Goal: Task Accomplishment & Management: Manage account settings

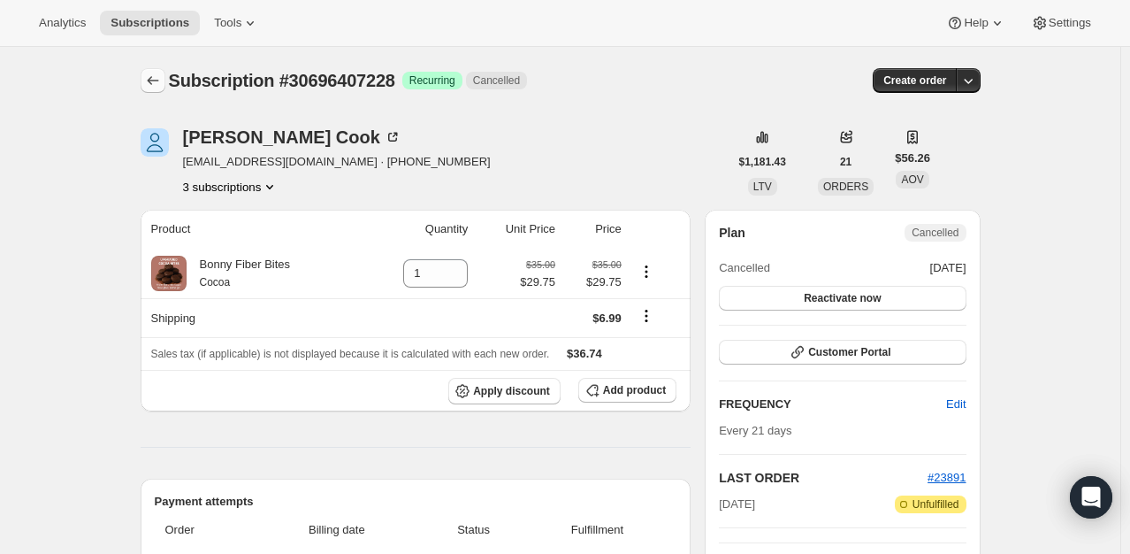
click at [156, 87] on icon "Subscriptions" at bounding box center [153, 81] width 18 height 18
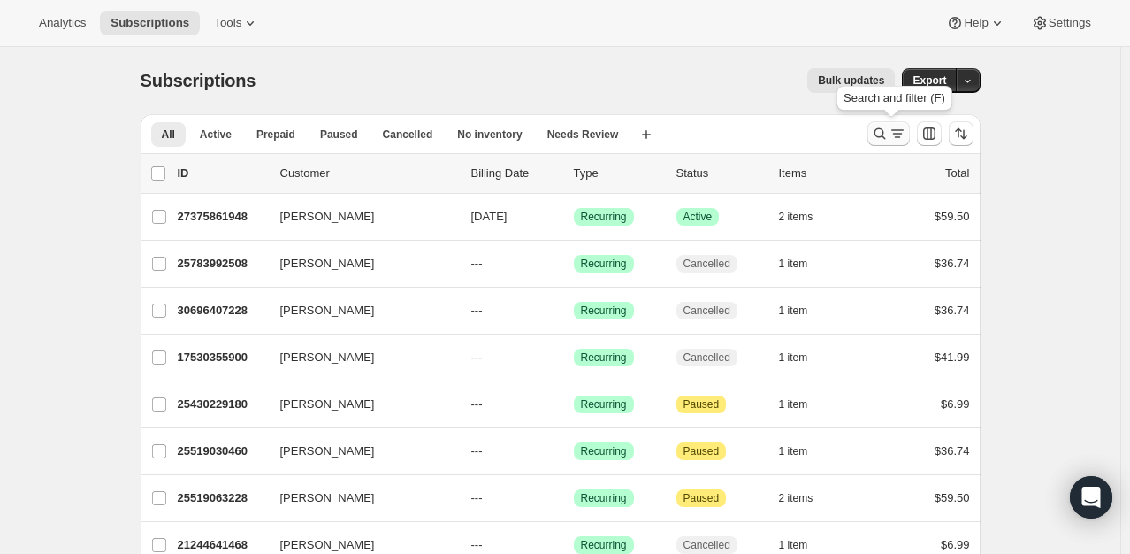
click at [885, 133] on icon "Search and filter results" at bounding box center [879, 133] width 11 height 11
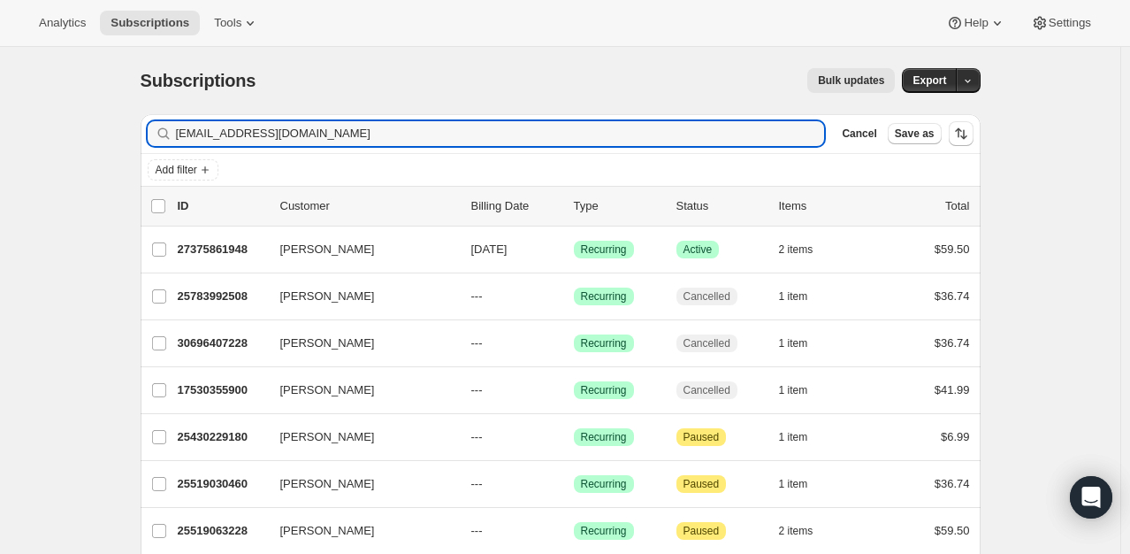
type input "[EMAIL_ADDRESS][DOMAIN_NAME]"
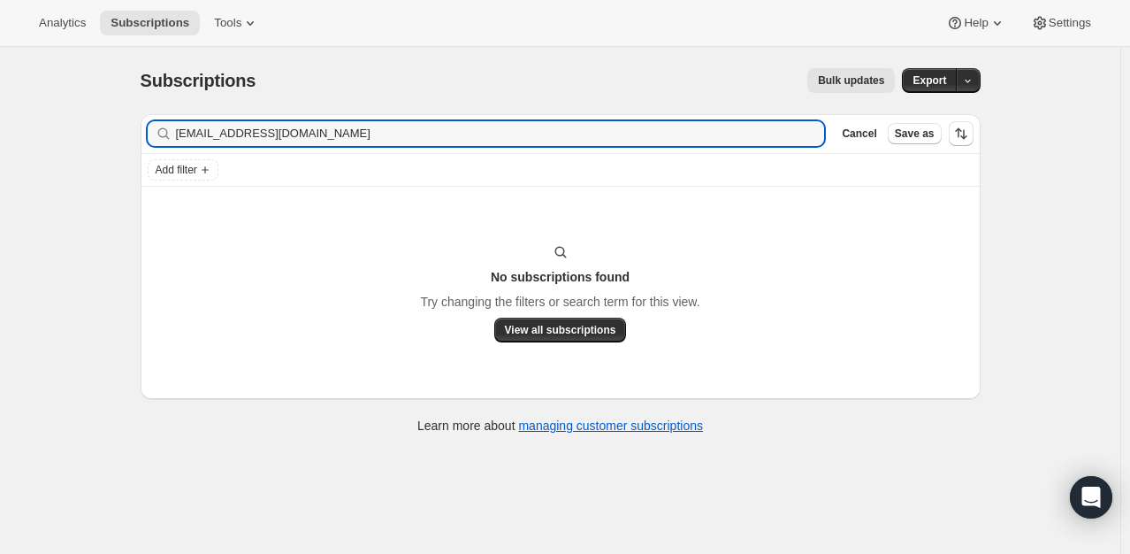
type input "[EMAIL_ADDRESS][DOMAIN_NAME]"
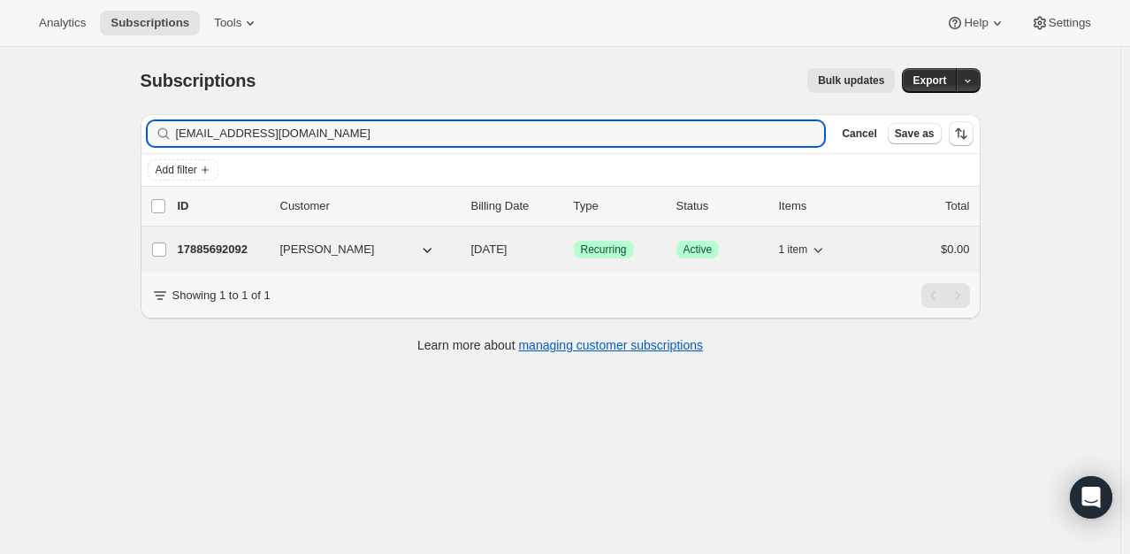
click at [232, 253] on p "17885692092" at bounding box center [222, 250] width 88 height 18
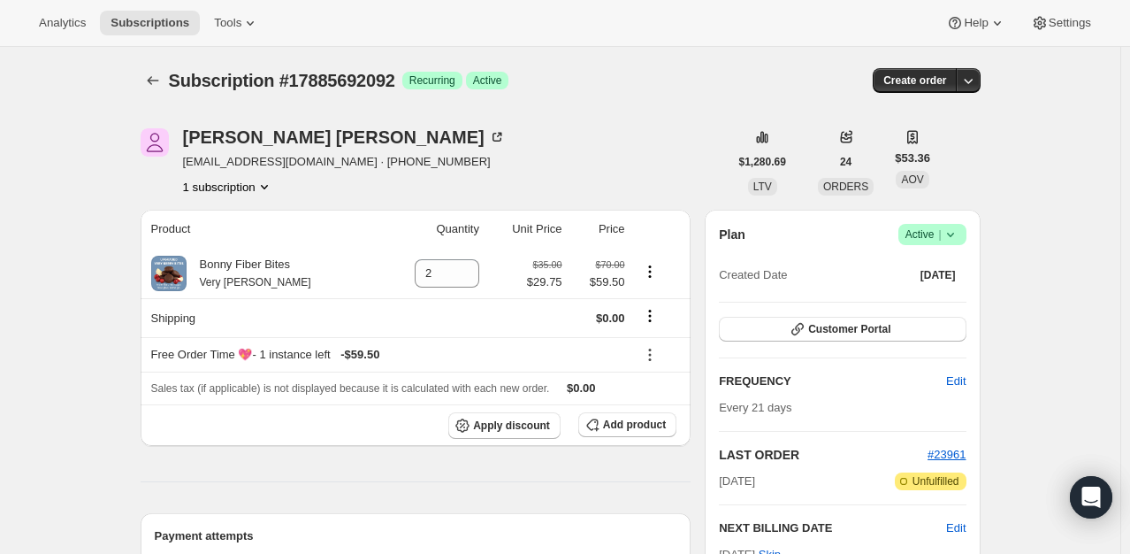
drag, startPoint x: 311, startPoint y: 164, endPoint x: 185, endPoint y: 165, distance: 126.5
click at [185, 165] on div "Kristen Butler kbutler1229@gmail.com · +14129134549 1 subscription" at bounding box center [435, 161] width 588 height 67
copy span "kbutler1229@gmail.com"
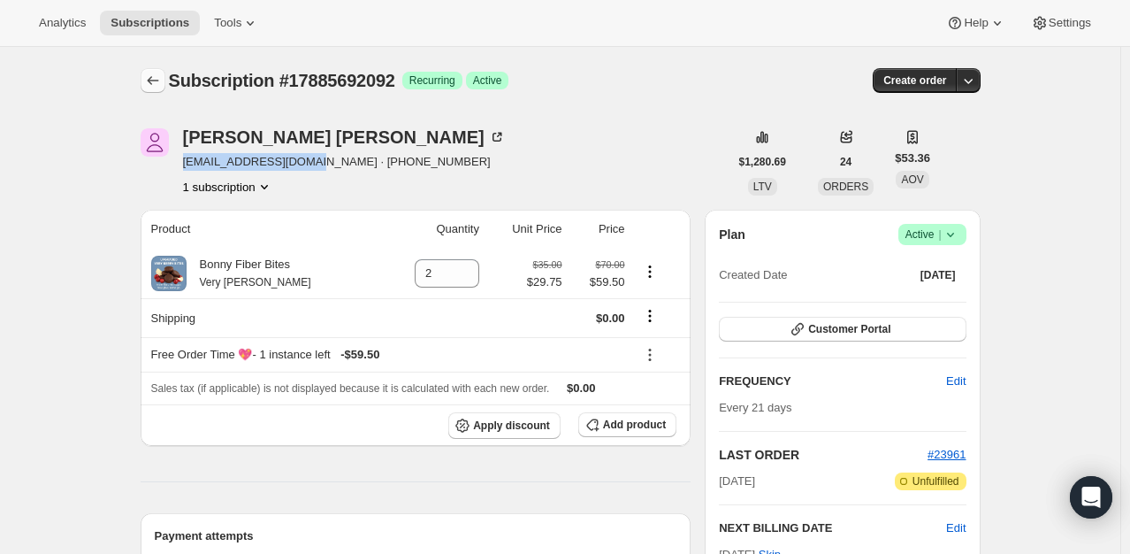
click at [144, 80] on button "Subscriptions" at bounding box center [153, 80] width 25 height 25
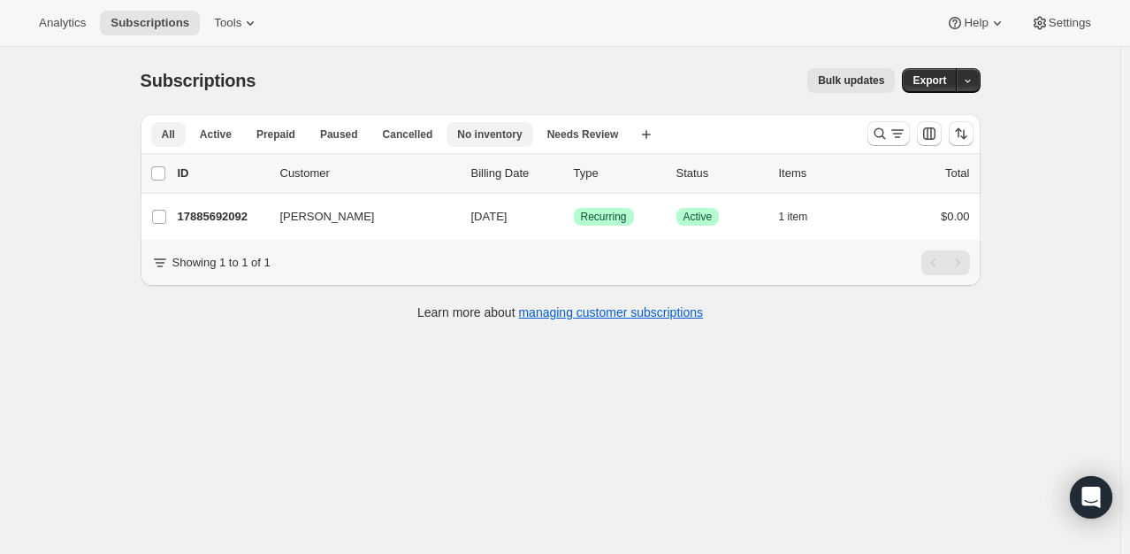
click at [465, 140] on span "No inventory" at bounding box center [489, 134] width 65 height 14
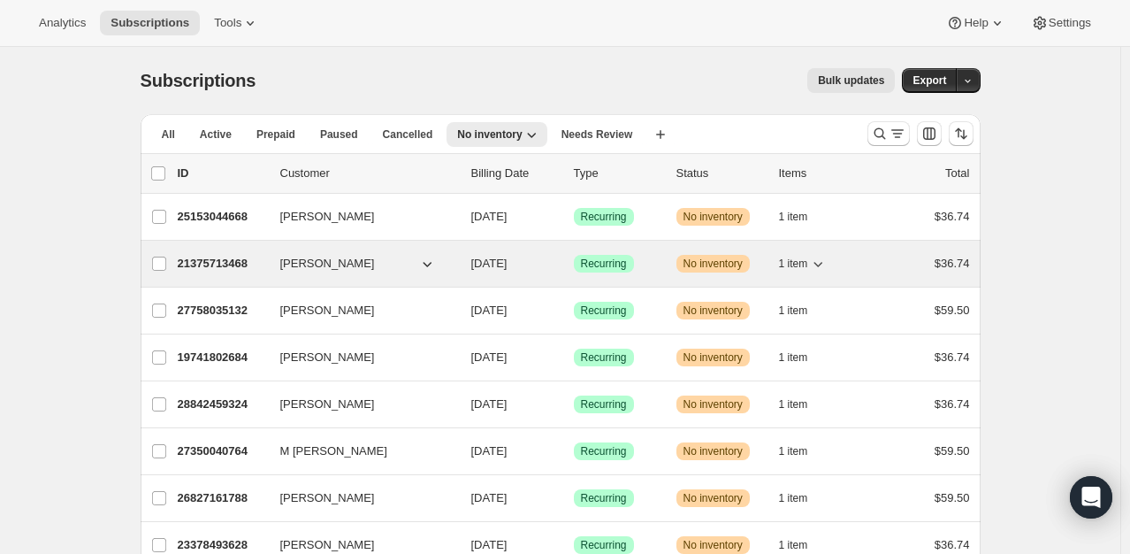
click at [230, 264] on p "21375713468" at bounding box center [222, 264] width 88 height 18
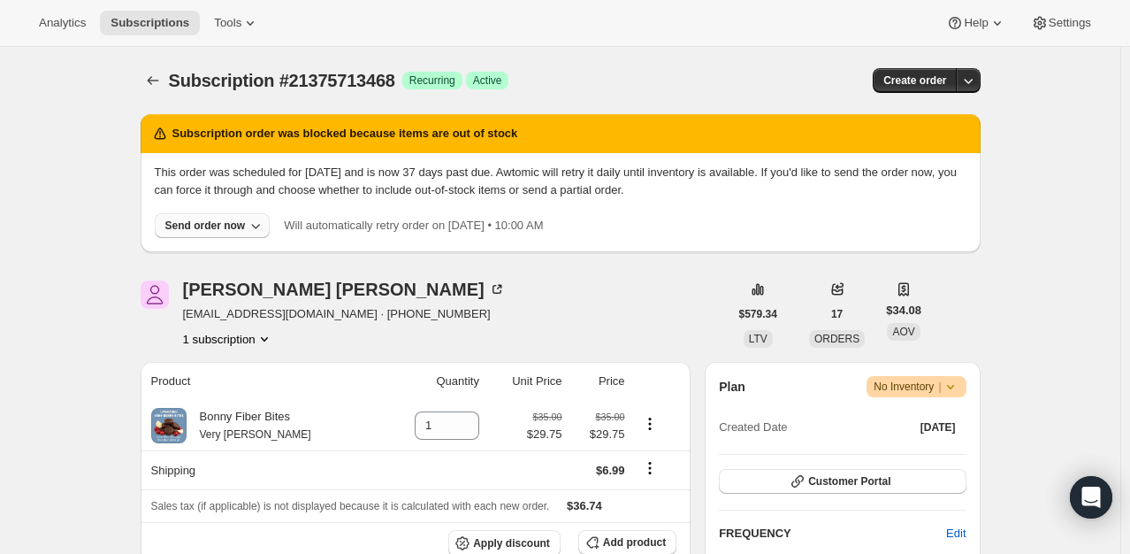
click at [217, 226] on div "Send order now" at bounding box center [205, 225] width 80 height 14
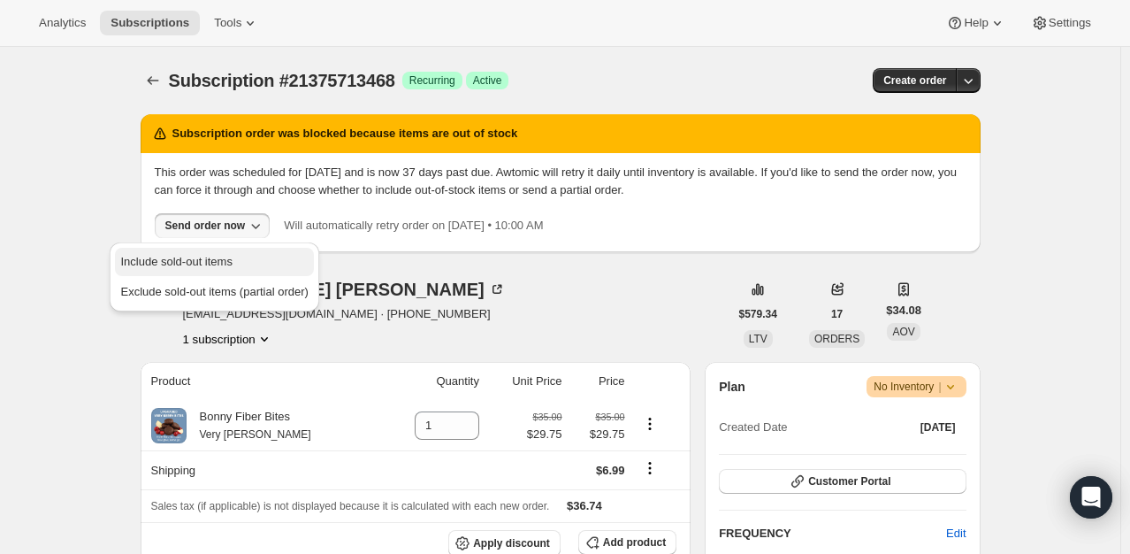
click at [217, 255] on span "Include sold-out items" at bounding box center [175, 261] width 111 height 13
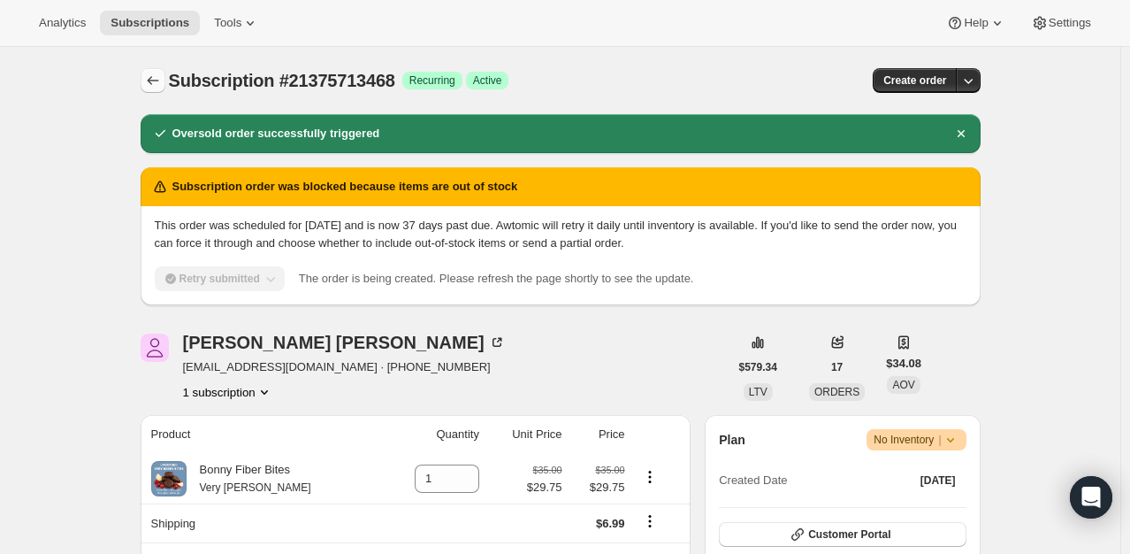
click at [146, 89] on button "Subscriptions" at bounding box center [153, 80] width 25 height 25
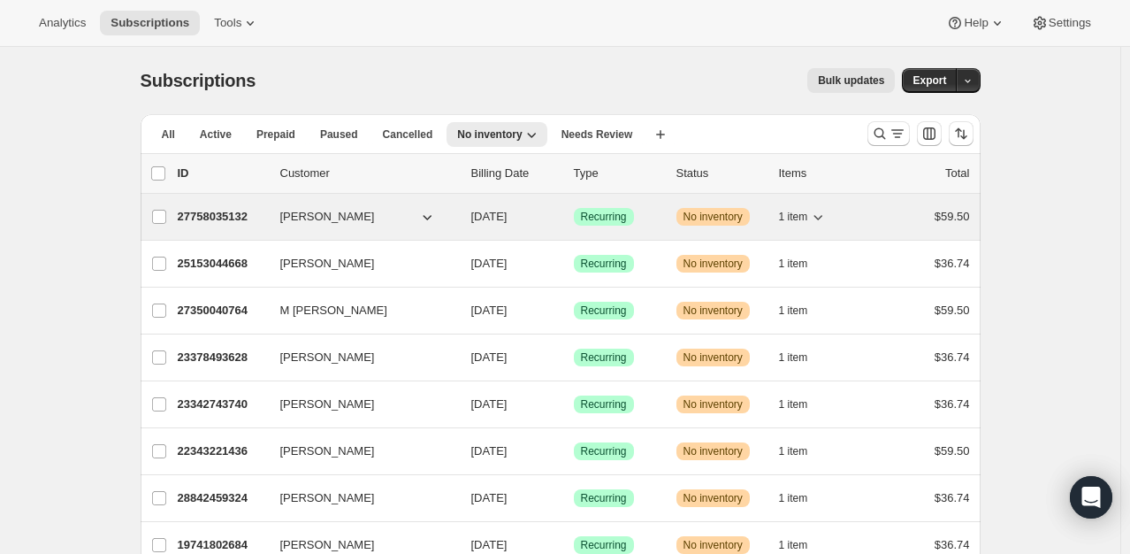
click at [184, 219] on p "27758035132" at bounding box center [222, 217] width 88 height 18
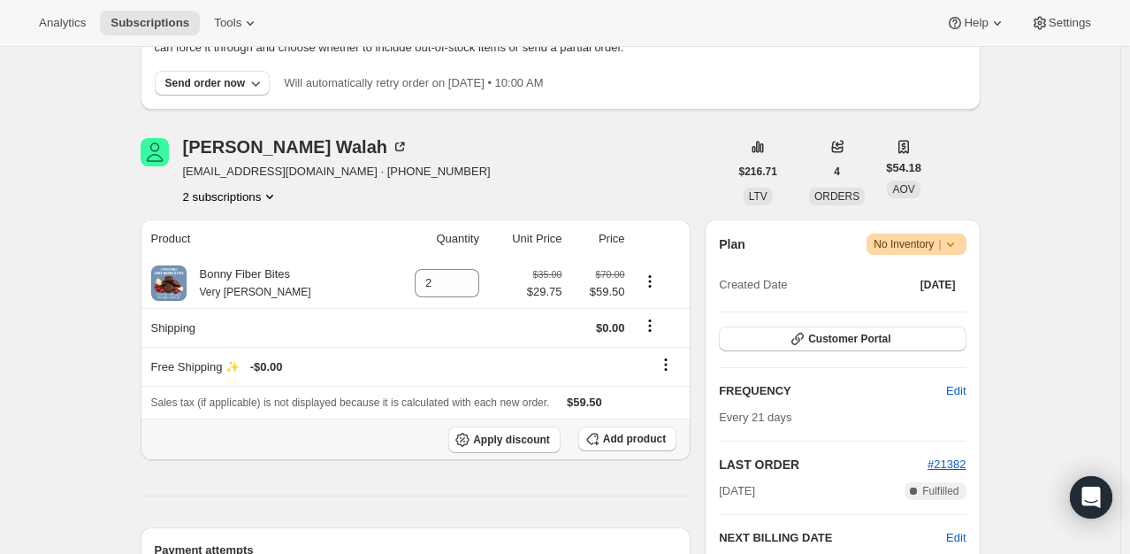
scroll to position [142, 0]
click at [272, 201] on icon "Product actions" at bounding box center [270, 197] width 18 height 18
click at [232, 236] on span "17636982972" at bounding box center [209, 229] width 71 height 13
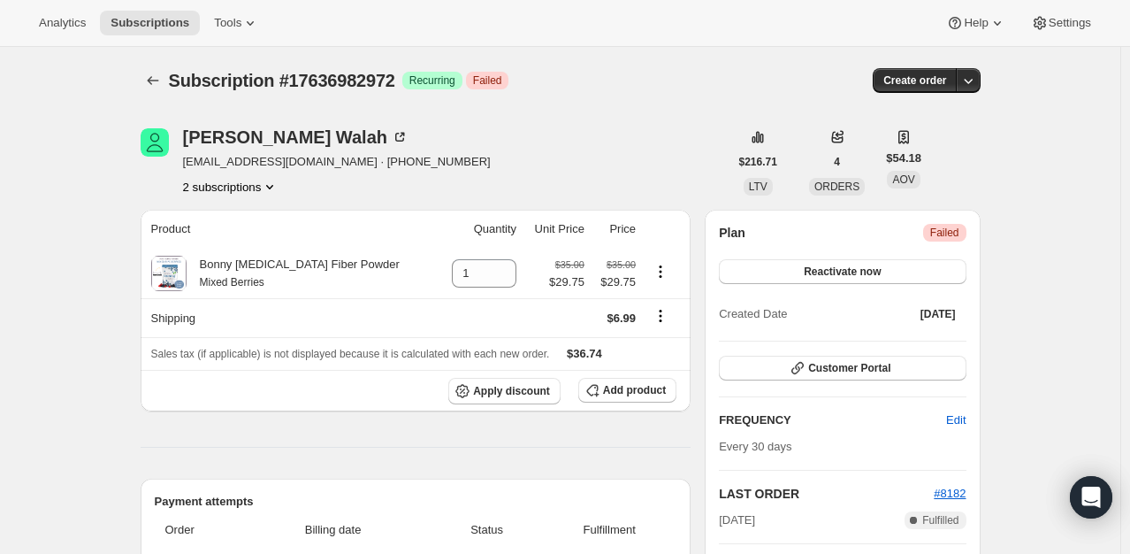
click at [226, 194] on button "2 subscriptions" at bounding box center [231, 187] width 96 height 18
click at [220, 251] on span "27758035132" at bounding box center [209, 248] width 71 height 13
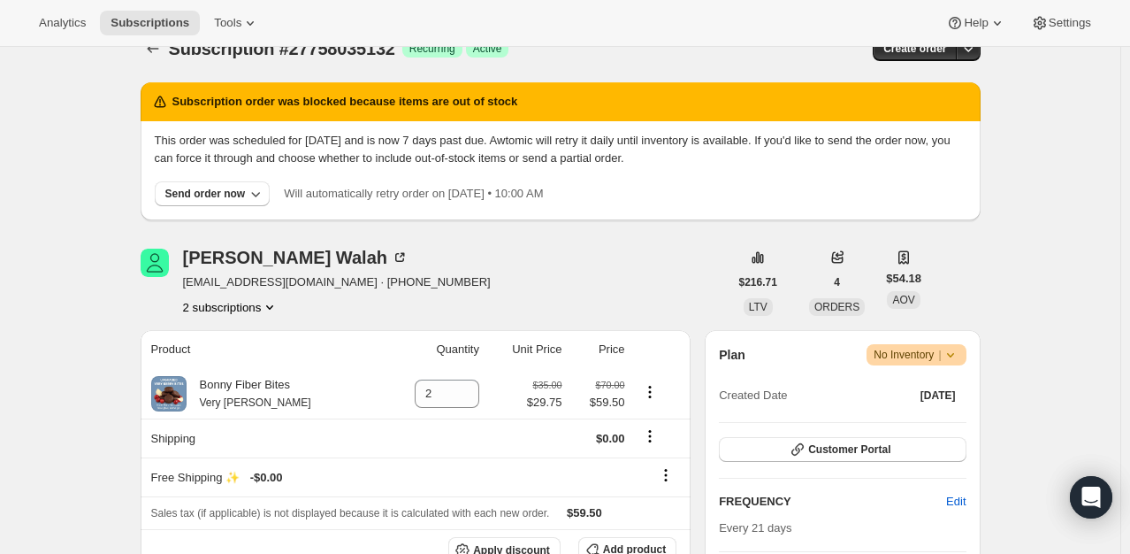
scroll to position [35, 0]
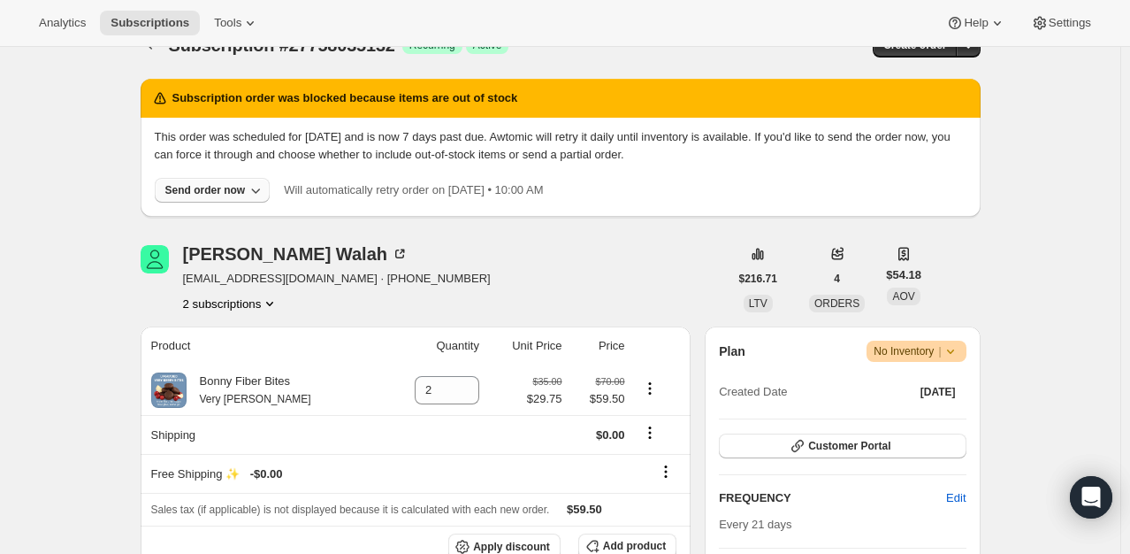
click at [231, 191] on div "Send order now" at bounding box center [205, 190] width 80 height 14
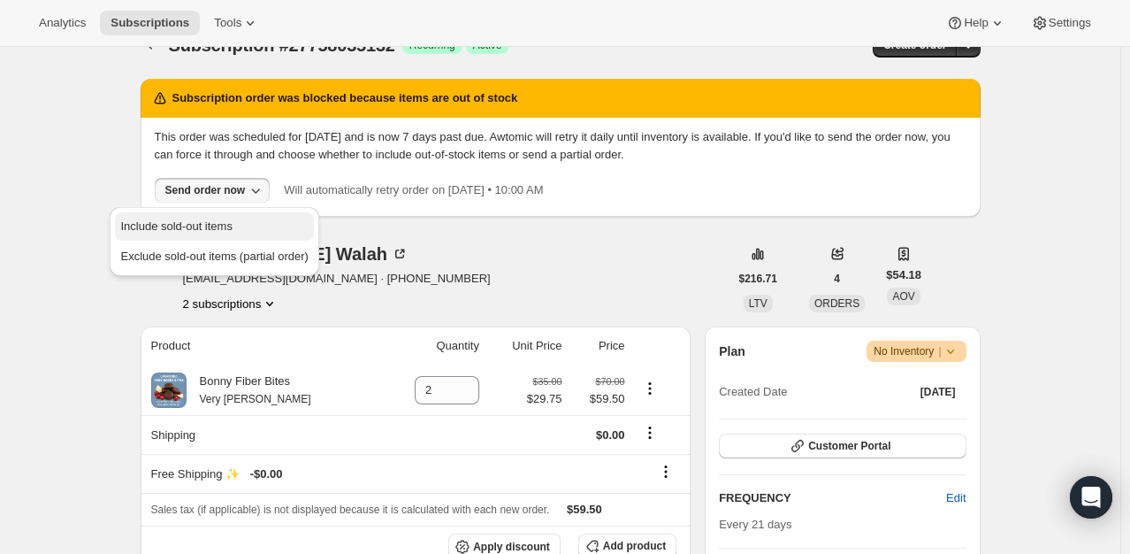
click at [218, 221] on span "Include sold-out items" at bounding box center [175, 225] width 111 height 13
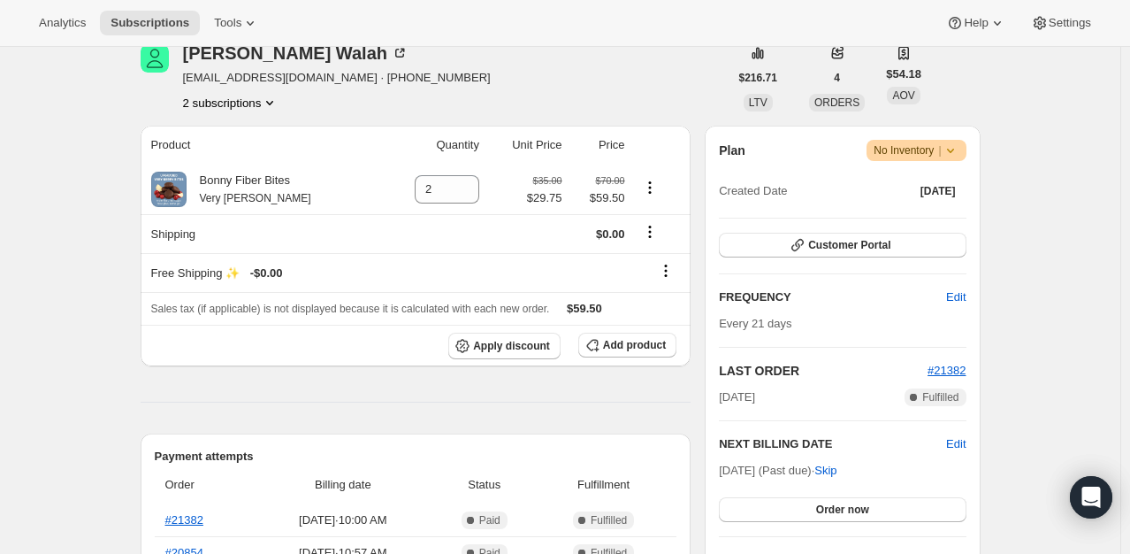
scroll to position [212, 0]
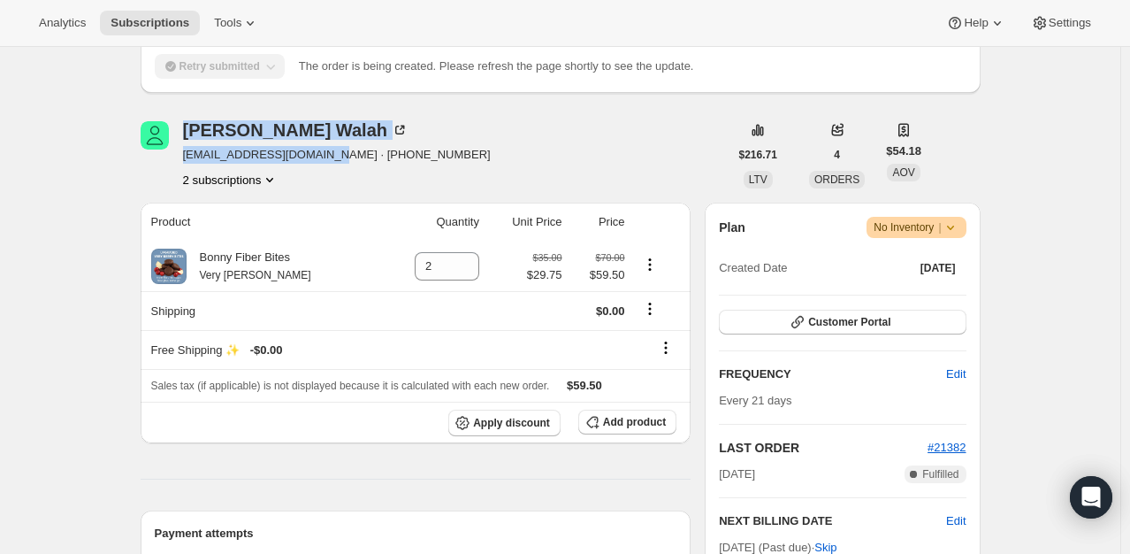
drag, startPoint x: 178, startPoint y: 153, endPoint x: 313, endPoint y: 159, distance: 135.5
click at [313, 159] on div "Laurie Walah lwalsh1@rochester.rr.com · +15853775028 2 subscriptions" at bounding box center [435, 154] width 588 height 67
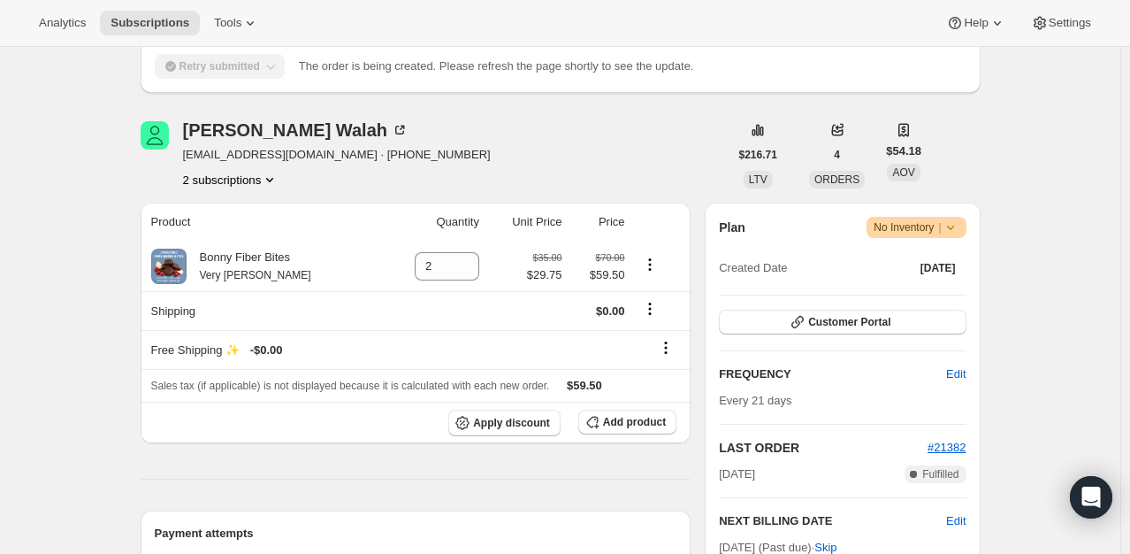
click at [503, 156] on div "Laurie Walah lwalsh1@rochester.rr.com · +15853775028 2 subscriptions" at bounding box center [435, 154] width 588 height 67
drag, startPoint x: 318, startPoint y: 157, endPoint x: 187, endPoint y: 161, distance: 131.0
click at [187, 161] on span "lwalsh1@rochester.rr.com · +15853775028" at bounding box center [337, 155] width 308 height 18
copy span "lwalsh1@rochester.rr.com"
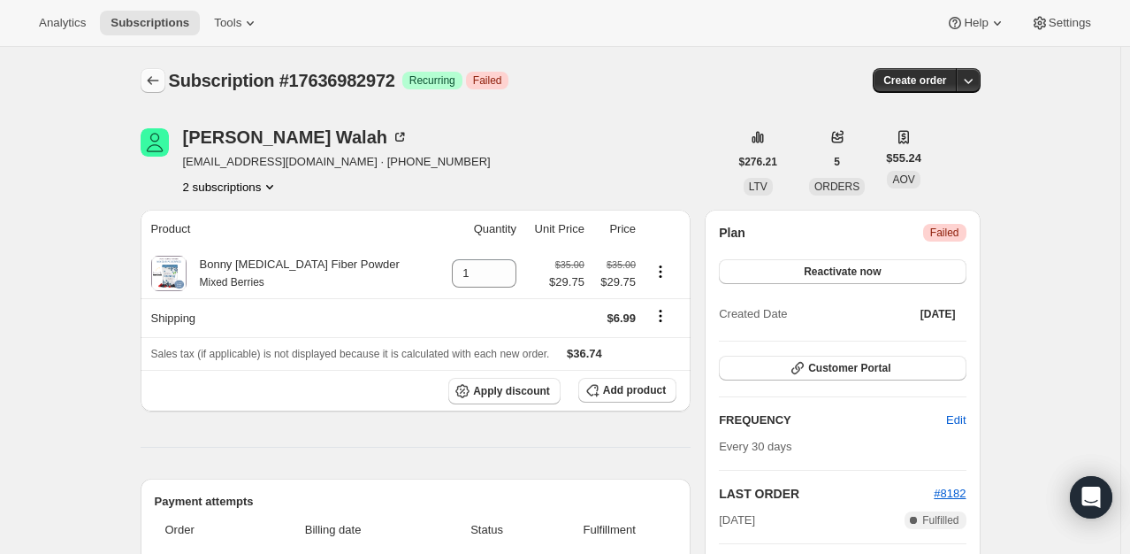
click at [162, 79] on icon "Subscriptions" at bounding box center [153, 81] width 18 height 18
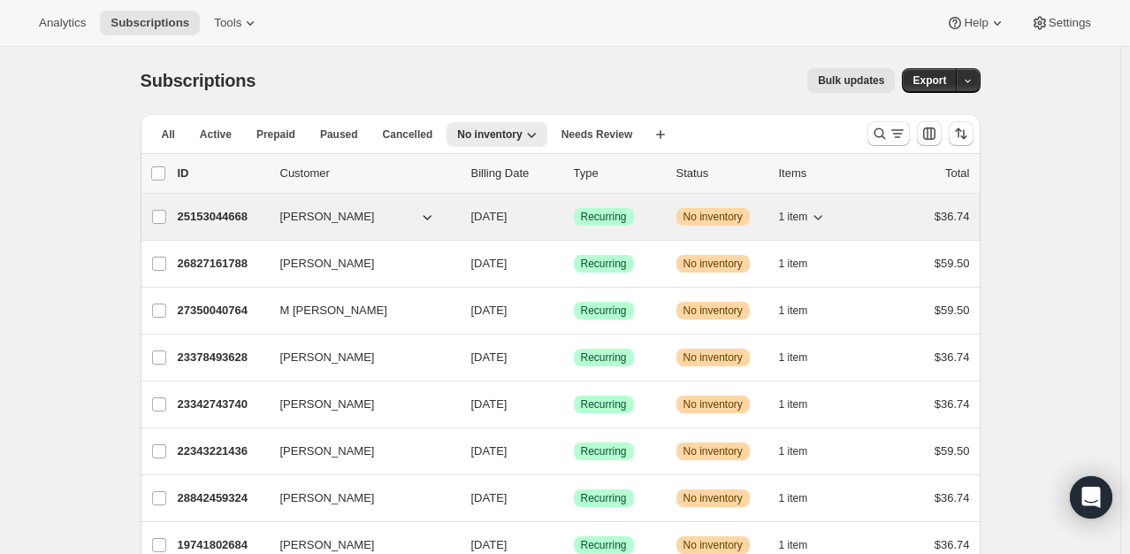
click at [234, 208] on p "25153044668" at bounding box center [222, 217] width 88 height 18
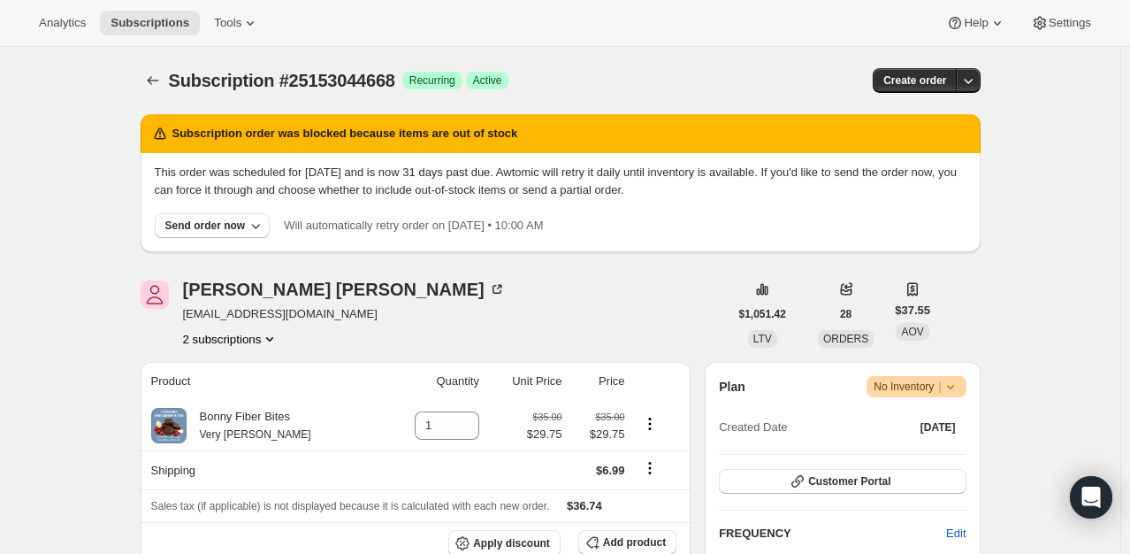
click at [278, 344] on icon "Product actions" at bounding box center [270, 339] width 18 height 18
click at [222, 397] on span "25942622396" at bounding box center [209, 401] width 71 height 13
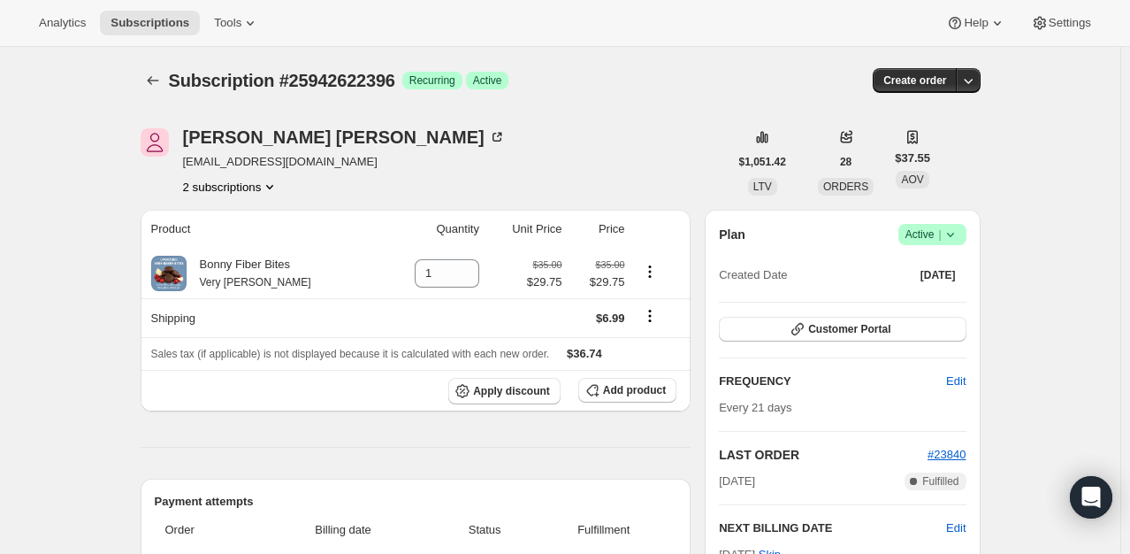
click at [252, 188] on button "2 subscriptions" at bounding box center [231, 187] width 96 height 18
click at [255, 214] on span "25153044668" at bounding box center [235, 220] width 123 height 18
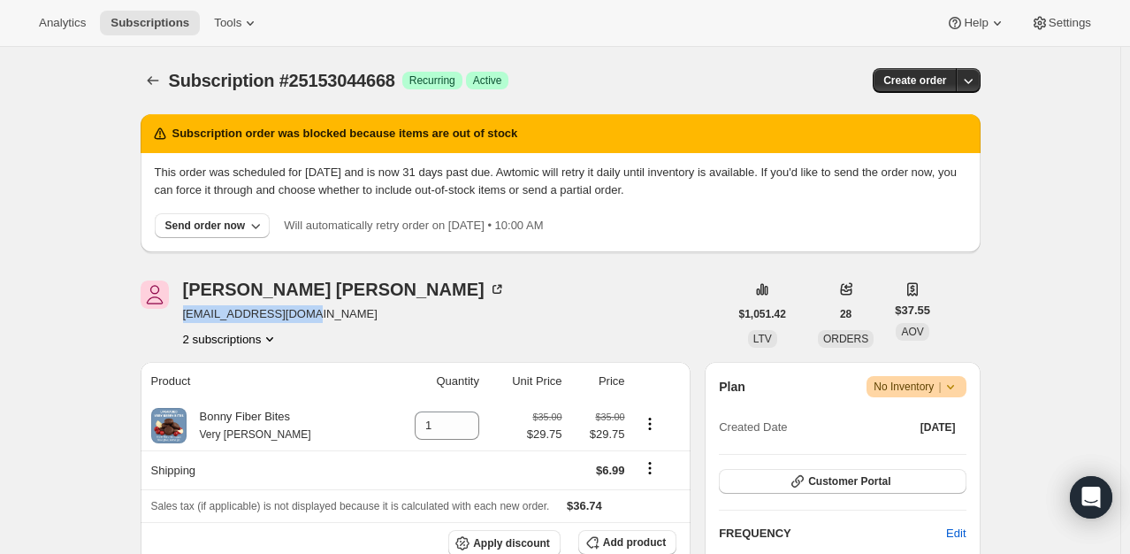
drag, startPoint x: 343, startPoint y: 320, endPoint x: 187, endPoint y: 324, distance: 156.6
click at [187, 324] on div "Tom Blackerby tblackerby@gmail.com 2 subscriptions" at bounding box center [435, 313] width 588 height 67
copy span "tblackerby@gmail.com"
click at [165, 85] on button "Subscriptions" at bounding box center [153, 80] width 25 height 25
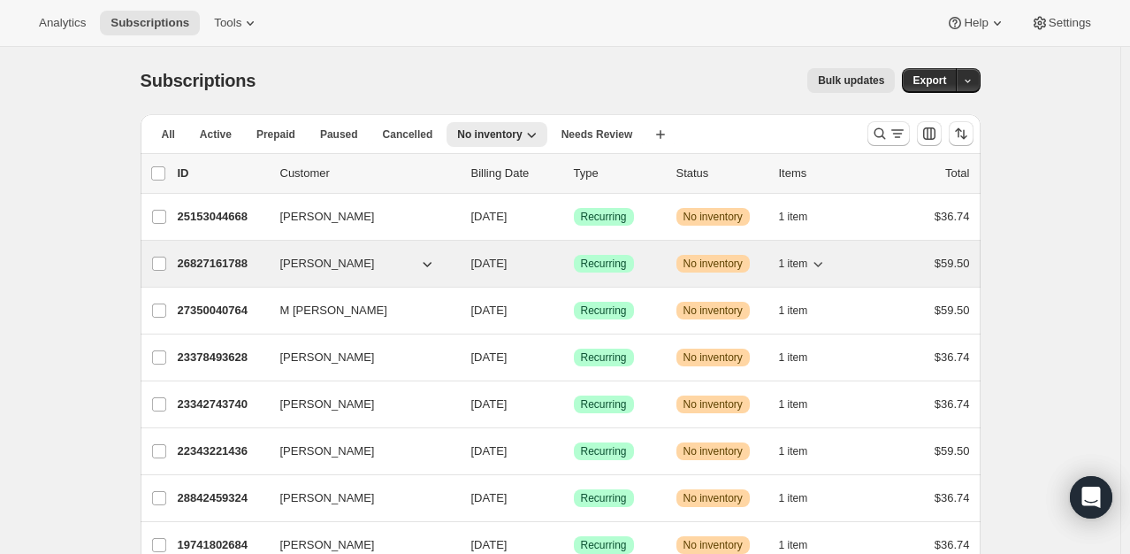
click at [212, 259] on p "26827161788" at bounding box center [222, 264] width 88 height 18
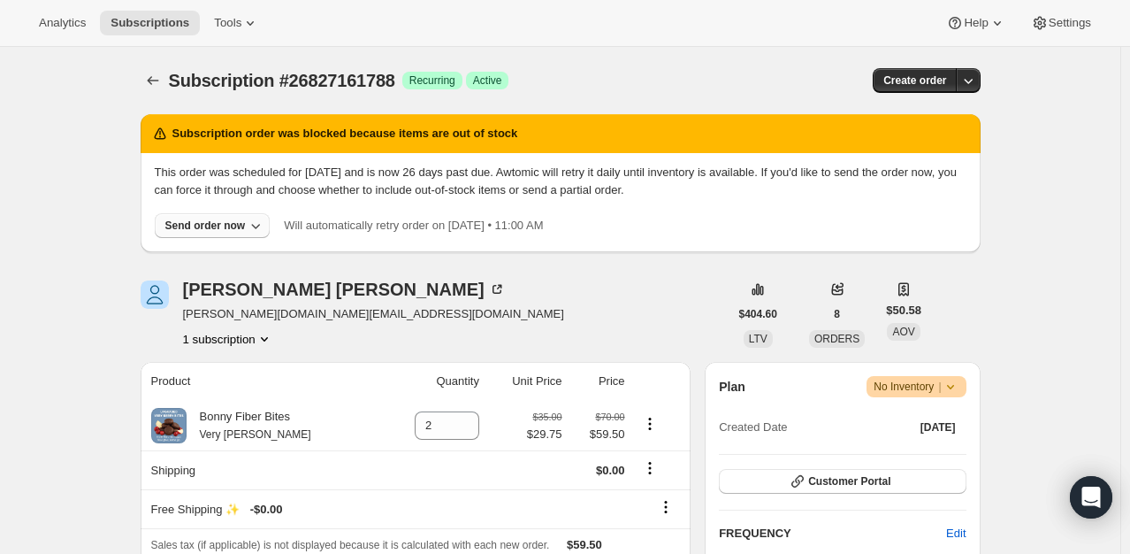
click at [211, 218] on button "Send order now" at bounding box center [213, 225] width 116 height 25
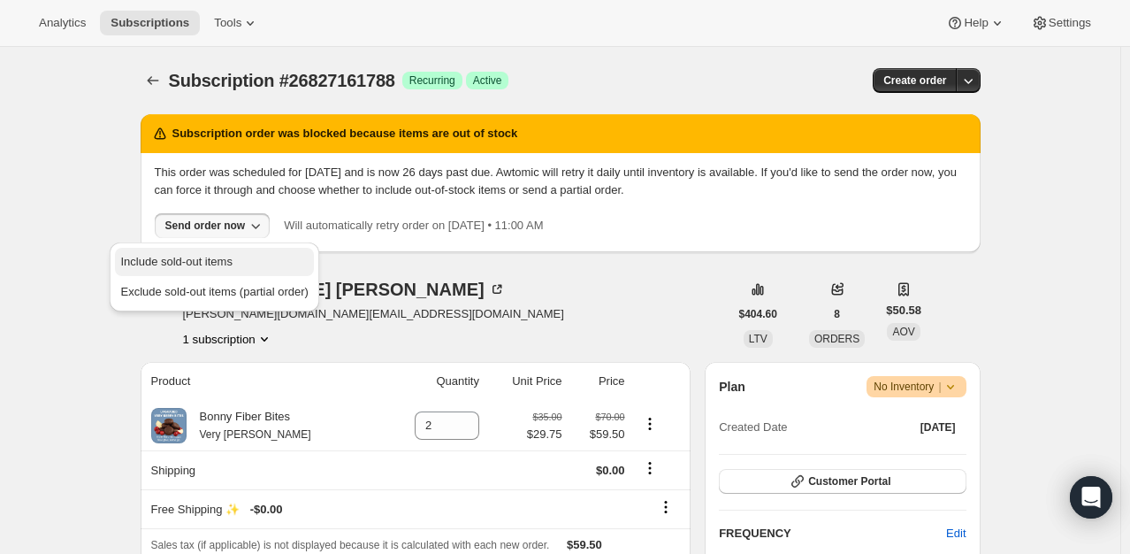
click at [211, 256] on span "Include sold-out items" at bounding box center [175, 261] width 111 height 13
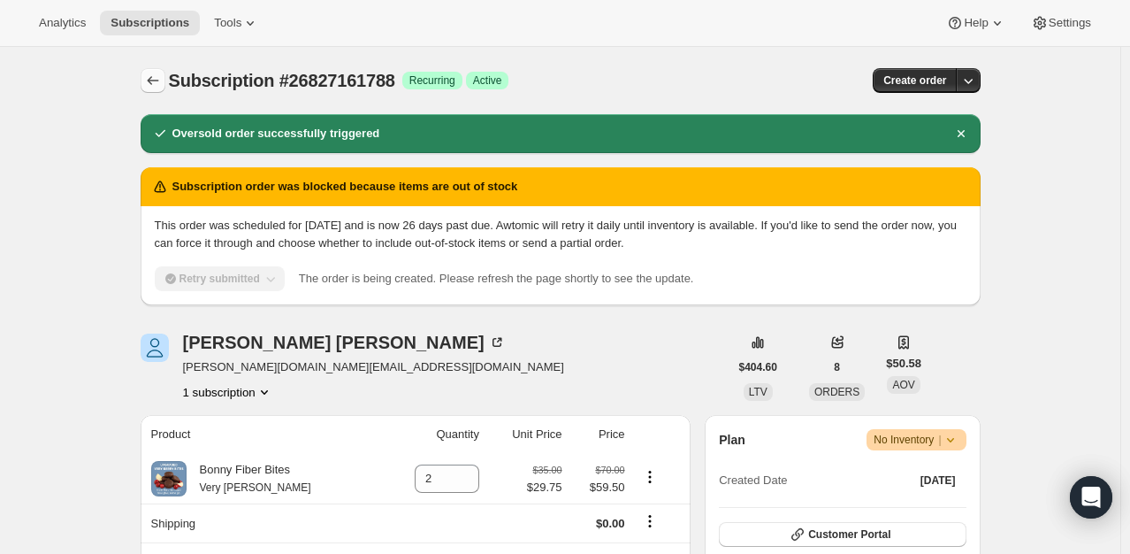
click at [152, 88] on icon "Subscriptions" at bounding box center [153, 81] width 18 height 18
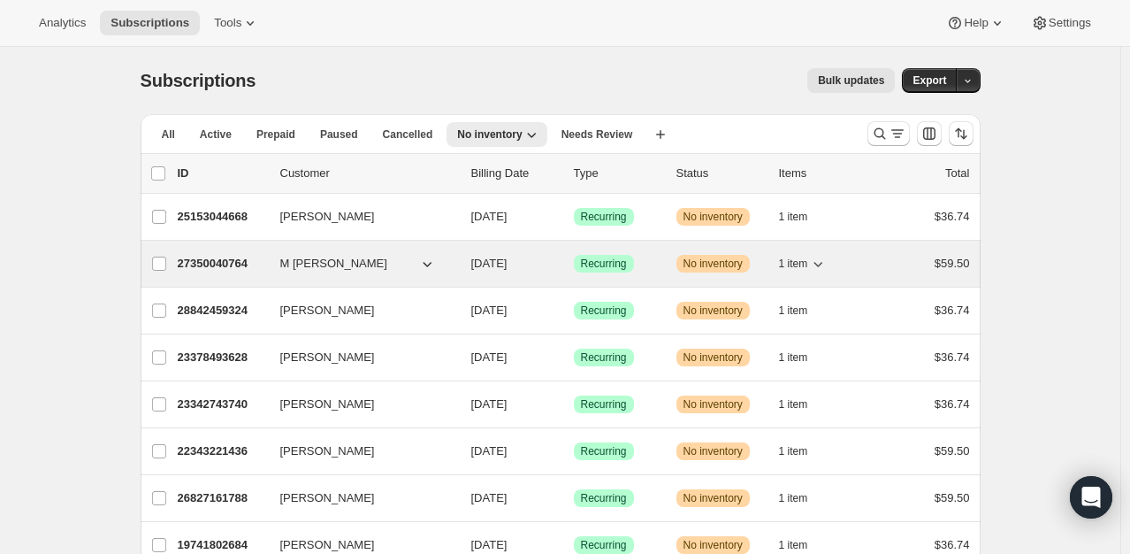
click at [206, 255] on p "27350040764" at bounding box center [222, 264] width 88 height 18
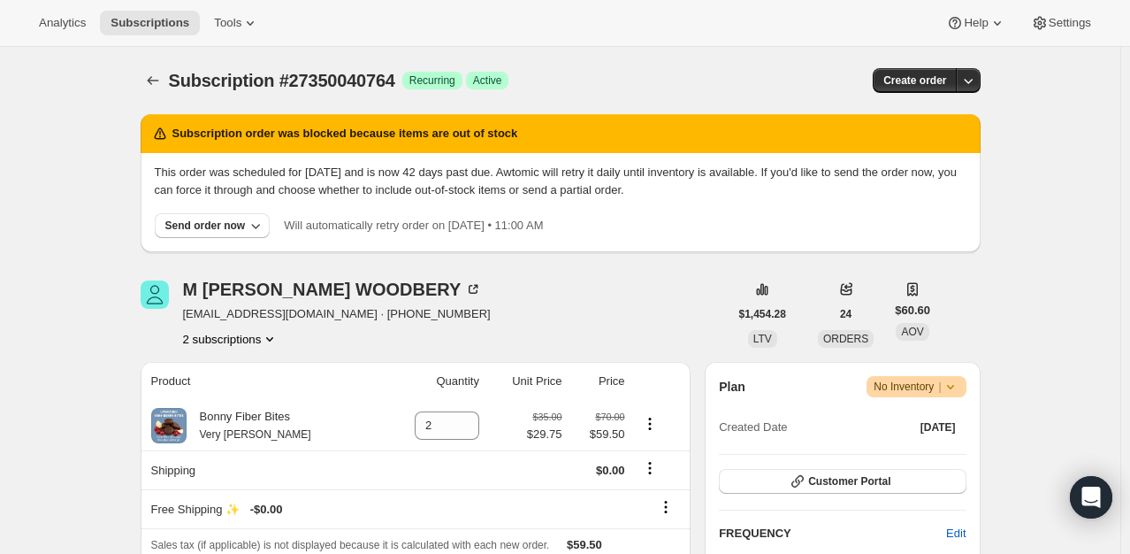
click at [269, 341] on icon "Product actions" at bounding box center [270, 339] width 18 height 18
click at [256, 363] on span "25630539964" at bounding box center [235, 372] width 123 height 18
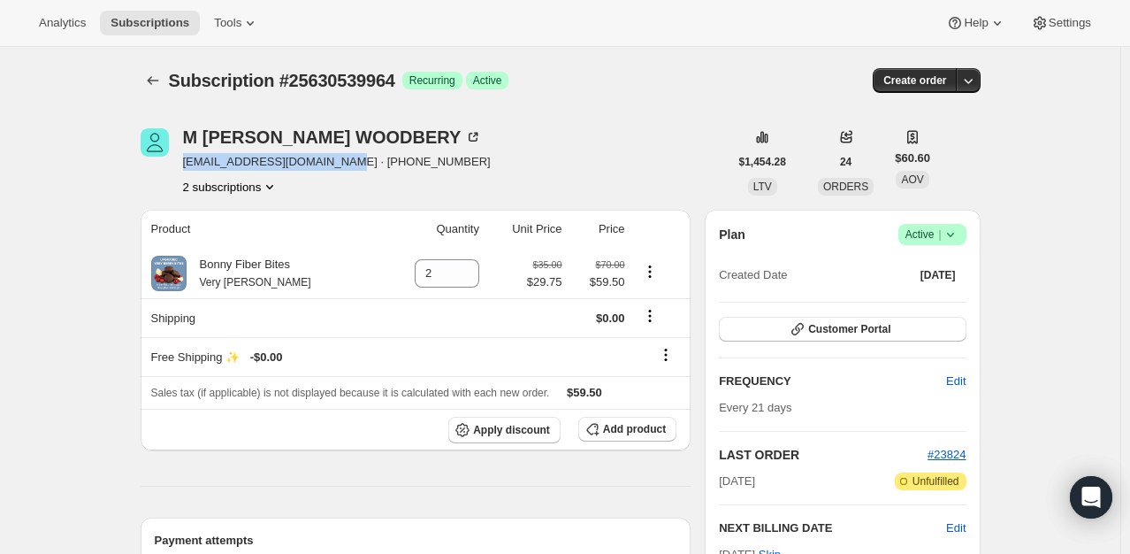
drag, startPoint x: 339, startPoint y: 165, endPoint x: 184, endPoint y: 161, distance: 154.8
click at [184, 161] on div "M Jennifer WOODBERY jenniferwoodbery@gmail.com · +12066608550 2 subscriptions" at bounding box center [435, 161] width 588 height 67
copy span "jenniferwoodbery@gmail.com"
click at [262, 191] on button "2 subscriptions" at bounding box center [231, 187] width 96 height 18
click at [219, 241] on span "27350040764" at bounding box center [235, 250] width 123 height 18
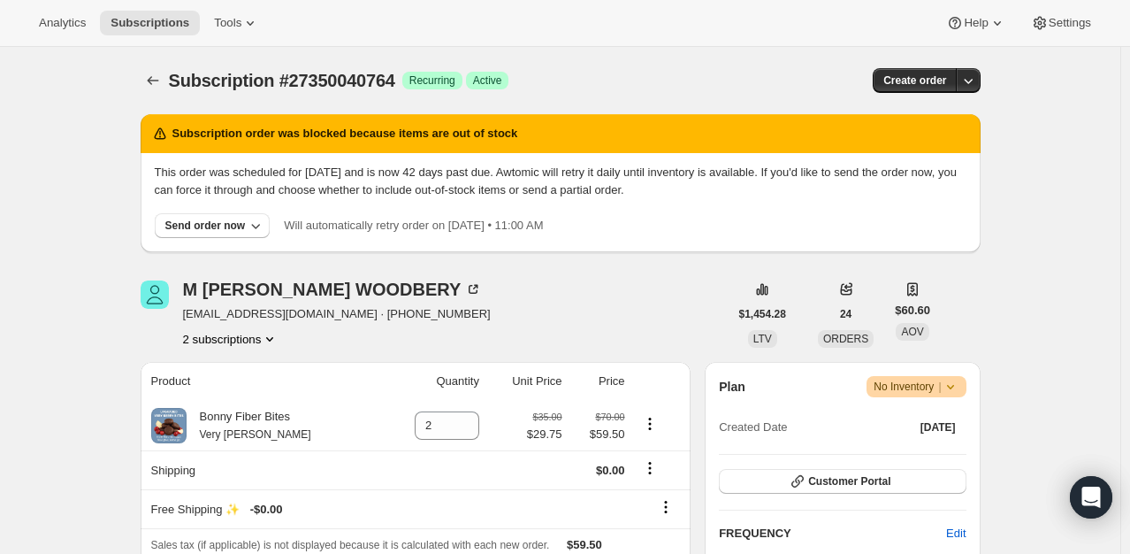
click at [156, 96] on div "Subscription #27350040764. This page is ready Subscription #27350040764 Success…" at bounding box center [561, 80] width 840 height 67
click at [150, 74] on icon "Subscriptions" at bounding box center [153, 81] width 18 height 18
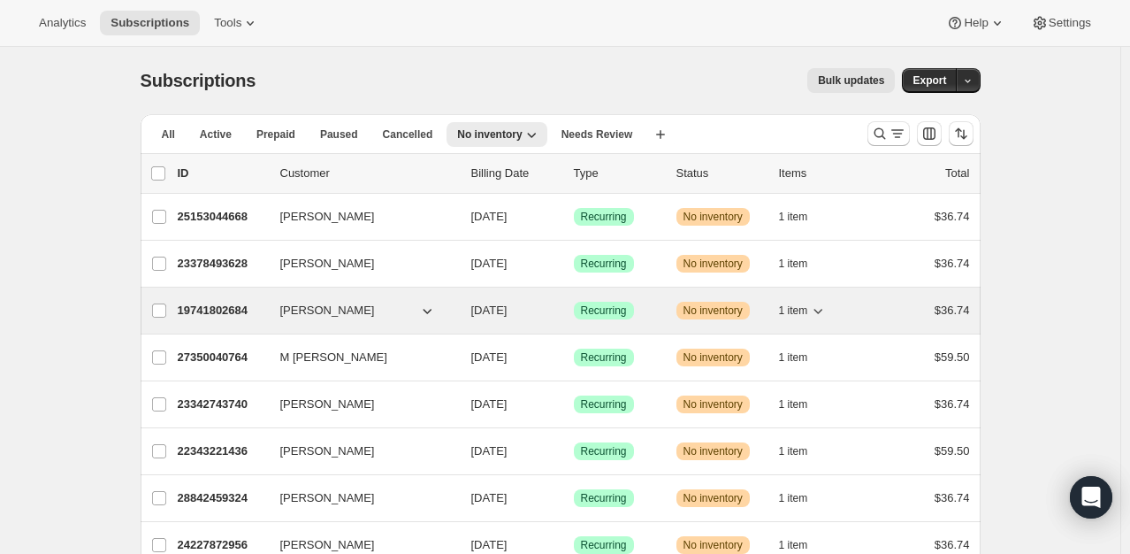
click at [201, 309] on p "19741802684" at bounding box center [222, 311] width 88 height 18
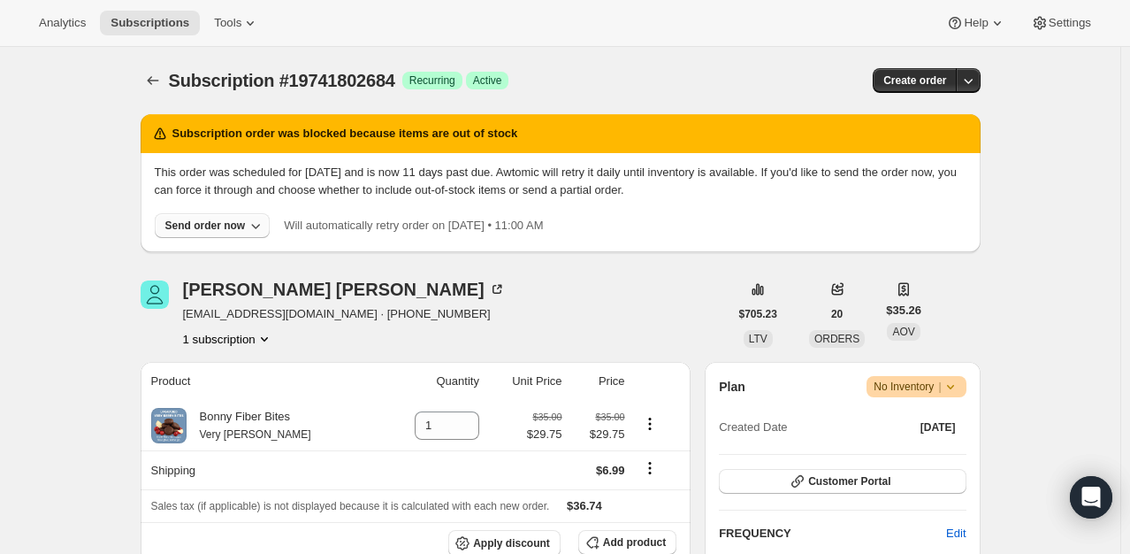
click at [207, 225] on div "Send order now" at bounding box center [205, 225] width 80 height 14
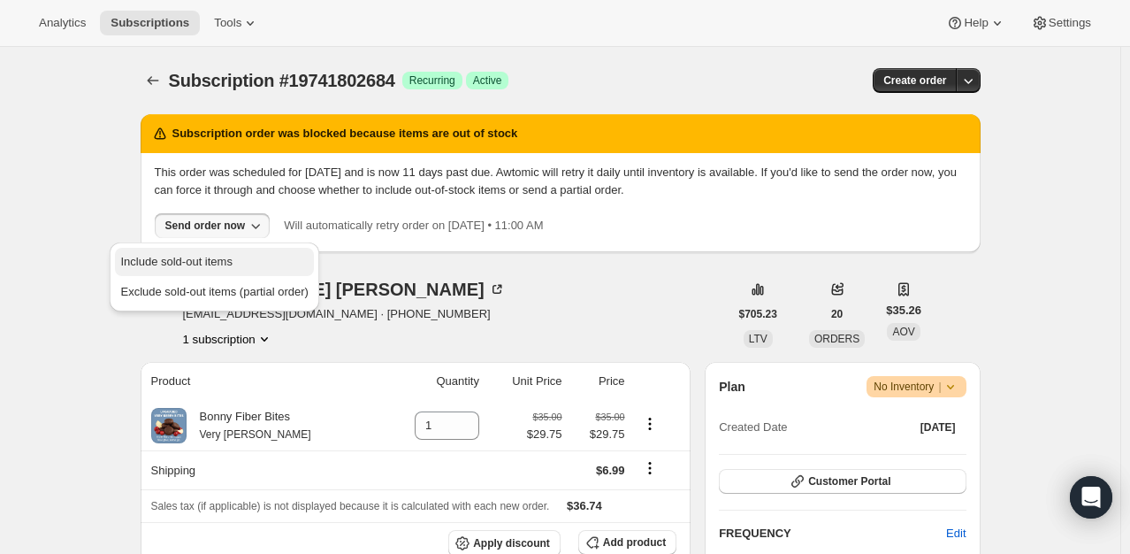
click at [216, 255] on span "Include sold-out items" at bounding box center [175, 261] width 111 height 13
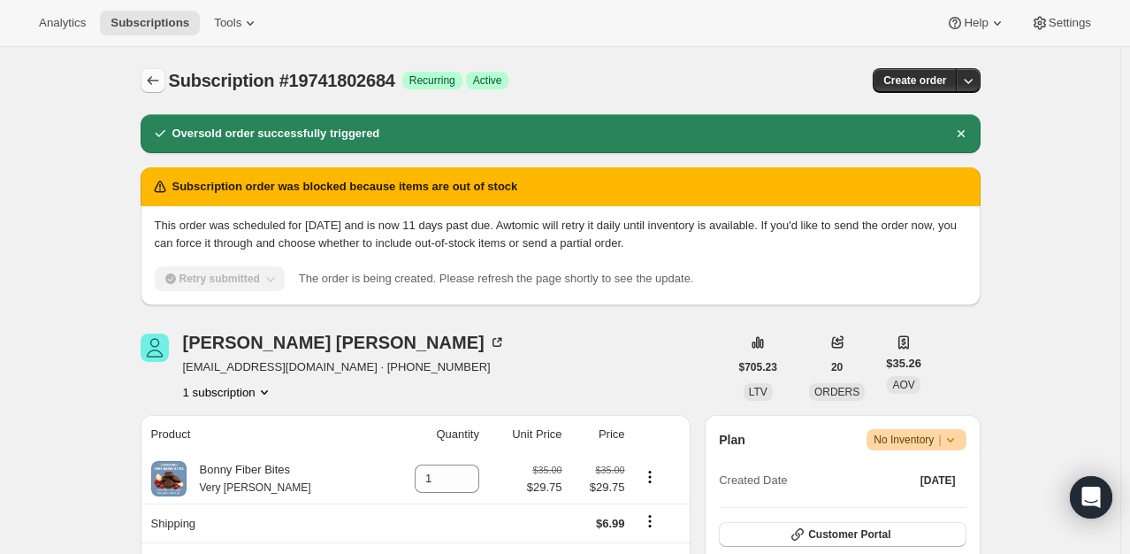
click at [154, 71] on button "Subscriptions" at bounding box center [153, 80] width 25 height 25
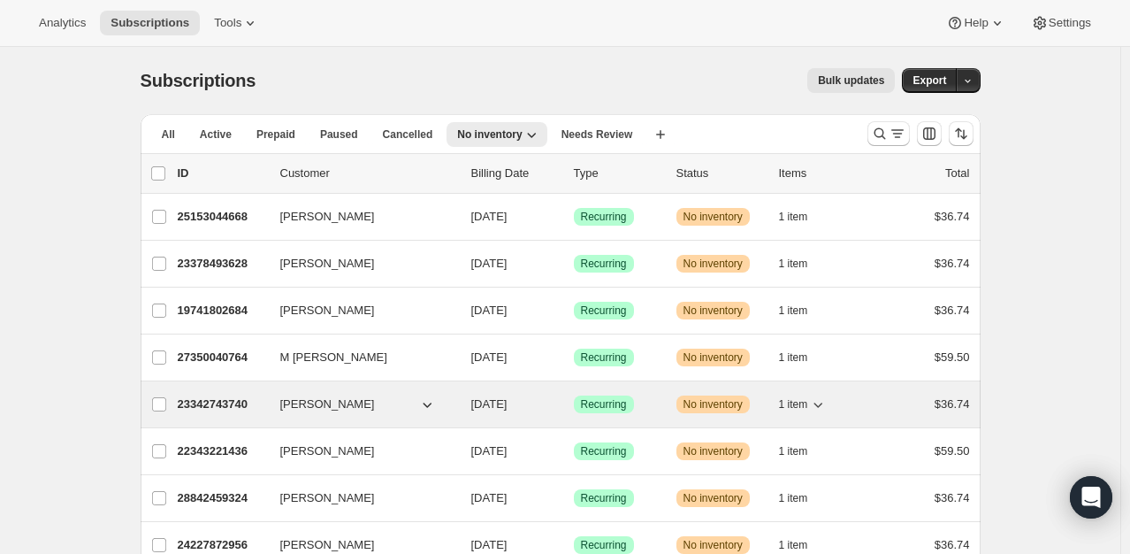
click at [206, 392] on div "23342743740 Noelle Llorente 09/11/2025 Success Recurring Warning No inventory 1…" at bounding box center [574, 404] width 793 height 25
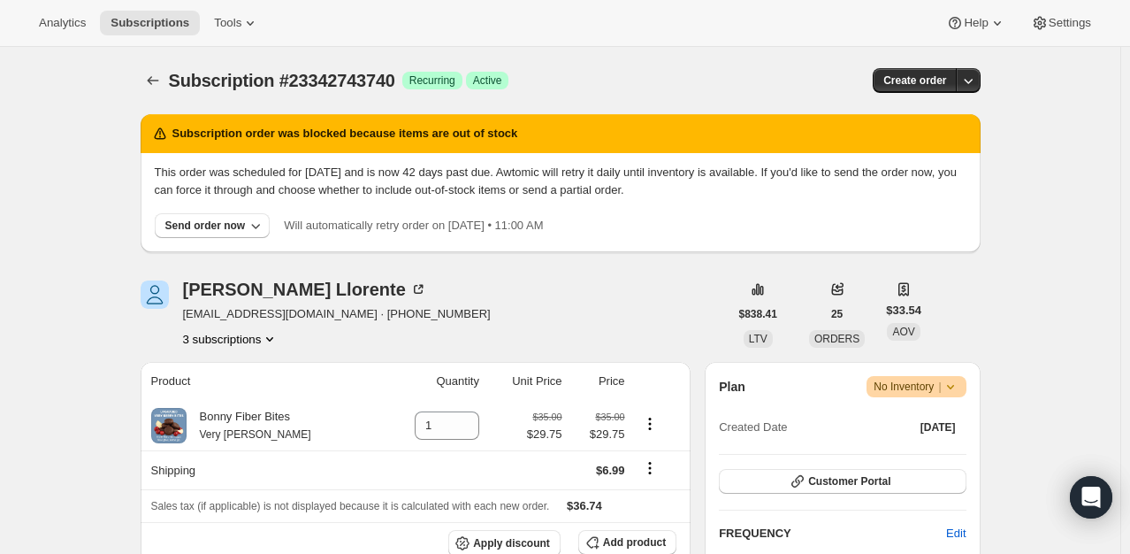
click at [526, 291] on div "Noelle Llorente noellellorente@yahoo.com · +19163904498 3 subscriptions" at bounding box center [435, 313] width 588 height 67
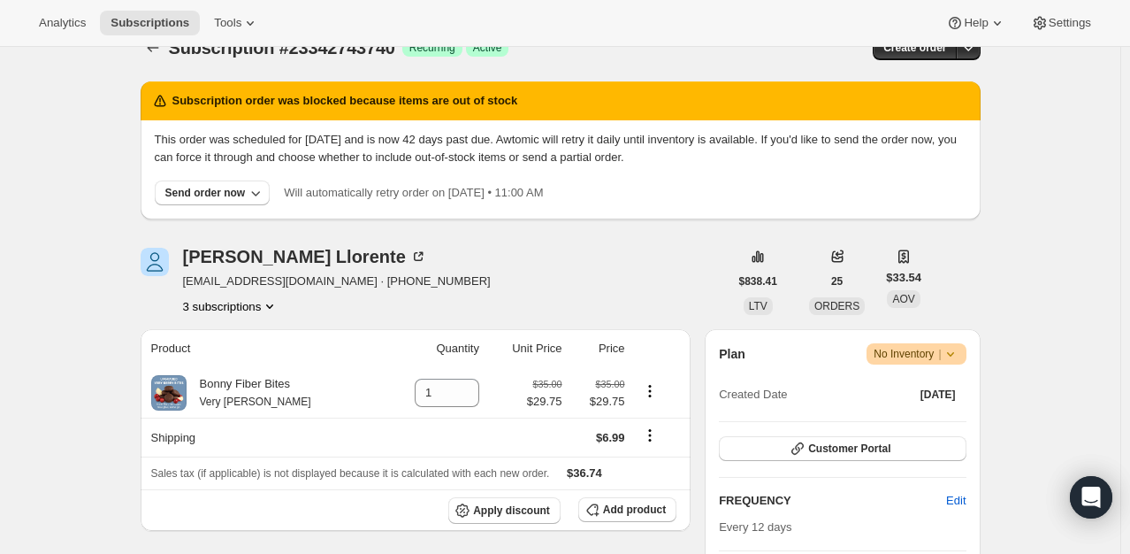
scroll to position [35, 0]
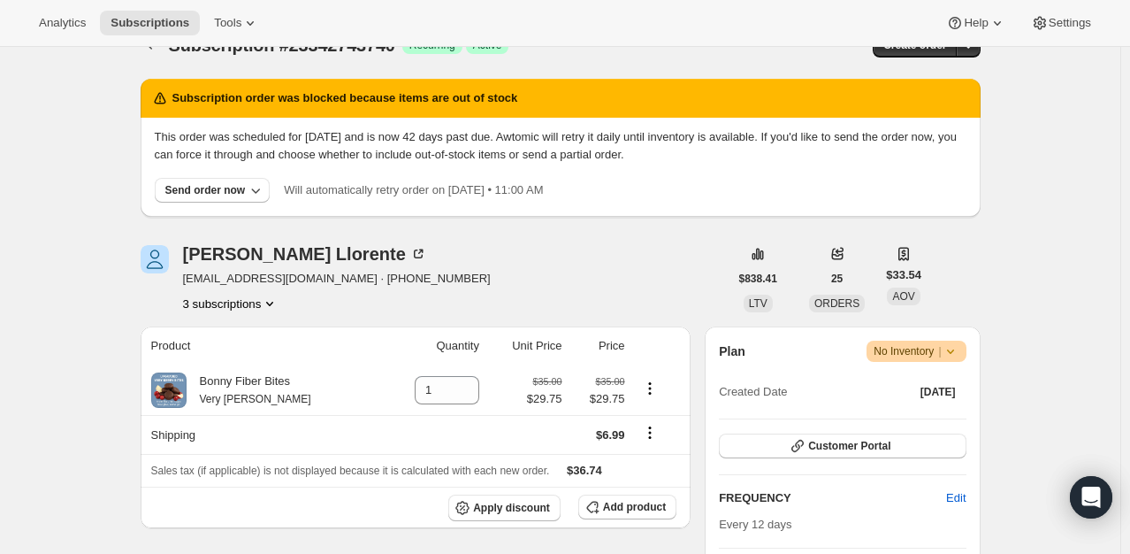
click at [279, 302] on icon "Product actions" at bounding box center [270, 304] width 18 height 18
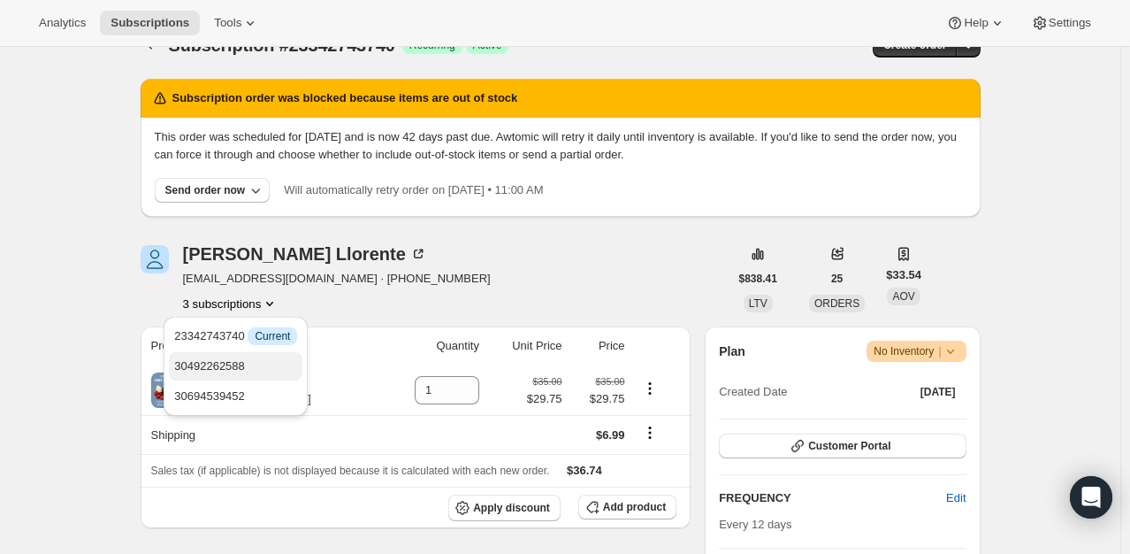
click at [227, 357] on span "30492262588" at bounding box center [235, 366] width 123 height 18
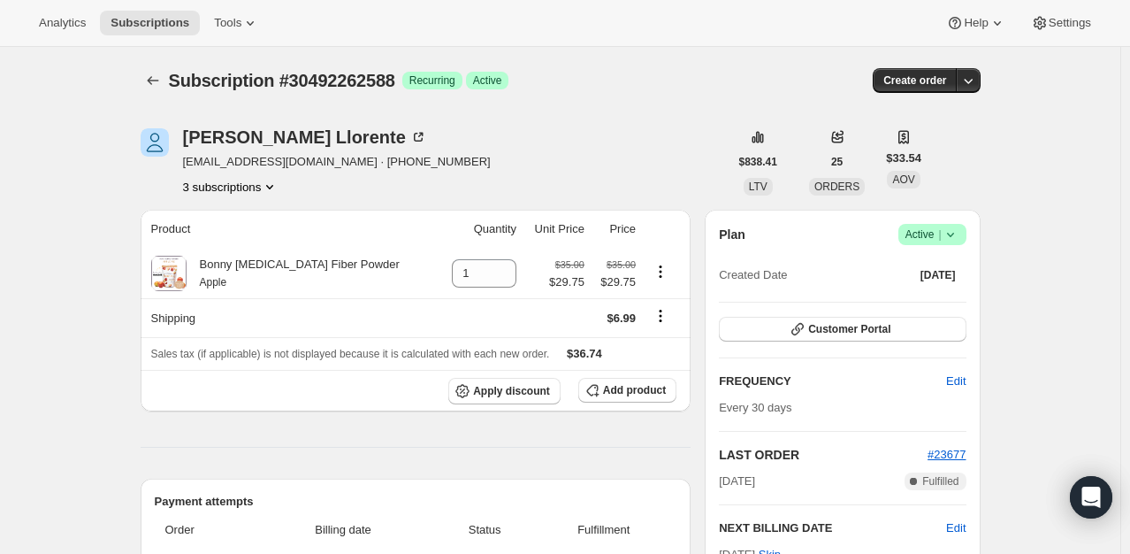
click at [271, 189] on icon "Product actions" at bounding box center [270, 187] width 18 height 18
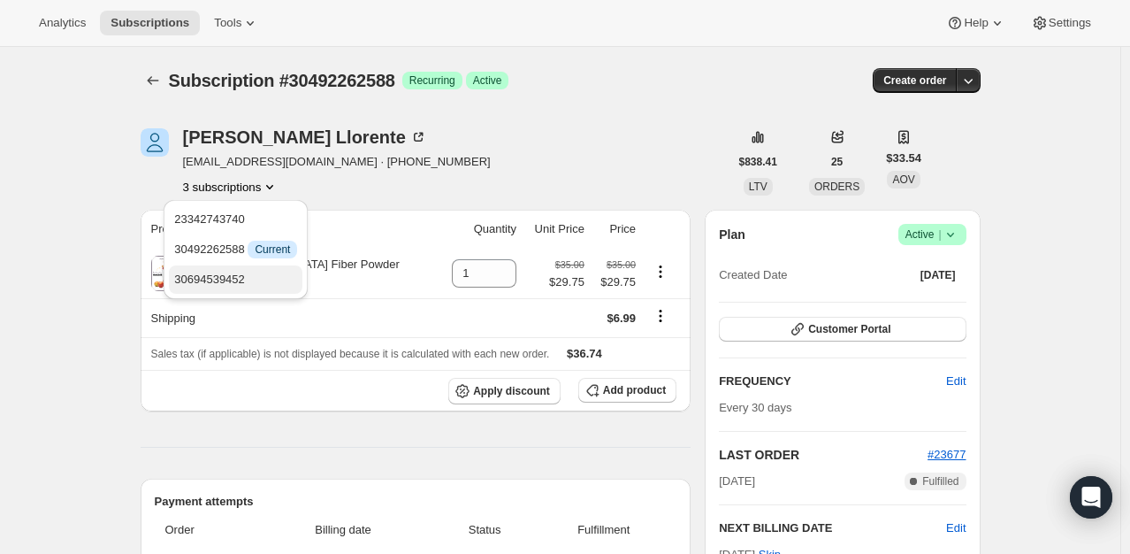
click at [244, 285] on span "30694539452" at bounding box center [235, 280] width 123 height 18
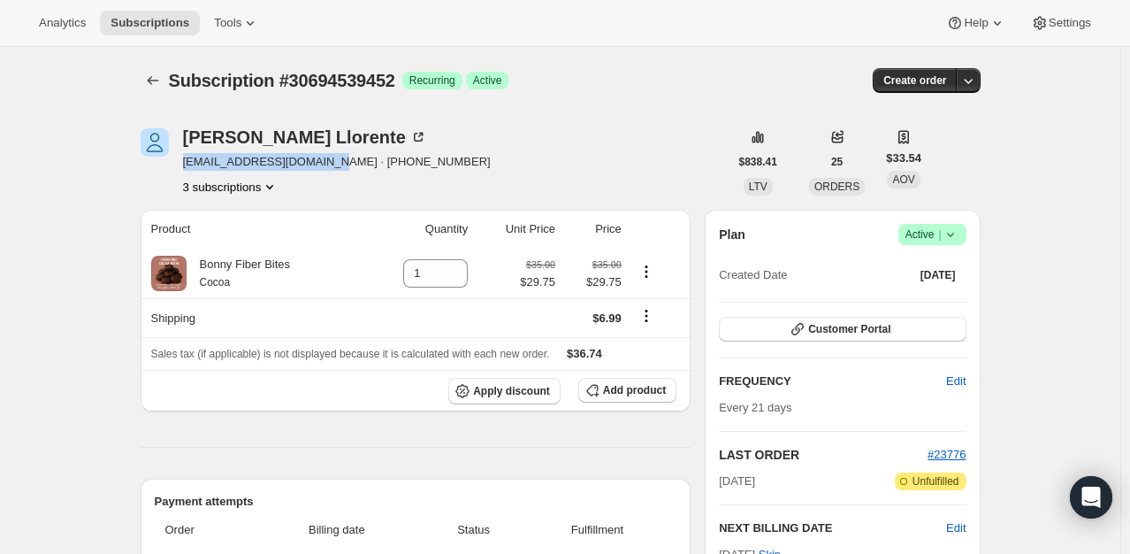
drag, startPoint x: 323, startPoint y: 161, endPoint x: 186, endPoint y: 168, distance: 137.3
click at [186, 168] on div "Noelle Llorente noellellorente@yahoo.com · +19163904498 3 subscriptions" at bounding box center [435, 161] width 588 height 67
copy span "noellellorente@yahoo.com"
click at [159, 87] on icon "Subscriptions" at bounding box center [153, 81] width 18 height 18
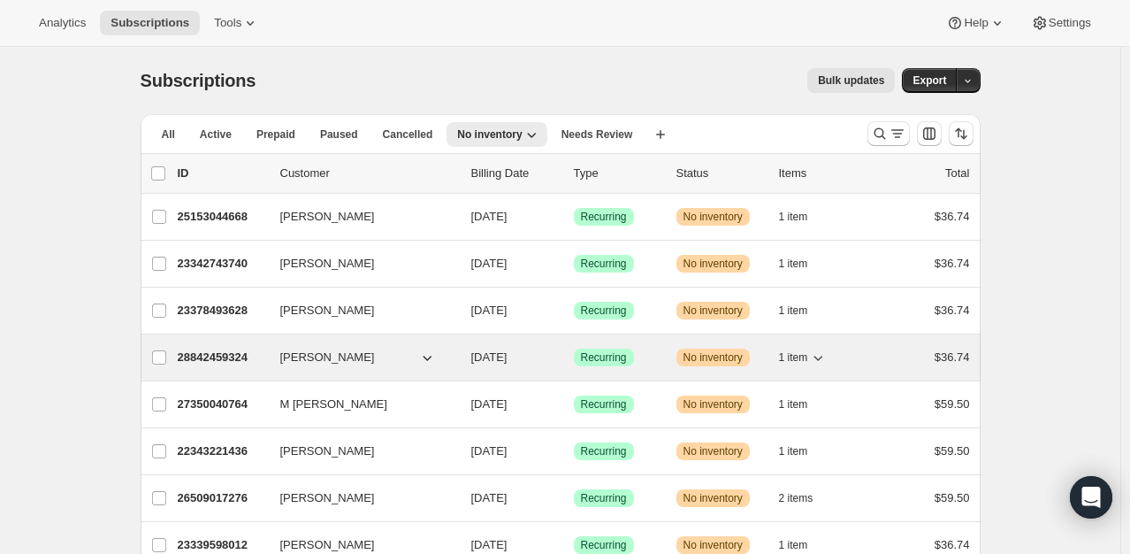
click at [222, 353] on p "28842459324" at bounding box center [222, 358] width 88 height 18
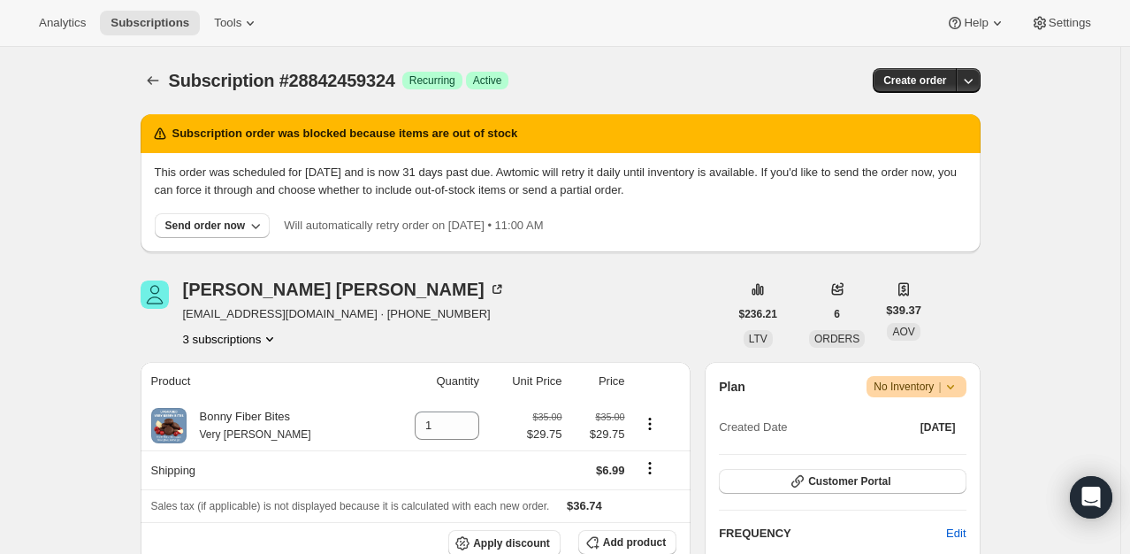
click at [258, 335] on button "3 subscriptions" at bounding box center [231, 339] width 96 height 18
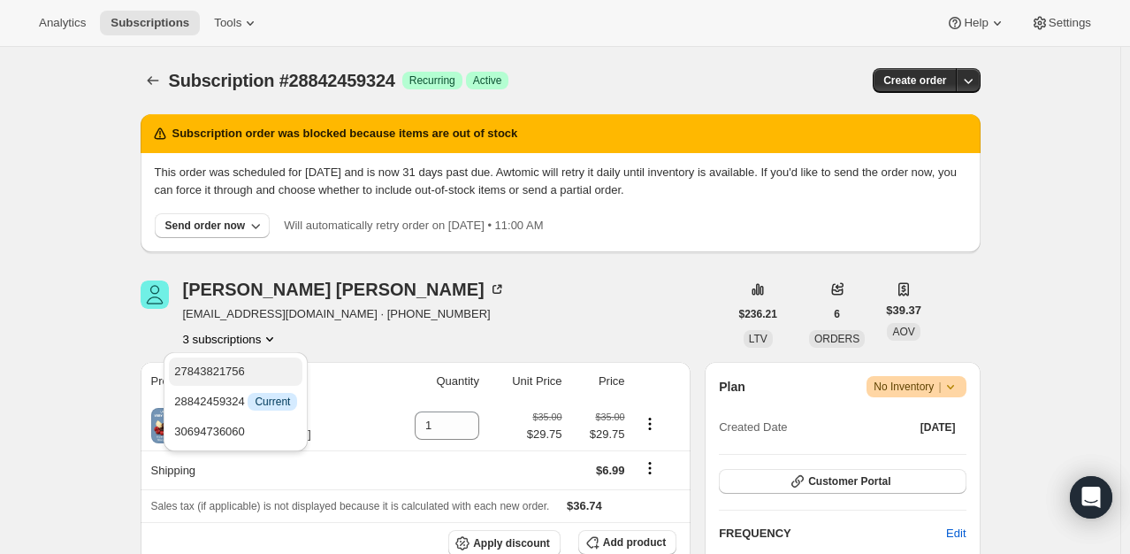
click at [255, 367] on span "27843821756" at bounding box center [235, 372] width 123 height 18
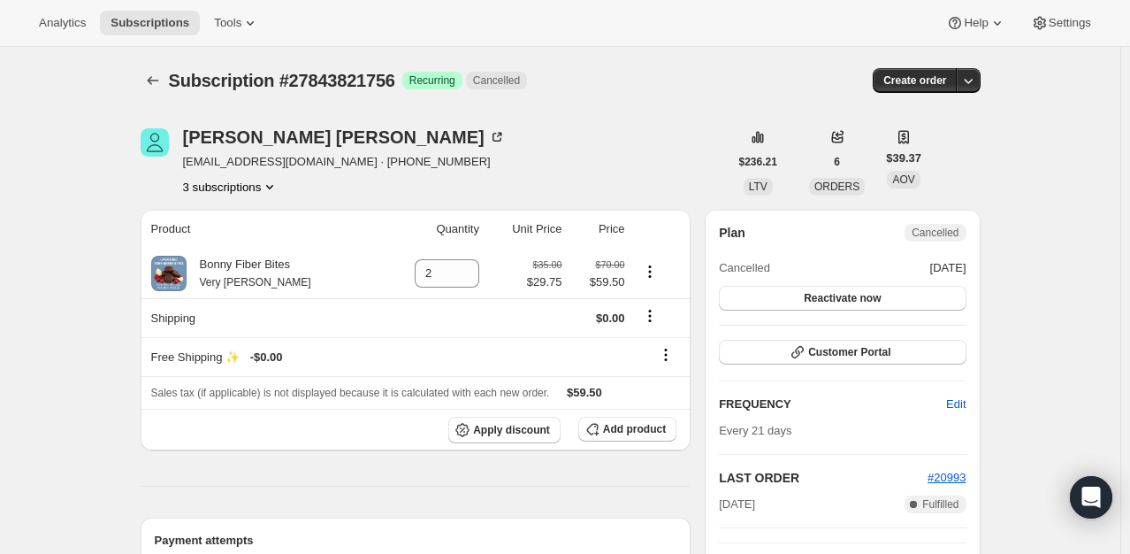
click at [256, 191] on button "3 subscriptions" at bounding box center [231, 187] width 96 height 18
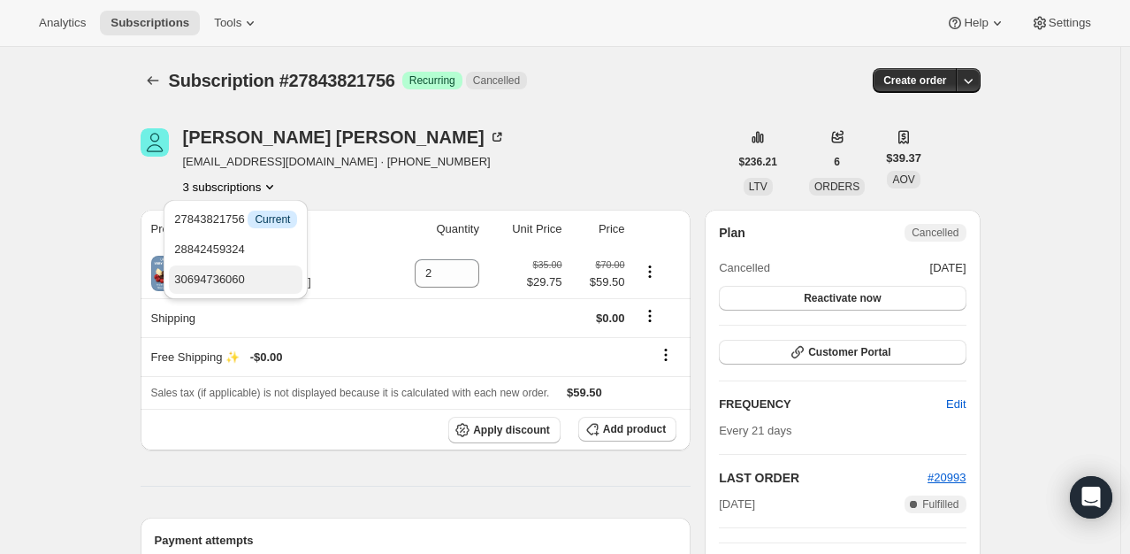
click at [241, 281] on span "30694736060" at bounding box center [209, 278] width 71 height 13
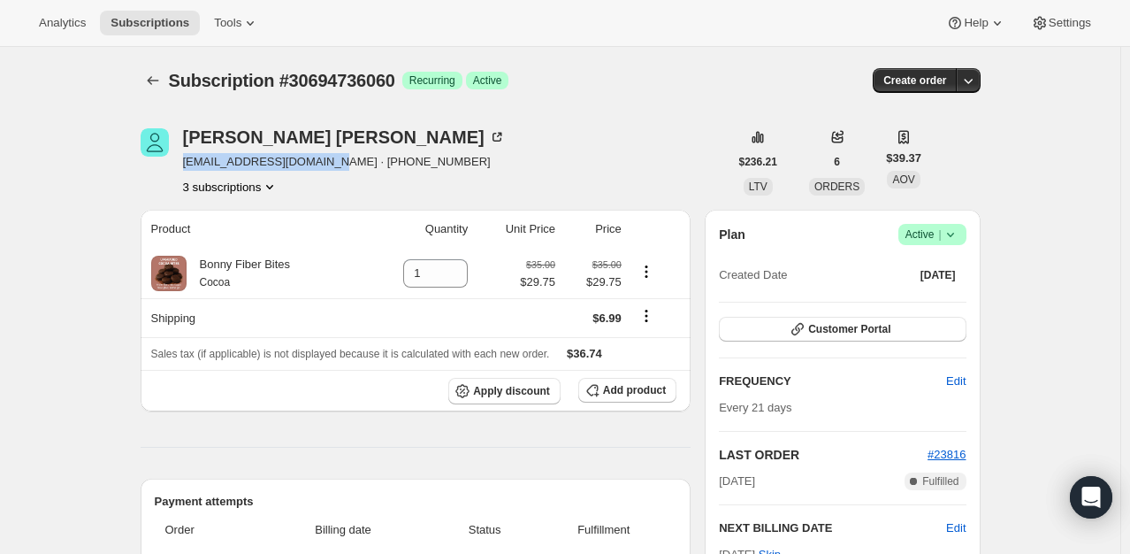
drag, startPoint x: 328, startPoint y: 160, endPoint x: 188, endPoint y: 159, distance: 140.6
click at [188, 159] on span "marisolproctor@yahoo.com · +13256654470" at bounding box center [344, 162] width 323 height 18
copy span "marisolproctor@yahoo.com"
click at [278, 179] on icon "Product actions" at bounding box center [270, 187] width 18 height 18
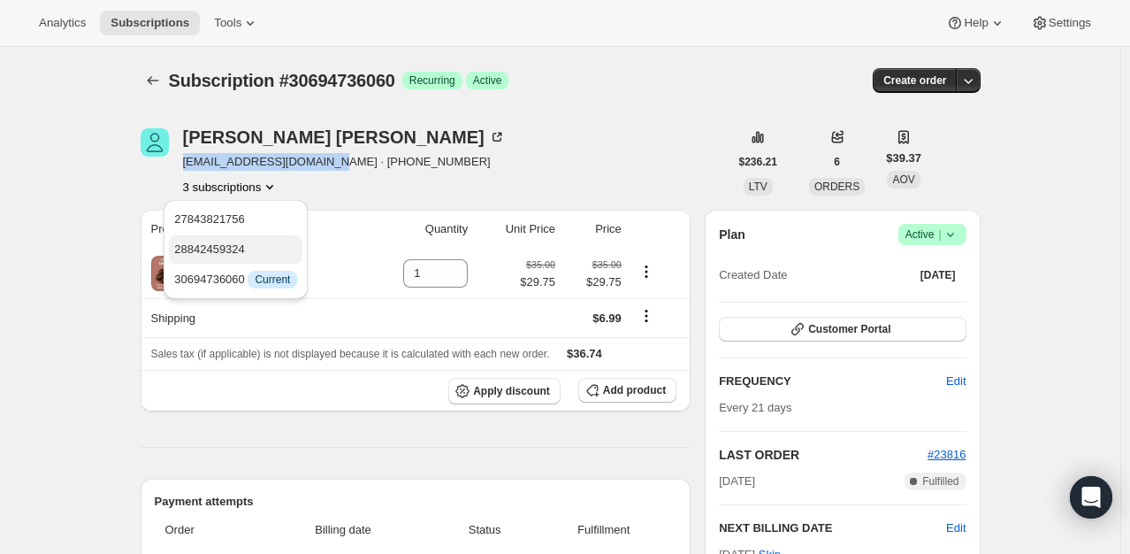
click at [250, 257] on span "28842459324" at bounding box center [235, 250] width 123 height 18
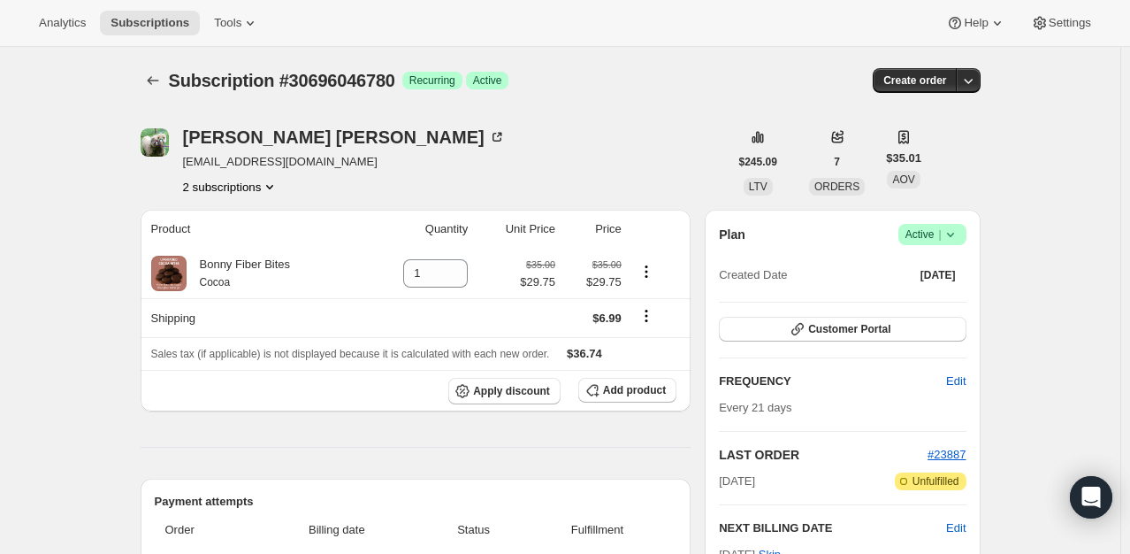
click at [262, 189] on button "2 subscriptions" at bounding box center [231, 187] width 96 height 18
click at [241, 217] on span "27732541628" at bounding box center [209, 218] width 71 height 13
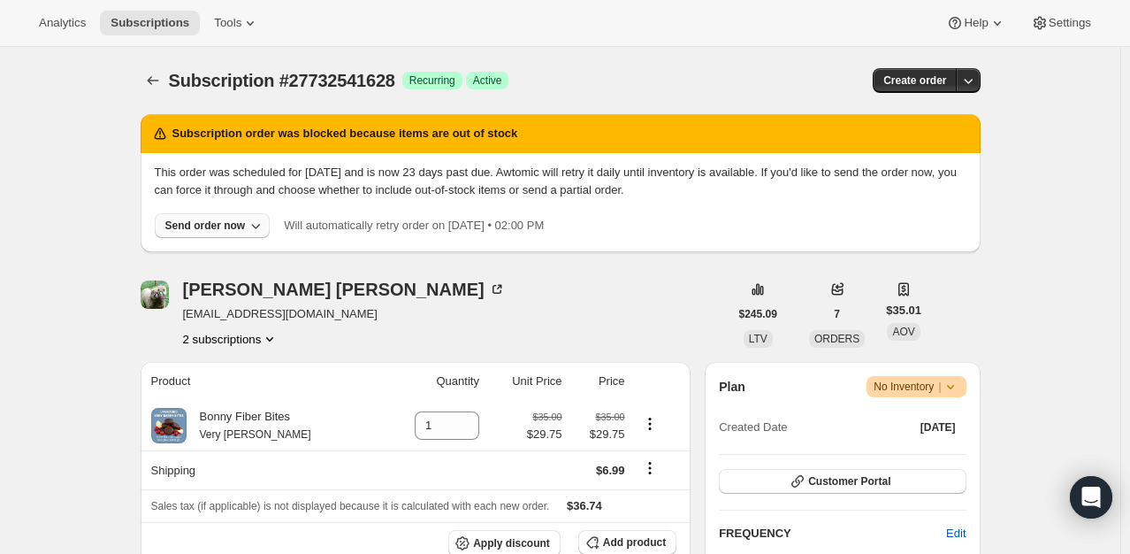
click at [241, 227] on div "Send order now" at bounding box center [205, 225] width 80 height 14
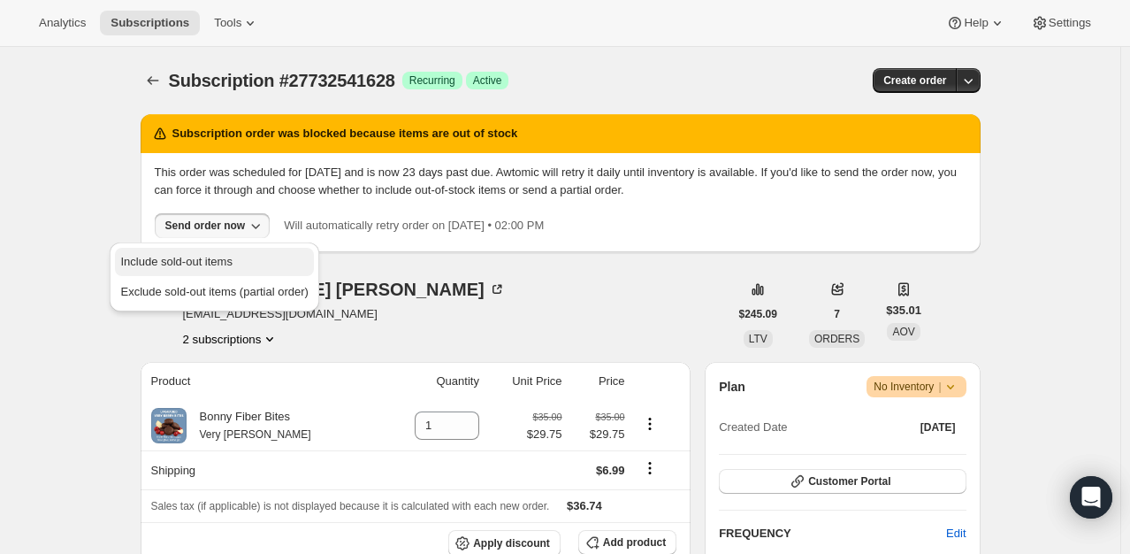
click at [219, 266] on span "Include sold-out items" at bounding box center [175, 261] width 111 height 13
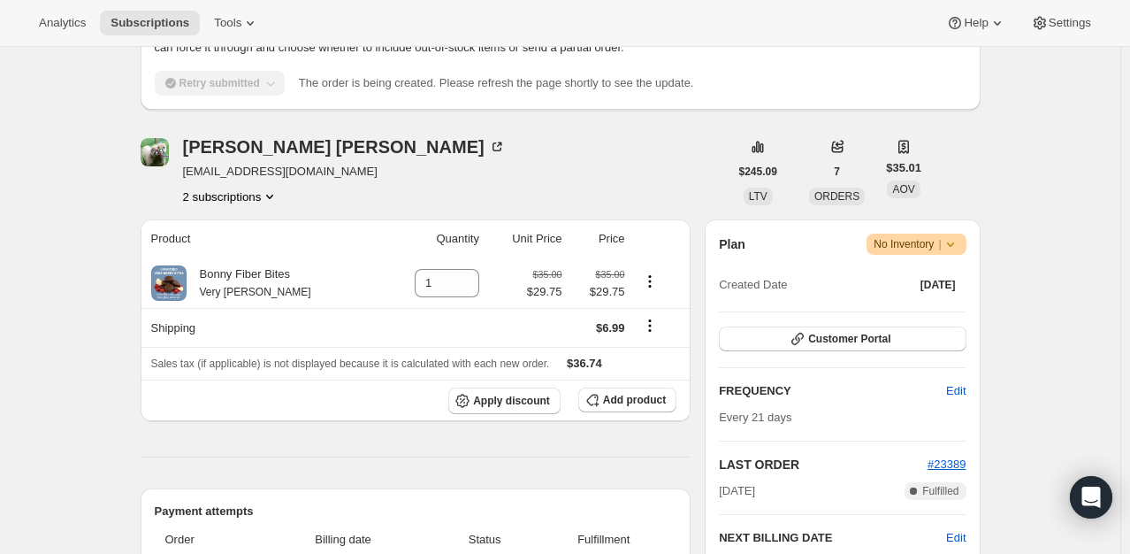
scroll to position [194, 0]
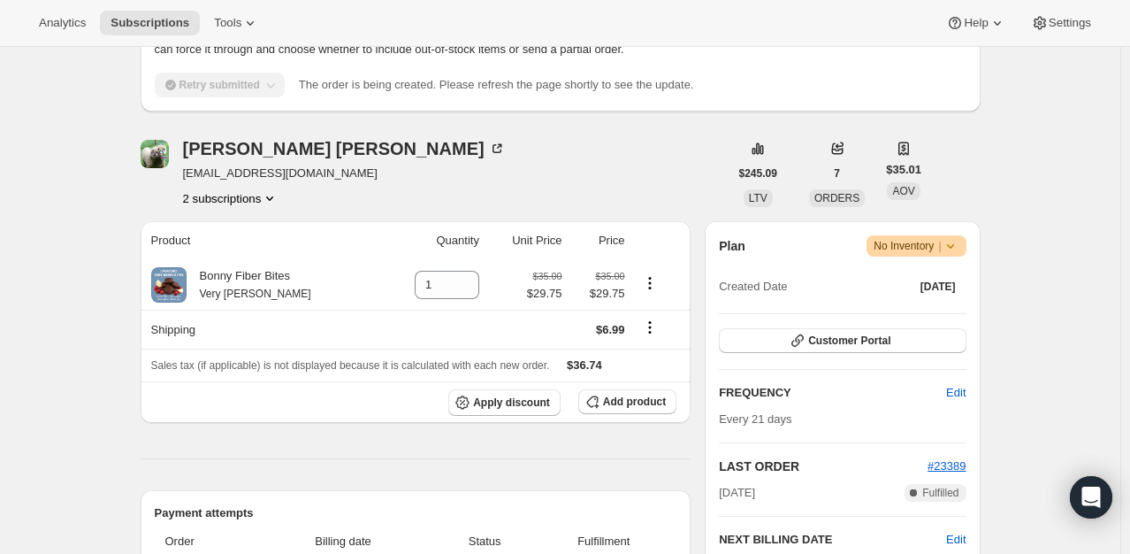
click at [272, 197] on icon "Product actions" at bounding box center [269, 198] width 7 height 4
click at [230, 260] on span "30696046780" at bounding box center [209, 260] width 71 height 13
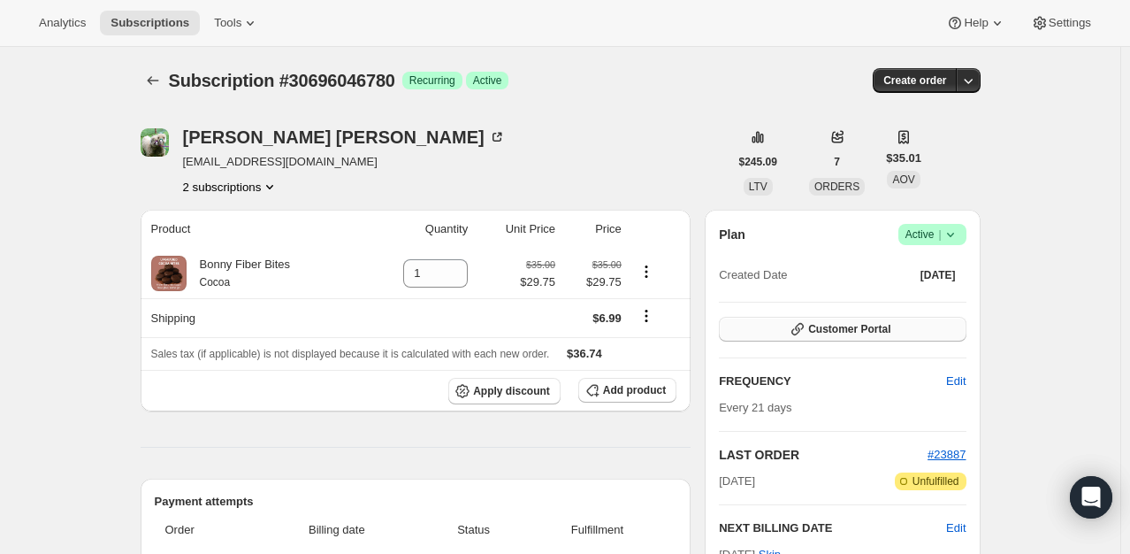
click at [862, 329] on span "Customer Portal" at bounding box center [849, 329] width 82 height 14
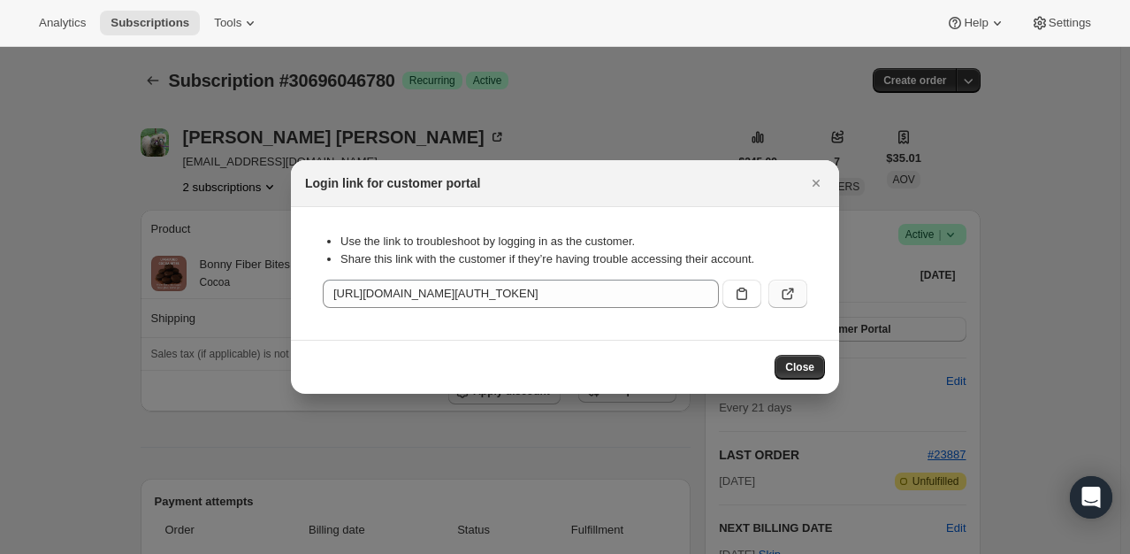
click at [789, 297] on icon ":rdc:" at bounding box center [788, 294] width 18 height 18
click at [817, 190] on icon "Close" at bounding box center [817, 183] width 18 height 18
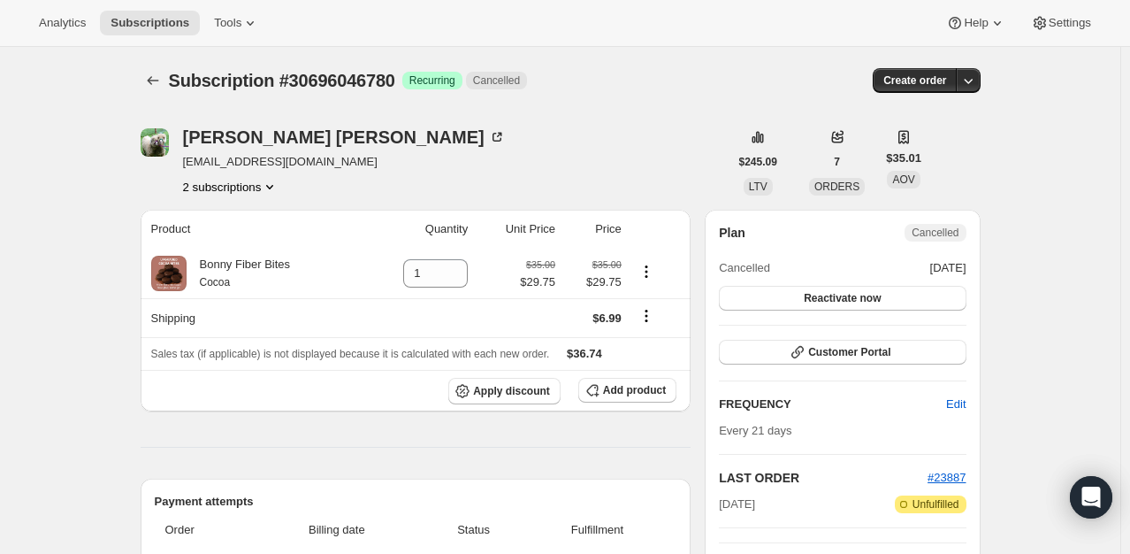
click at [245, 189] on button "2 subscriptions" at bounding box center [231, 187] width 96 height 18
click at [243, 214] on span "27732541628" at bounding box center [235, 220] width 123 height 18
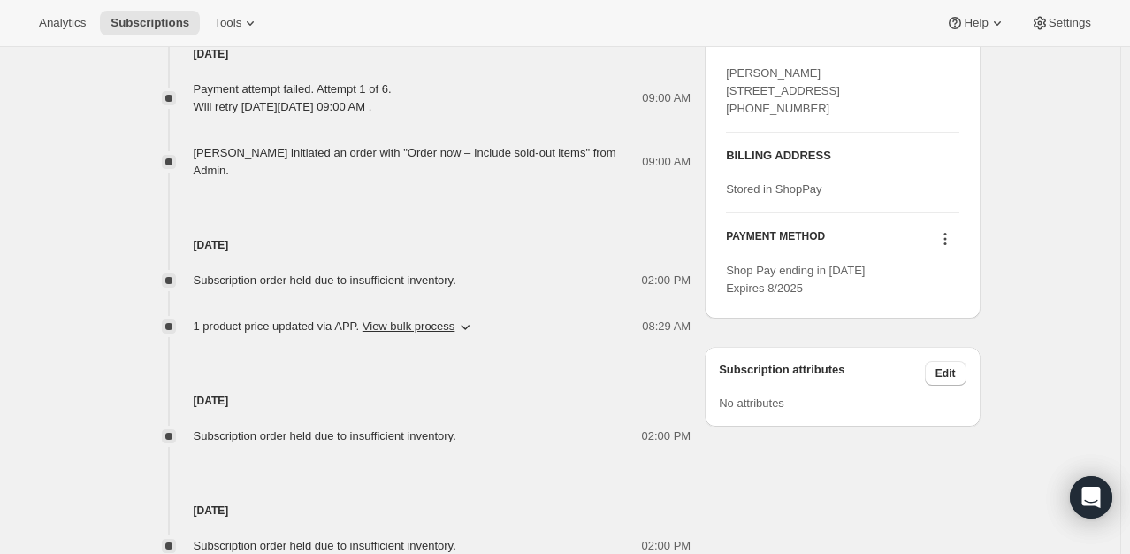
scroll to position [927, 0]
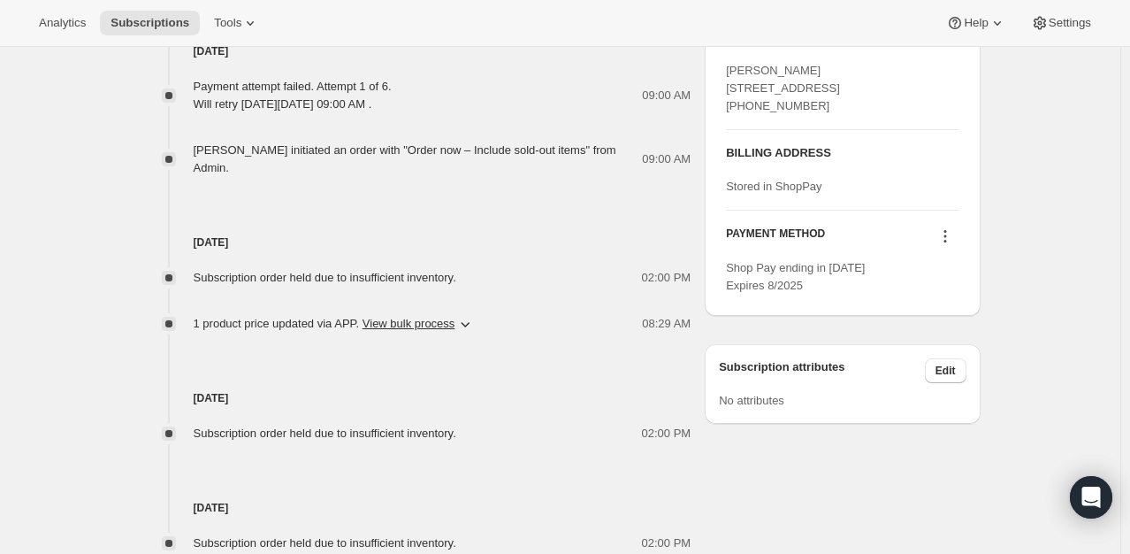
click at [949, 245] on icon at bounding box center [946, 236] width 18 height 18
click at [951, 298] on span "Send link to update card" at bounding box center [949, 302] width 124 height 13
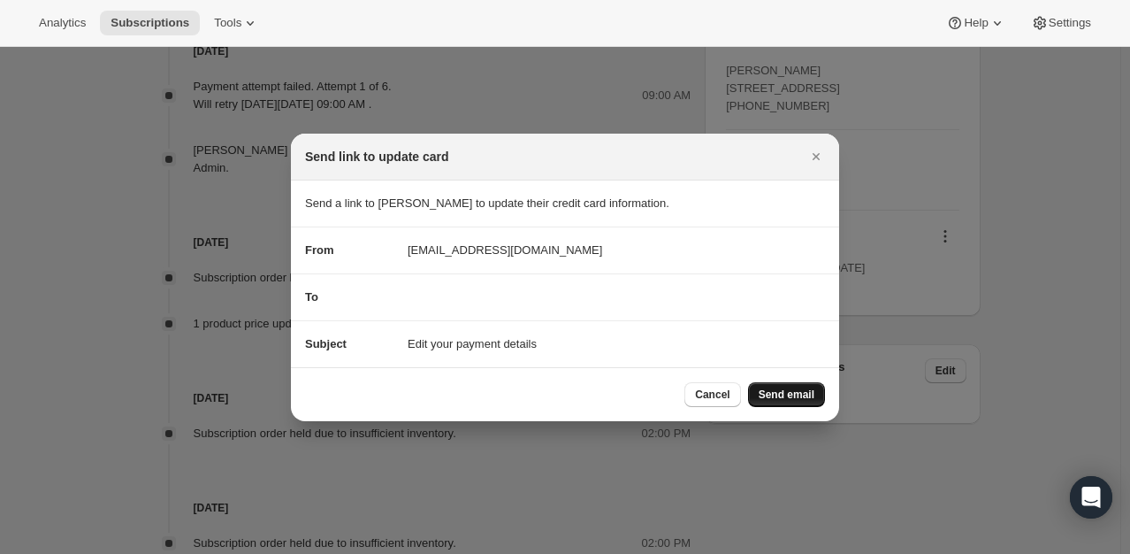
click at [793, 391] on span "Send email" at bounding box center [787, 394] width 56 height 14
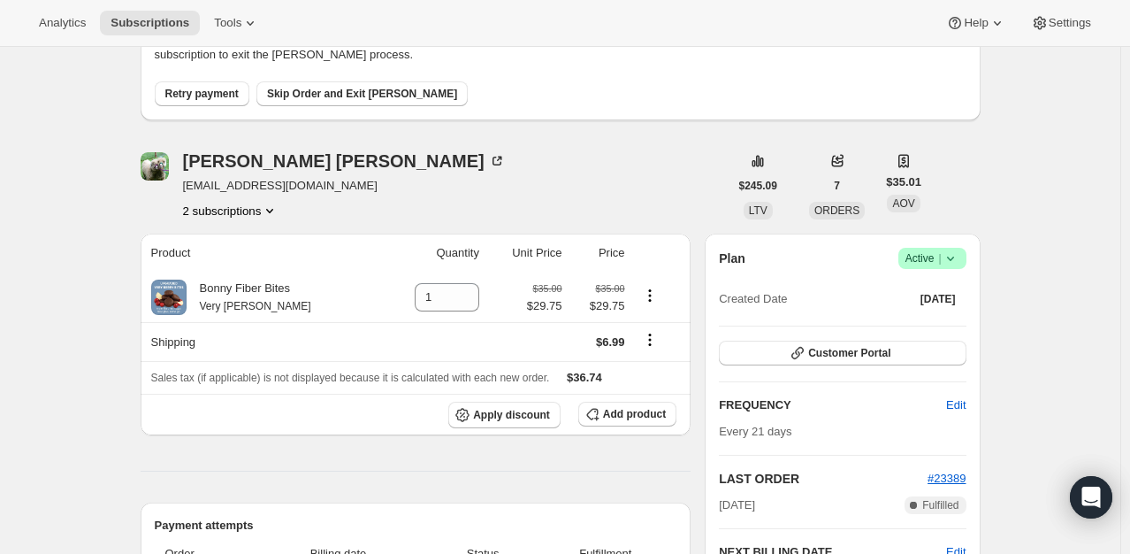
scroll to position [283, 0]
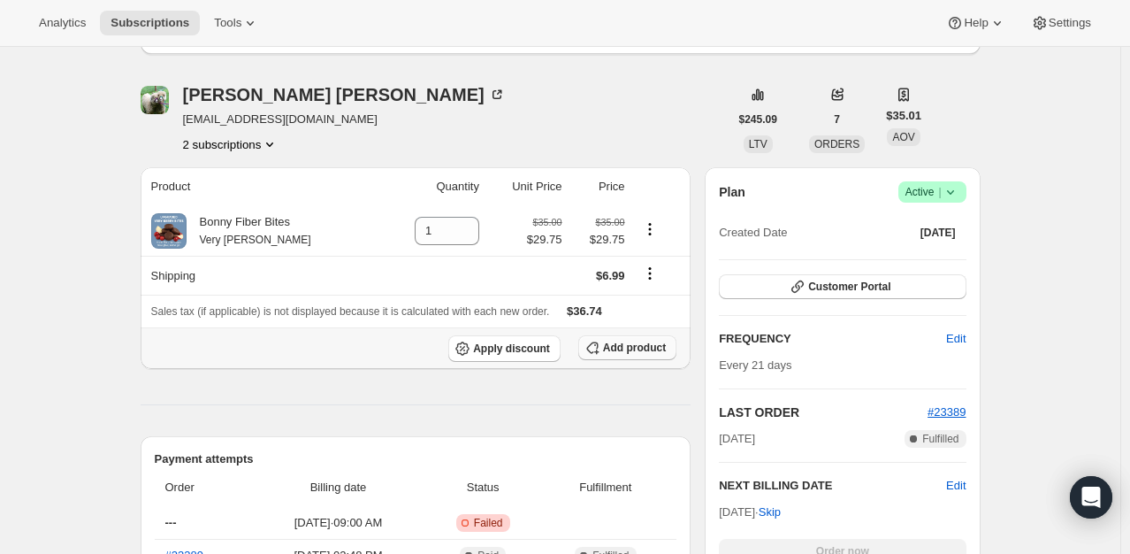
click at [639, 341] on span "Add product" at bounding box center [634, 348] width 63 height 14
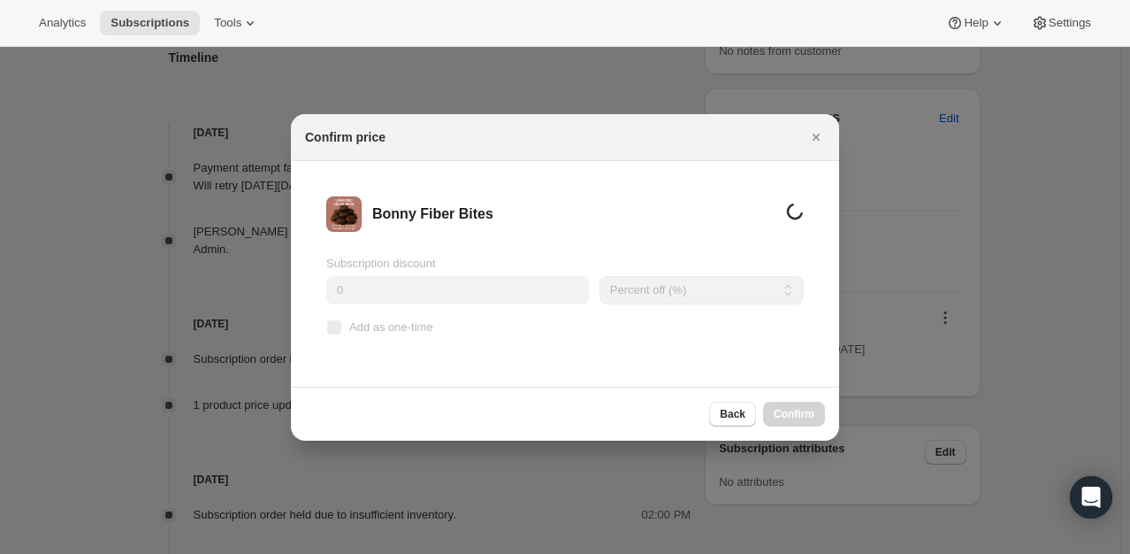
scroll to position [0, 0]
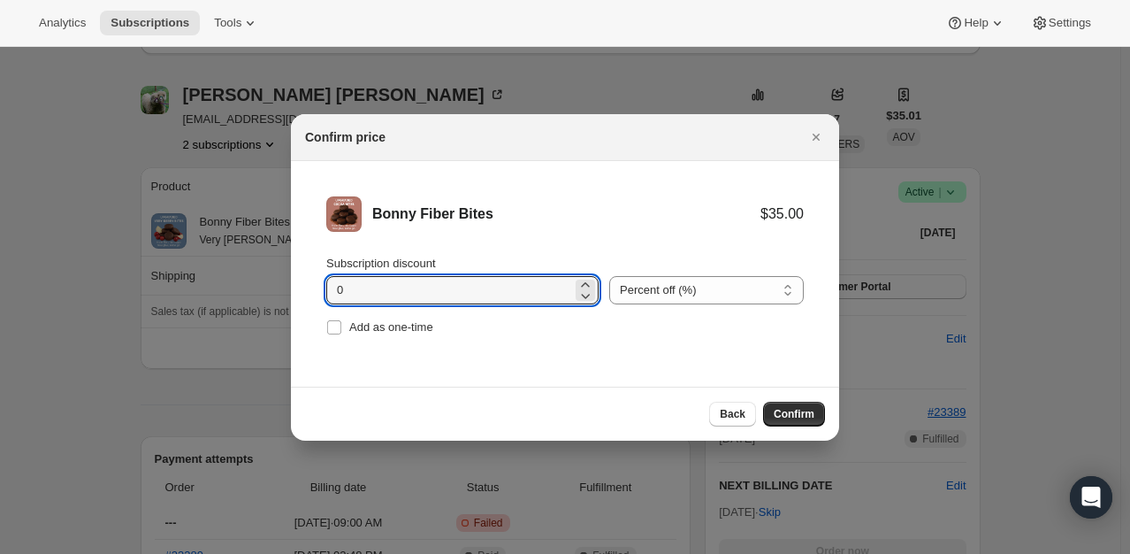
drag, startPoint x: 420, startPoint y: 292, endPoint x: 202, endPoint y: 292, distance: 218.5
type input "15"
click at [792, 415] on span "Confirm" at bounding box center [794, 414] width 41 height 14
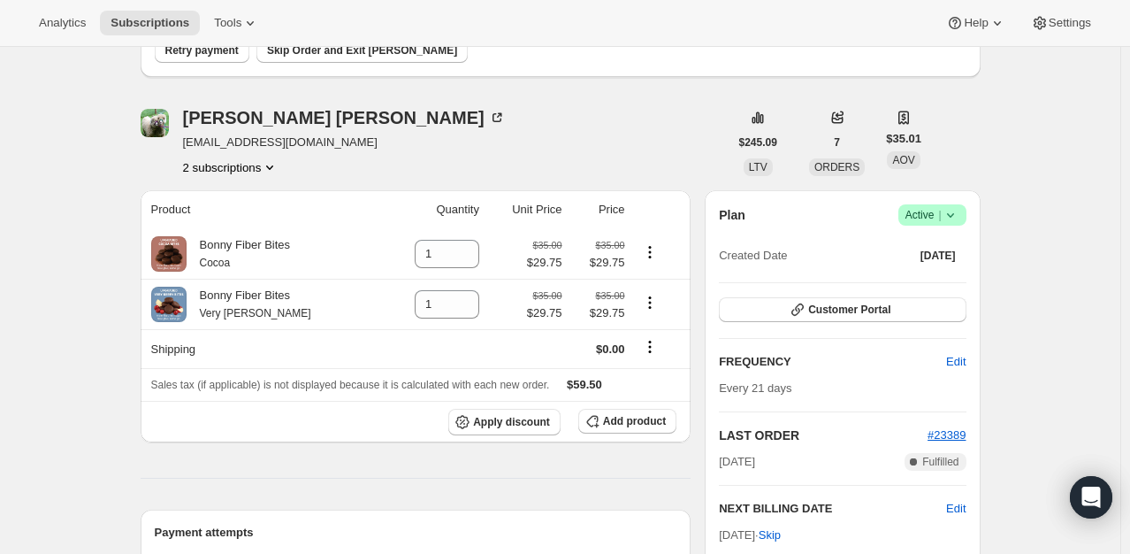
scroll to position [180, 0]
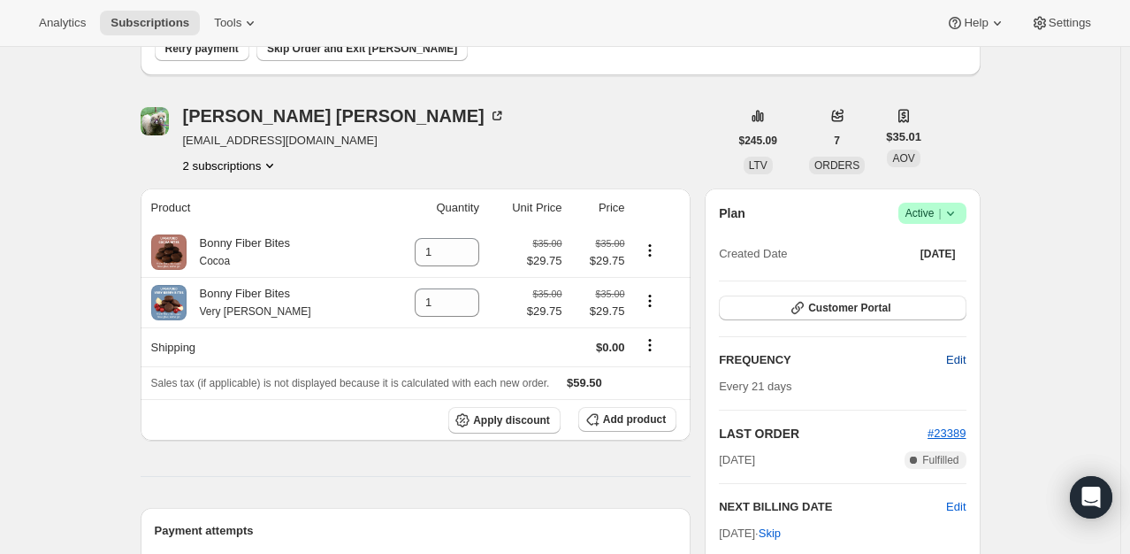
click at [970, 354] on button "Edit" at bounding box center [956, 360] width 41 height 28
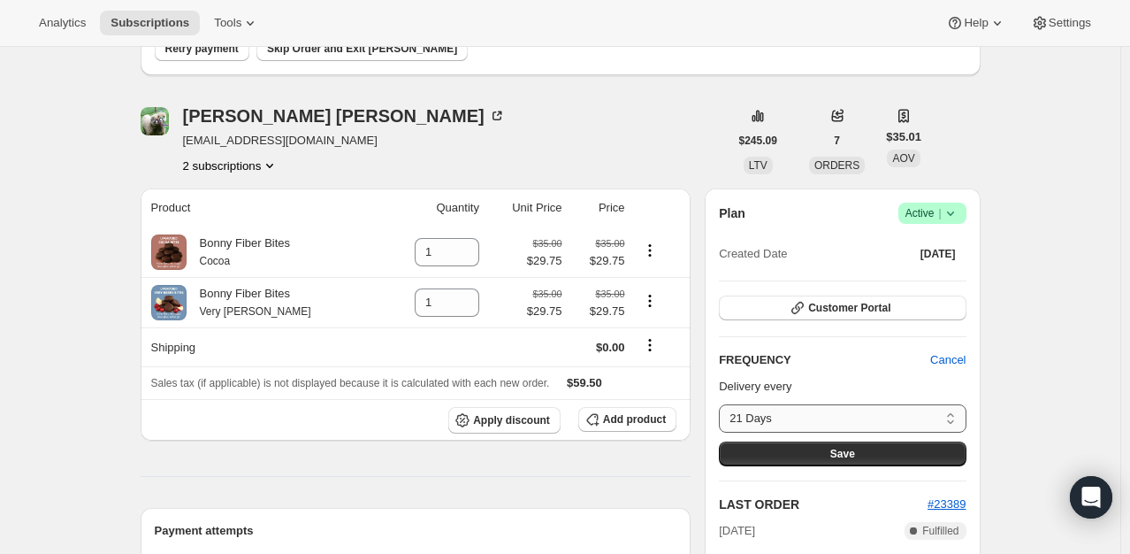
click at [798, 410] on select "21 Days Custom..." at bounding box center [842, 418] width 247 height 28
select select "custom"
click at [724, 404] on select "21 Days Custom..." at bounding box center [842, 418] width 247 height 28
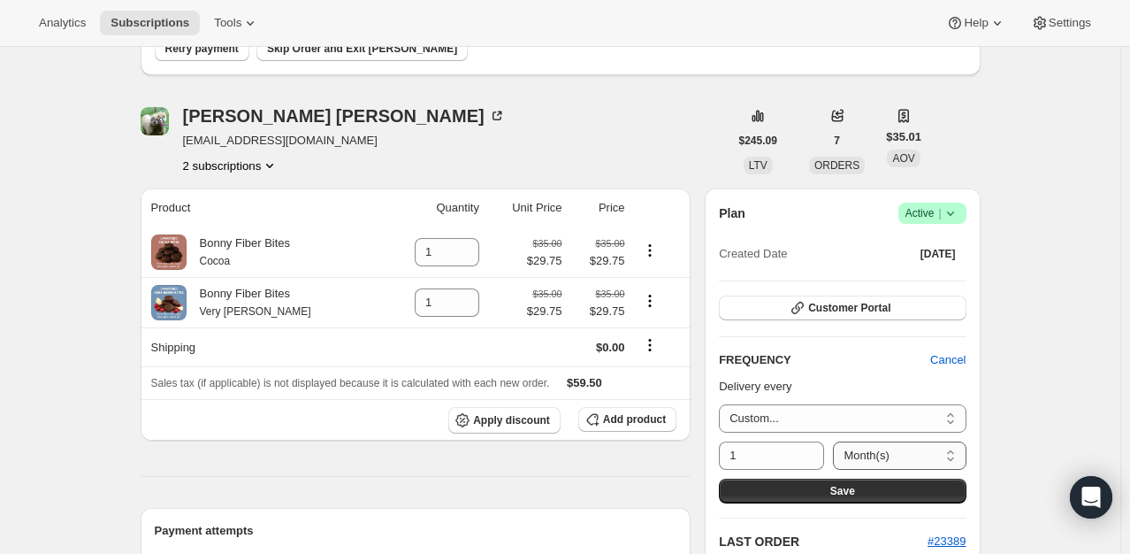
click at [948, 447] on select "Day(s) Week(s) Month(s) Year(s)" at bounding box center [899, 455] width 133 height 28
select select "DAY"
click at [833, 441] on select "Day(s) Week(s) Month(s) Year(s)" at bounding box center [899, 455] width 133 height 28
drag, startPoint x: 780, startPoint y: 446, endPoint x: 715, endPoint y: 448, distance: 65.5
click at [715, 448] on div "Plan Success Active | Created Date Apr 15, 2025 Customer Portal FREQUENCY Cance…" at bounding box center [842, 470] width 275 height 565
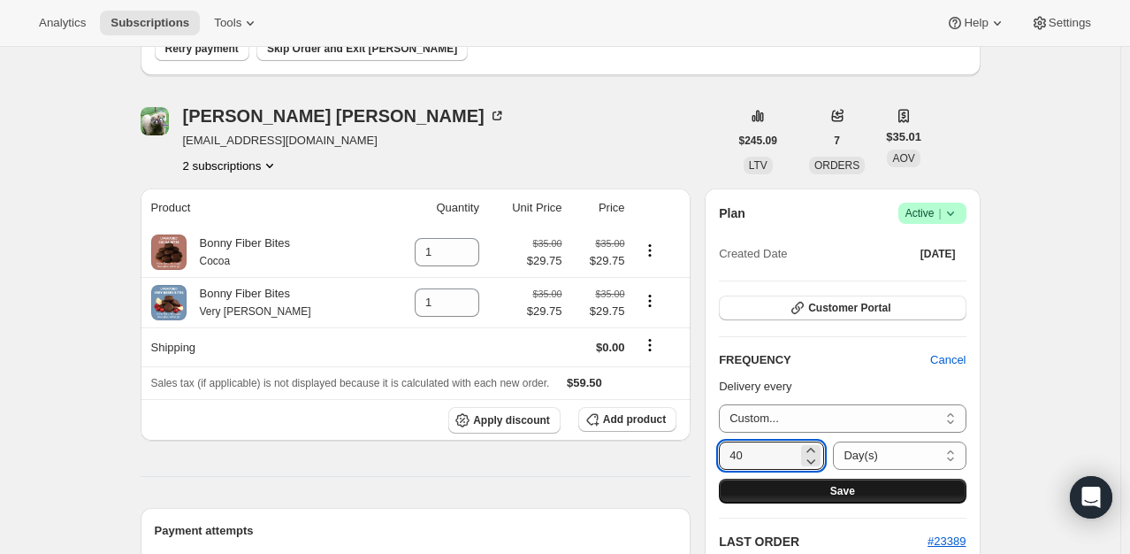
type input "40"
click at [767, 486] on button "Save" at bounding box center [842, 491] width 247 height 25
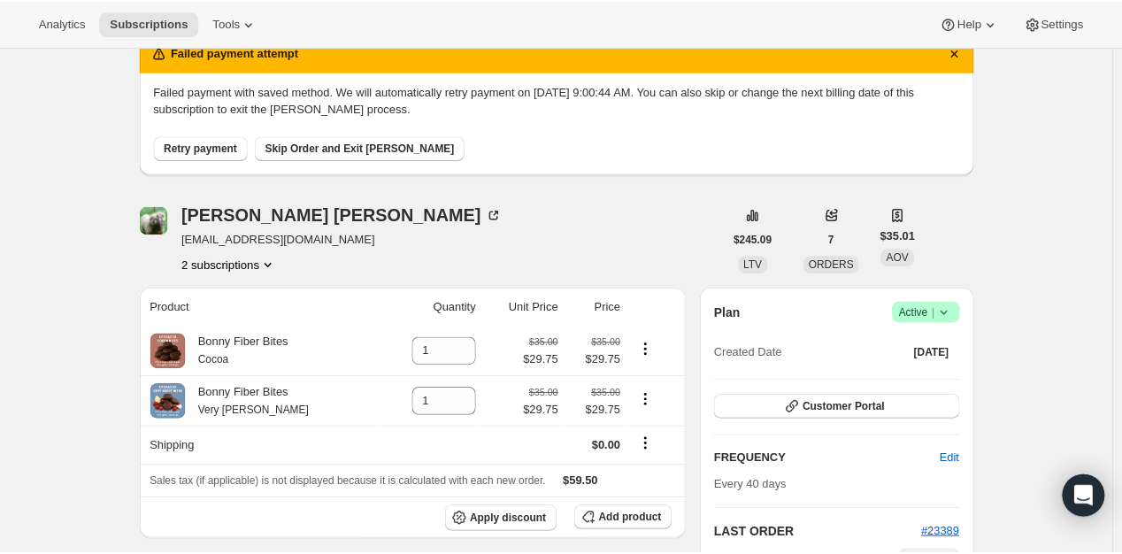
scroll to position [0, 0]
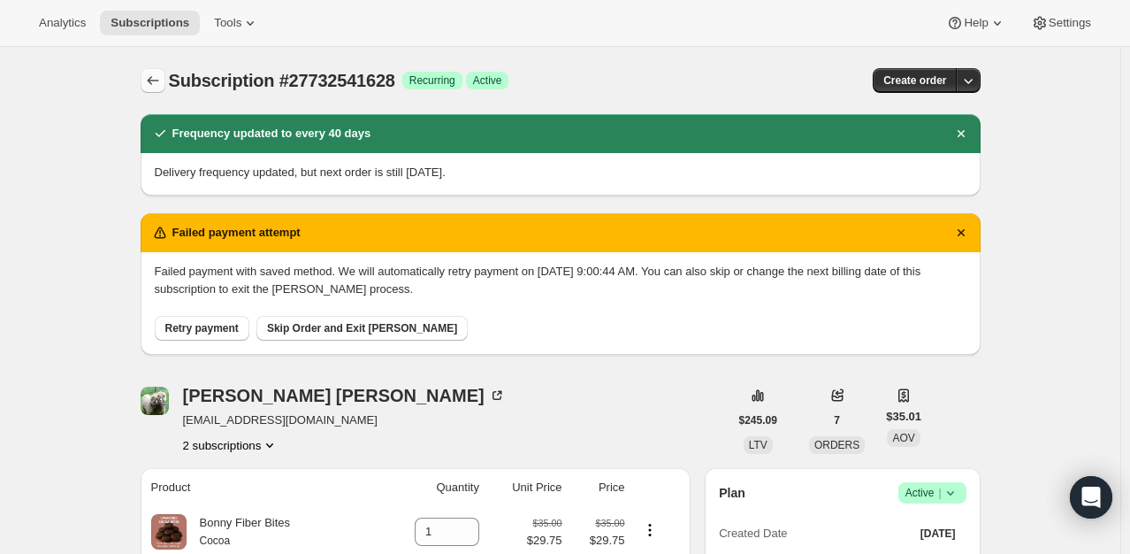
click at [162, 80] on icon "Subscriptions" at bounding box center [153, 81] width 18 height 18
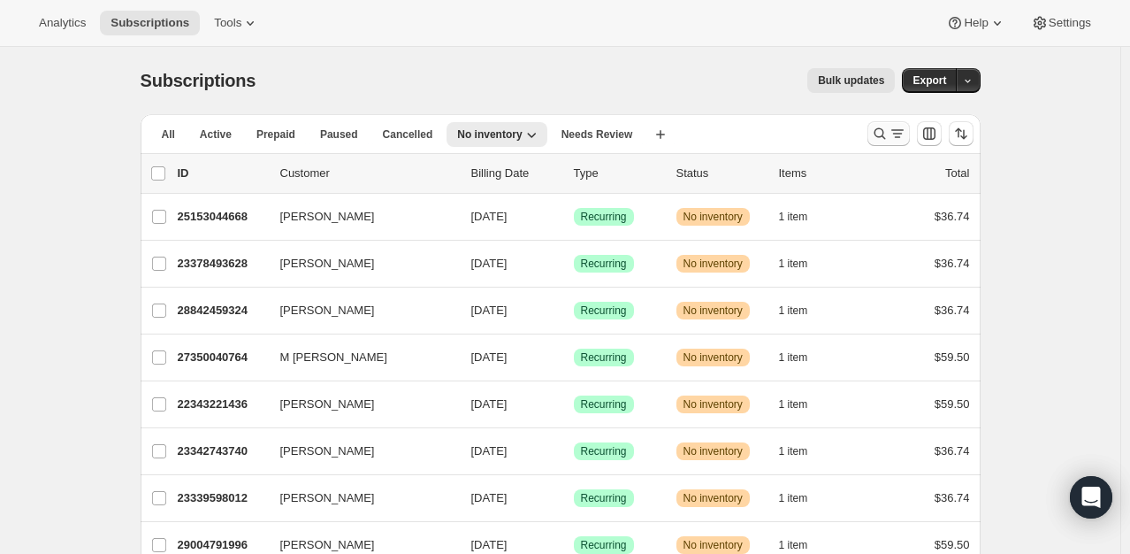
click at [882, 129] on icon "Search and filter results" at bounding box center [880, 134] width 18 height 18
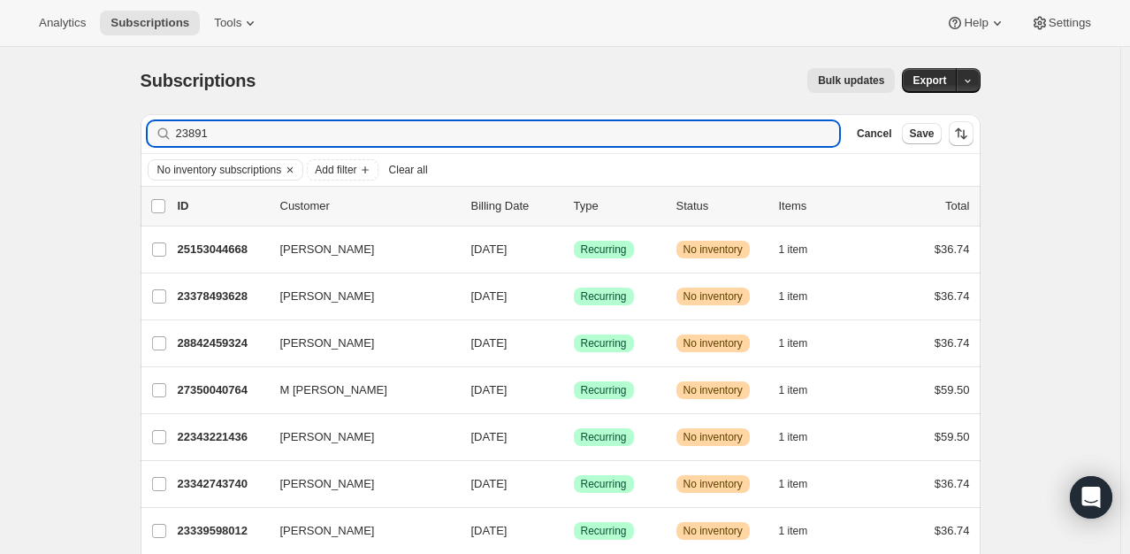
type input "23891"
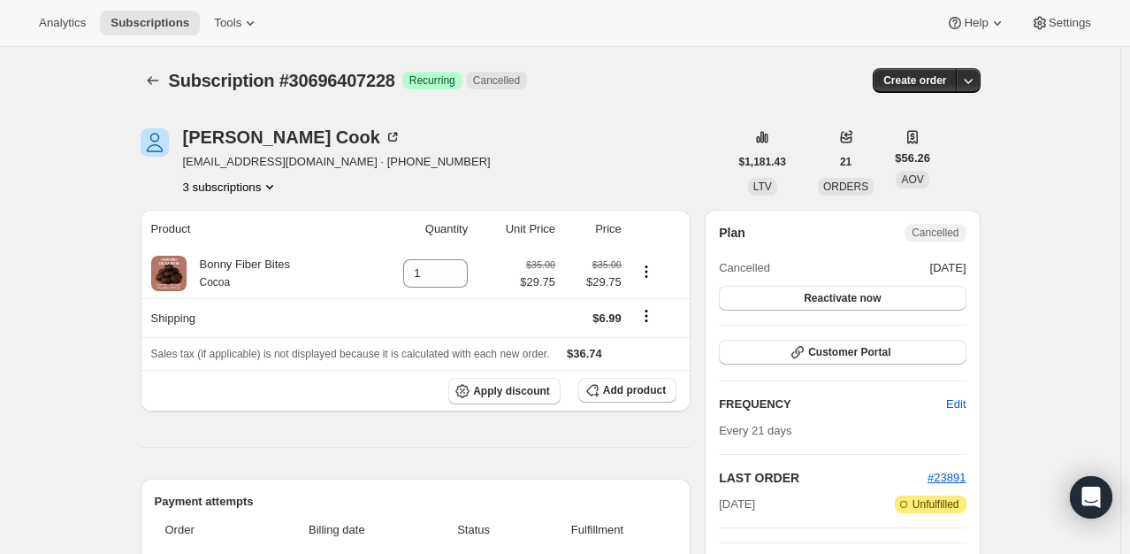
click at [258, 188] on button "3 subscriptions" at bounding box center [231, 187] width 96 height 18
click at [467, 165] on div "[PERSON_NAME] [EMAIL_ADDRESS][DOMAIN_NAME] · [PHONE_NUMBER] 3 subscriptions" at bounding box center [435, 161] width 588 height 67
click at [267, 184] on icon "Product actions" at bounding box center [270, 187] width 18 height 18
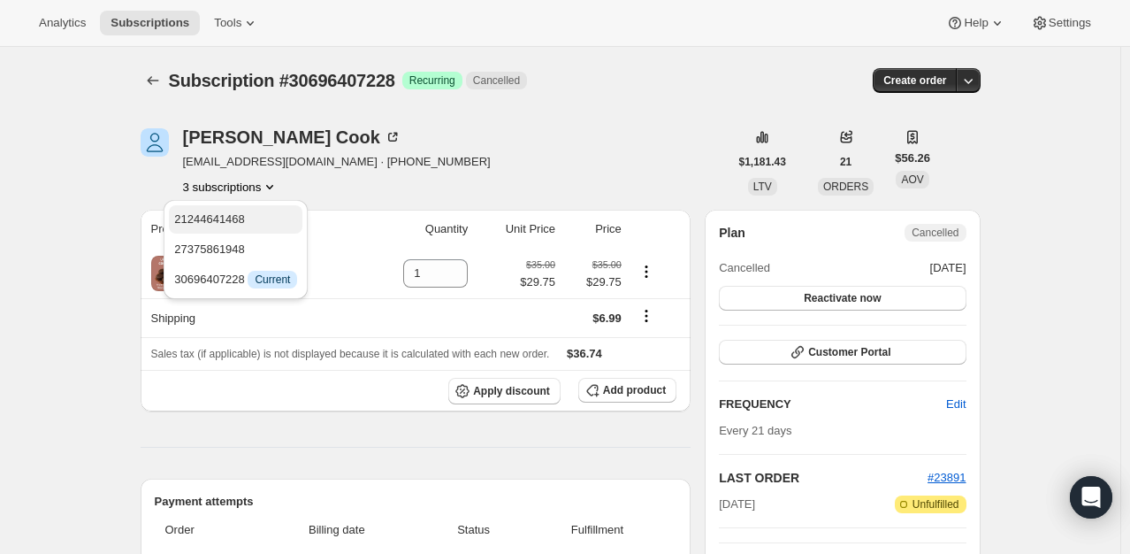
click at [242, 220] on span "21244641468" at bounding box center [235, 220] width 123 height 18
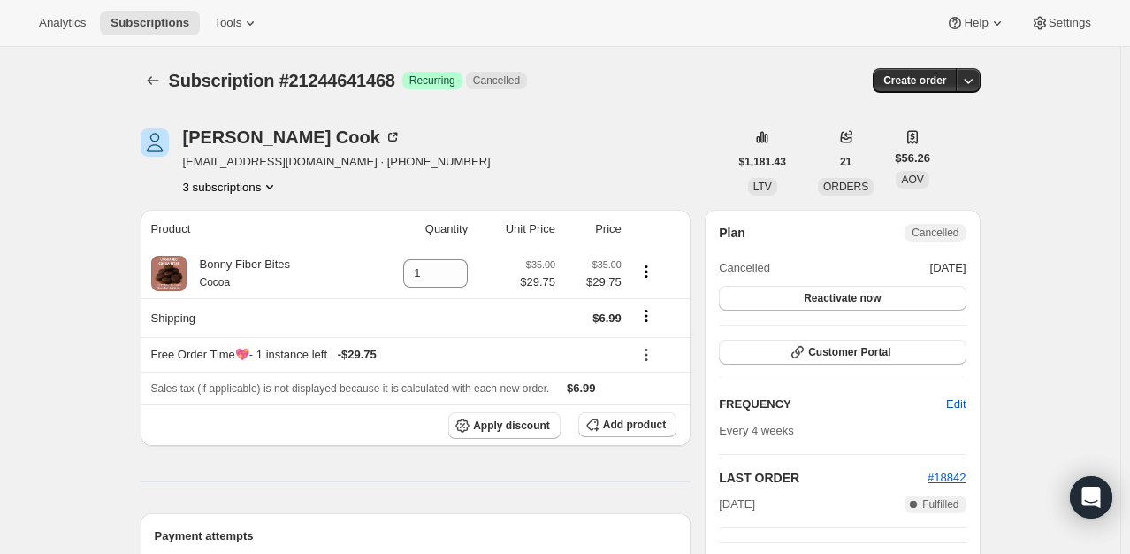
click at [259, 188] on button "3 subscriptions" at bounding box center [231, 187] width 96 height 18
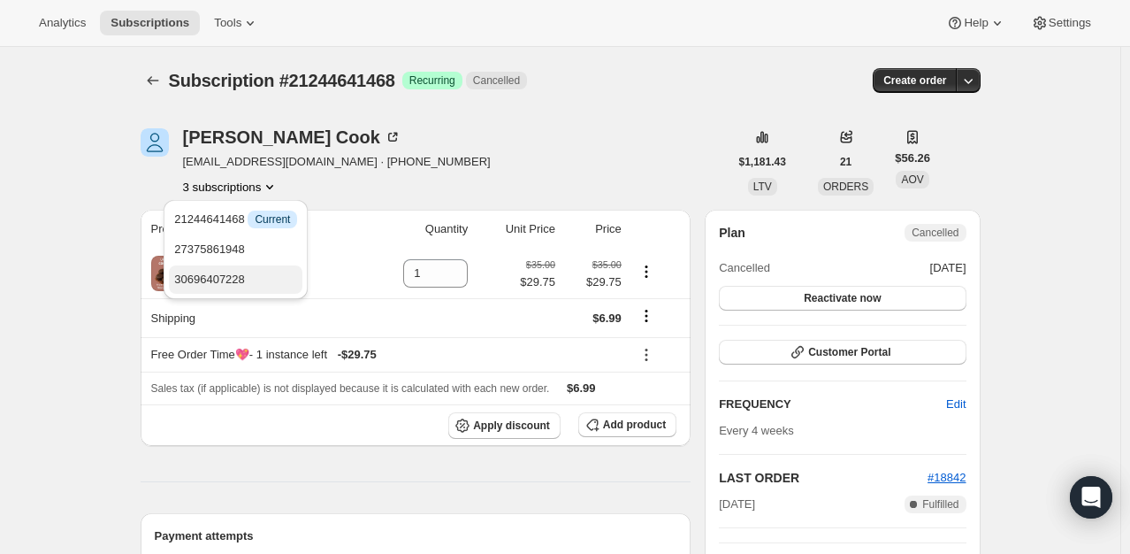
click at [237, 276] on span "30696407228" at bounding box center [209, 278] width 71 height 13
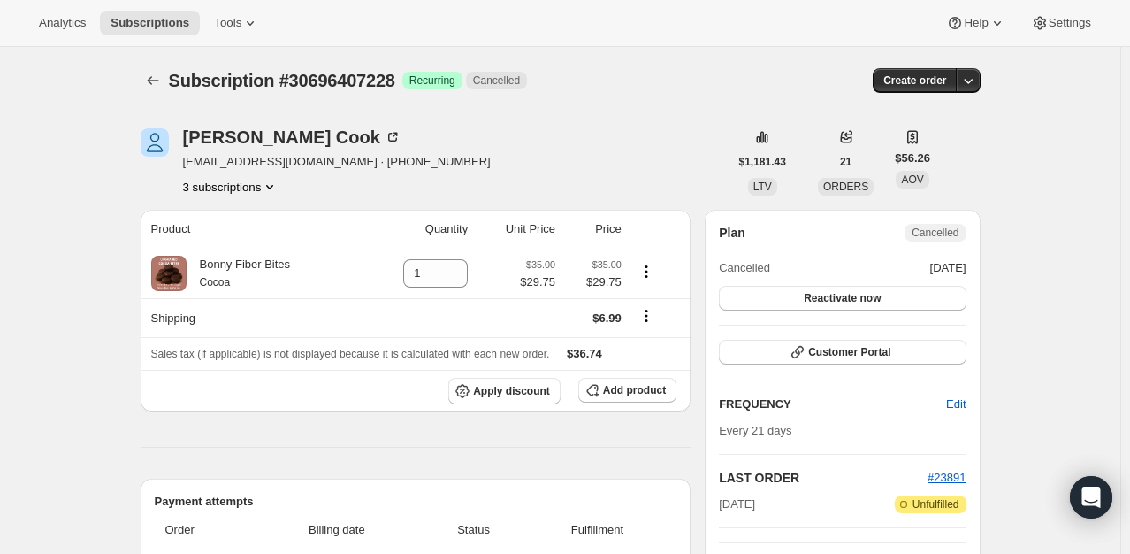
click at [237, 190] on button "3 subscriptions" at bounding box center [231, 187] width 96 height 18
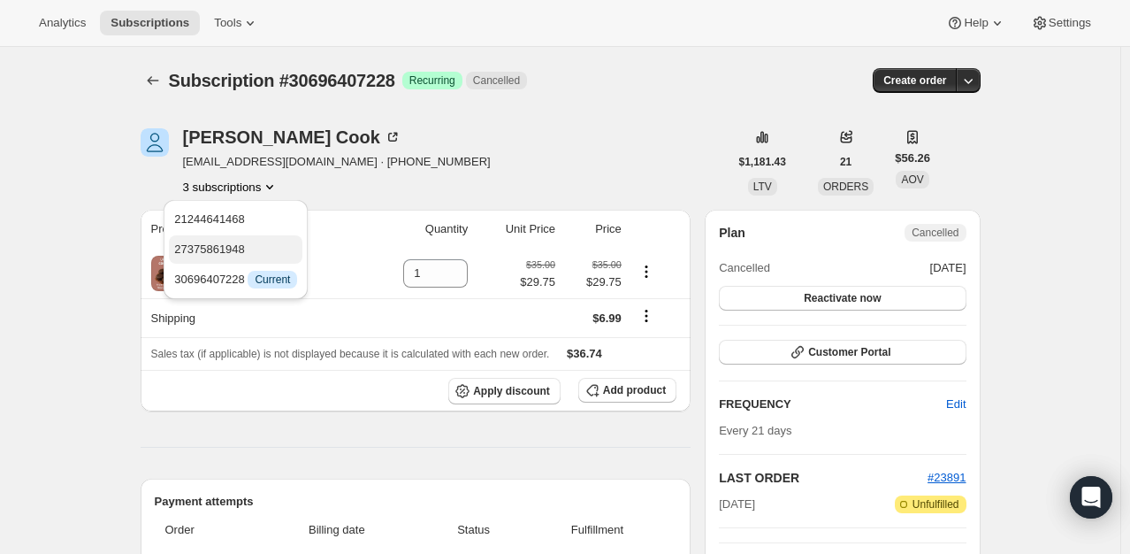
click at [235, 242] on span "27375861948" at bounding box center [209, 248] width 71 height 13
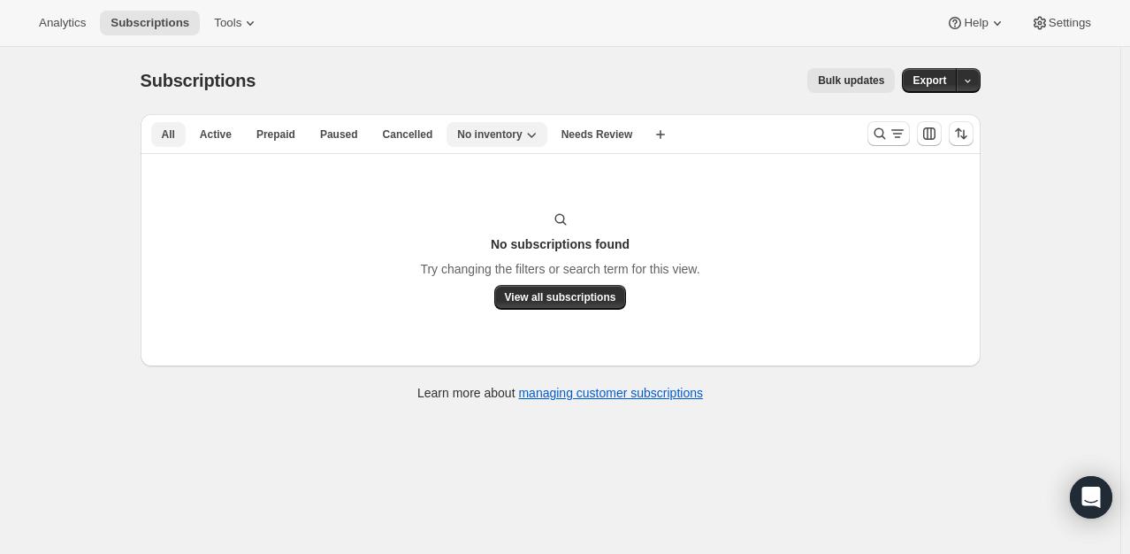
click at [186, 139] on button "All" at bounding box center [168, 134] width 34 height 25
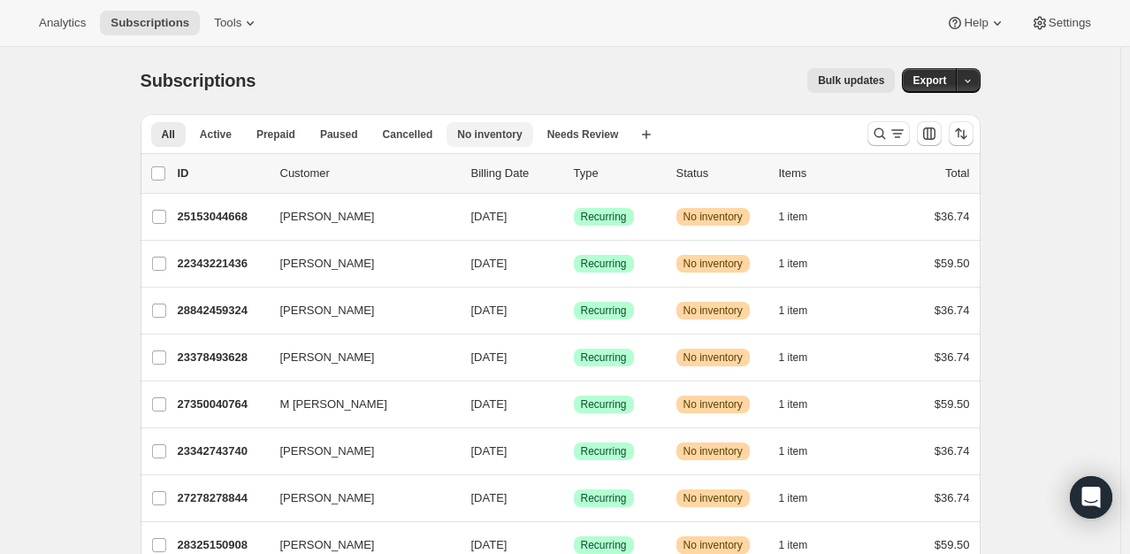
click at [490, 134] on span "No inventory" at bounding box center [489, 134] width 65 height 14
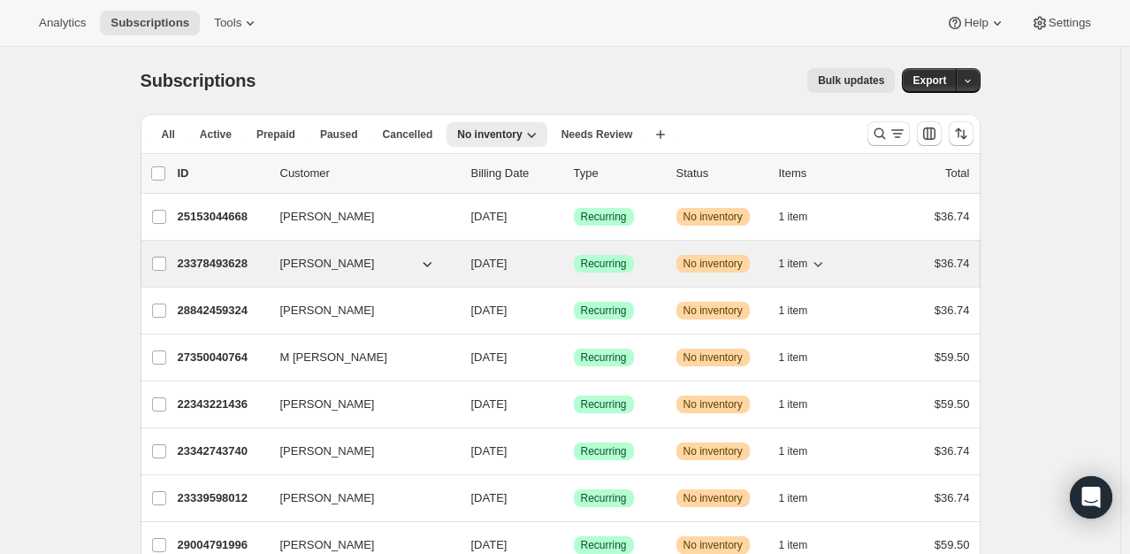
click at [205, 264] on p "23378493628" at bounding box center [222, 264] width 88 height 18
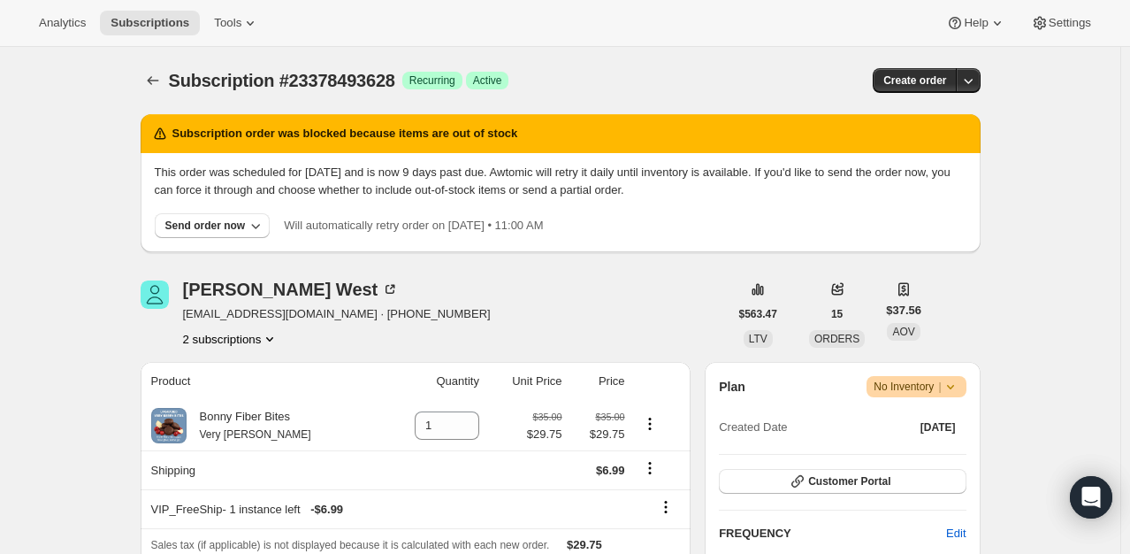
click at [245, 341] on button "2 subscriptions" at bounding box center [231, 339] width 96 height 18
click at [225, 409] on span "23866933436" at bounding box center [235, 402] width 123 height 18
click at [152, 81] on icon "Subscriptions" at bounding box center [152, 80] width 11 height 9
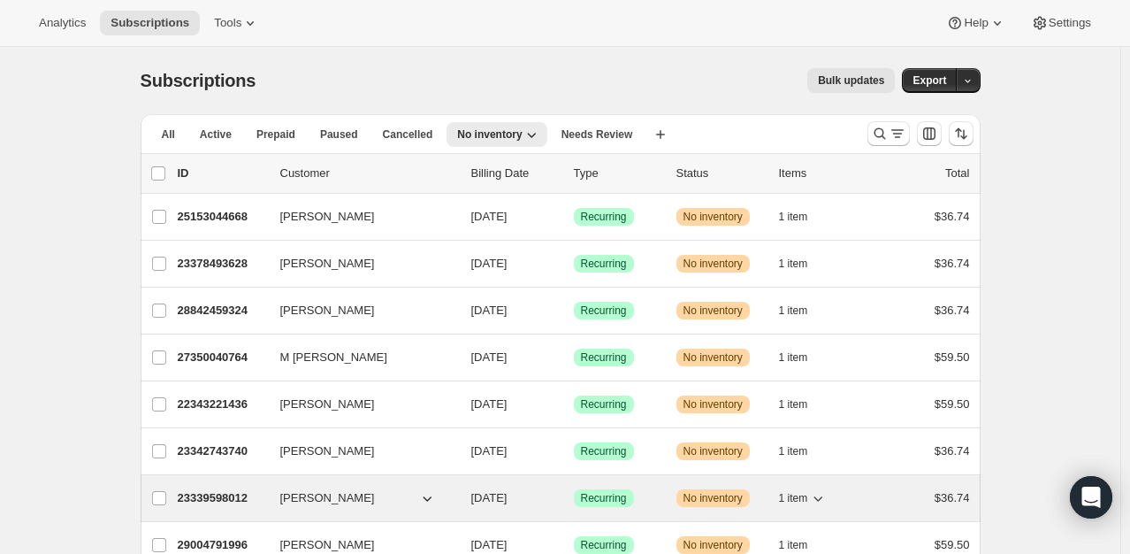
click at [223, 499] on p "23339598012" at bounding box center [222, 498] width 88 height 18
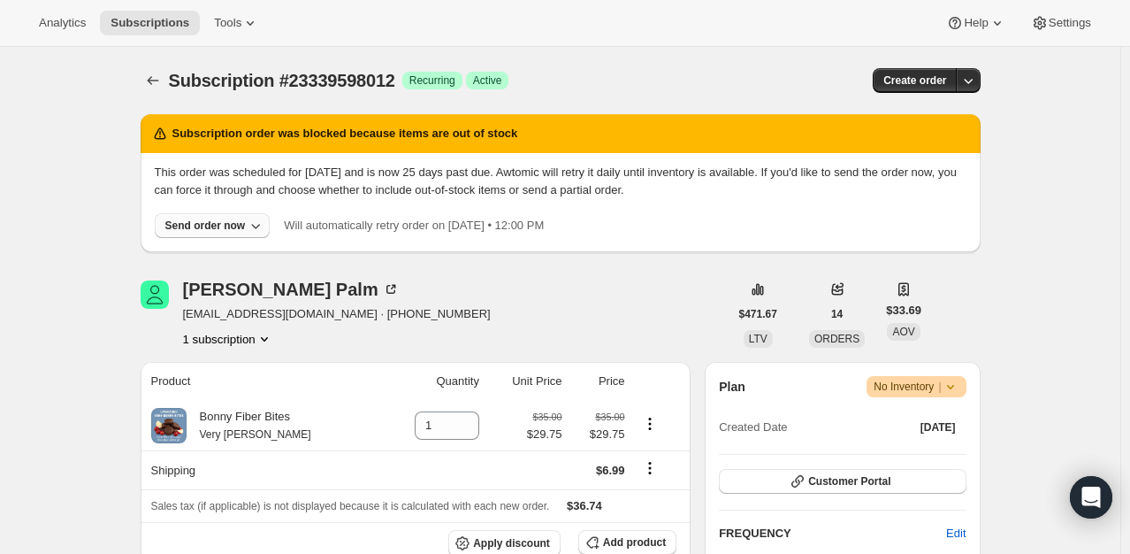
click at [219, 224] on div "Send order now" at bounding box center [205, 225] width 80 height 14
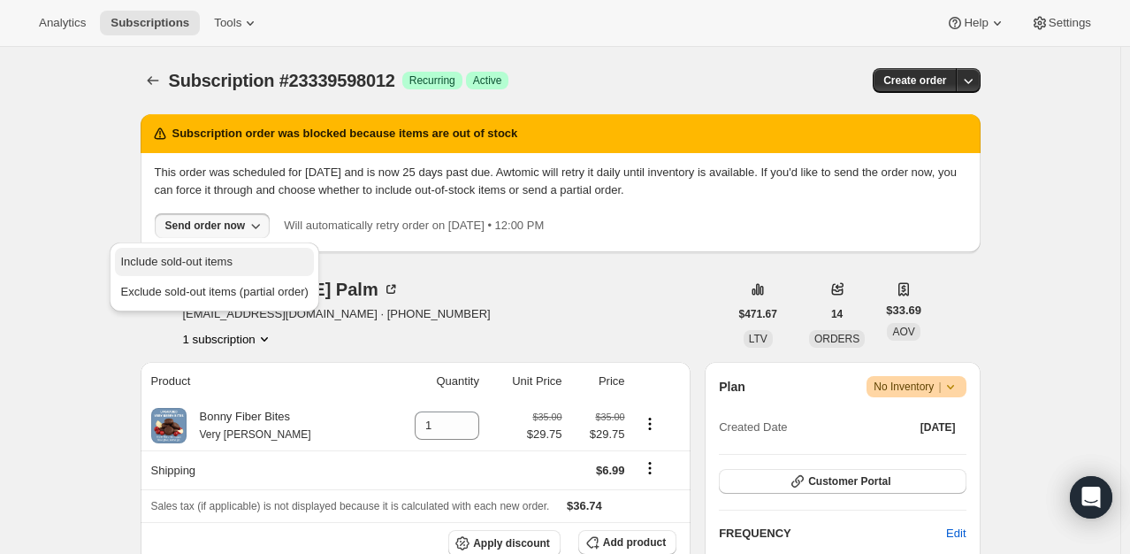
click at [219, 255] on span "Include sold-out items" at bounding box center [175, 261] width 111 height 13
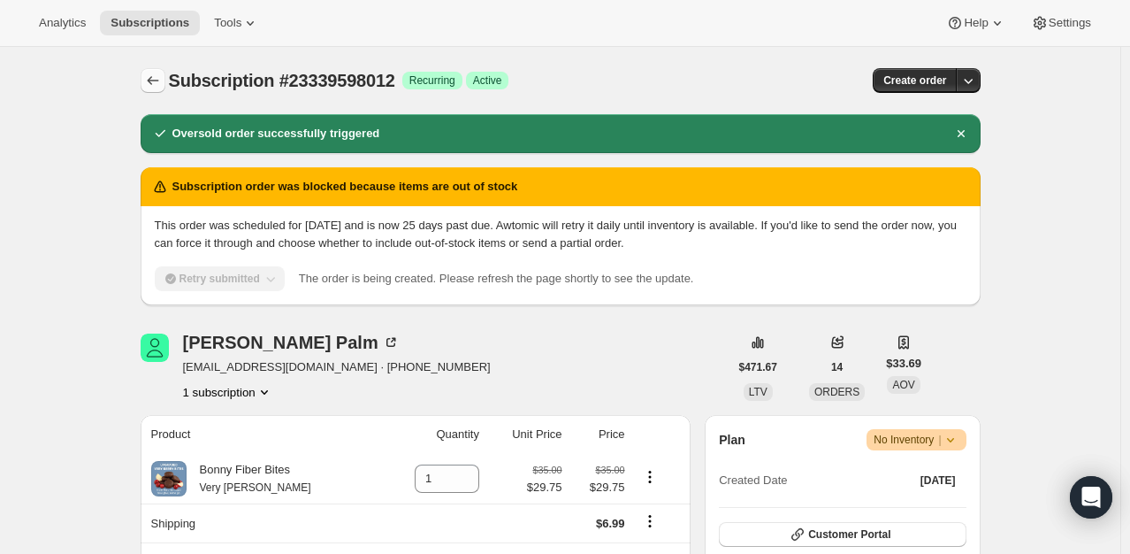
click at [158, 80] on icon "Subscriptions" at bounding box center [153, 81] width 18 height 18
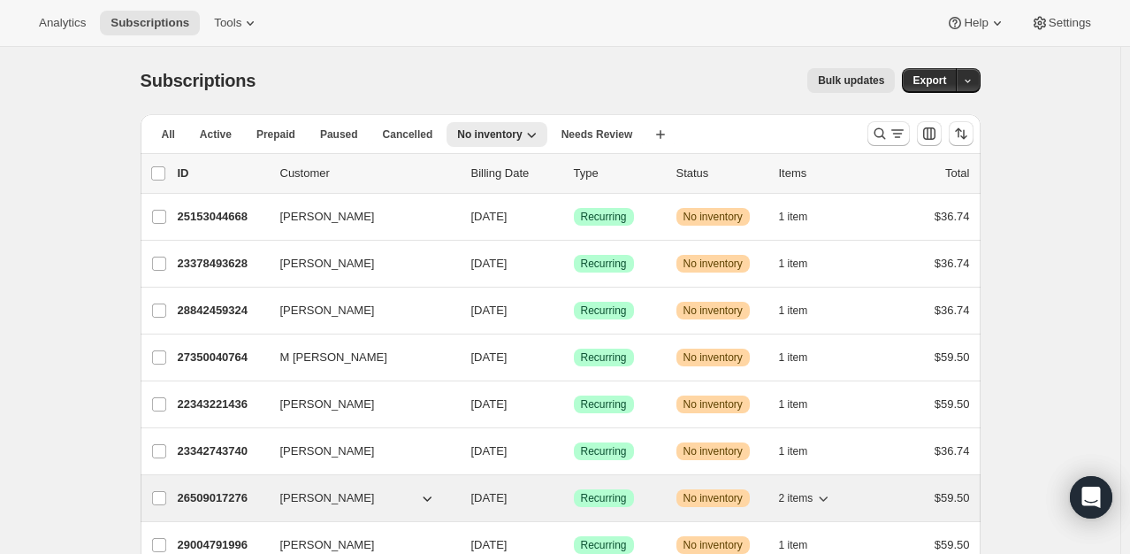
click at [209, 494] on p "26509017276" at bounding box center [222, 498] width 88 height 18
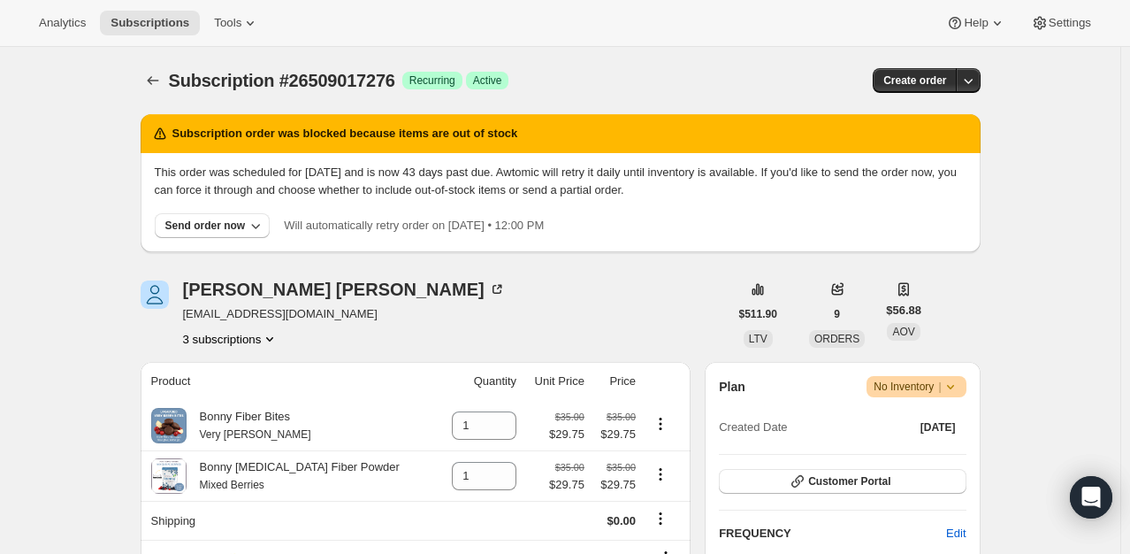
click at [270, 343] on icon "Product actions" at bounding box center [270, 339] width 18 height 18
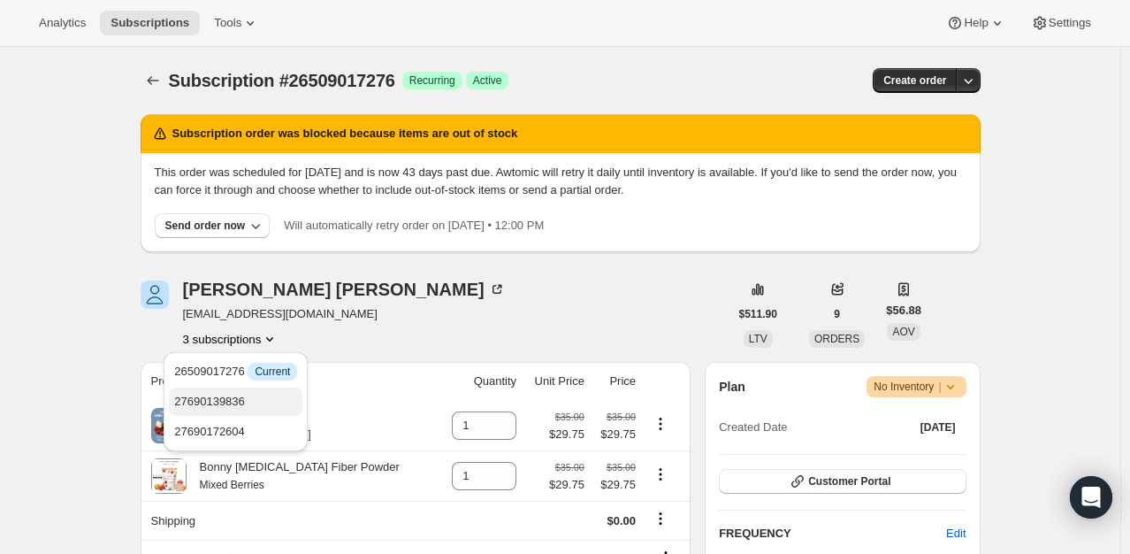
click at [236, 398] on span "27690139836" at bounding box center [209, 401] width 71 height 13
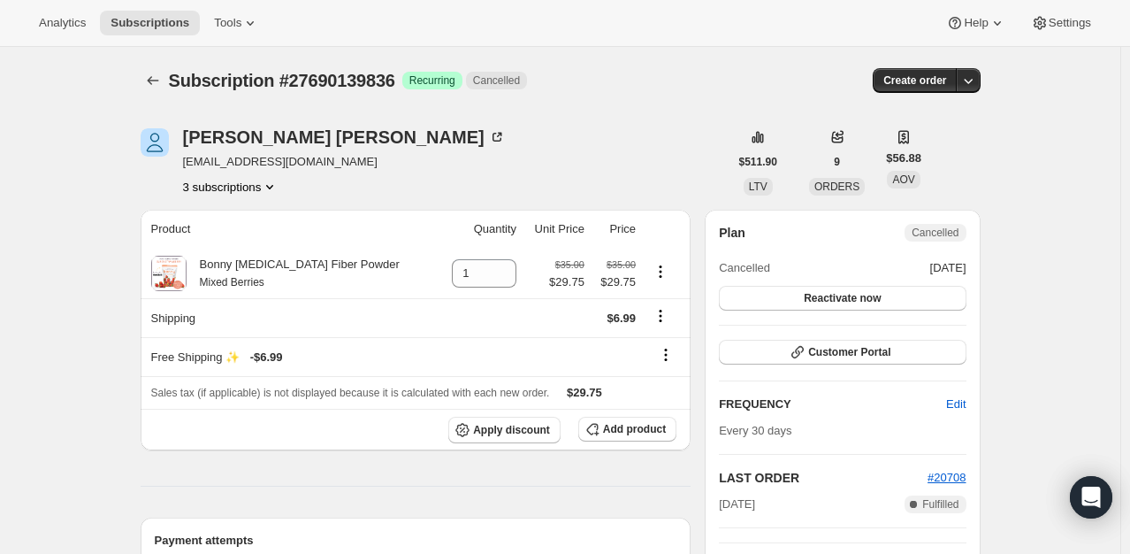
click at [245, 187] on button "3 subscriptions" at bounding box center [231, 187] width 96 height 18
click at [241, 282] on span "27690172604" at bounding box center [209, 278] width 71 height 13
click at [244, 193] on button "3 subscriptions" at bounding box center [231, 187] width 96 height 18
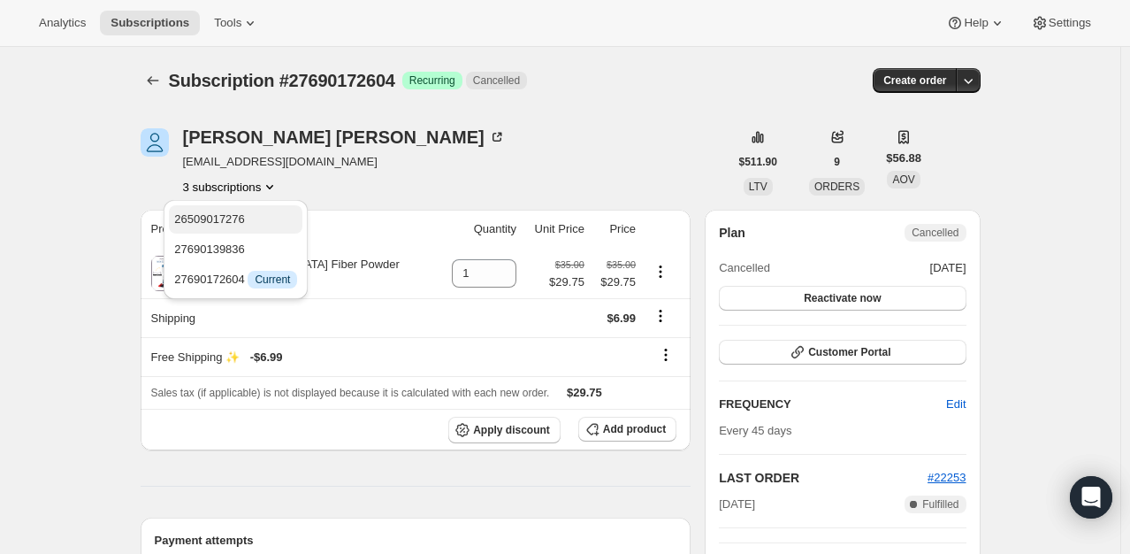
click at [245, 221] on span "26509017276" at bounding box center [235, 220] width 123 height 18
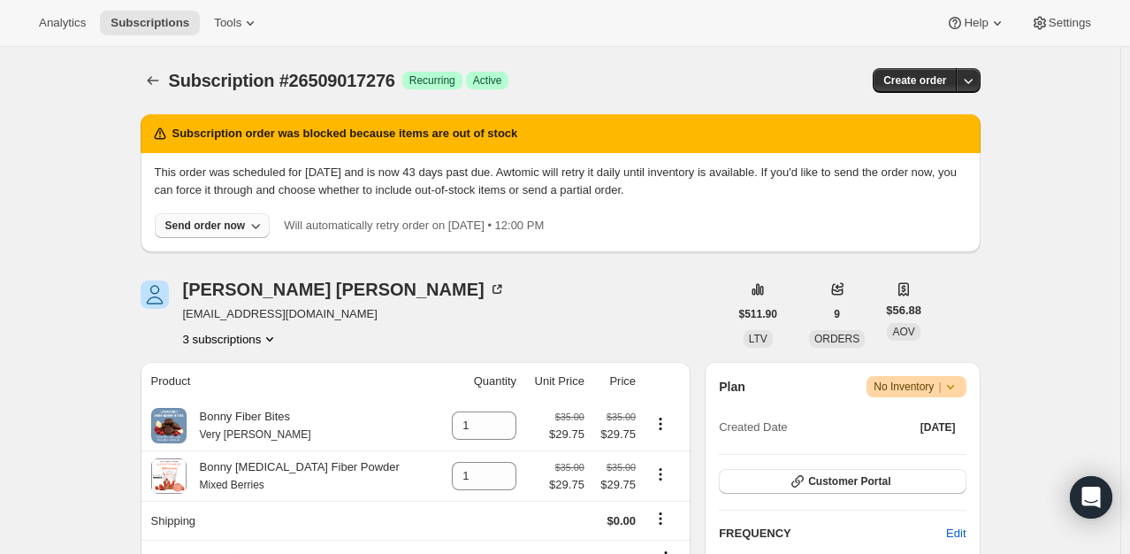
click at [241, 226] on div "Send order now" at bounding box center [205, 225] width 80 height 14
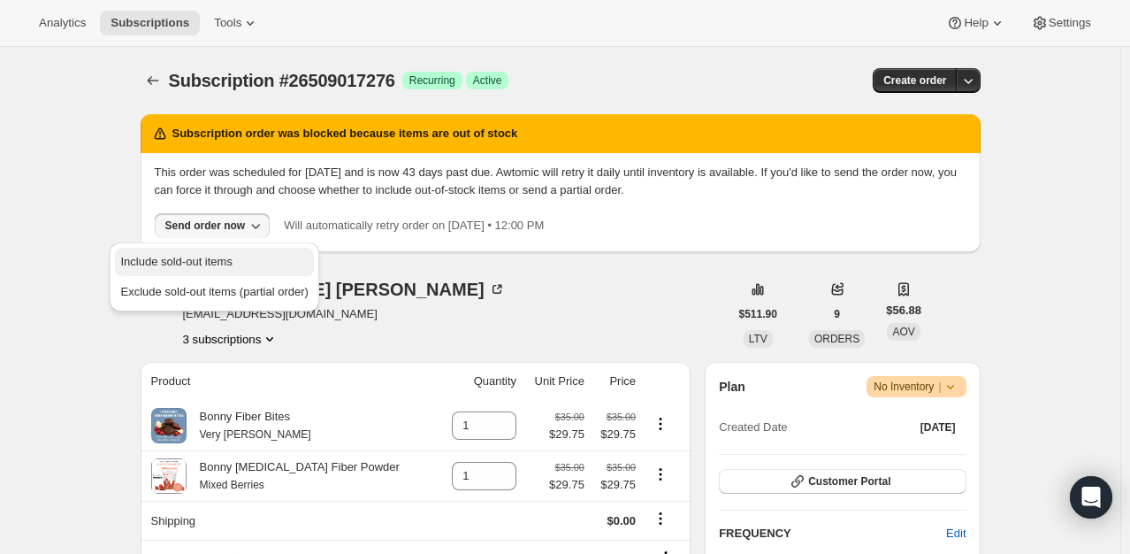
click at [215, 257] on span "Include sold-out items" at bounding box center [175, 261] width 111 height 13
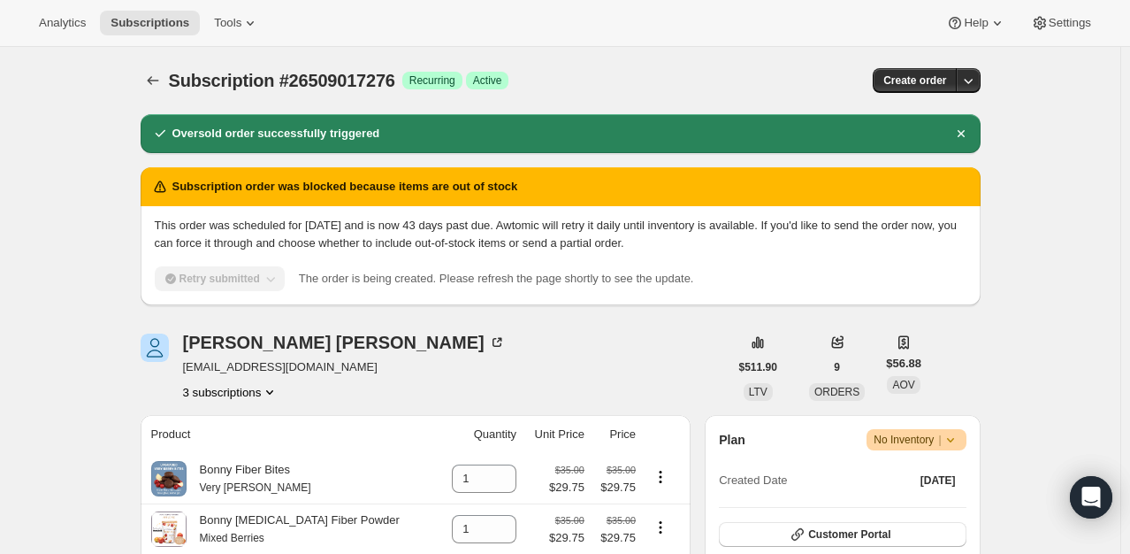
click at [151, 78] on icon "Subscriptions" at bounding box center [153, 81] width 18 height 18
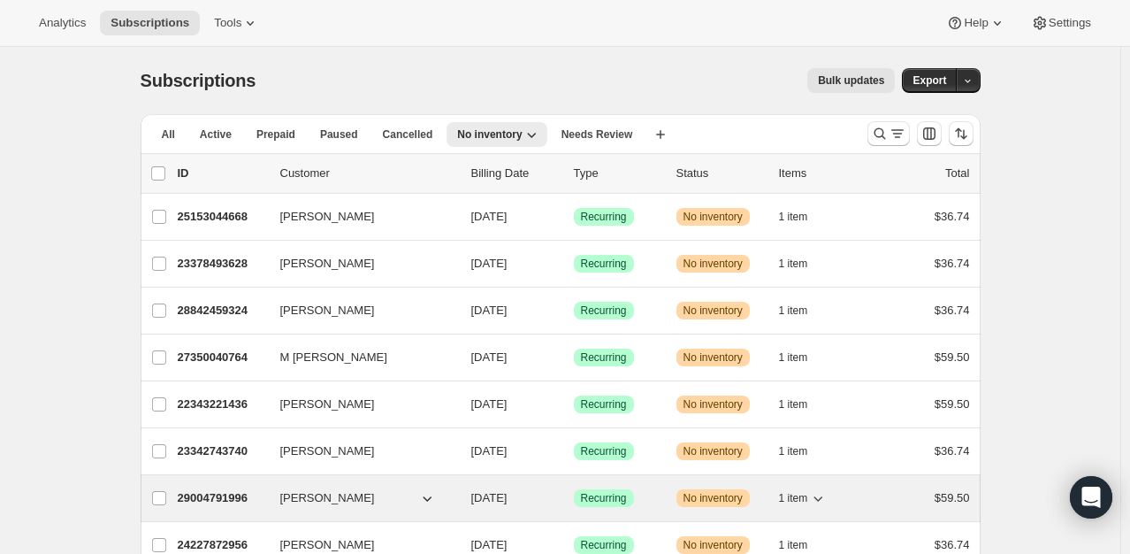
click at [209, 498] on p "29004791996" at bounding box center [222, 498] width 88 height 18
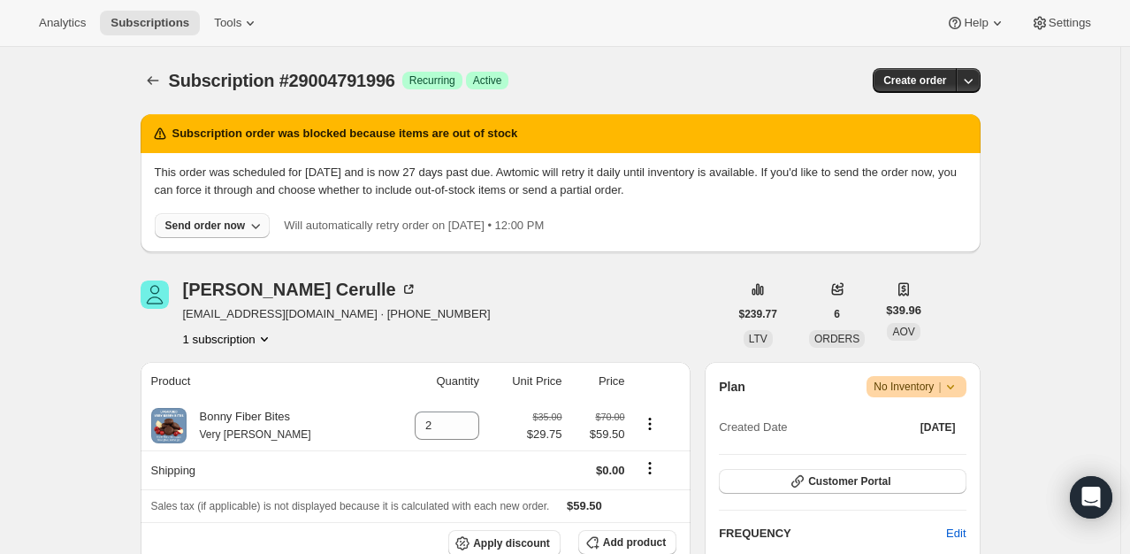
click at [226, 228] on div "Send order now" at bounding box center [205, 225] width 80 height 14
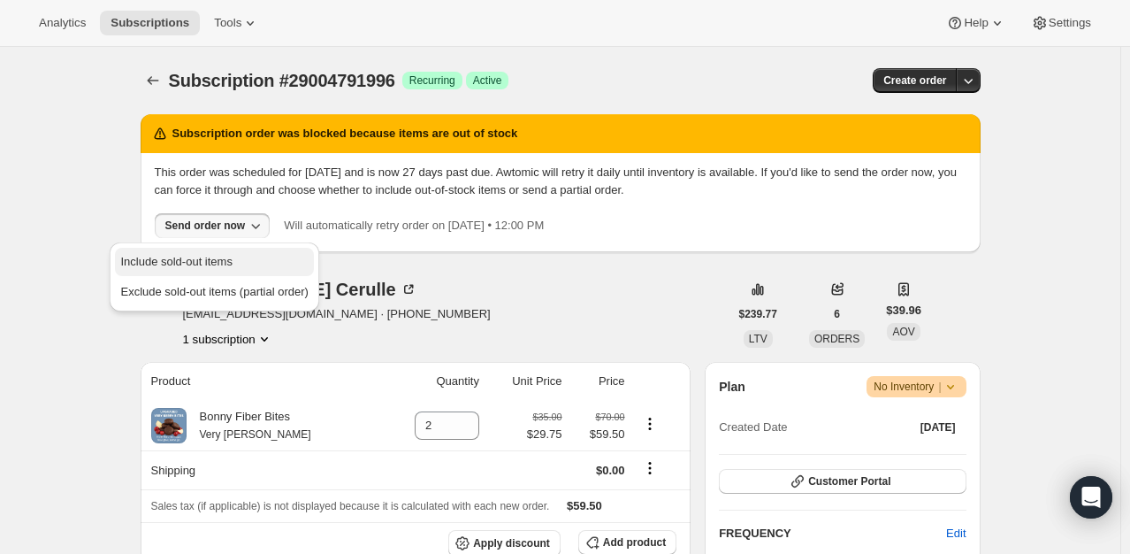
click at [211, 257] on span "Include sold-out items" at bounding box center [175, 261] width 111 height 13
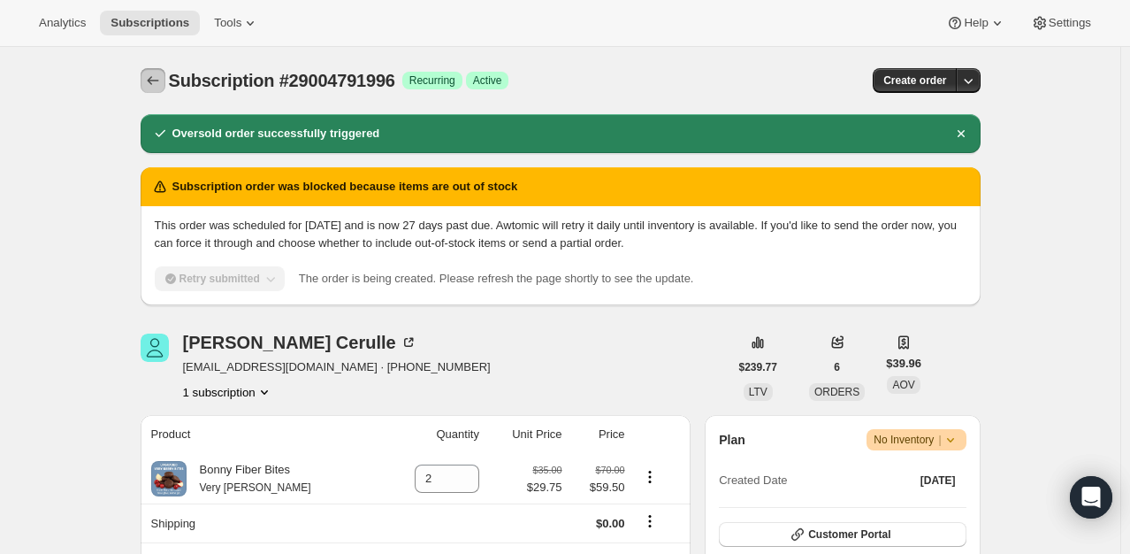
click at [159, 83] on icon "Subscriptions" at bounding box center [153, 81] width 18 height 18
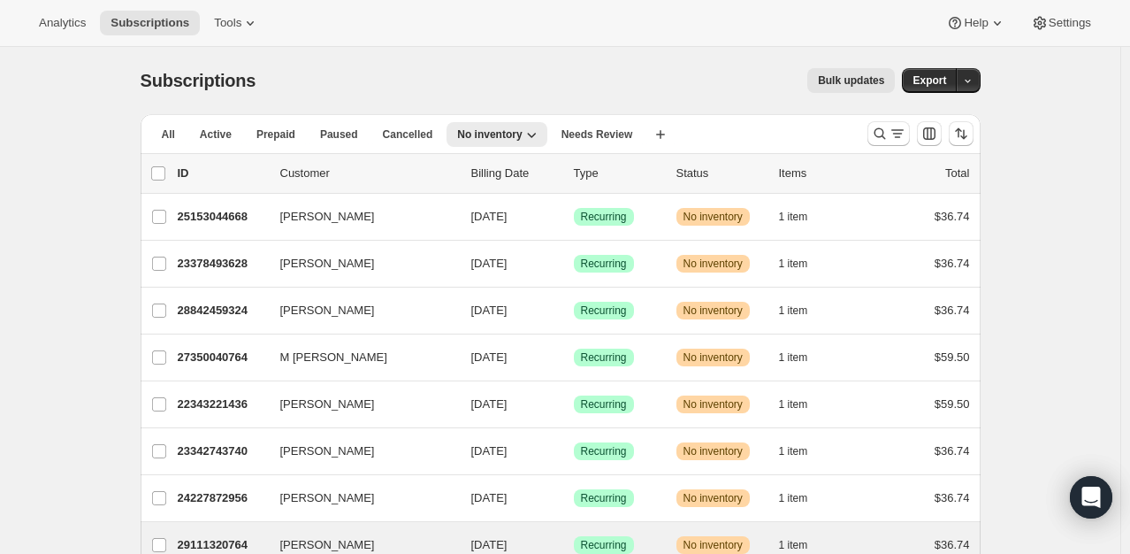
click at [219, 526] on div "Marie Lawson 29111320764 Marie Lawson 09/11/2025 Success Recurring Warning No i…" at bounding box center [561, 545] width 840 height 46
click at [219, 536] on p "29111320764" at bounding box center [222, 545] width 88 height 18
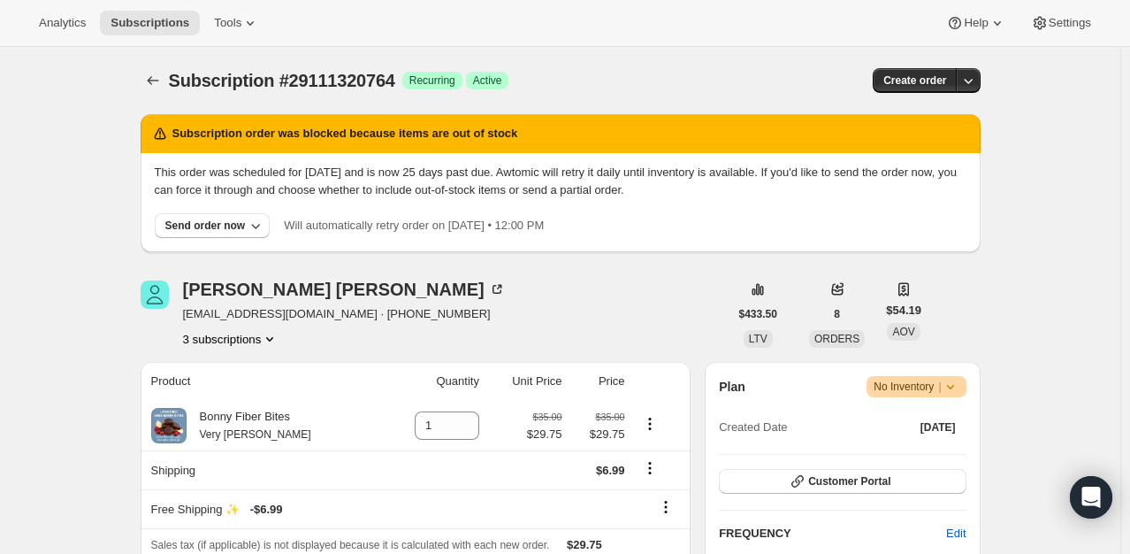
click at [258, 342] on button "3 subscriptions" at bounding box center [231, 339] width 96 height 18
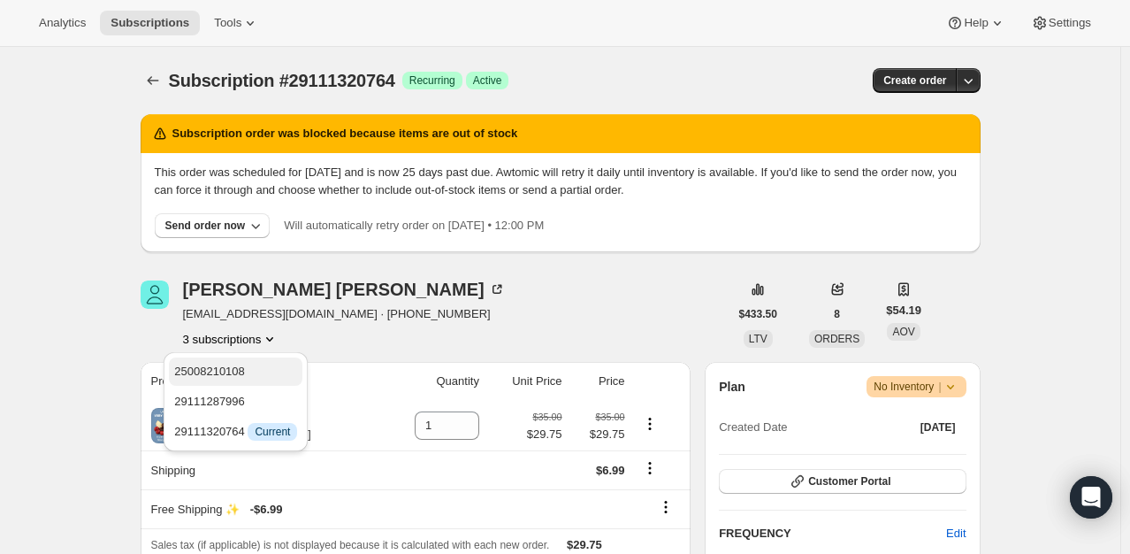
click at [254, 367] on span "25008210108" at bounding box center [235, 372] width 123 height 18
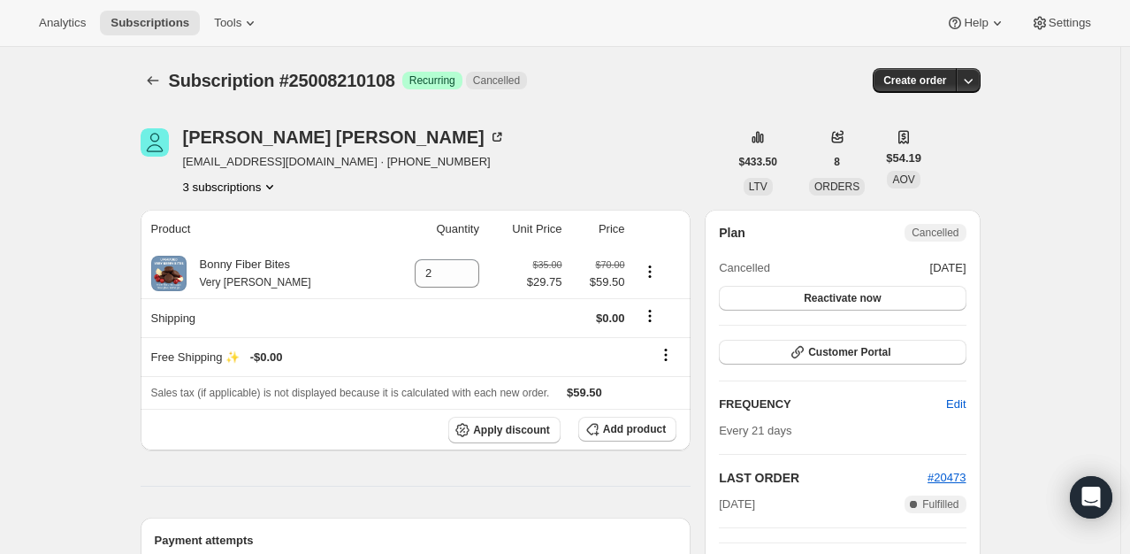
click at [236, 186] on button "3 subscriptions" at bounding box center [231, 187] width 96 height 18
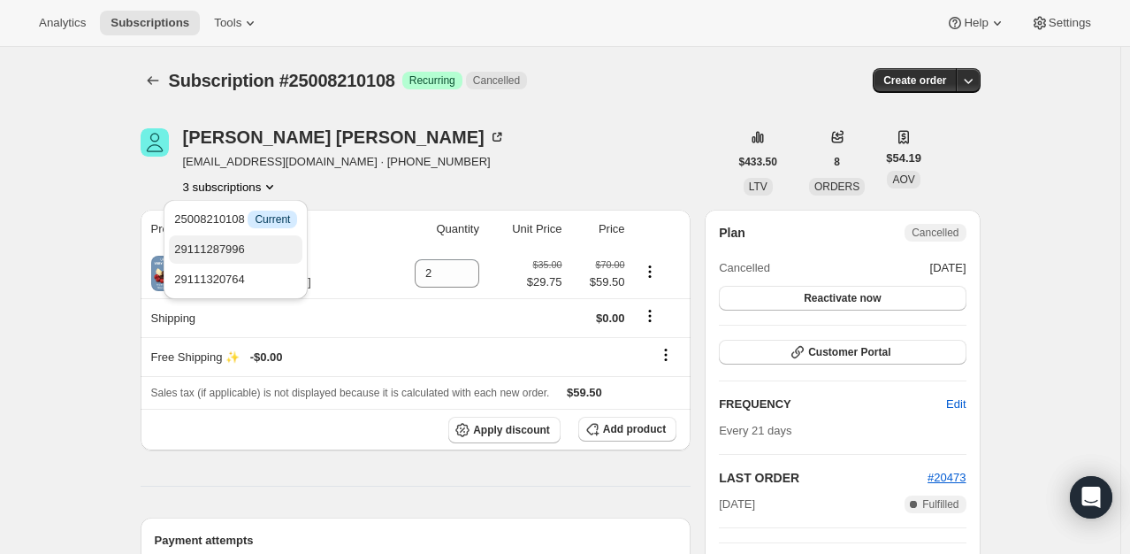
click at [241, 248] on span "29111287996" at bounding box center [209, 248] width 71 height 13
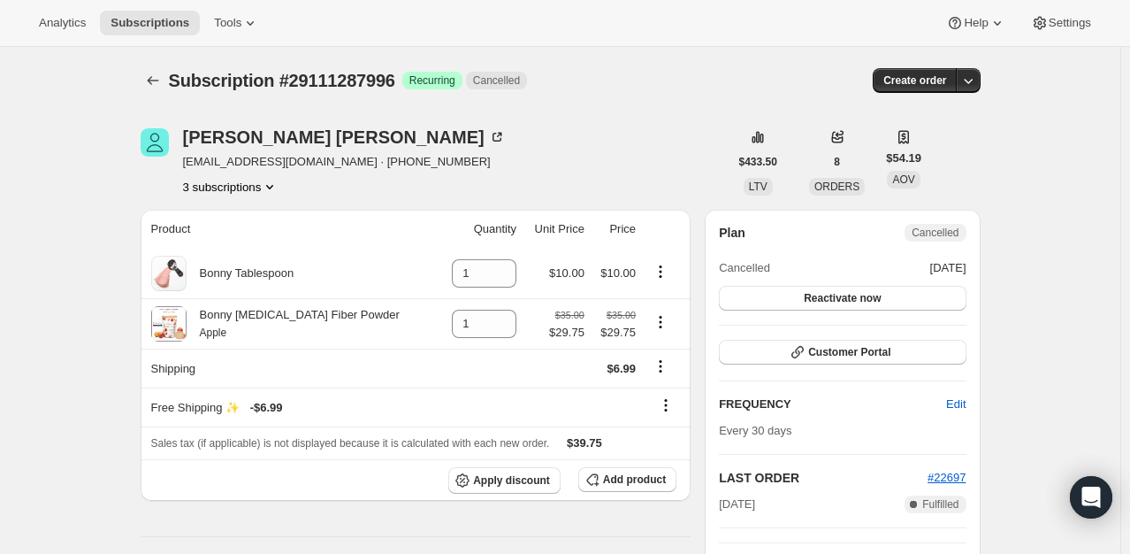
click at [227, 193] on button "3 subscriptions" at bounding box center [231, 187] width 96 height 18
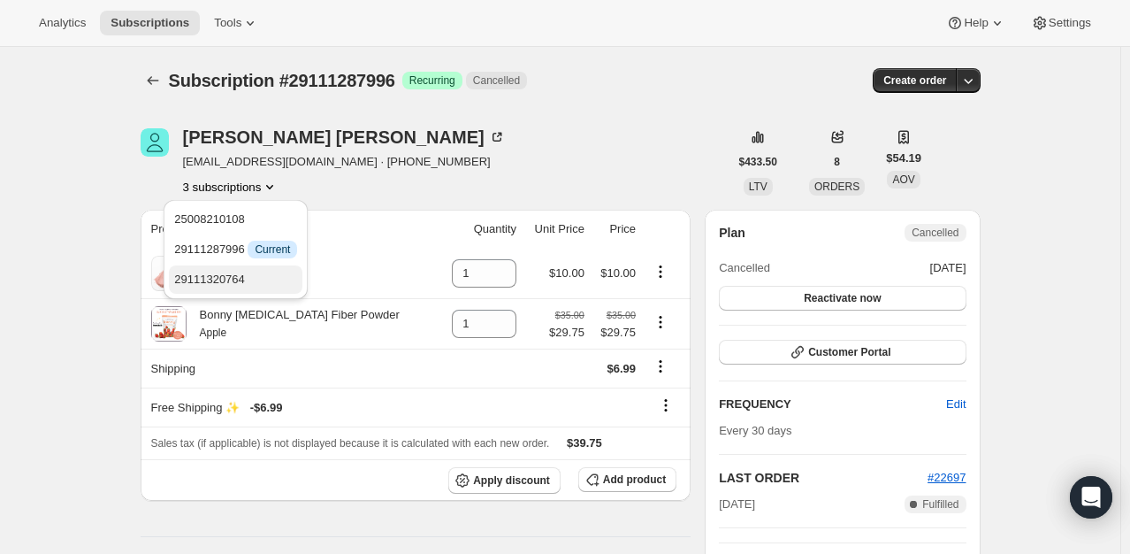
click at [234, 280] on span "29111320764" at bounding box center [209, 278] width 71 height 13
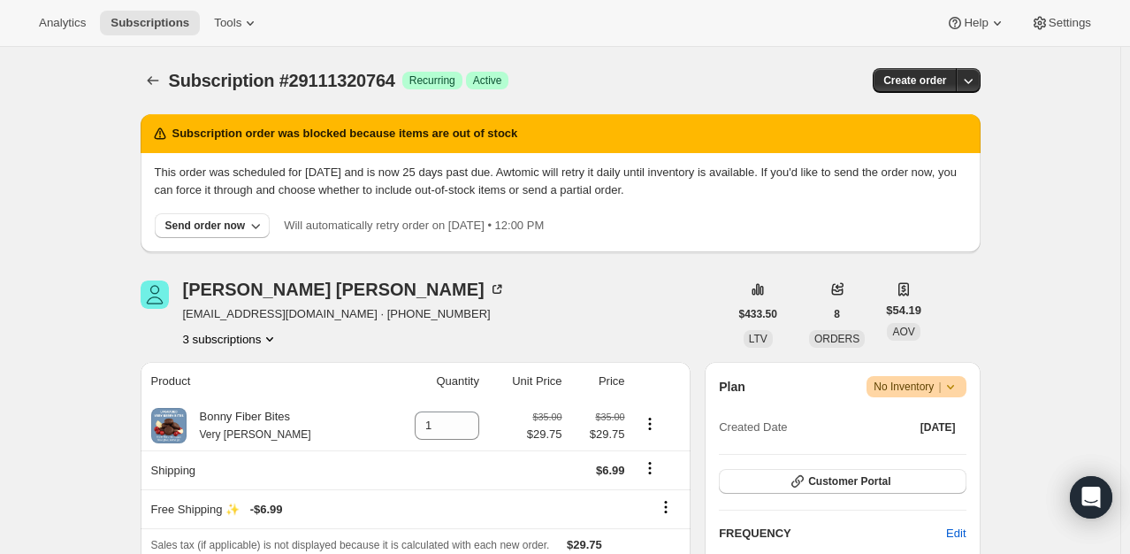
click at [235, 223] on div "Send order now" at bounding box center [205, 225] width 80 height 14
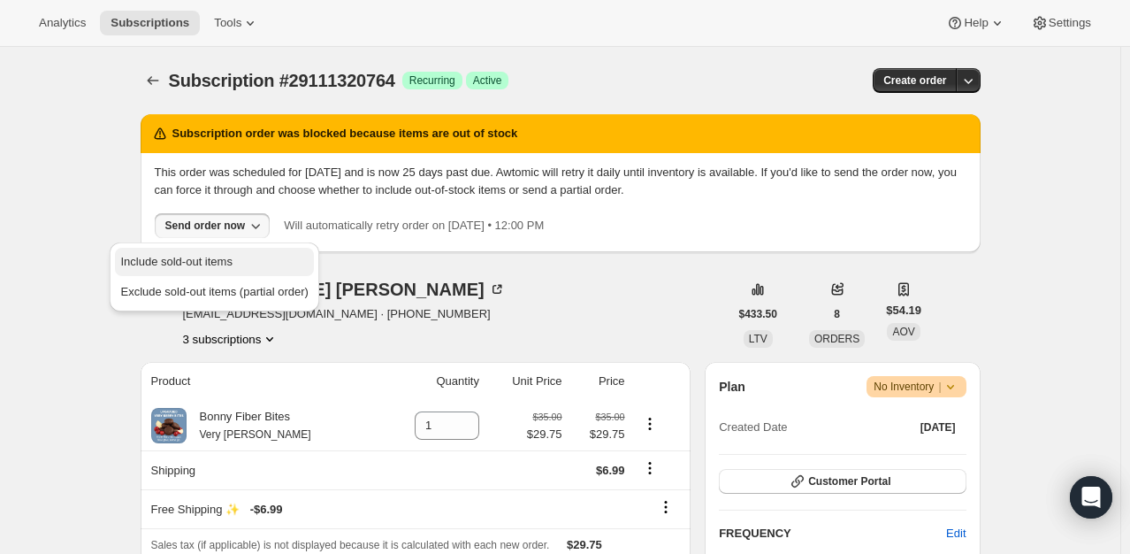
click at [218, 255] on span "Include sold-out items" at bounding box center [175, 261] width 111 height 13
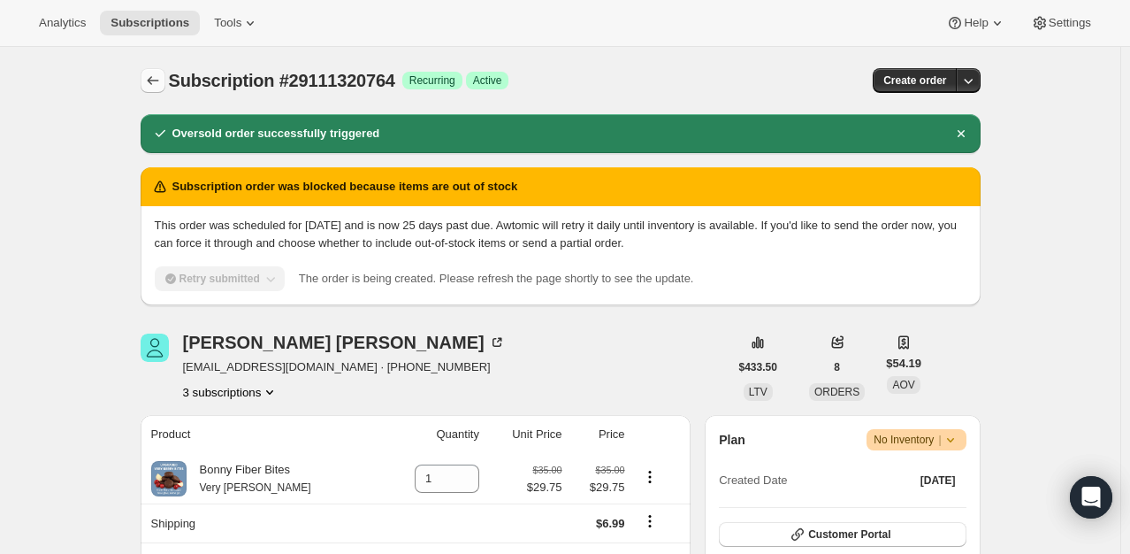
click at [159, 81] on icon "Subscriptions" at bounding box center [153, 81] width 18 height 18
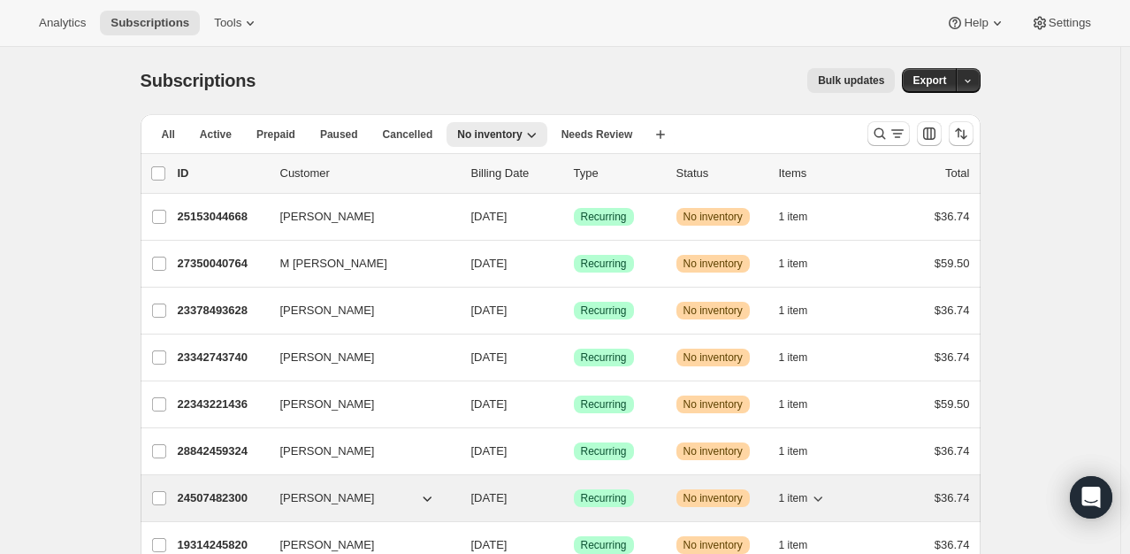
click at [200, 489] on p "24507482300" at bounding box center [222, 498] width 88 height 18
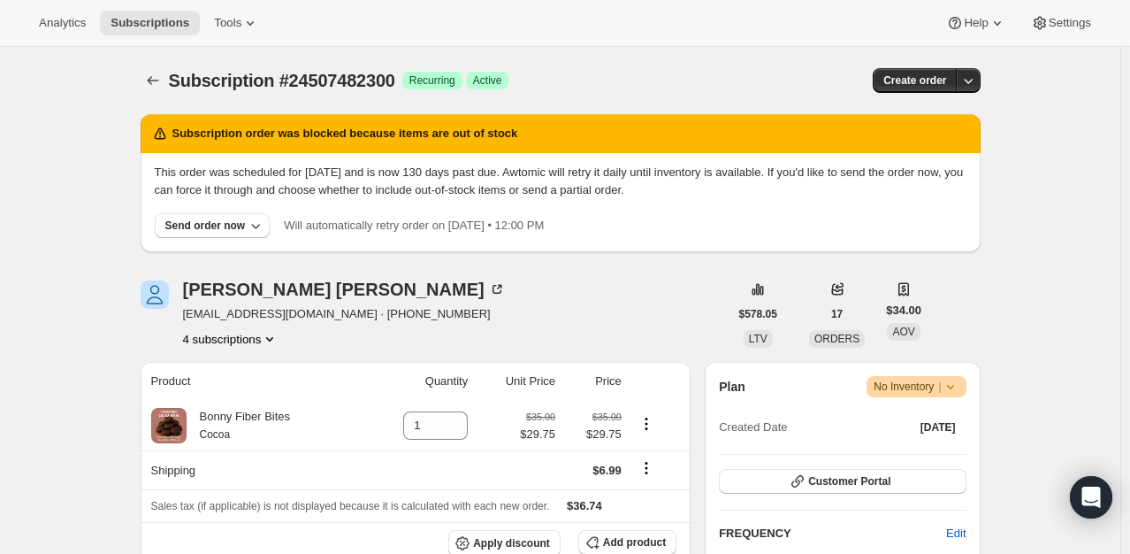
click at [249, 338] on button "4 subscriptions" at bounding box center [231, 339] width 96 height 18
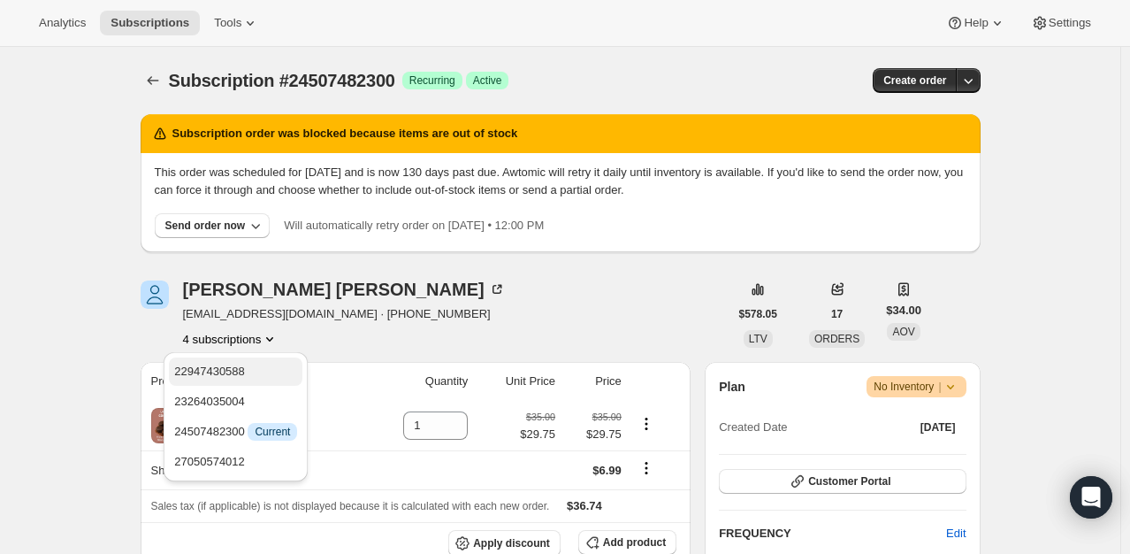
click at [237, 370] on span "22947430588" at bounding box center [209, 370] width 71 height 13
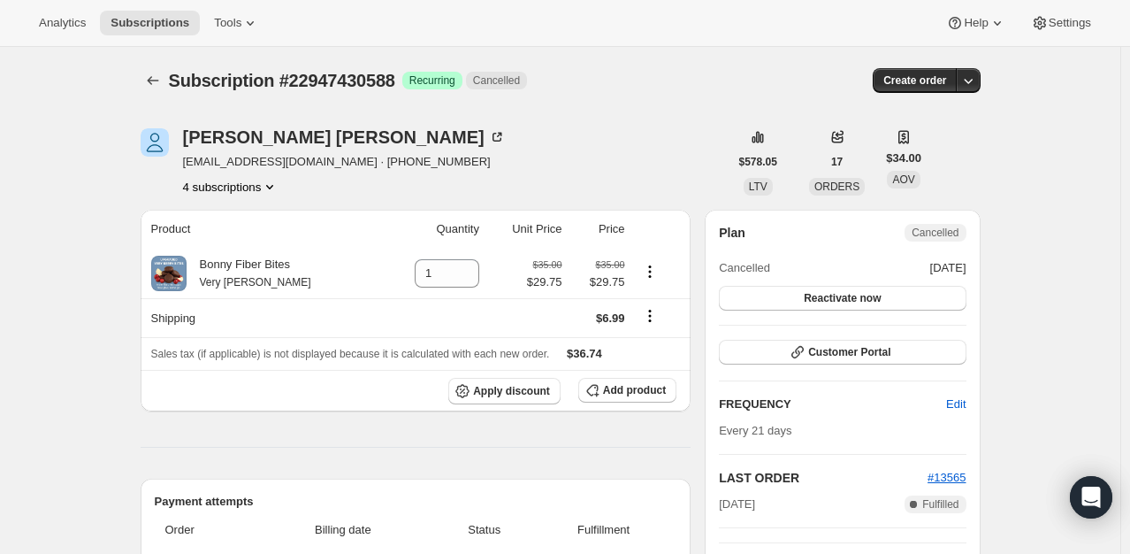
click at [244, 189] on button "4 subscriptions" at bounding box center [231, 187] width 96 height 18
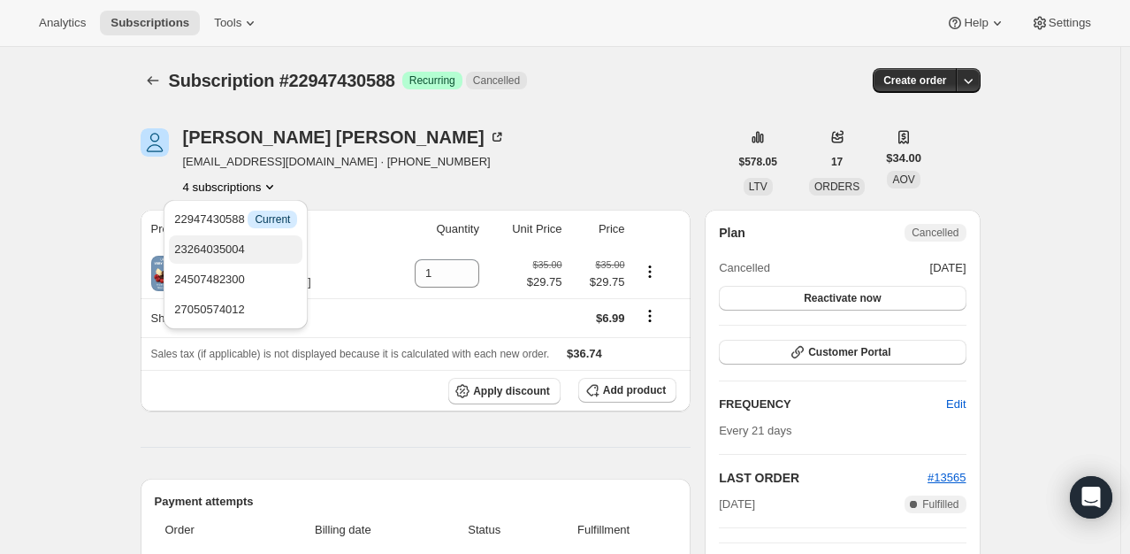
click at [248, 247] on span "23264035004" at bounding box center [235, 250] width 123 height 18
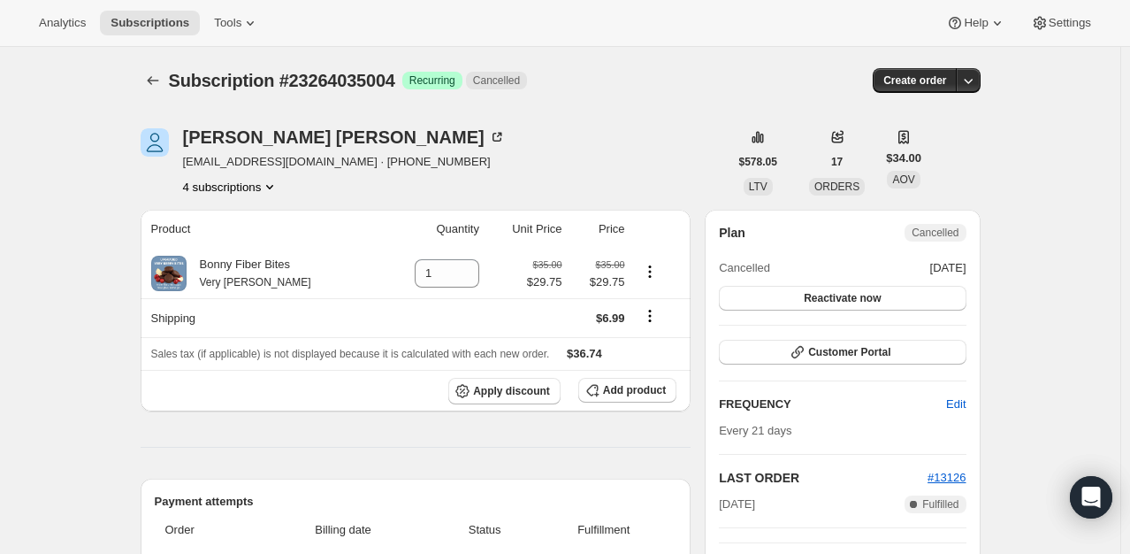
click at [248, 191] on button "4 subscriptions" at bounding box center [231, 187] width 96 height 18
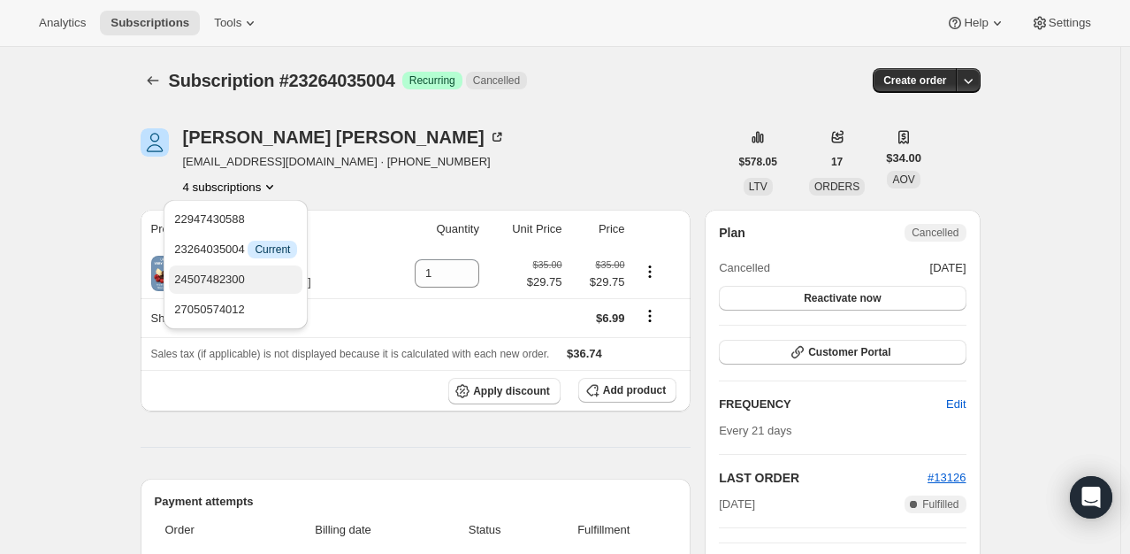
click at [256, 280] on span "24507482300" at bounding box center [235, 280] width 123 height 18
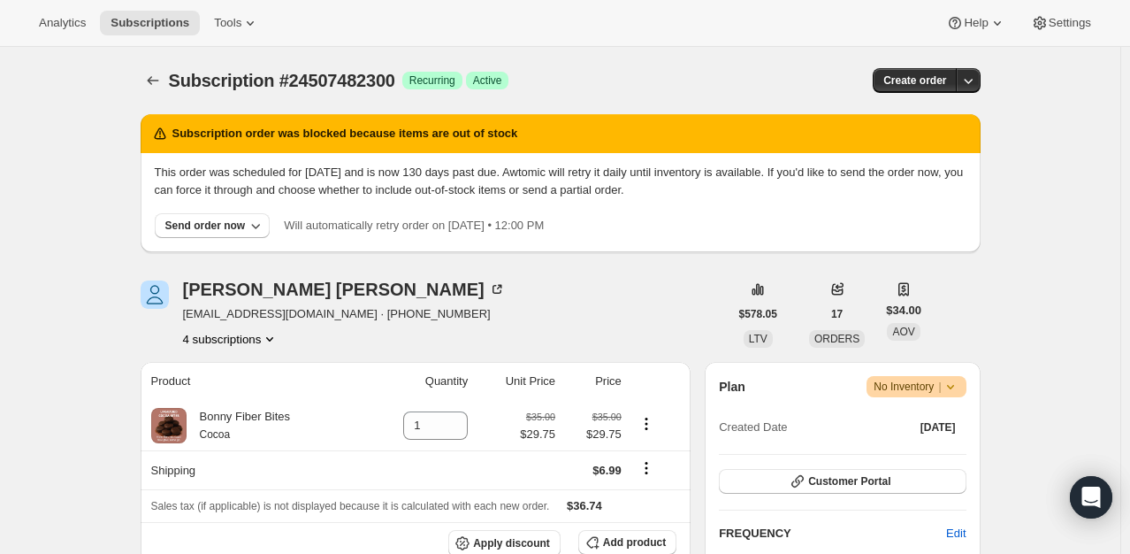
click at [257, 334] on button "4 subscriptions" at bounding box center [231, 339] width 96 height 18
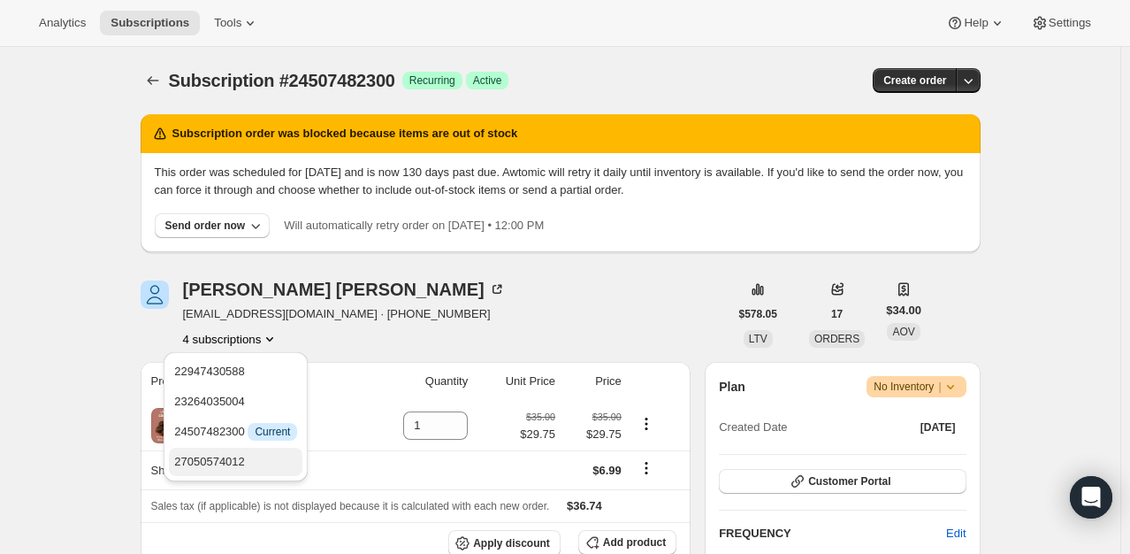
click at [254, 463] on span "27050574012" at bounding box center [235, 462] width 123 height 18
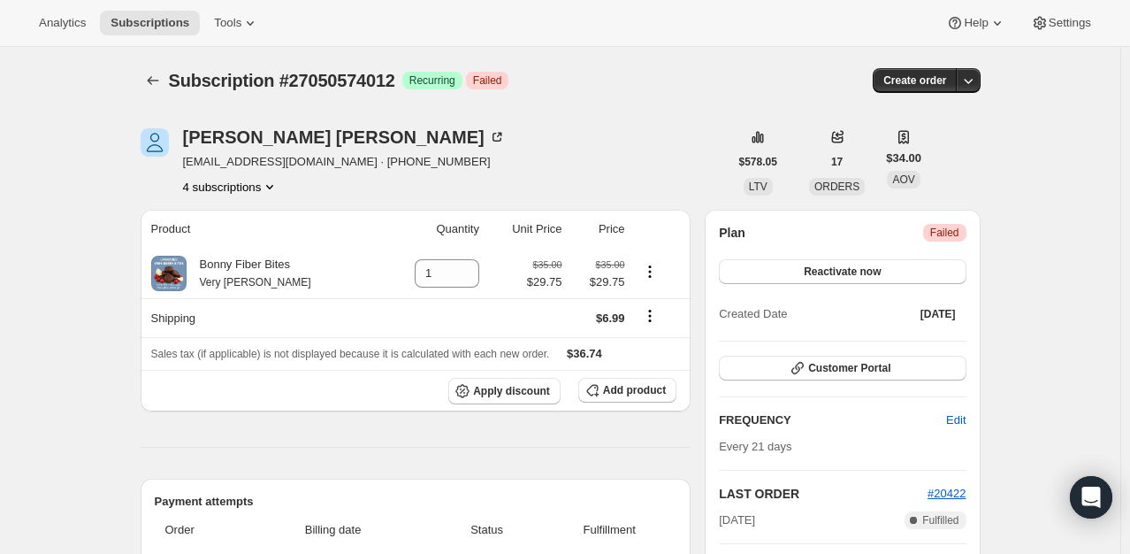
click at [241, 187] on button "4 subscriptions" at bounding box center [231, 187] width 96 height 18
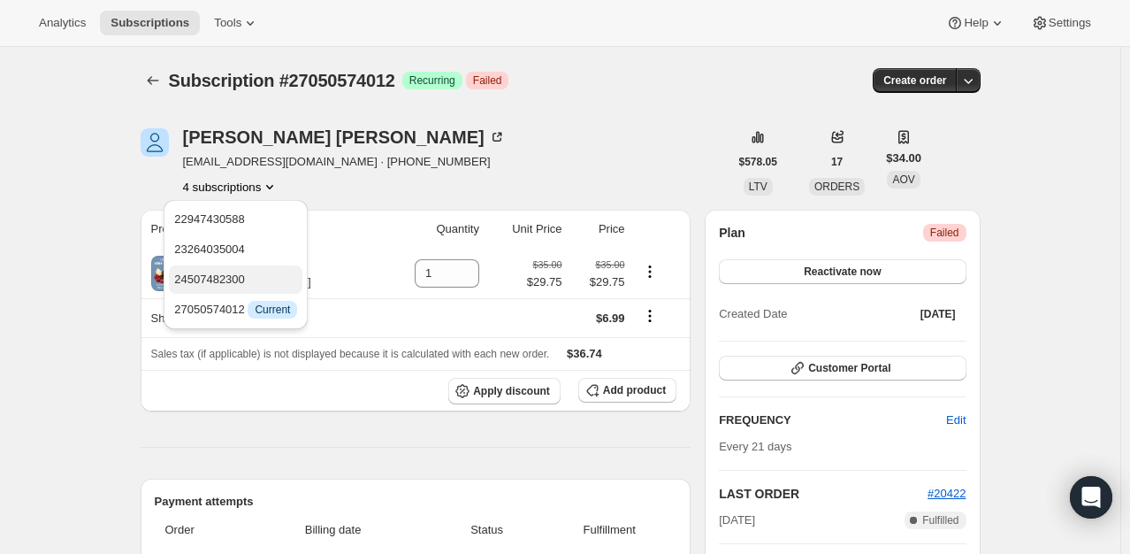
click at [243, 281] on span "24507482300" at bounding box center [235, 280] width 123 height 18
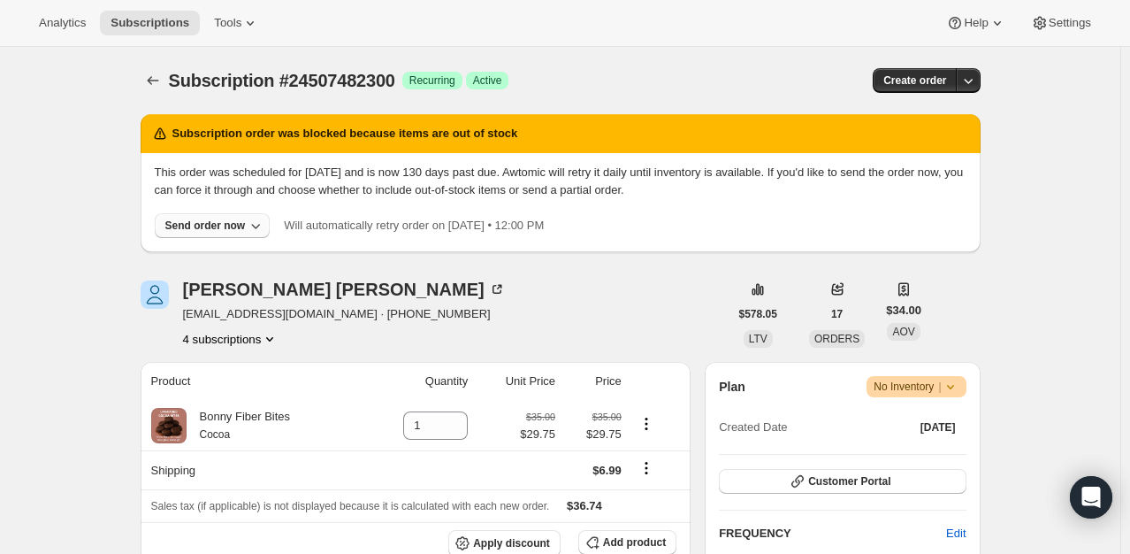
click at [216, 230] on div "Send order now" at bounding box center [205, 225] width 80 height 14
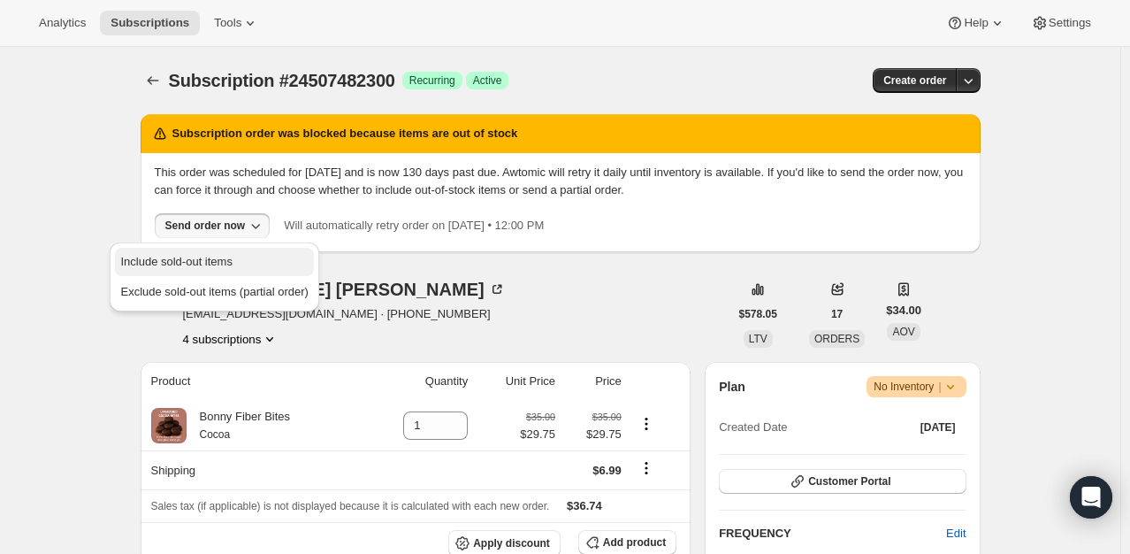
click at [209, 272] on button "Include sold-out items" at bounding box center [214, 262] width 198 height 28
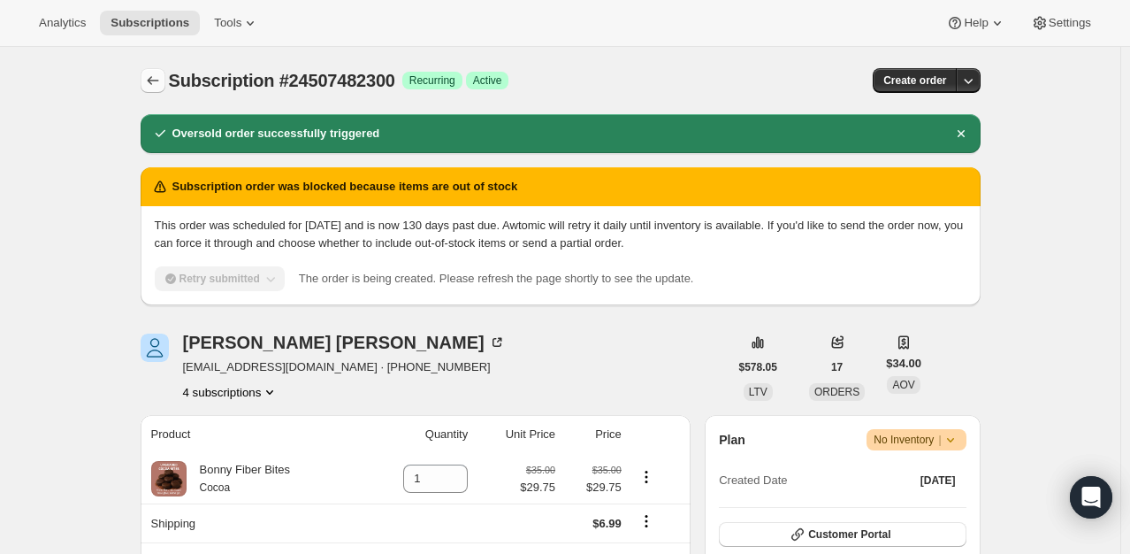
click at [156, 88] on icon "Subscriptions" at bounding box center [153, 81] width 18 height 18
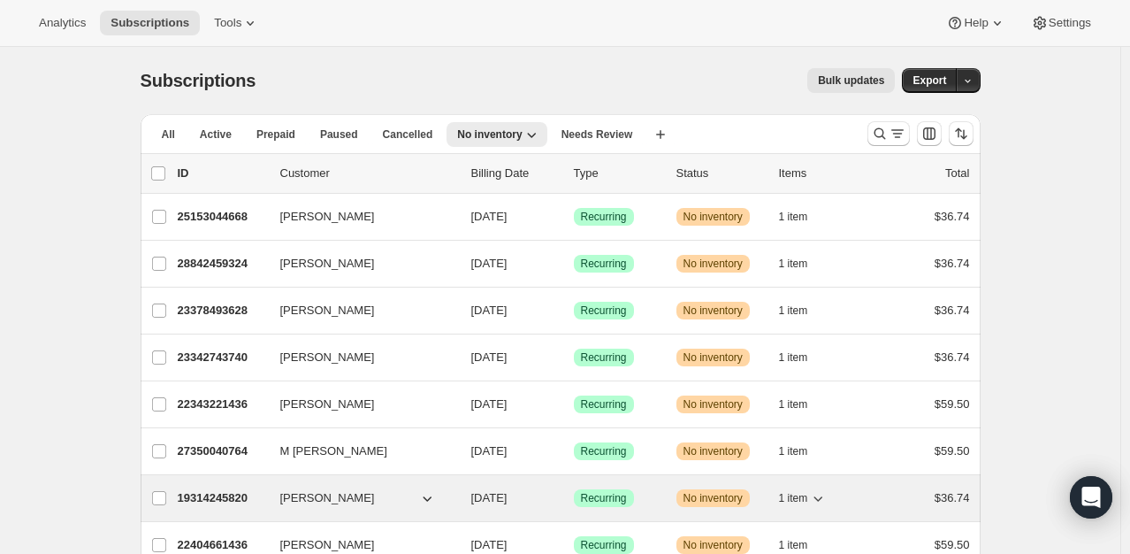
click at [226, 494] on p "19314245820" at bounding box center [222, 498] width 88 height 18
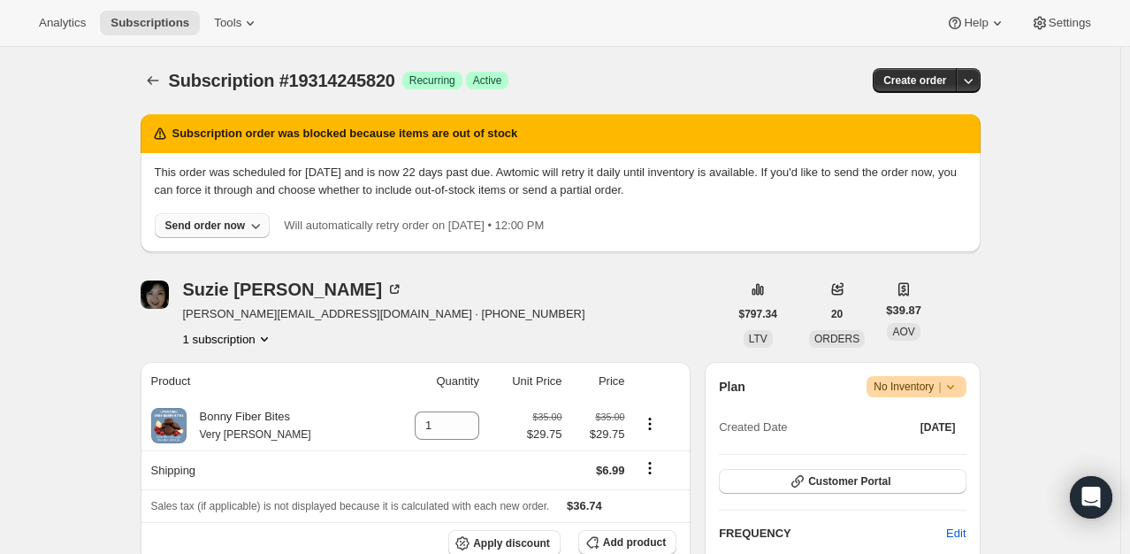
click at [235, 228] on div "Send order now" at bounding box center [205, 225] width 80 height 14
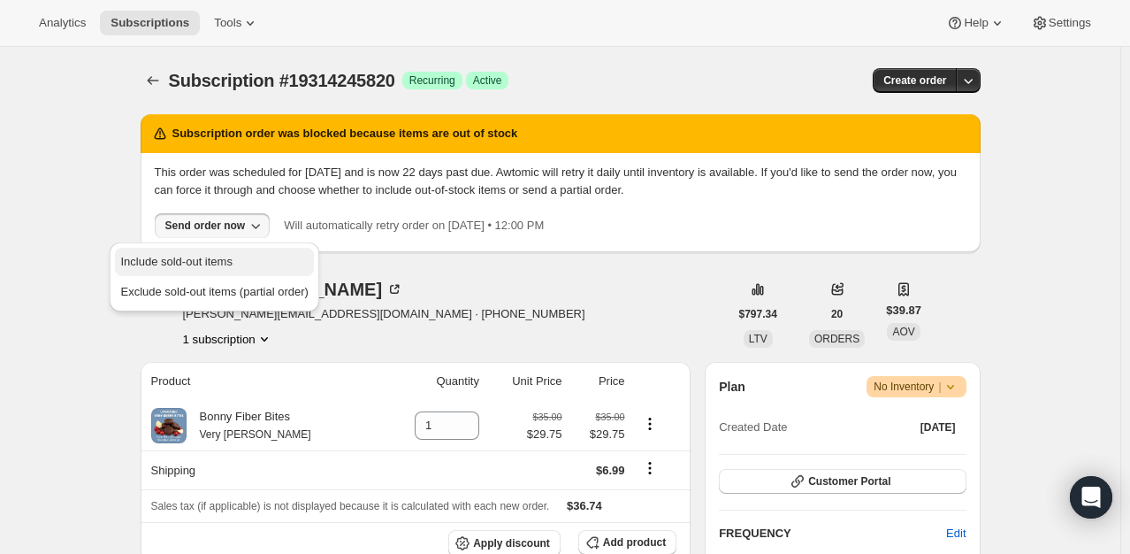
click at [228, 255] on span "Include sold-out items" at bounding box center [175, 261] width 111 height 13
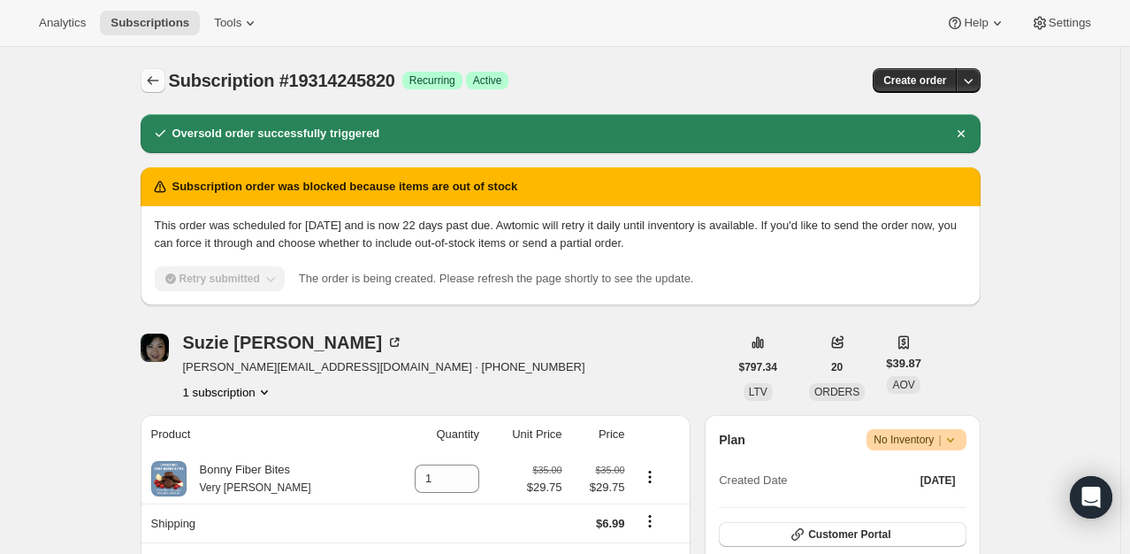
click at [162, 83] on icon "Subscriptions" at bounding box center [153, 81] width 18 height 18
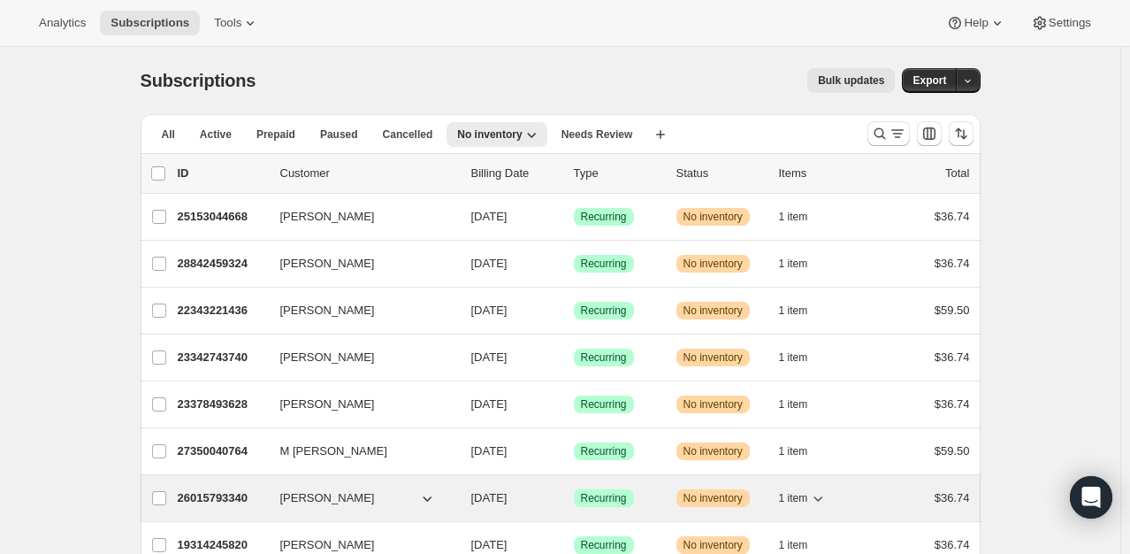
click at [206, 496] on p "26015793340" at bounding box center [222, 498] width 88 height 18
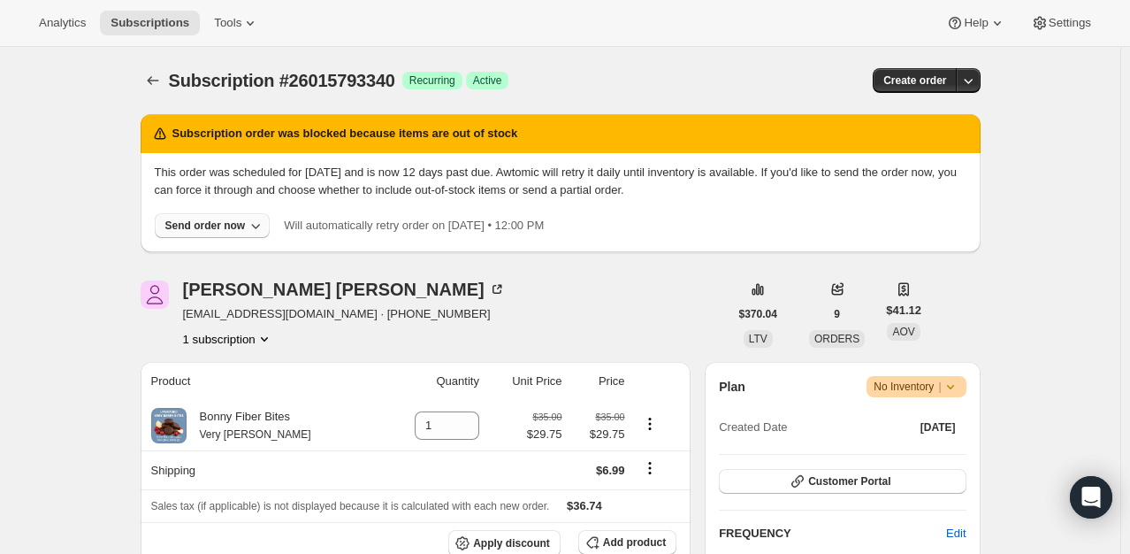
click at [219, 229] on div "Send order now" at bounding box center [205, 225] width 80 height 14
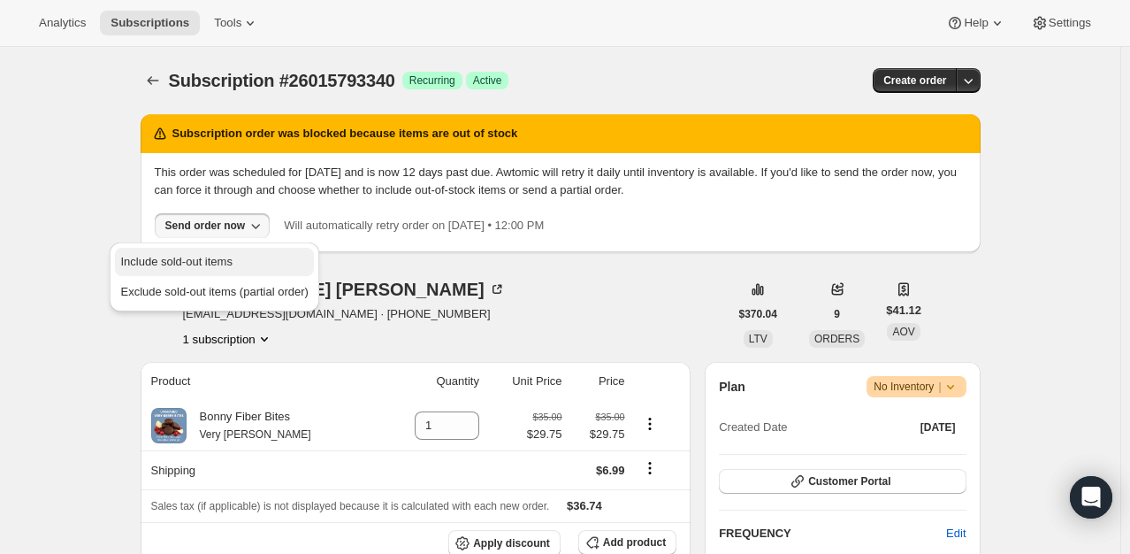
click at [220, 255] on span "Include sold-out items" at bounding box center [175, 261] width 111 height 13
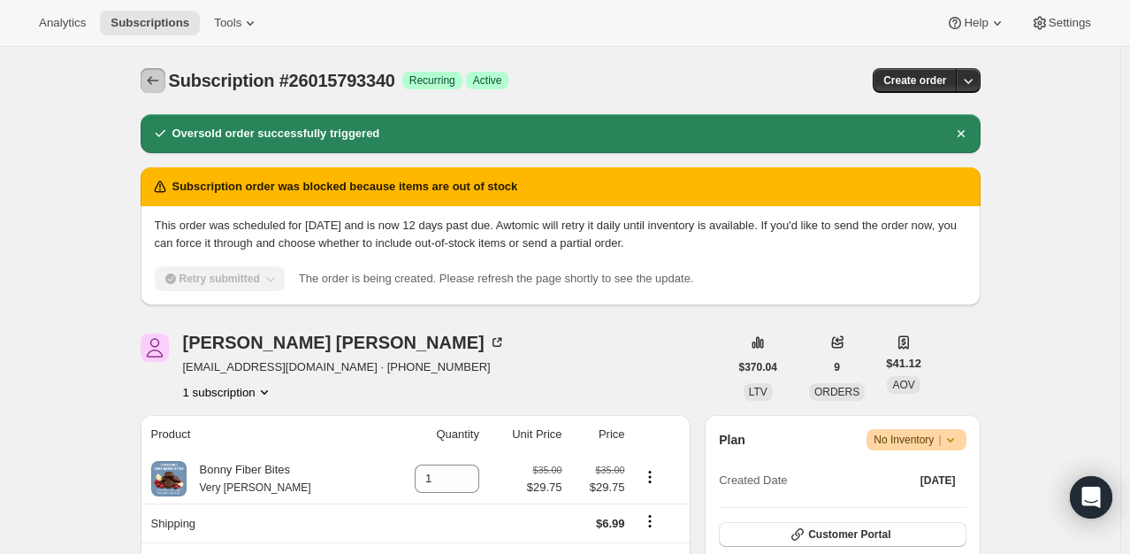
click at [158, 88] on icon "Subscriptions" at bounding box center [153, 81] width 18 height 18
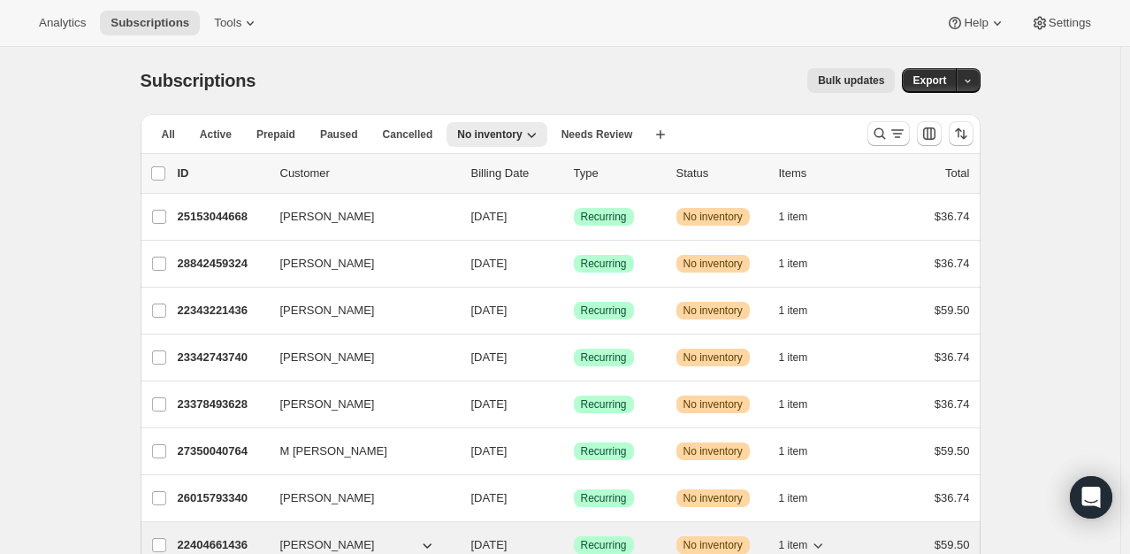
click at [209, 543] on p "22404661436" at bounding box center [222, 545] width 88 height 18
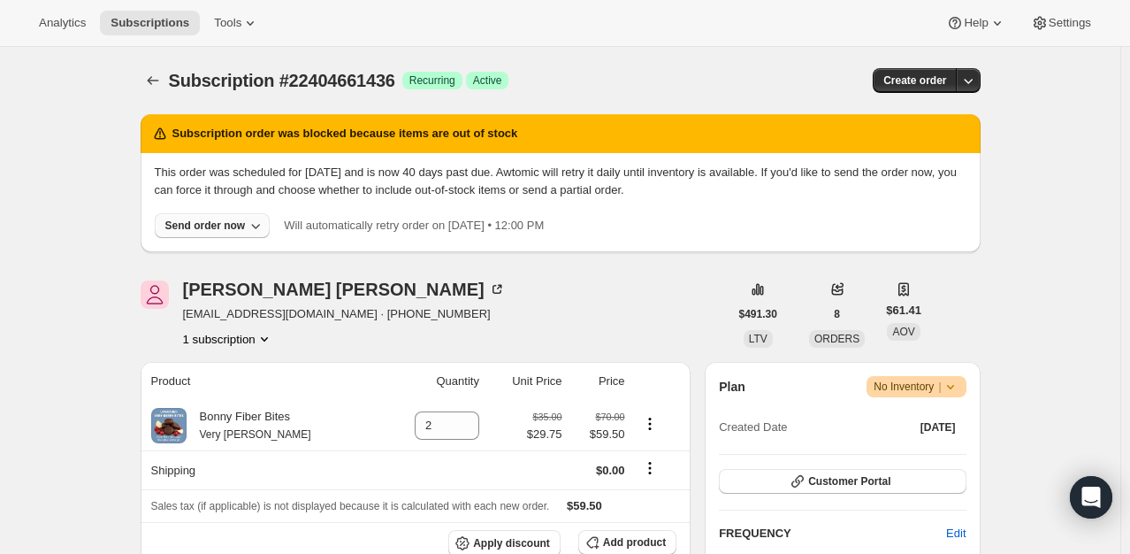
click at [214, 226] on div "Send order now" at bounding box center [205, 225] width 80 height 14
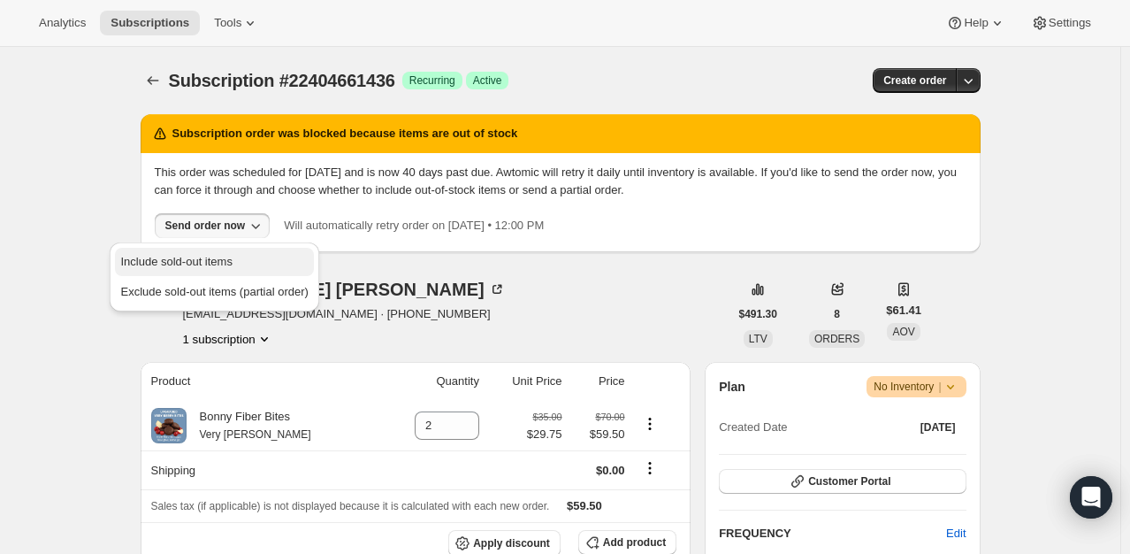
click at [218, 256] on span "Include sold-out items" at bounding box center [175, 261] width 111 height 13
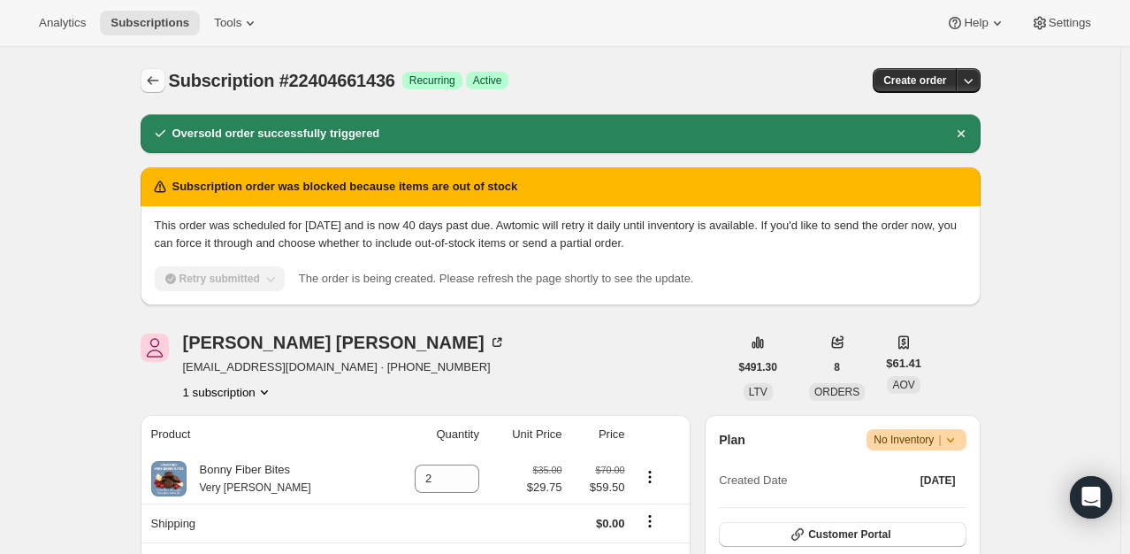
click at [162, 85] on icon "Subscriptions" at bounding box center [153, 81] width 18 height 18
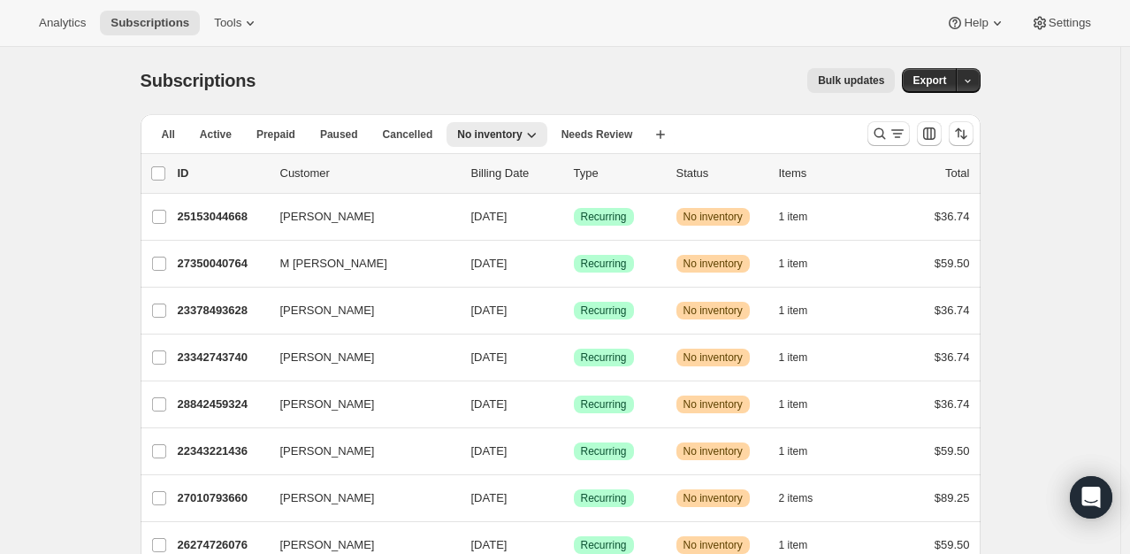
scroll to position [871, 0]
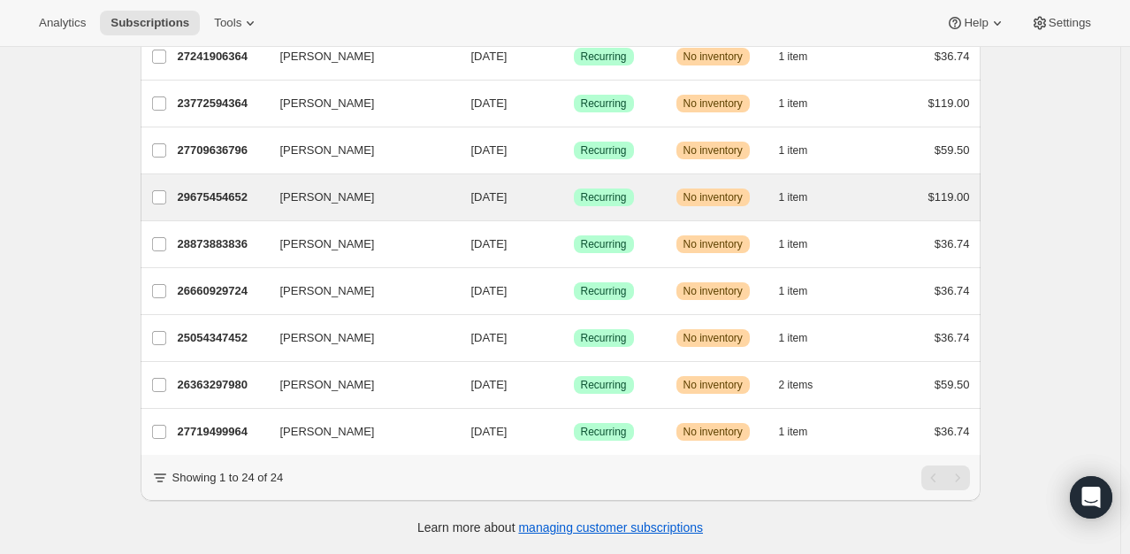
click at [205, 202] on div "Brenda Kierscht 29675454652 Brenda Kierscht 09/11/2025 Success Recurring Warnin…" at bounding box center [561, 197] width 840 height 46
click at [206, 188] on p "29675454652" at bounding box center [222, 197] width 88 height 18
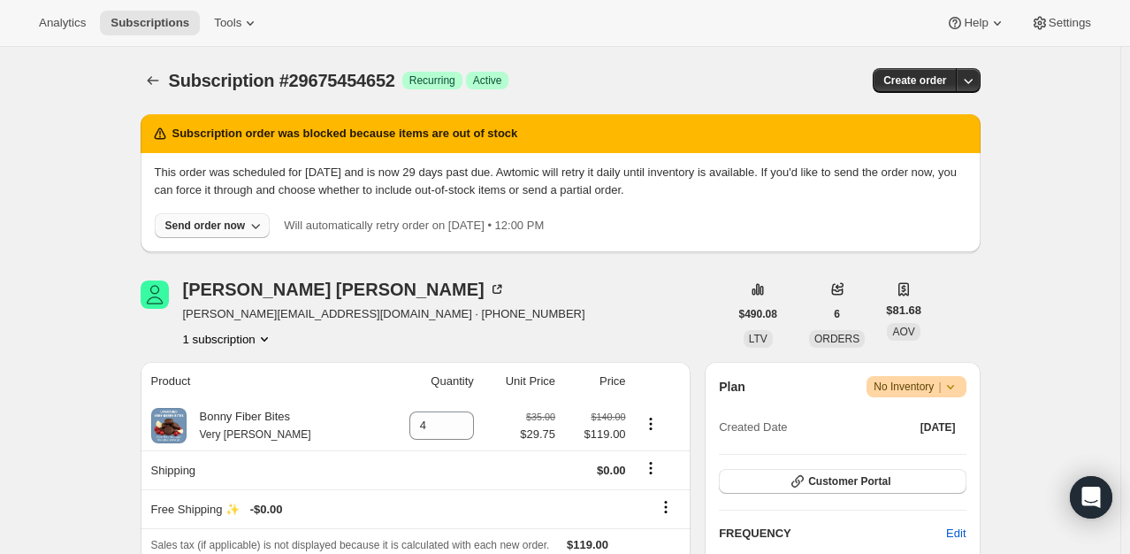
click at [192, 228] on div "Send order now" at bounding box center [205, 225] width 80 height 14
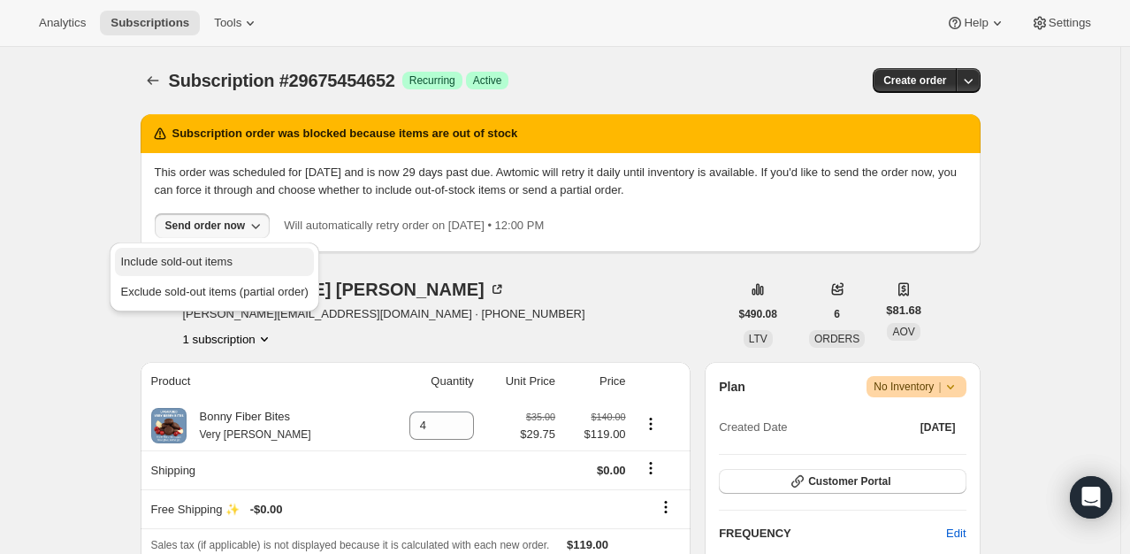
click at [192, 257] on span "Include sold-out items" at bounding box center [175, 261] width 111 height 13
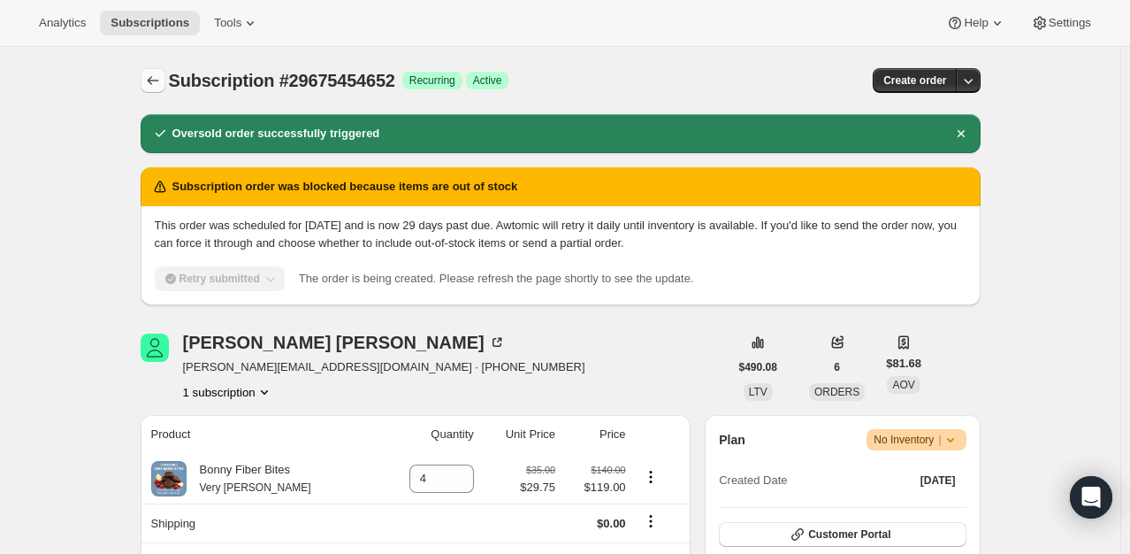
click at [156, 80] on icon "Subscriptions" at bounding box center [153, 81] width 18 height 18
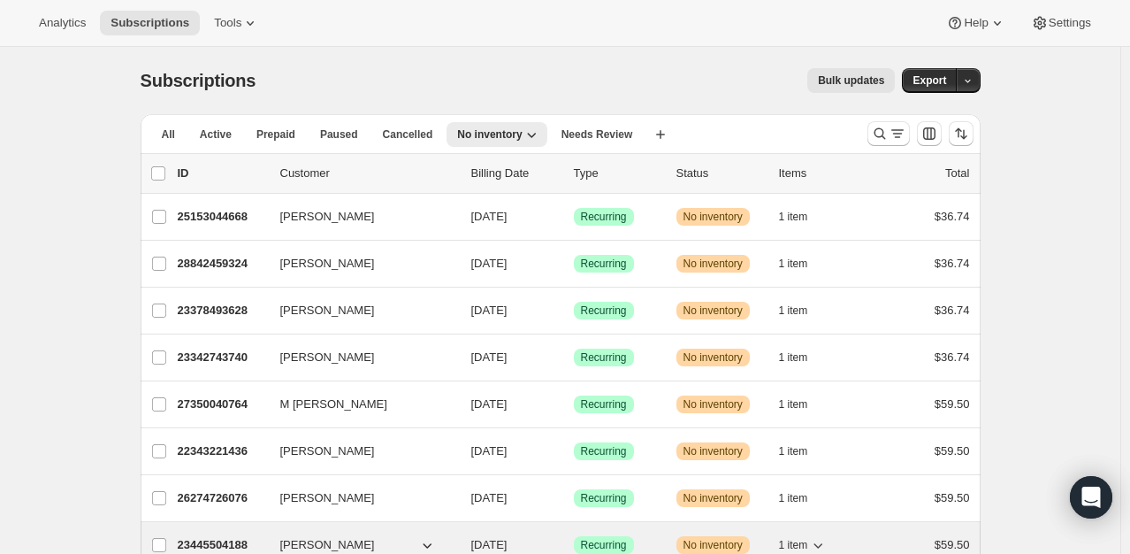
click at [215, 532] on div "23445504188 Leslie Burkholder 09/11/2025 Success Recurring Warning No inventory…" at bounding box center [574, 544] width 793 height 25
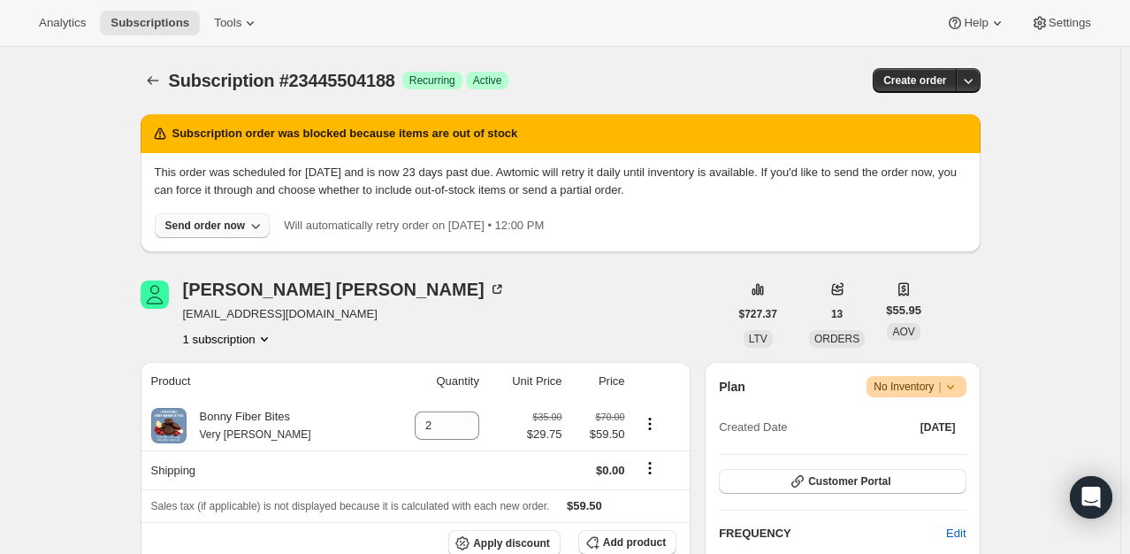
click at [217, 228] on div "Send order now" at bounding box center [205, 225] width 80 height 14
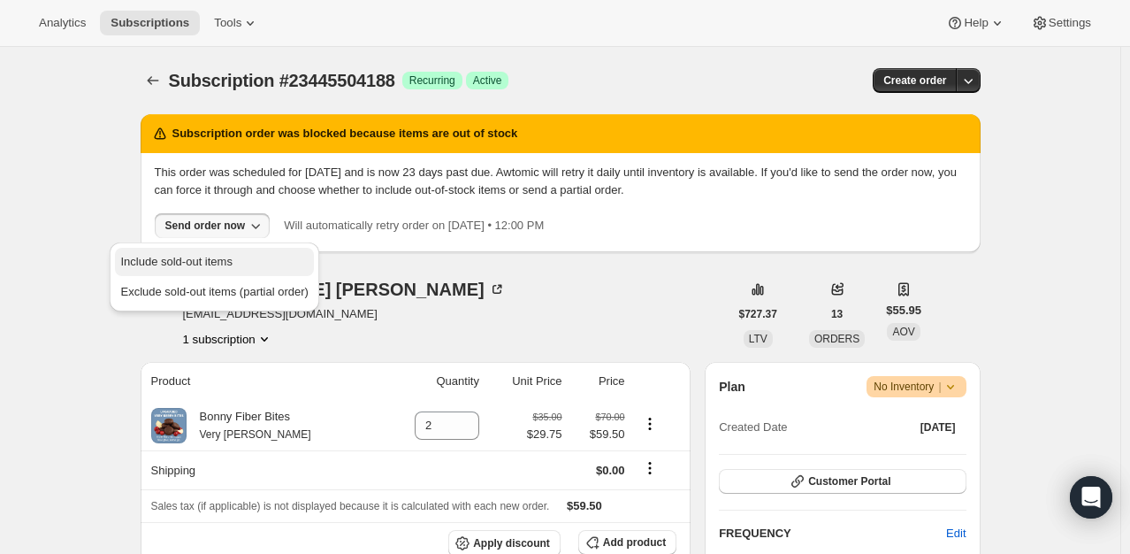
click at [219, 257] on span "Include sold-out items" at bounding box center [175, 261] width 111 height 13
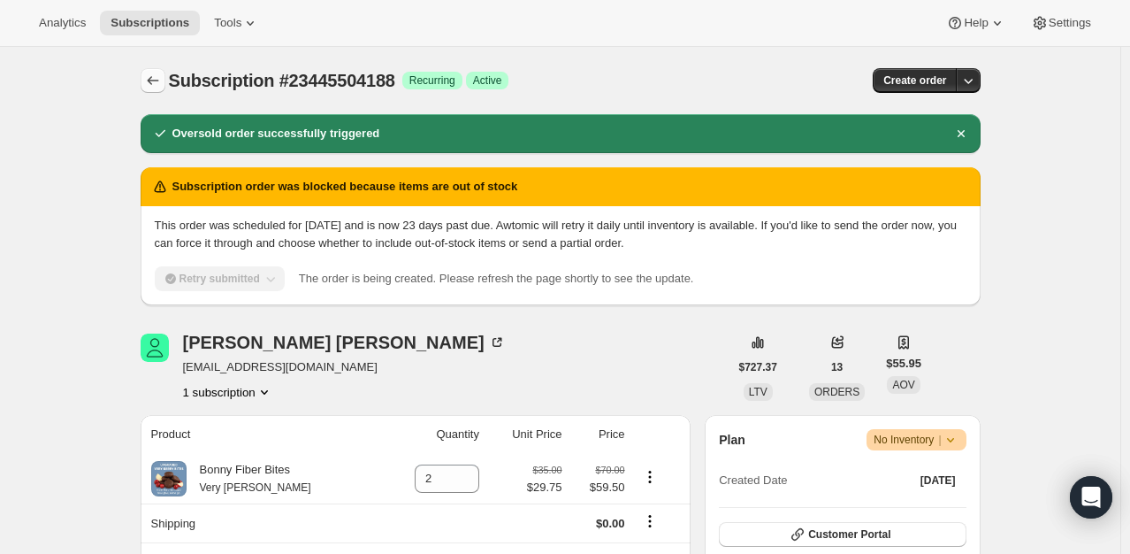
click at [156, 81] on icon "Subscriptions" at bounding box center [153, 81] width 18 height 18
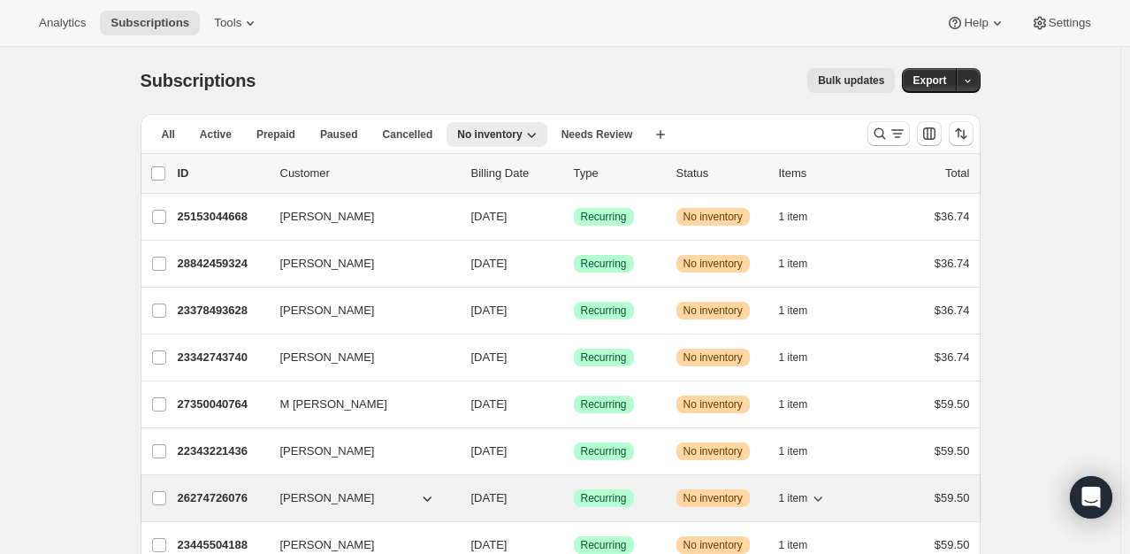
click at [241, 496] on p "26274726076" at bounding box center [222, 498] width 88 height 18
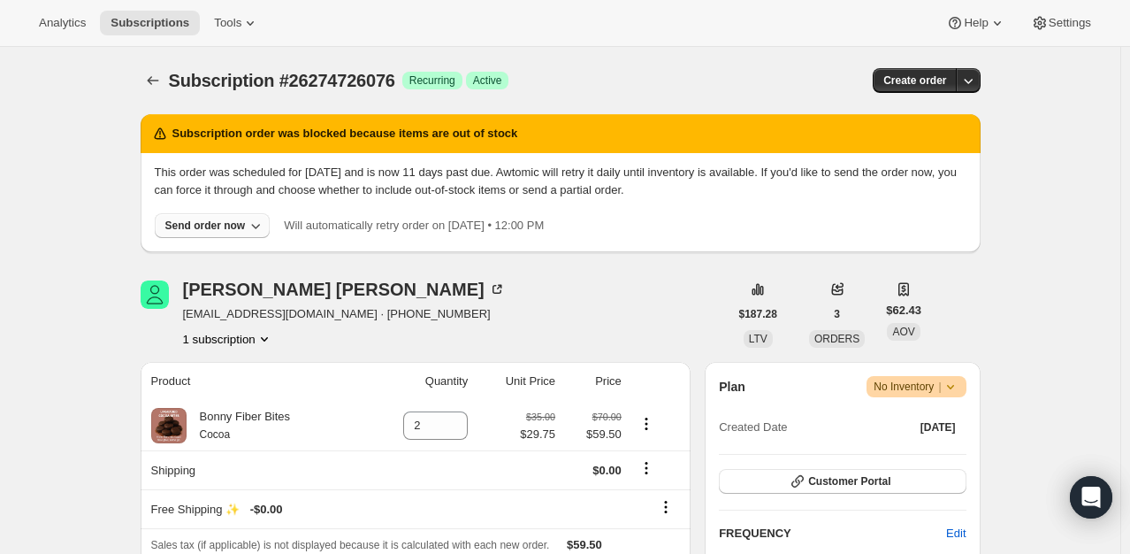
click at [224, 231] on div "Send order now" at bounding box center [205, 225] width 80 height 14
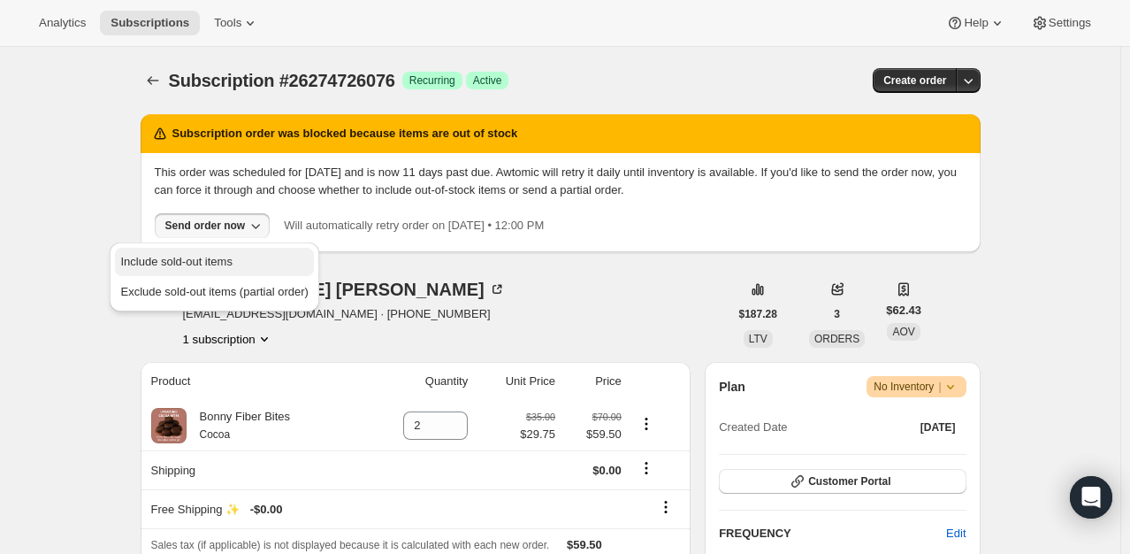
click at [211, 256] on span "Include sold-out items" at bounding box center [175, 261] width 111 height 13
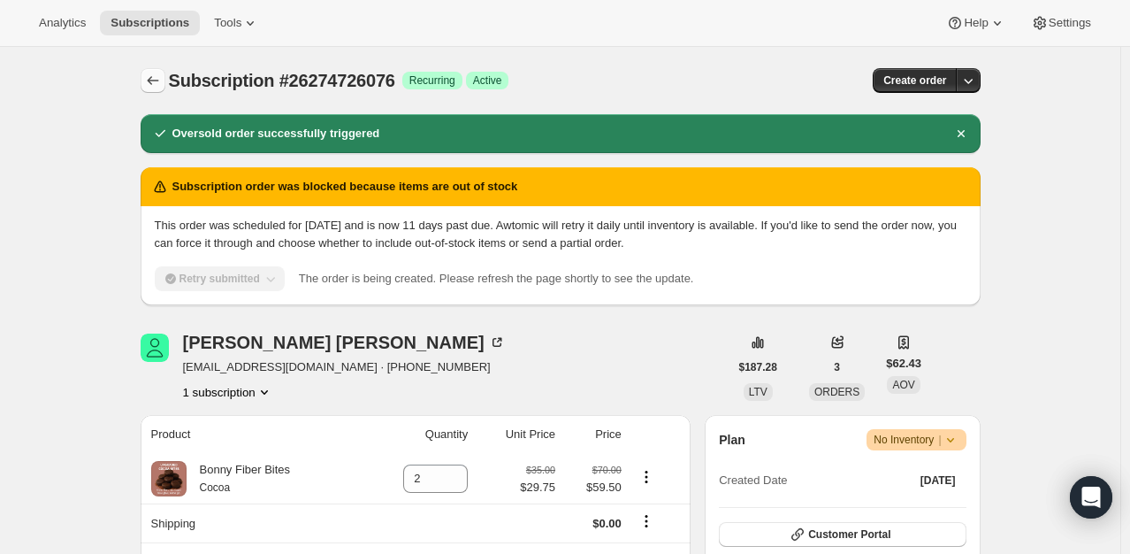
click at [150, 85] on icon "Subscriptions" at bounding box center [153, 81] width 18 height 18
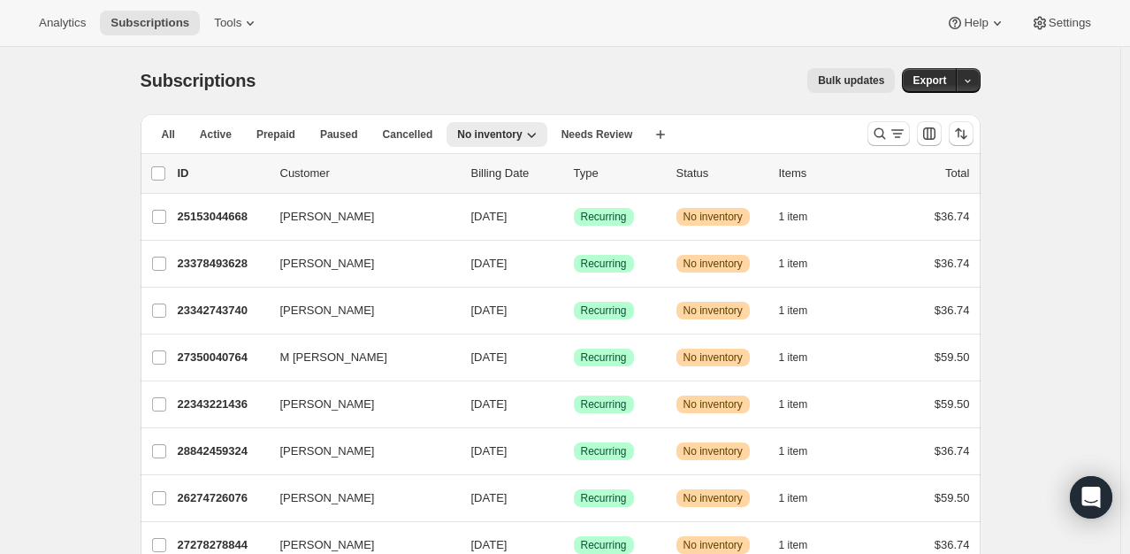
scroll to position [732, 0]
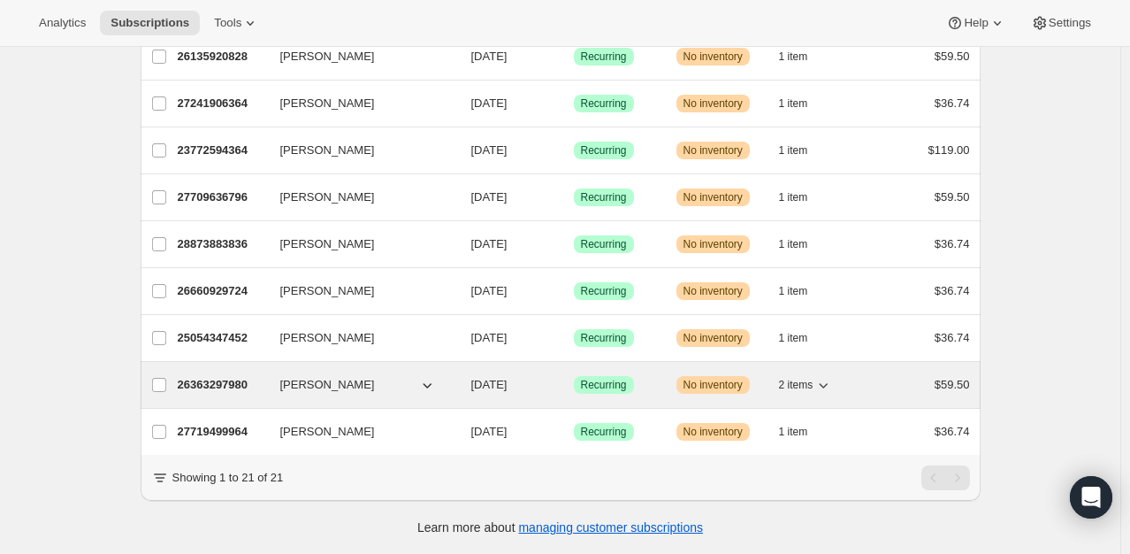
click at [234, 376] on p "26363297980" at bounding box center [222, 385] width 88 height 18
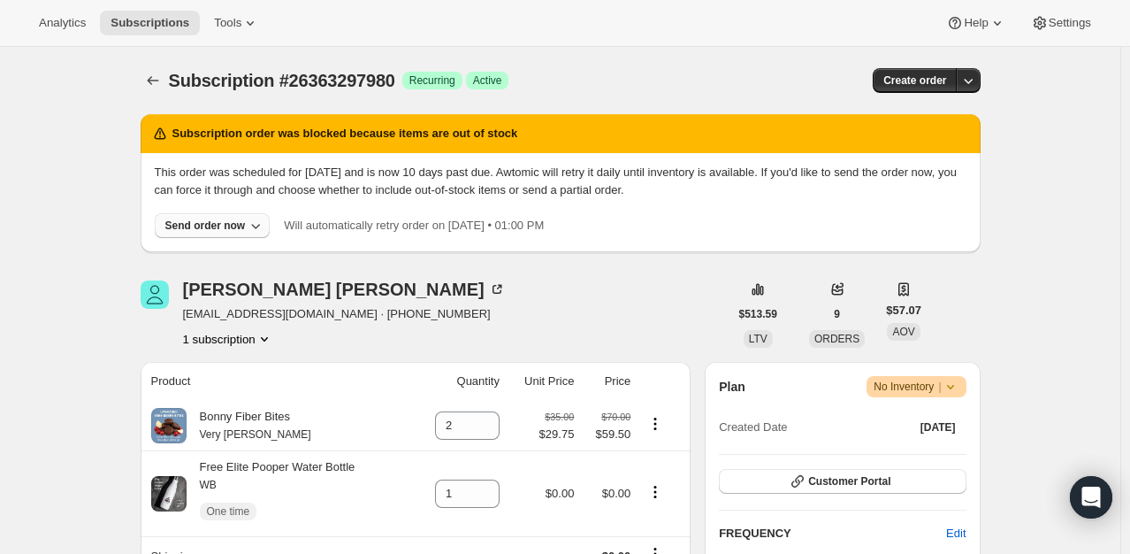
click at [227, 225] on div "Send order now" at bounding box center [205, 225] width 80 height 14
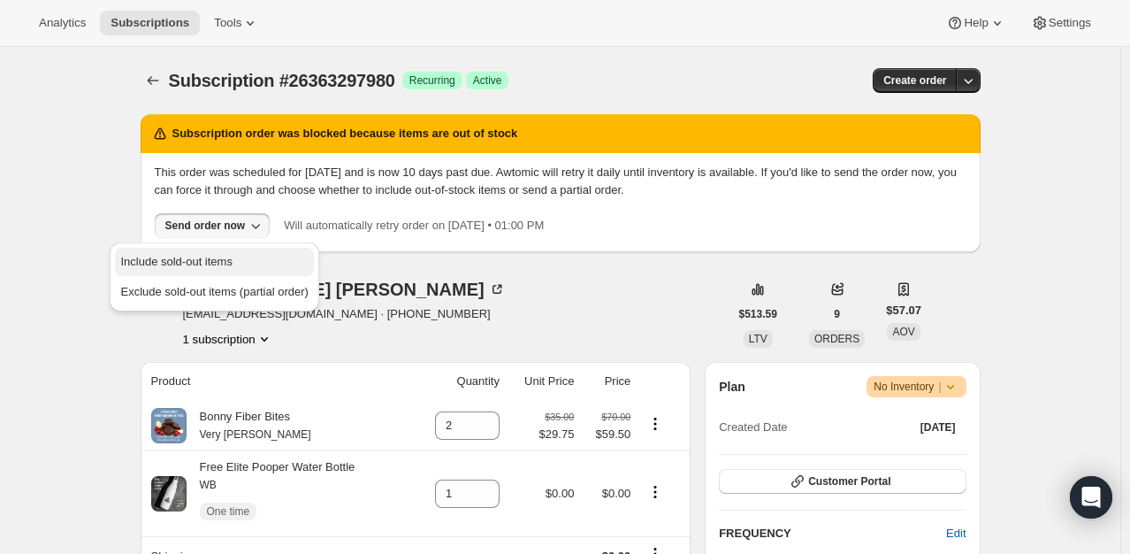
click at [223, 257] on span "Include sold-out items" at bounding box center [175, 261] width 111 height 13
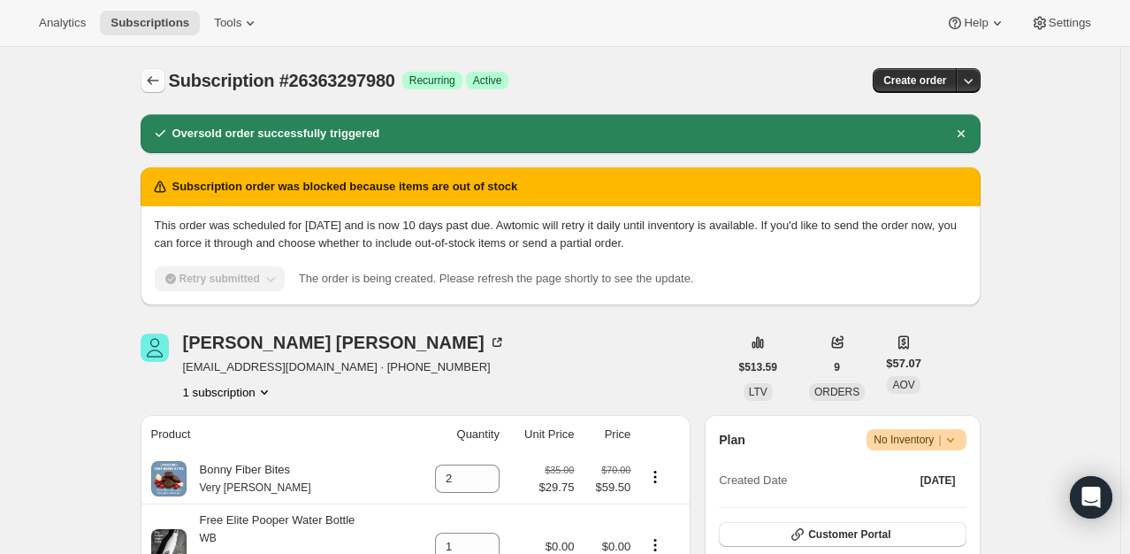
click at [149, 80] on icon "Subscriptions" at bounding box center [153, 81] width 18 height 18
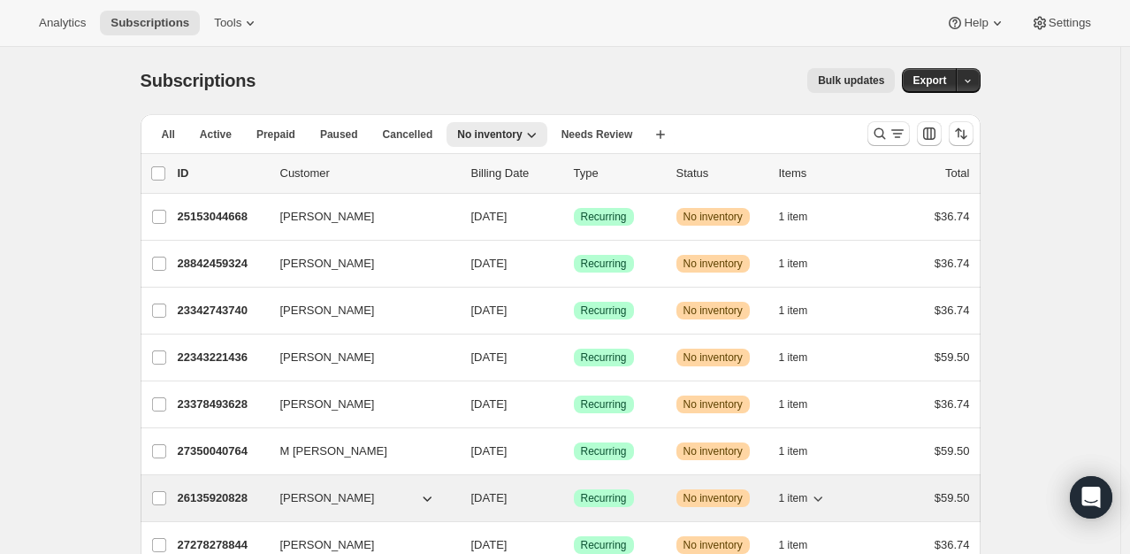
click at [220, 497] on p "26135920828" at bounding box center [222, 498] width 88 height 18
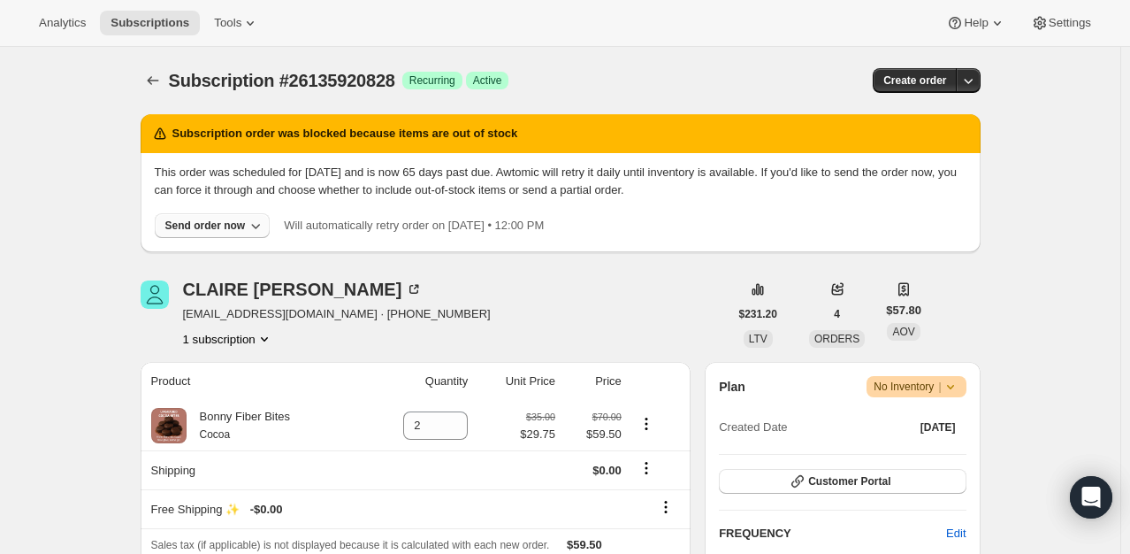
click at [206, 221] on div "Send order now" at bounding box center [205, 225] width 80 height 14
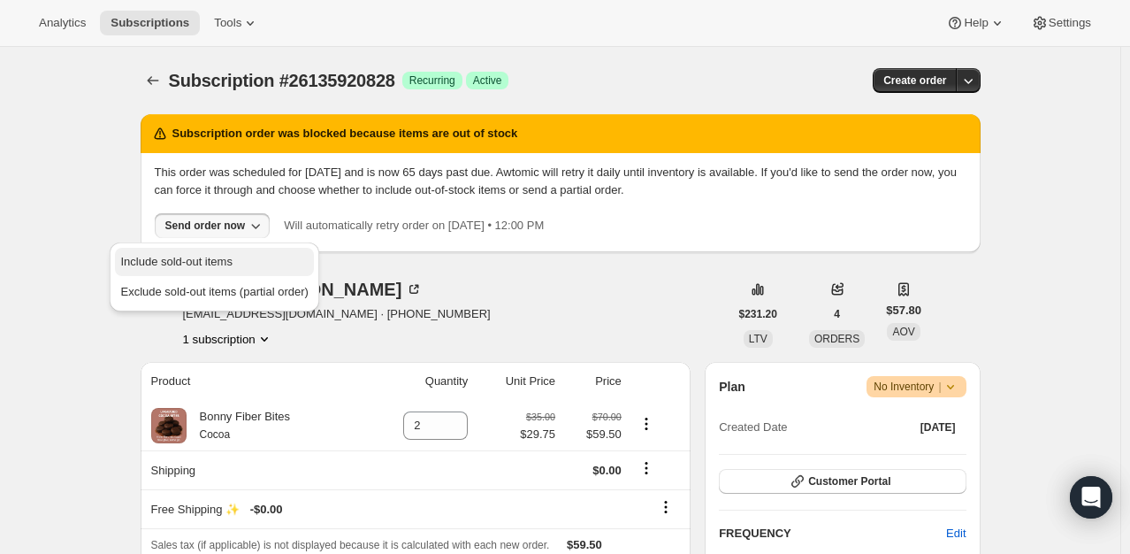
click at [204, 250] on button "Include sold-out items" at bounding box center [214, 262] width 198 height 28
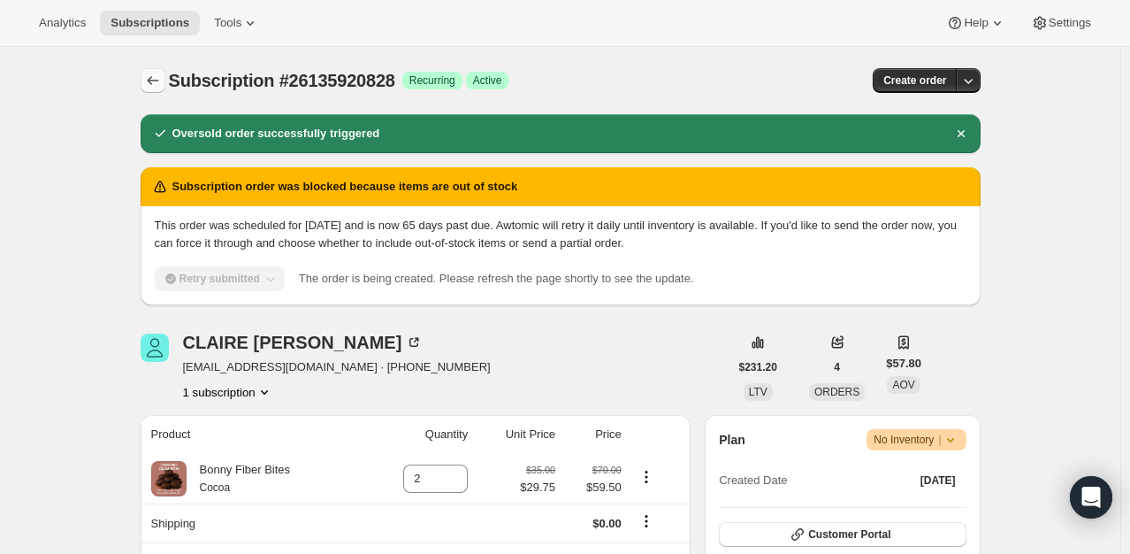
click at [159, 83] on icon "Subscriptions" at bounding box center [153, 81] width 18 height 18
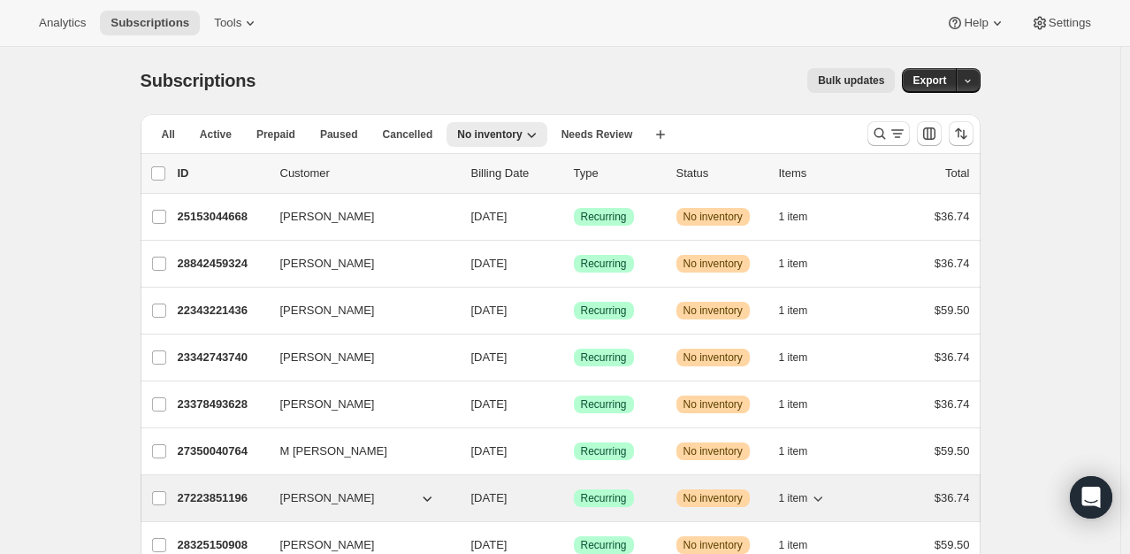
click at [219, 495] on p "27223851196" at bounding box center [222, 498] width 88 height 18
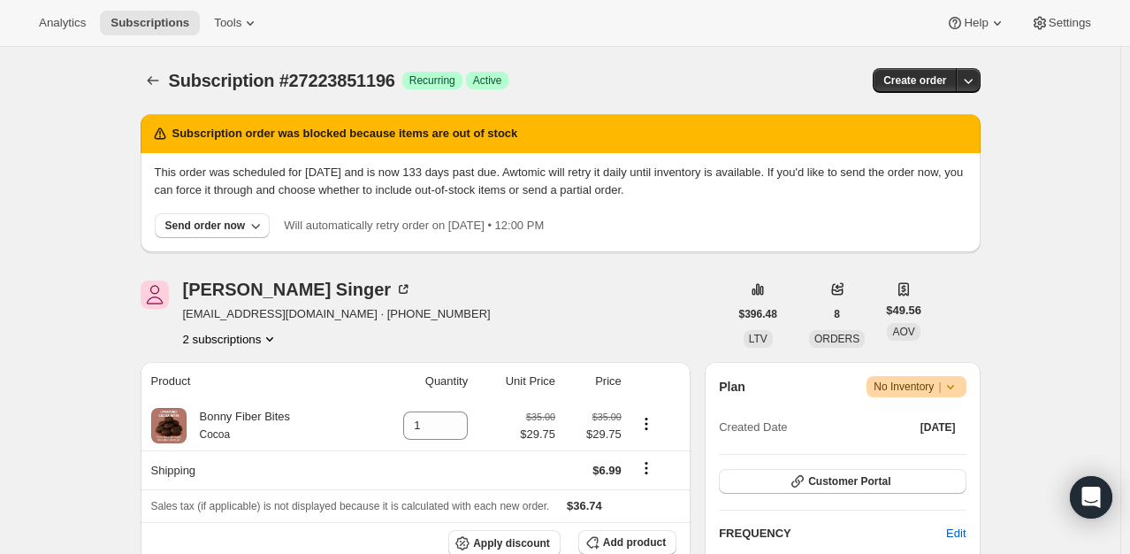
click at [258, 344] on button "2 subscriptions" at bounding box center [231, 339] width 96 height 18
click at [255, 365] on span "26008551612" at bounding box center [235, 372] width 123 height 18
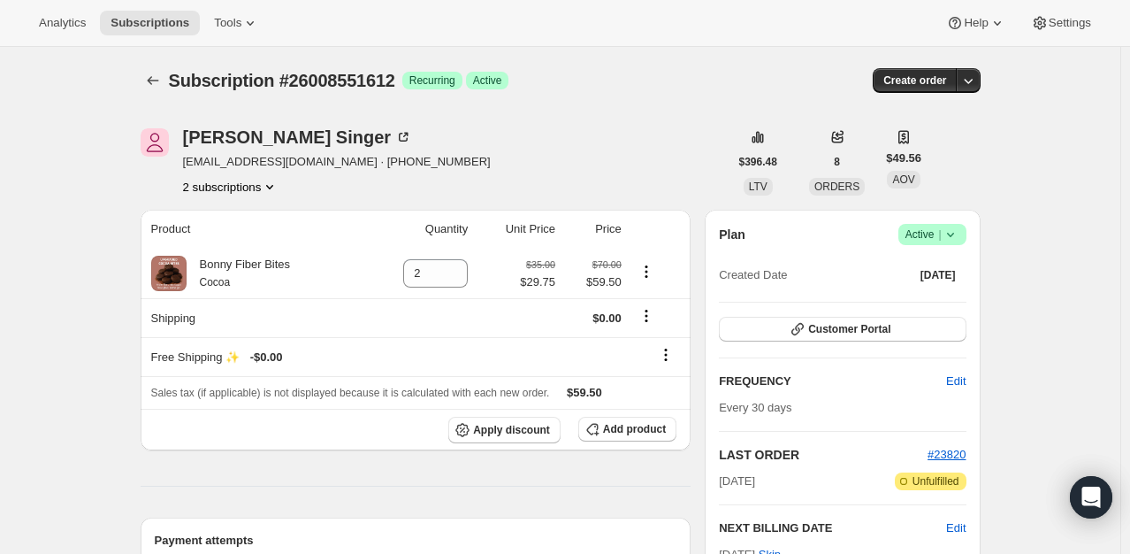
click at [265, 185] on icon "Product actions" at bounding box center [270, 187] width 18 height 18
click at [244, 253] on span "27223851196" at bounding box center [235, 250] width 123 height 18
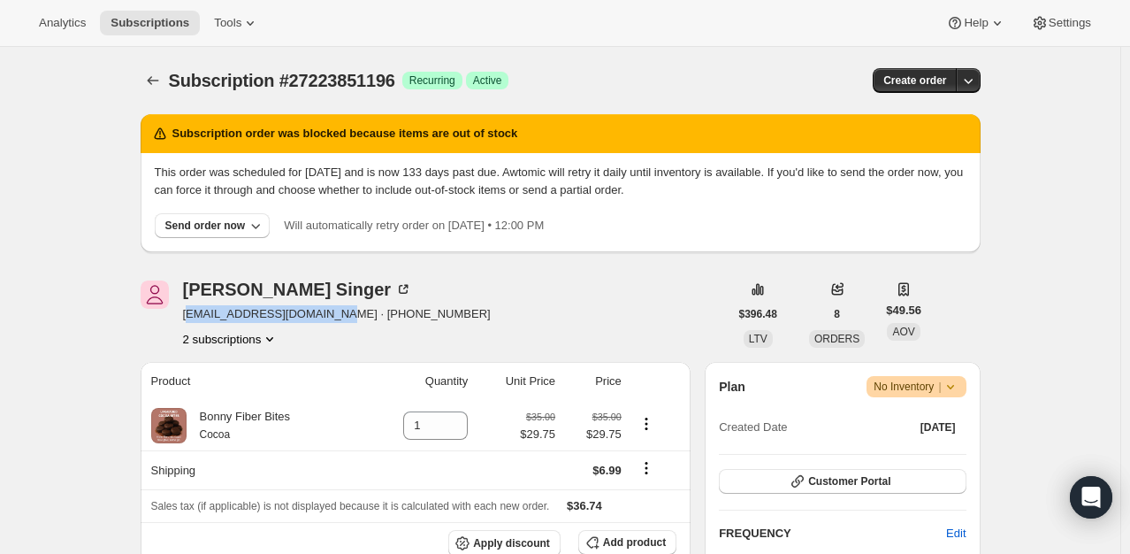
drag, startPoint x: 327, startPoint y: 313, endPoint x: 188, endPoint y: 316, distance: 138.9
click at [188, 316] on span "jeffsingerphoto@gmail.com · +14153099749" at bounding box center [337, 314] width 308 height 18
copy span "jeffsingerphoto@gmail.com"
click at [160, 78] on icon "Subscriptions" at bounding box center [153, 81] width 18 height 18
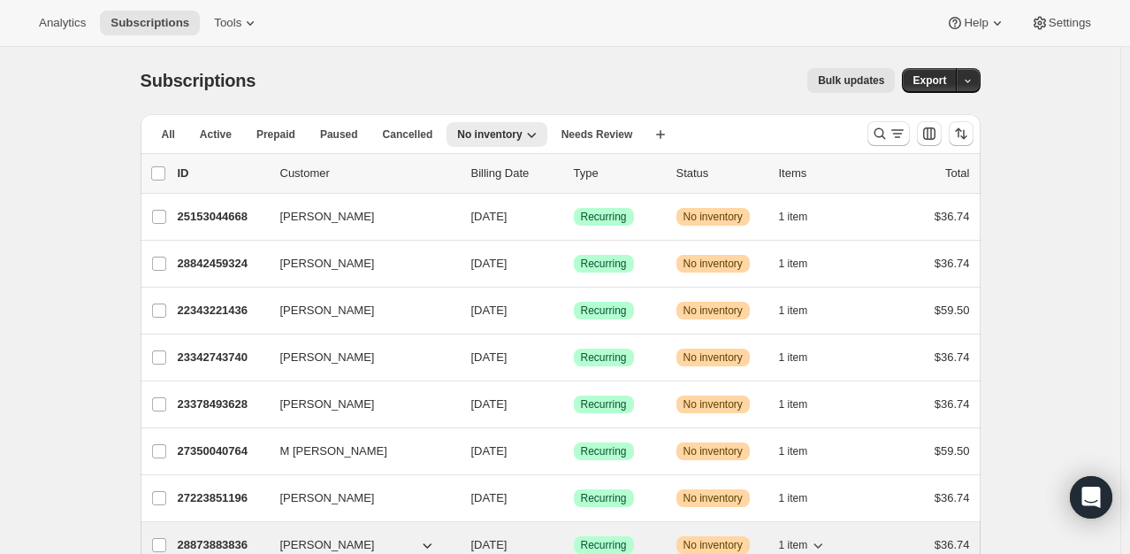
click at [228, 543] on p "28873883836" at bounding box center [222, 545] width 88 height 18
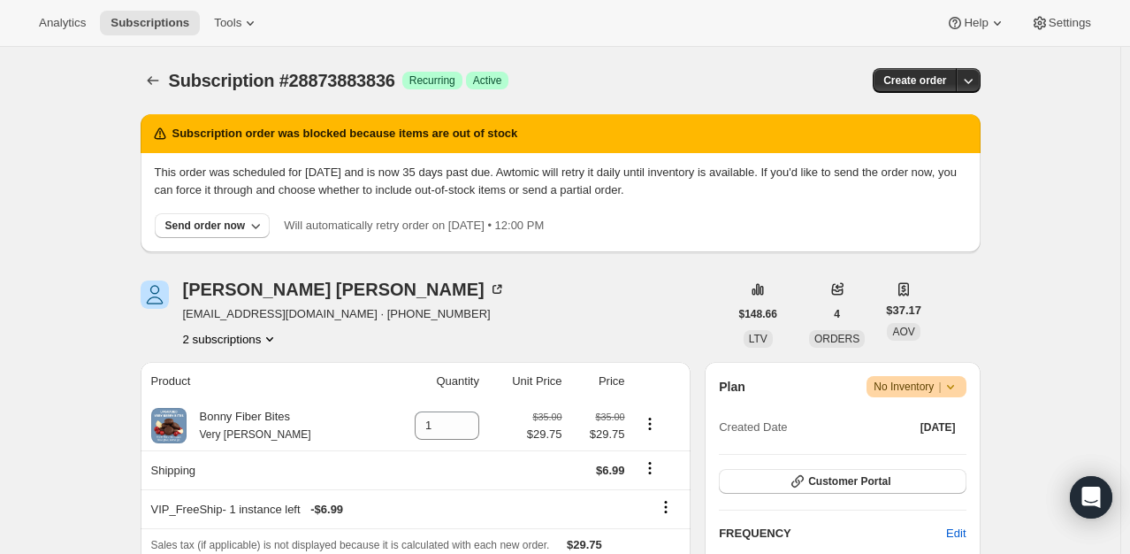
click at [240, 338] on button "2 subscriptions" at bounding box center [231, 339] width 96 height 18
click at [240, 376] on span "28486205628" at bounding box center [209, 370] width 71 height 13
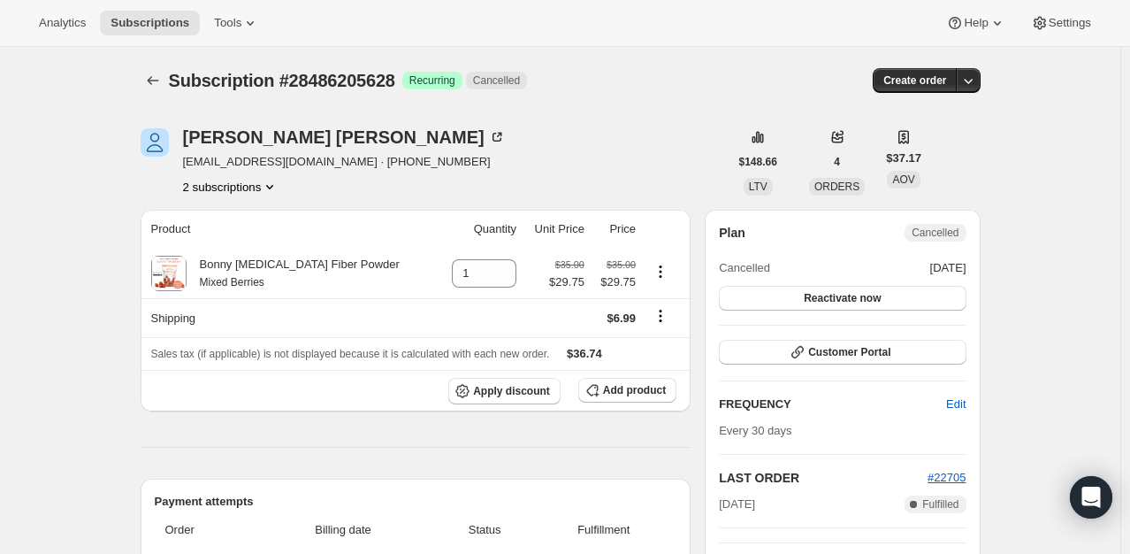
click at [261, 178] on button "2 subscriptions" at bounding box center [231, 187] width 96 height 18
click at [249, 244] on span "28873883836" at bounding box center [235, 250] width 123 height 18
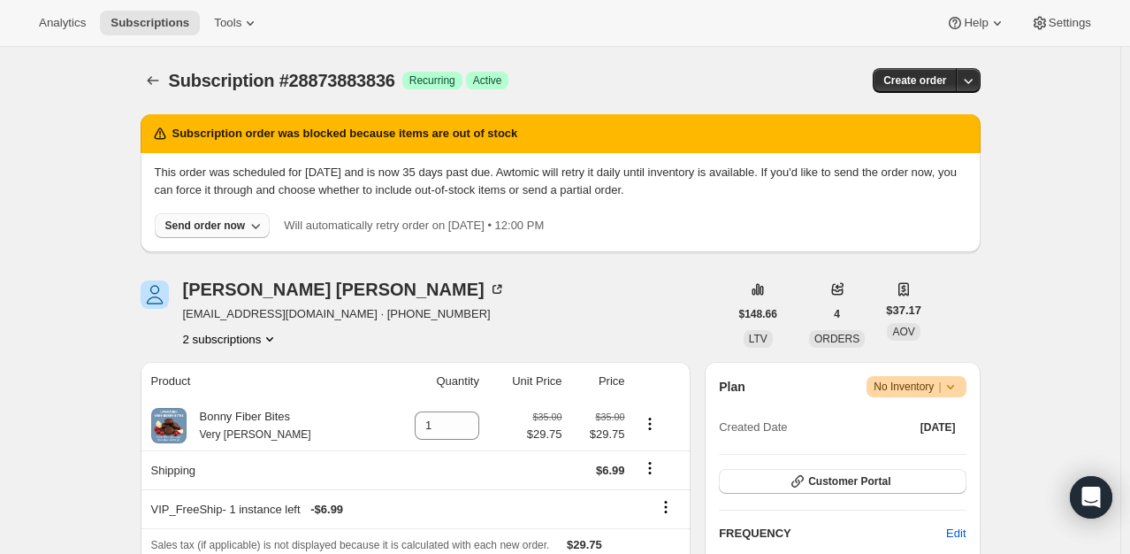
click at [230, 231] on div "Send order now" at bounding box center [205, 225] width 80 height 14
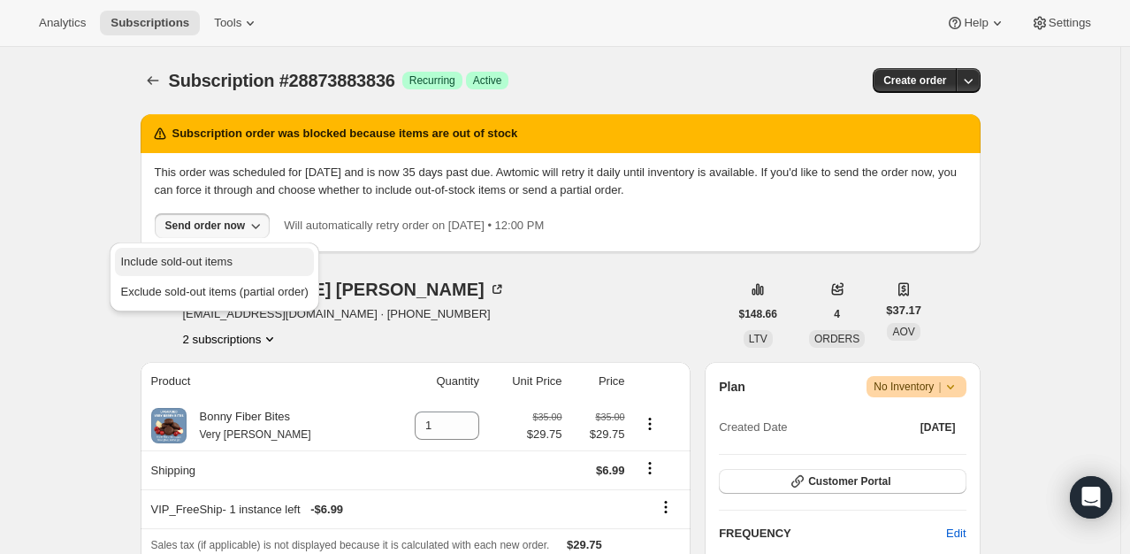
click at [229, 257] on span "Include sold-out items" at bounding box center [175, 261] width 111 height 13
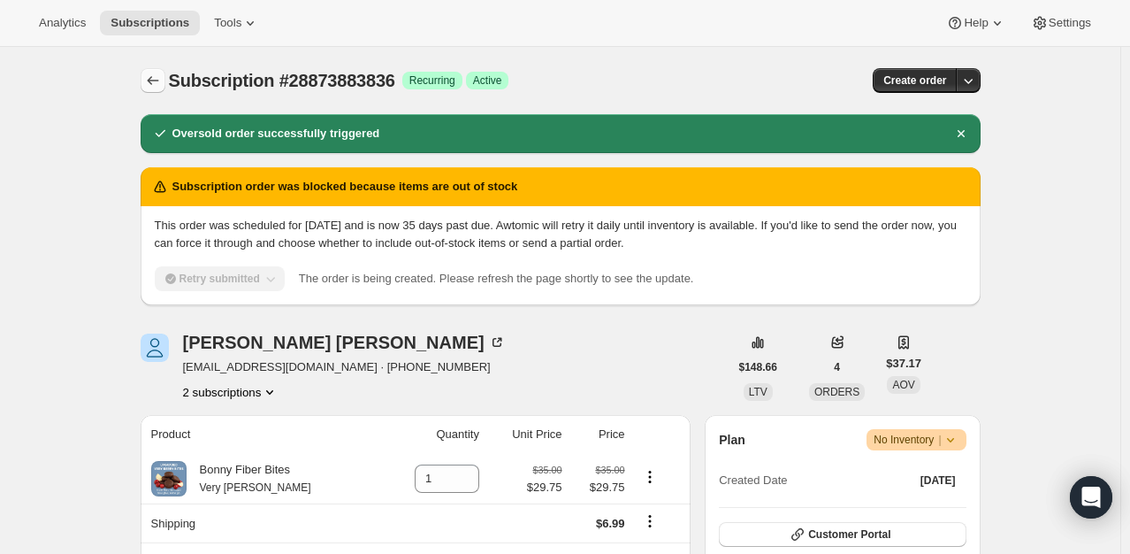
click at [152, 86] on icon "Subscriptions" at bounding box center [153, 81] width 18 height 18
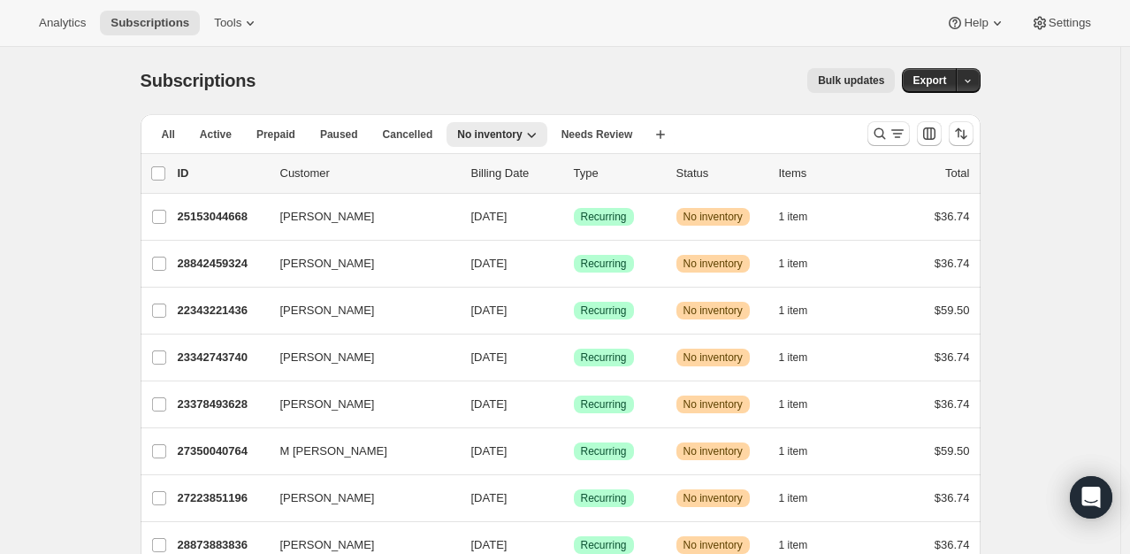
scroll to position [591, 0]
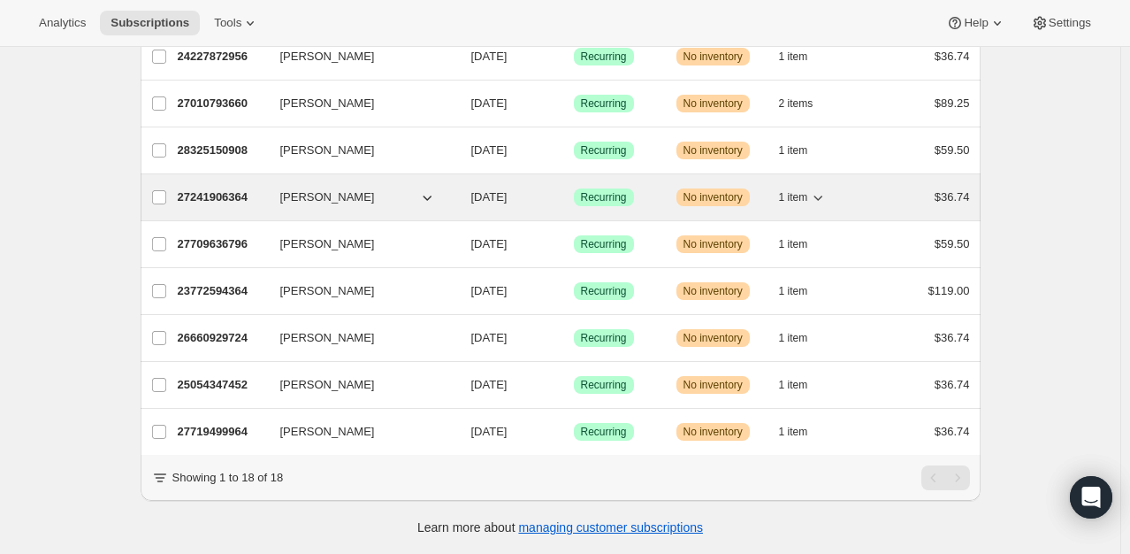
click at [209, 196] on div "27241906364 Holly Erling 09/11/2025 Success Recurring Warning No inventory 1 it…" at bounding box center [574, 197] width 793 height 25
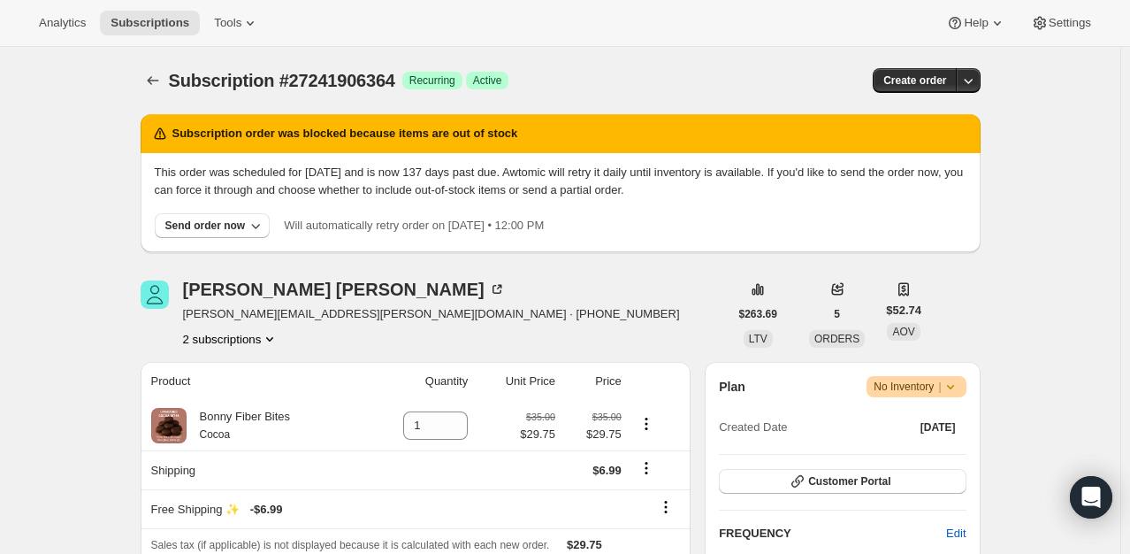
click at [242, 338] on button "2 subscriptions" at bounding box center [231, 339] width 96 height 18
click at [241, 366] on span "27241873596" at bounding box center [209, 370] width 71 height 13
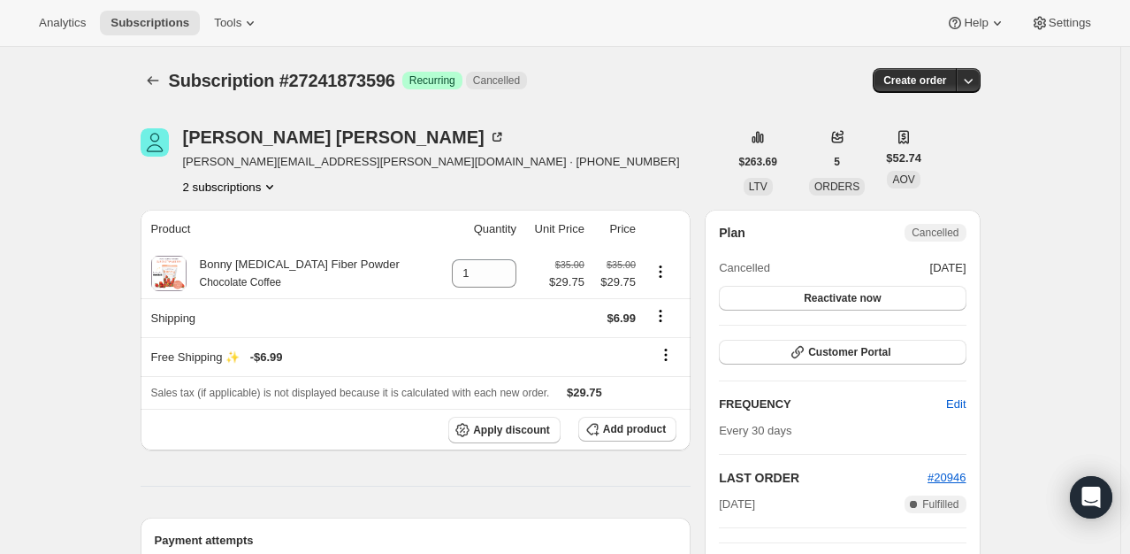
click at [237, 191] on button "2 subscriptions" at bounding box center [231, 187] width 96 height 18
click at [235, 247] on span "27241906364" at bounding box center [209, 248] width 71 height 13
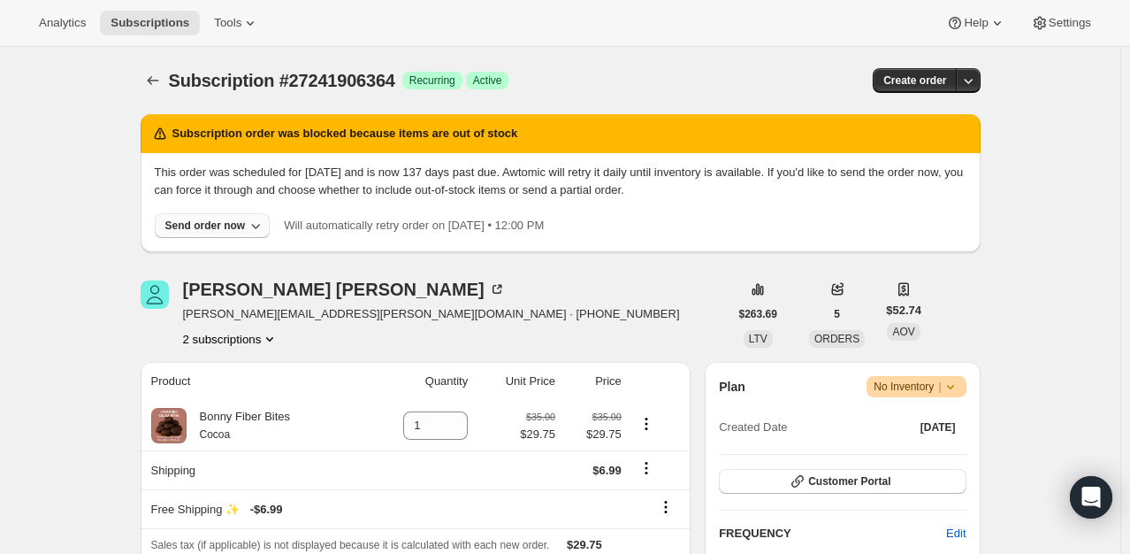
click at [241, 235] on button "Send order now" at bounding box center [213, 225] width 116 height 25
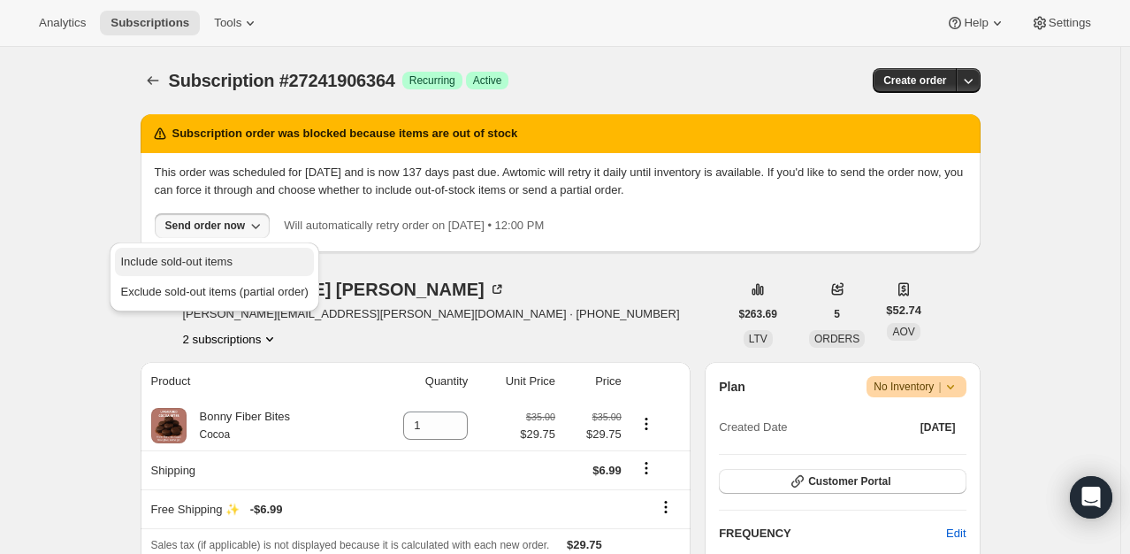
click at [232, 260] on span "Include sold-out items" at bounding box center [175, 261] width 111 height 13
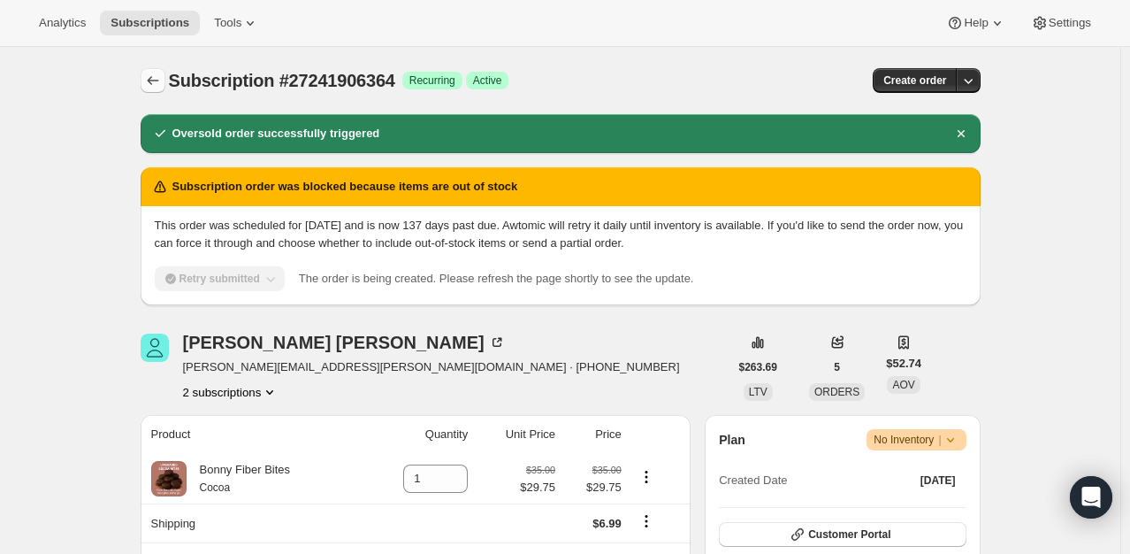
click at [162, 79] on icon "Subscriptions" at bounding box center [153, 81] width 18 height 18
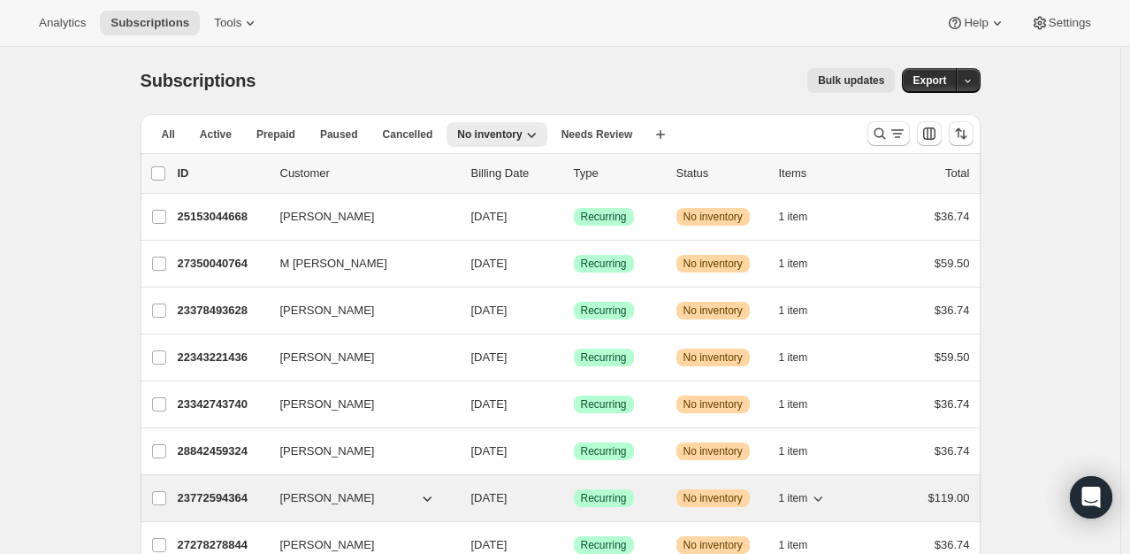
click at [216, 493] on p "23772594364" at bounding box center [222, 498] width 88 height 18
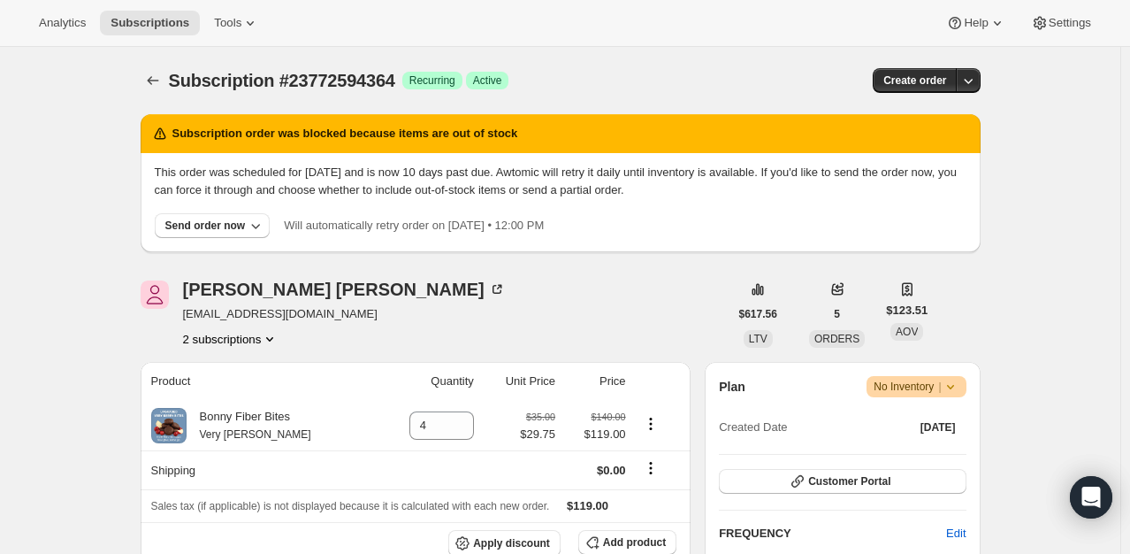
click at [262, 338] on button "2 subscriptions" at bounding box center [231, 339] width 96 height 18
click at [241, 395] on span "23772627132" at bounding box center [209, 401] width 71 height 13
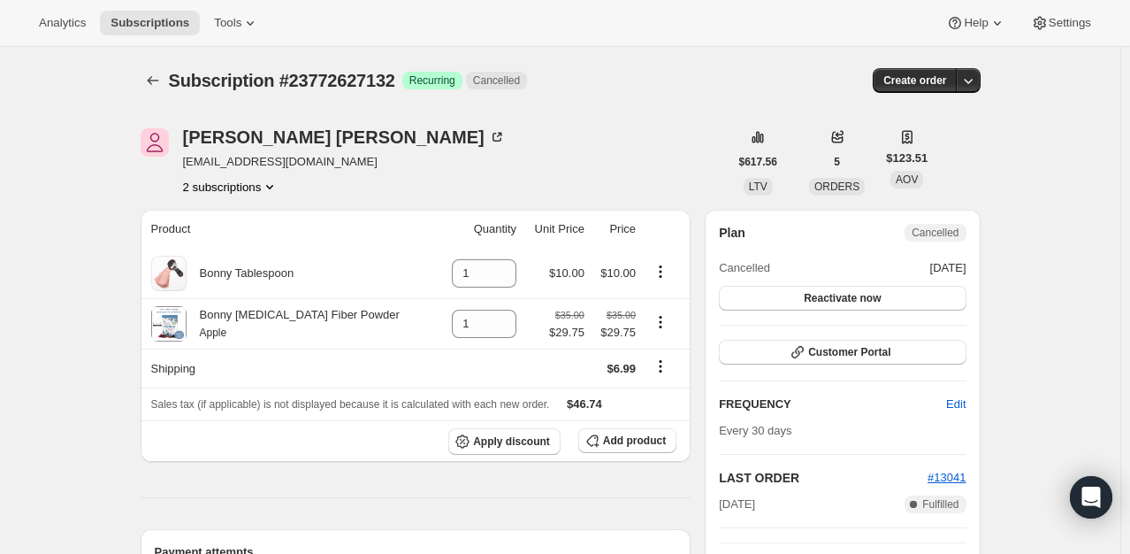
click at [257, 191] on button "2 subscriptions" at bounding box center [231, 187] width 96 height 18
click at [241, 215] on span "23772594364" at bounding box center [209, 218] width 71 height 13
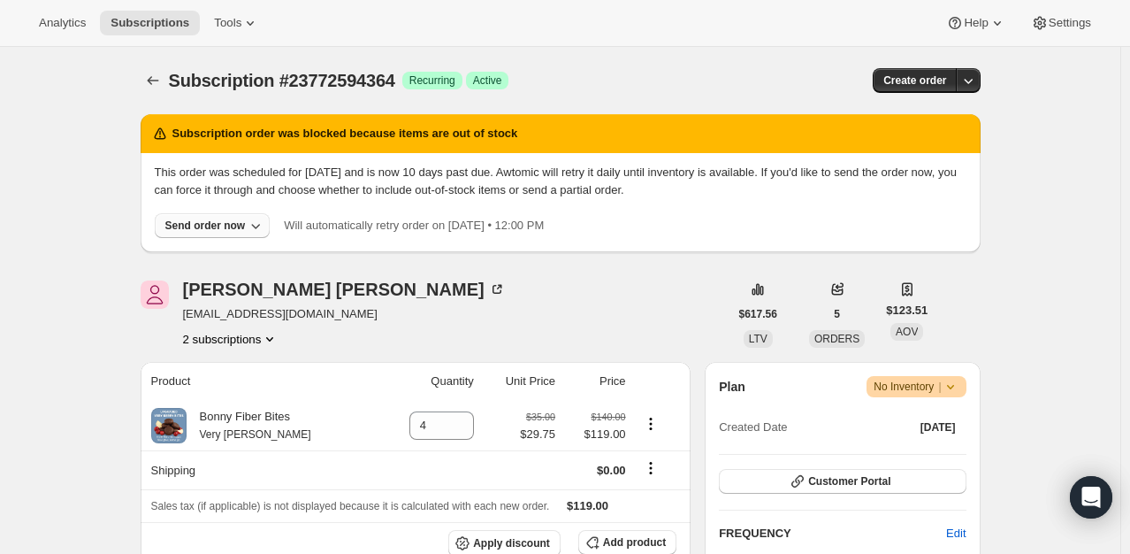
click at [202, 220] on div "Send order now" at bounding box center [205, 225] width 80 height 14
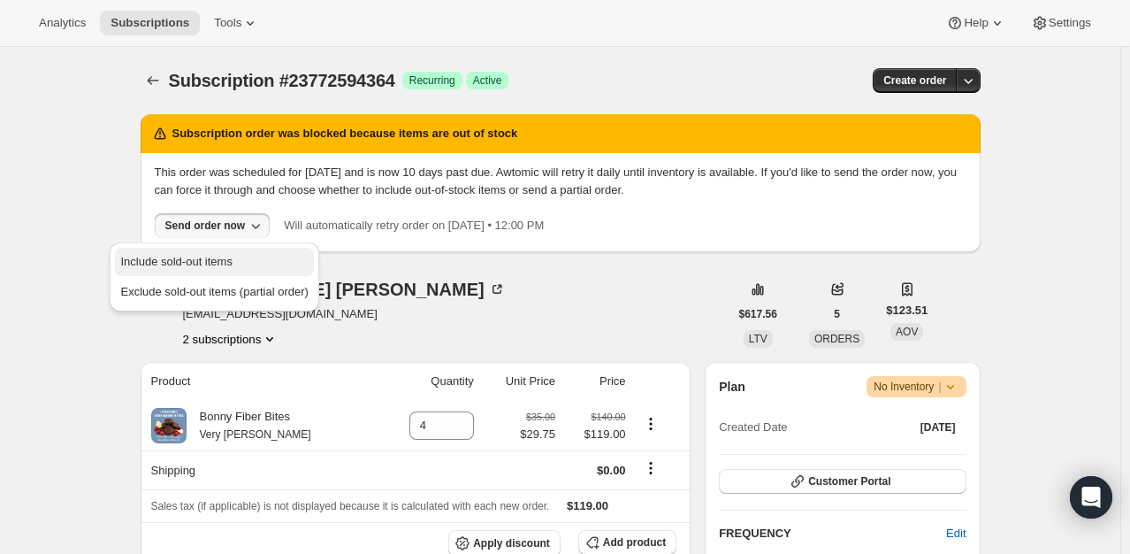
click at [209, 250] on button "Include sold-out items" at bounding box center [214, 262] width 198 height 28
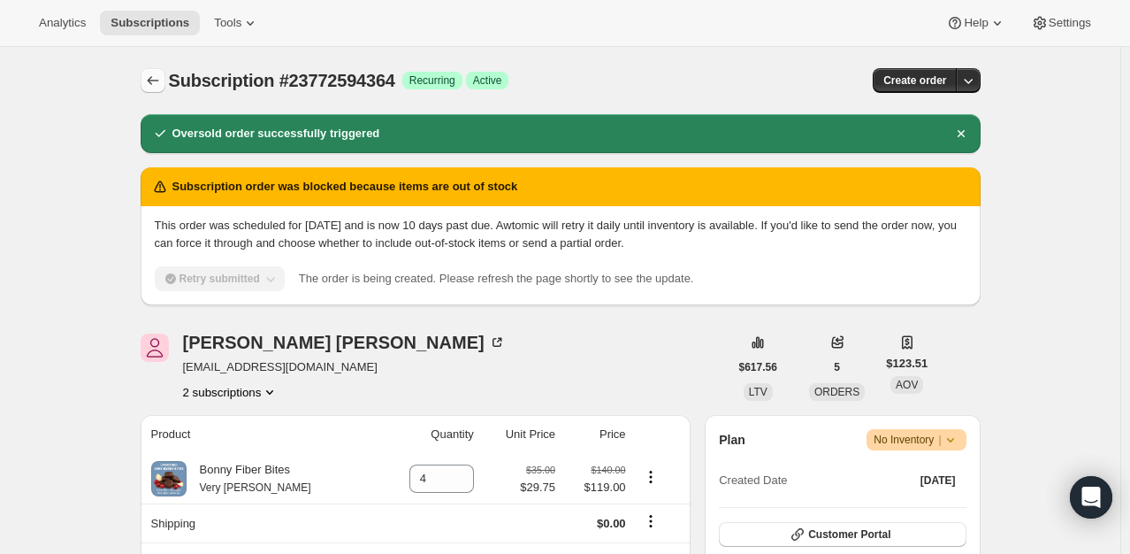
click at [162, 82] on icon "Subscriptions" at bounding box center [153, 81] width 18 height 18
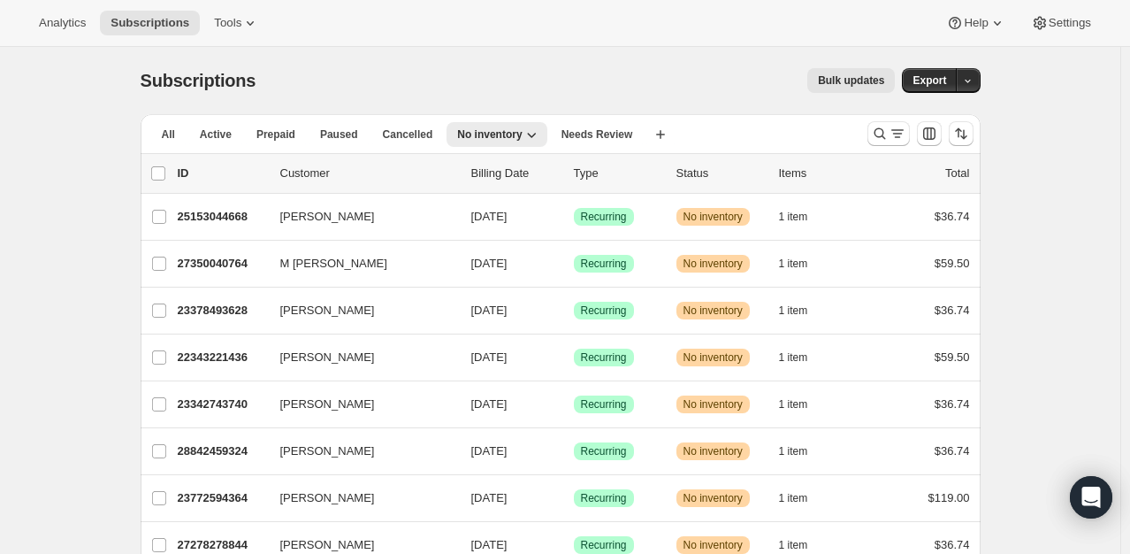
scroll to position [147, 0]
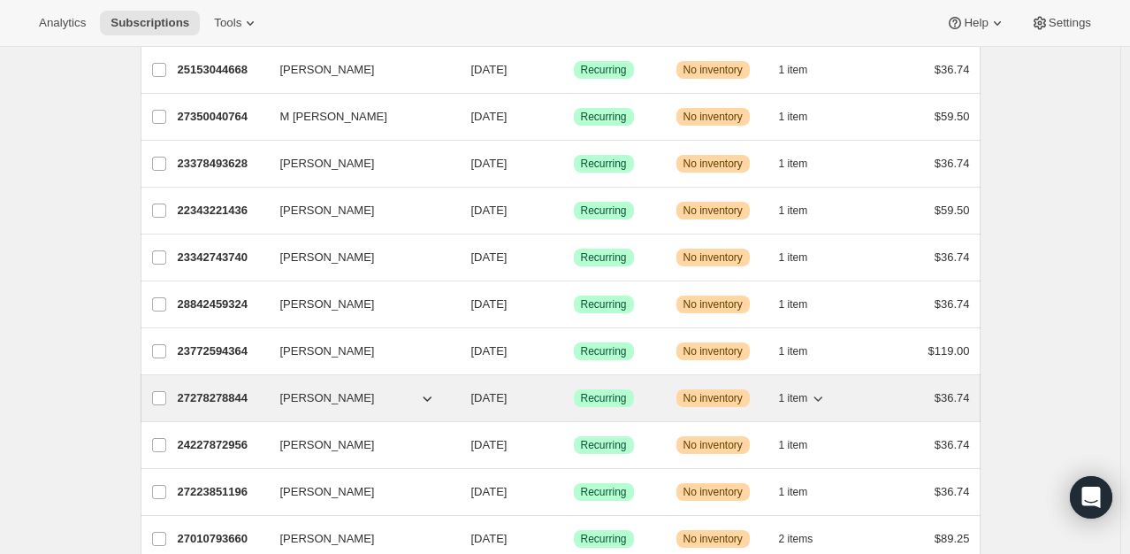
click at [234, 401] on p "27278278844" at bounding box center [222, 398] width 88 height 18
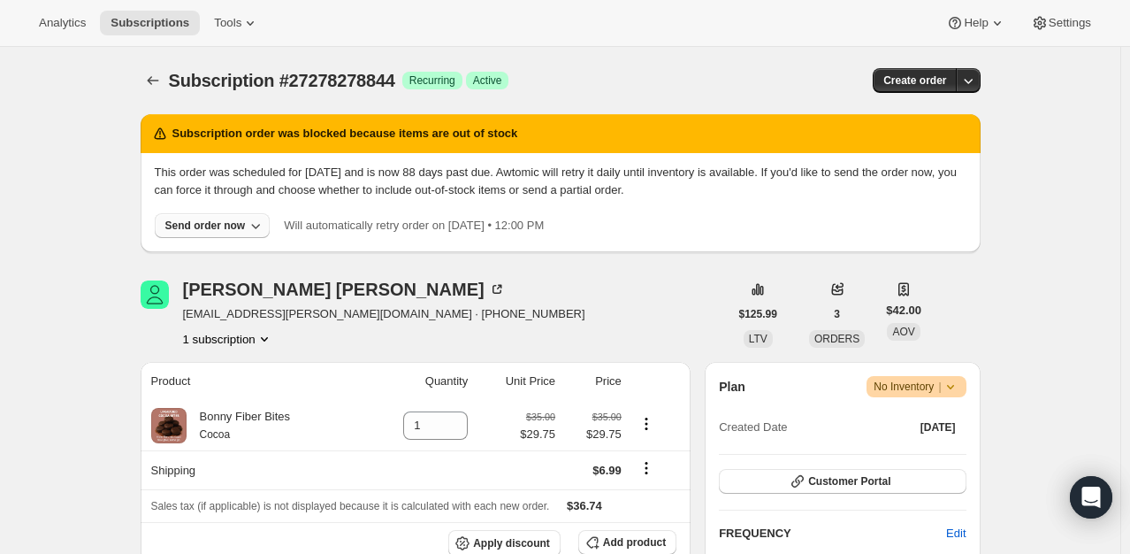
click at [207, 225] on div "Send order now" at bounding box center [205, 225] width 80 height 14
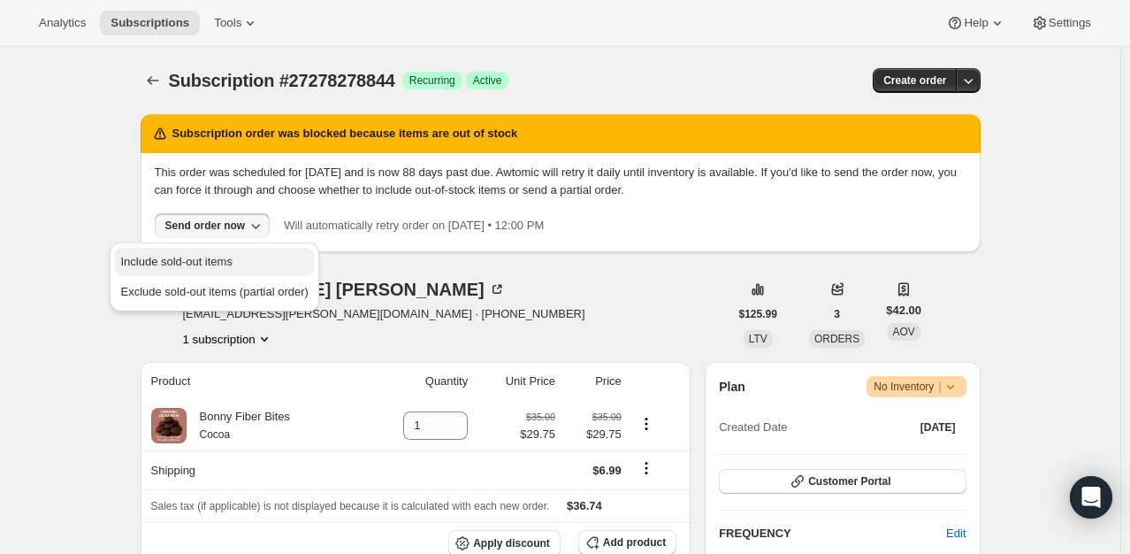
click at [209, 258] on span "Include sold-out items" at bounding box center [175, 261] width 111 height 13
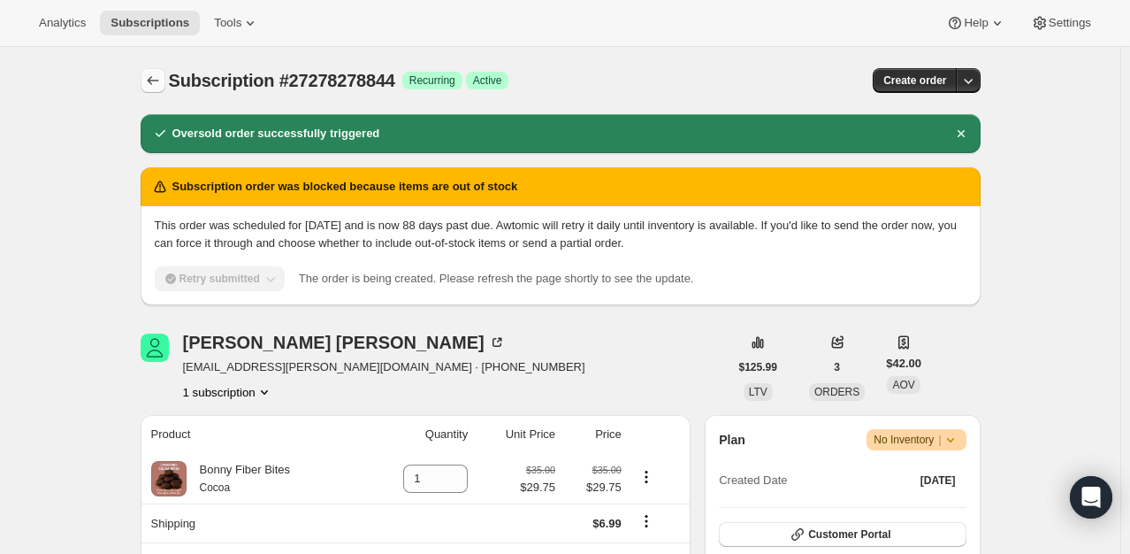
click at [155, 87] on icon "Subscriptions" at bounding box center [153, 81] width 18 height 18
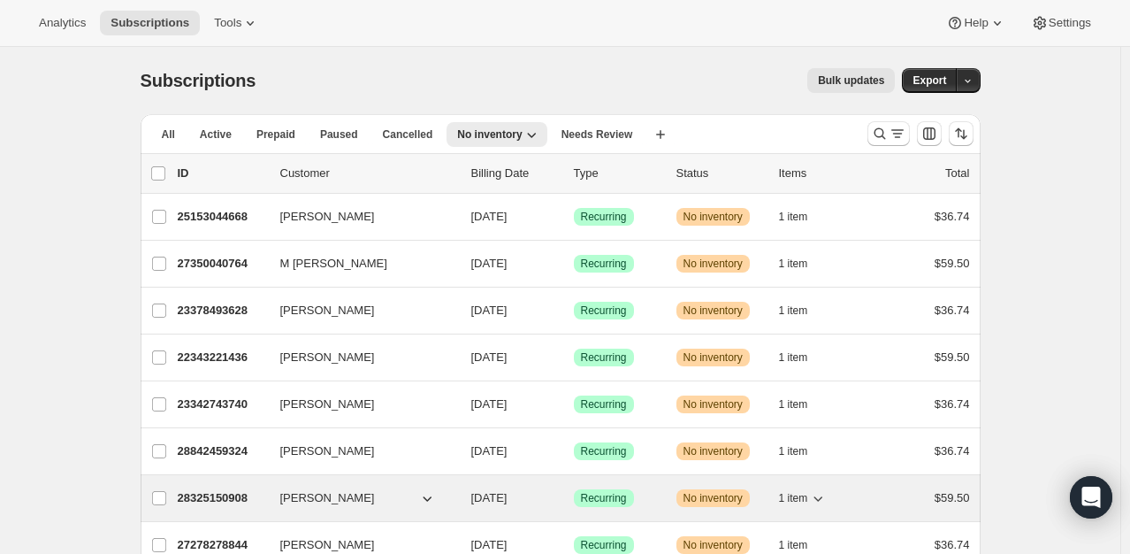
click at [241, 494] on p "28325150908" at bounding box center [222, 498] width 88 height 18
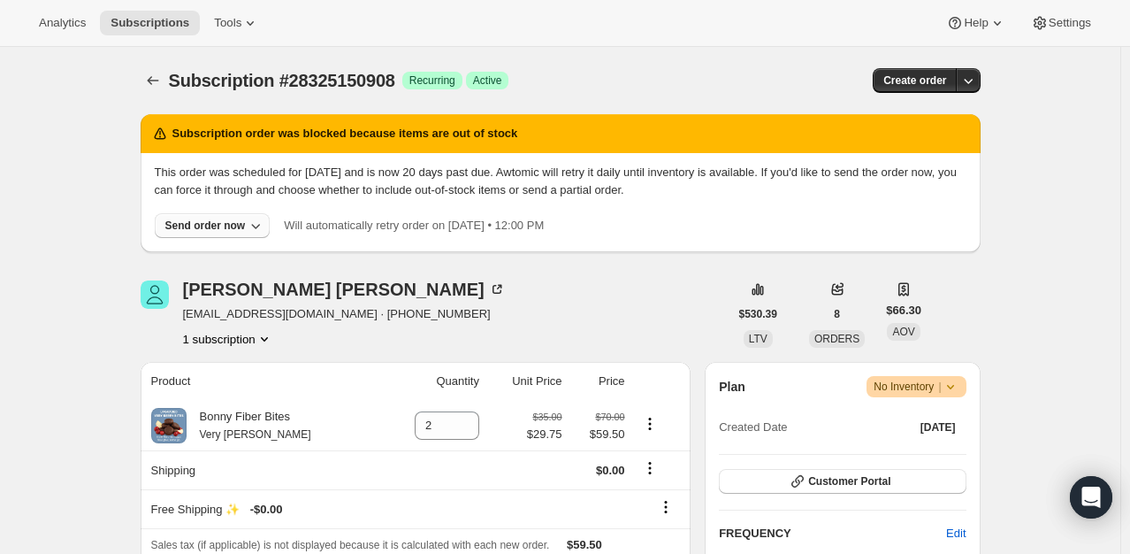
click at [223, 227] on div "Send order now" at bounding box center [205, 225] width 80 height 14
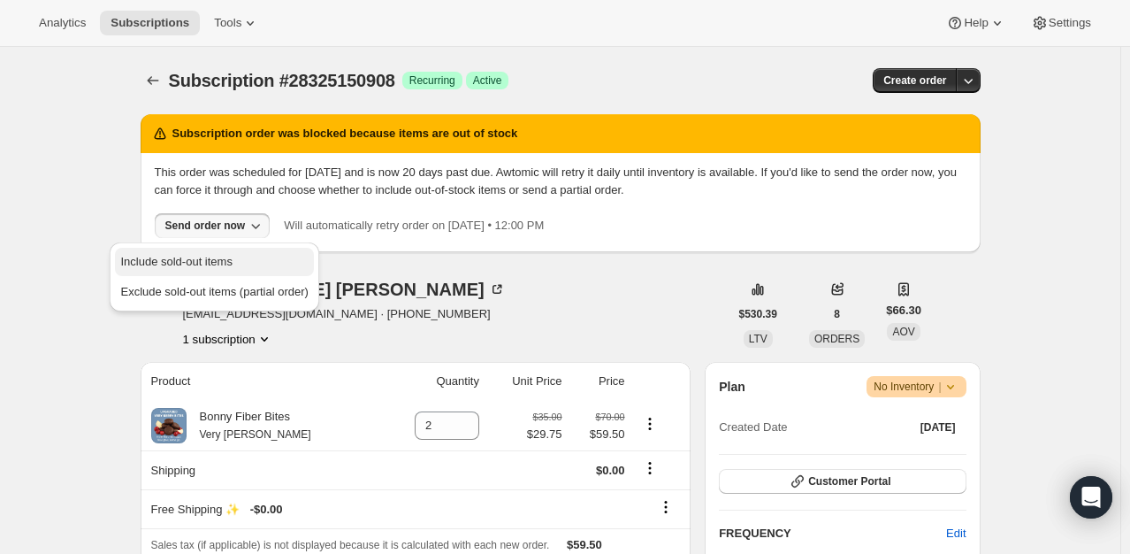
click at [219, 264] on span "Include sold-out items" at bounding box center [175, 261] width 111 height 13
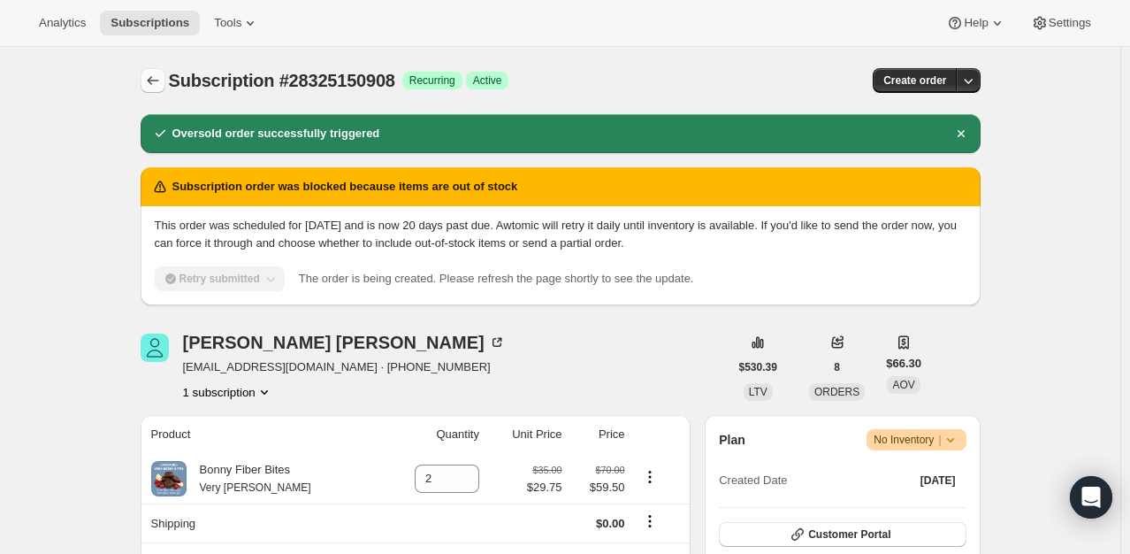
click at [153, 87] on icon "Subscriptions" at bounding box center [153, 81] width 18 height 18
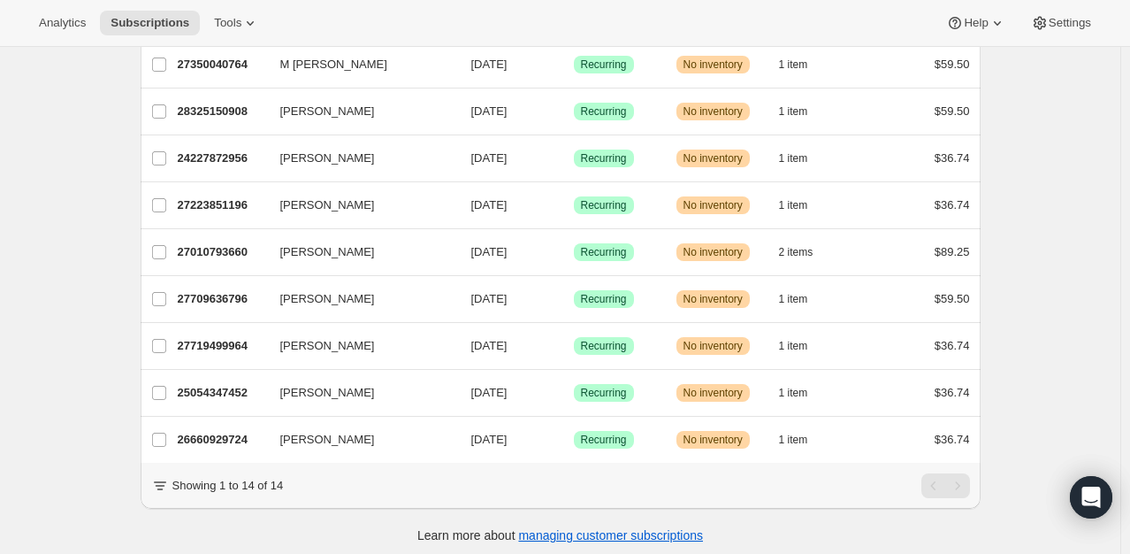
scroll to position [398, 0]
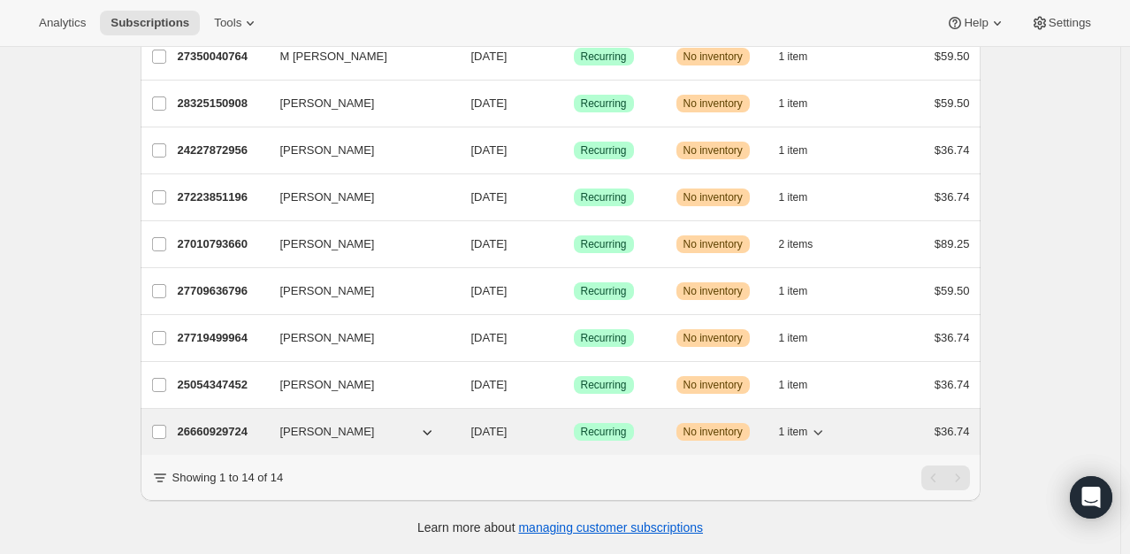
click at [209, 425] on p "26660929724" at bounding box center [222, 432] width 88 height 18
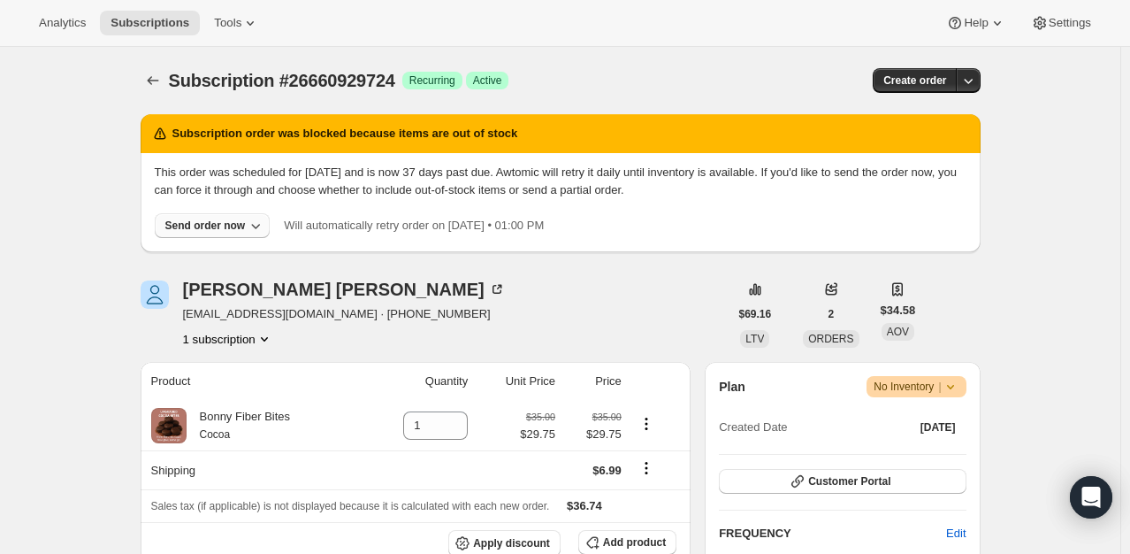
click at [209, 233] on button "Send order now" at bounding box center [213, 225] width 116 height 25
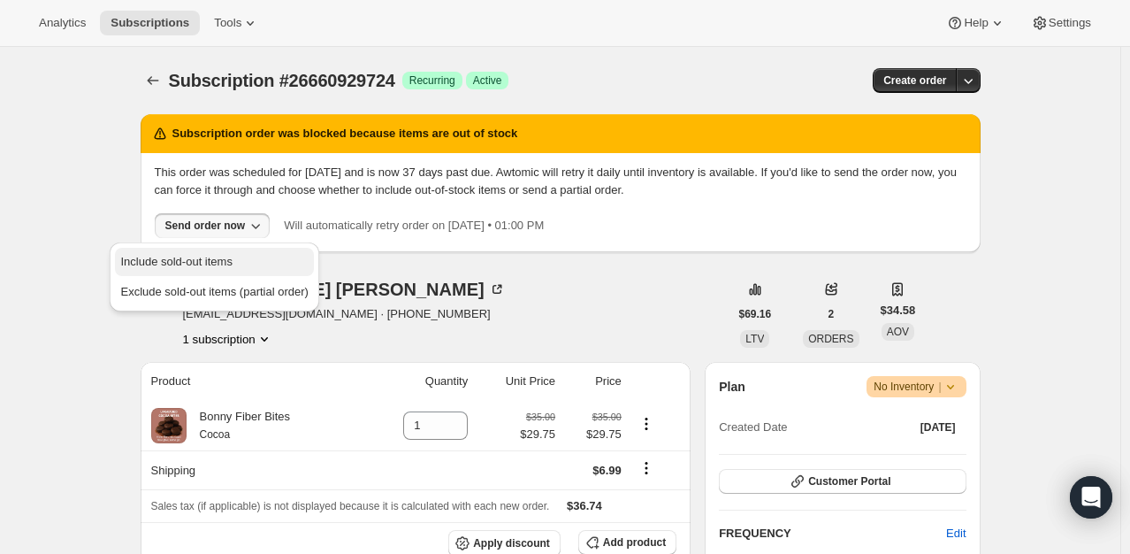
click at [211, 255] on span "Include sold-out items" at bounding box center [175, 261] width 111 height 13
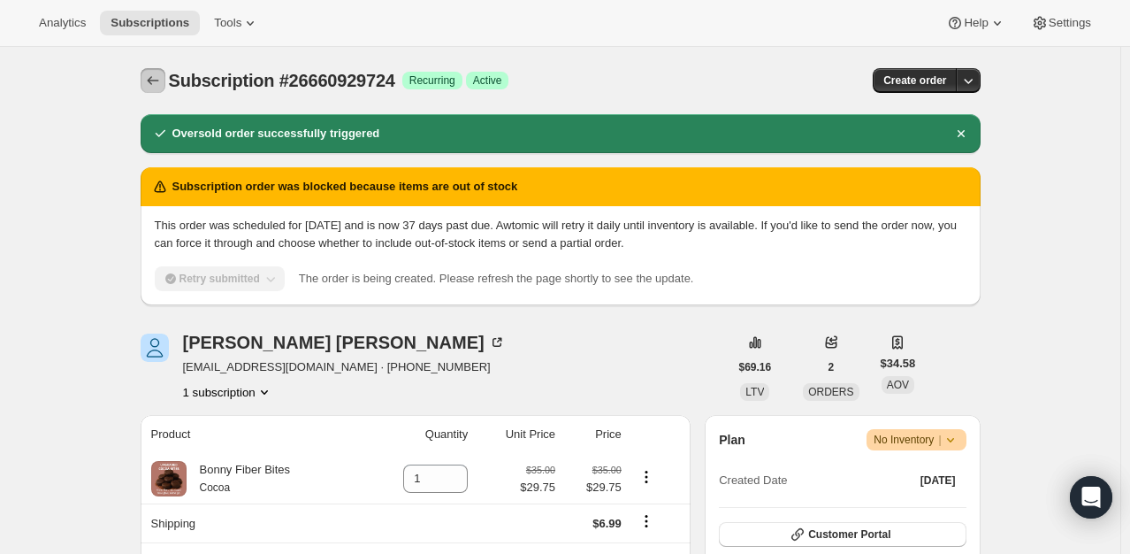
click at [151, 83] on icon "Subscriptions" at bounding box center [153, 81] width 18 height 18
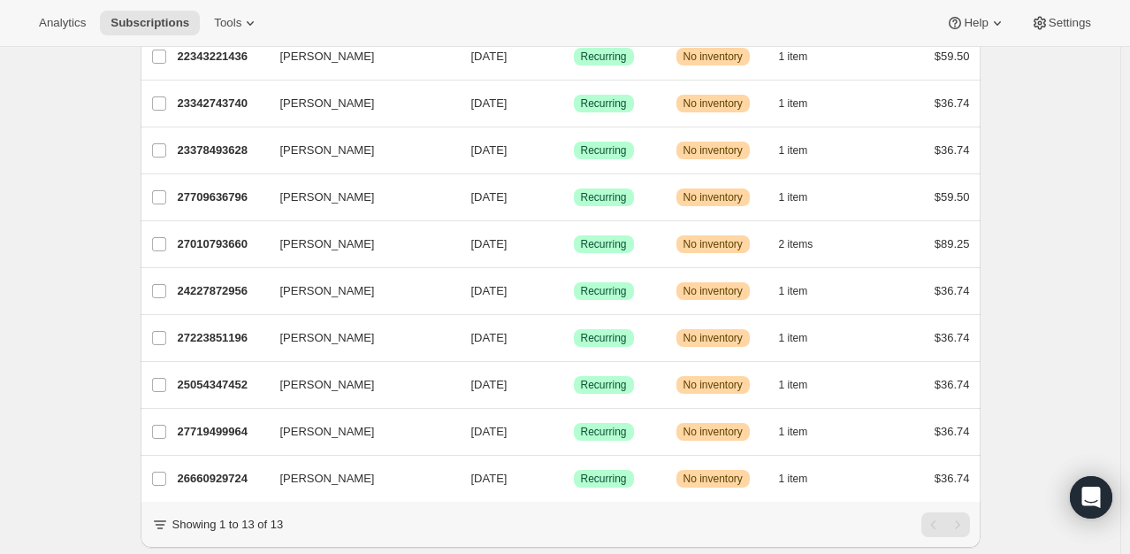
scroll to position [311, 0]
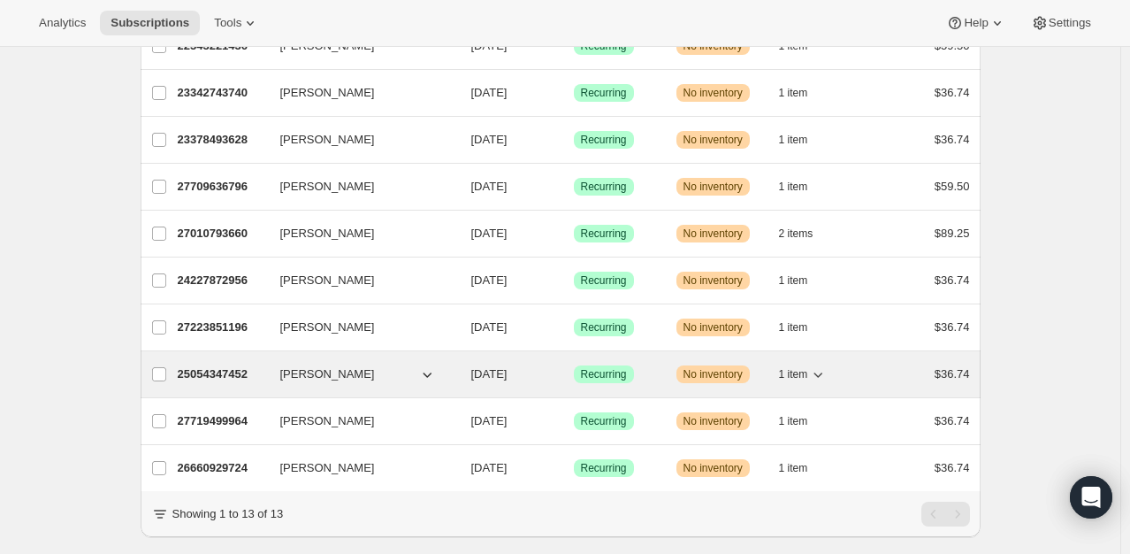
click at [238, 374] on p "25054347452" at bounding box center [222, 374] width 88 height 18
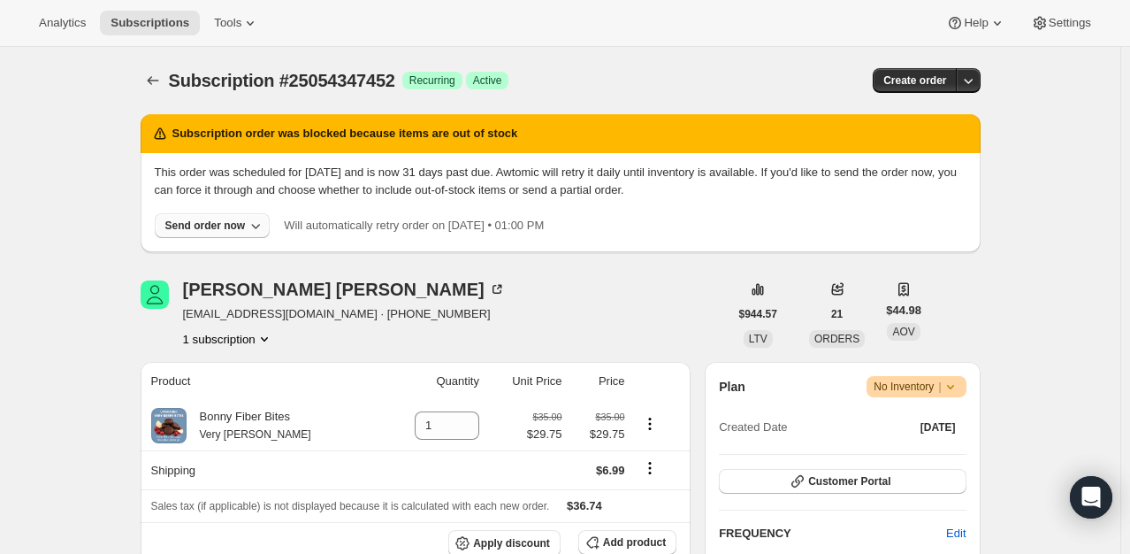
click at [219, 228] on div "Send order now" at bounding box center [205, 225] width 80 height 14
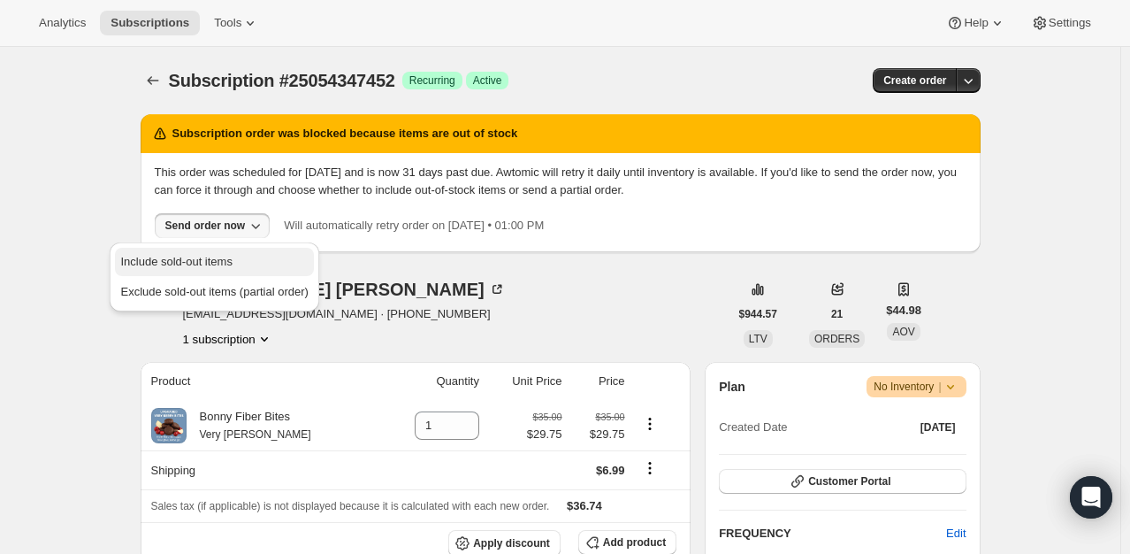
click at [219, 257] on span "Include sold-out items" at bounding box center [175, 261] width 111 height 13
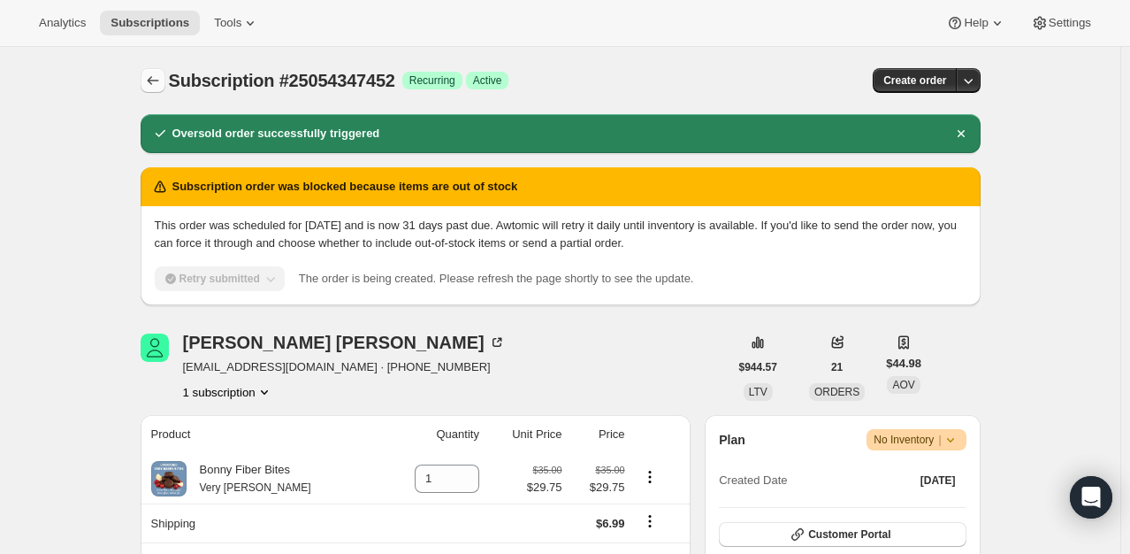
click at [162, 88] on icon "Subscriptions" at bounding box center [153, 81] width 18 height 18
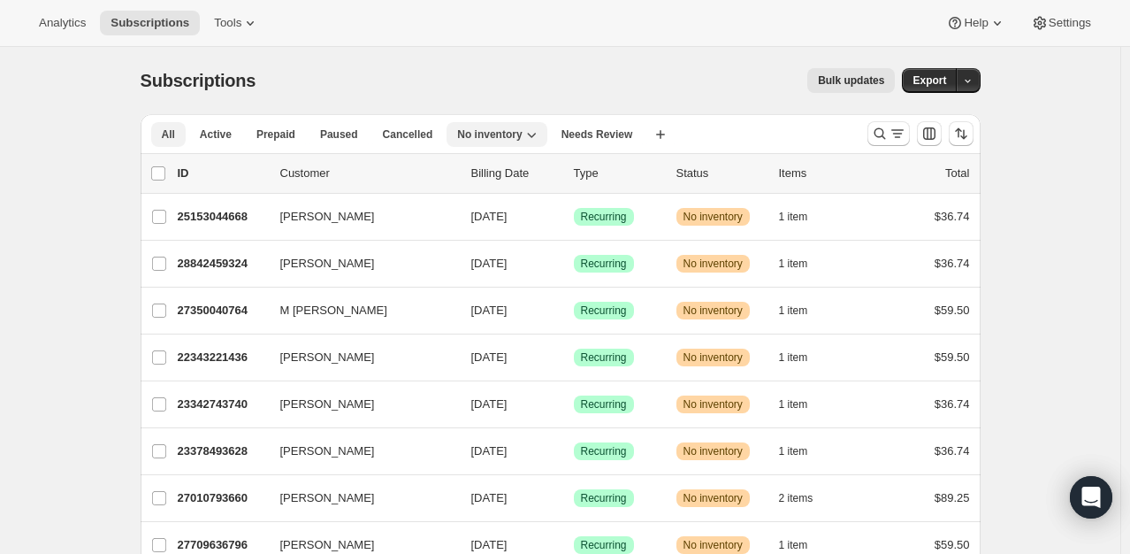
click at [170, 136] on span "All" at bounding box center [168, 134] width 13 height 14
click at [484, 136] on span "No inventory" at bounding box center [489, 134] width 65 height 14
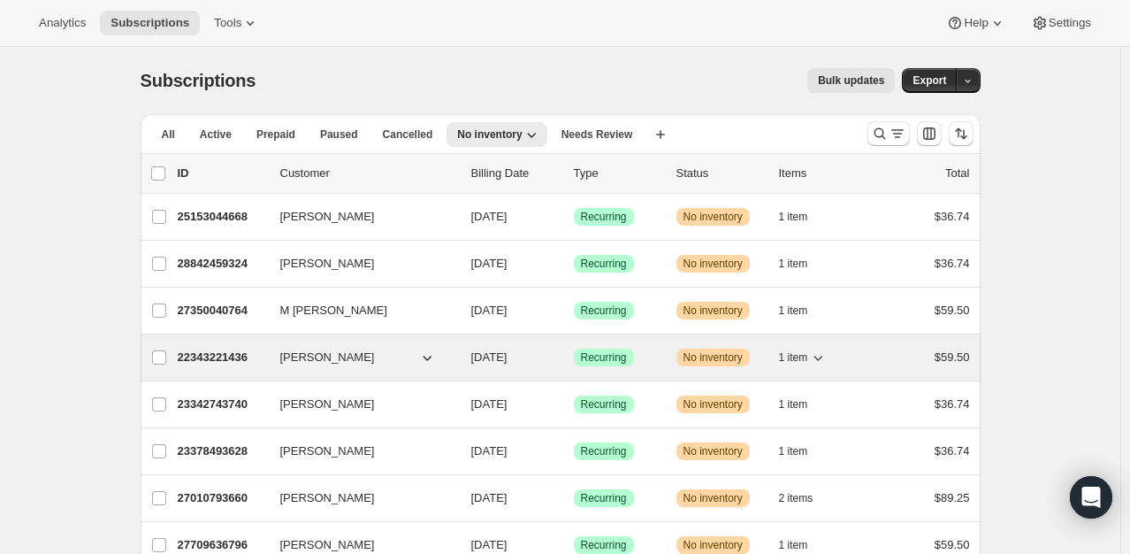
click at [209, 354] on p "22343221436" at bounding box center [222, 358] width 88 height 18
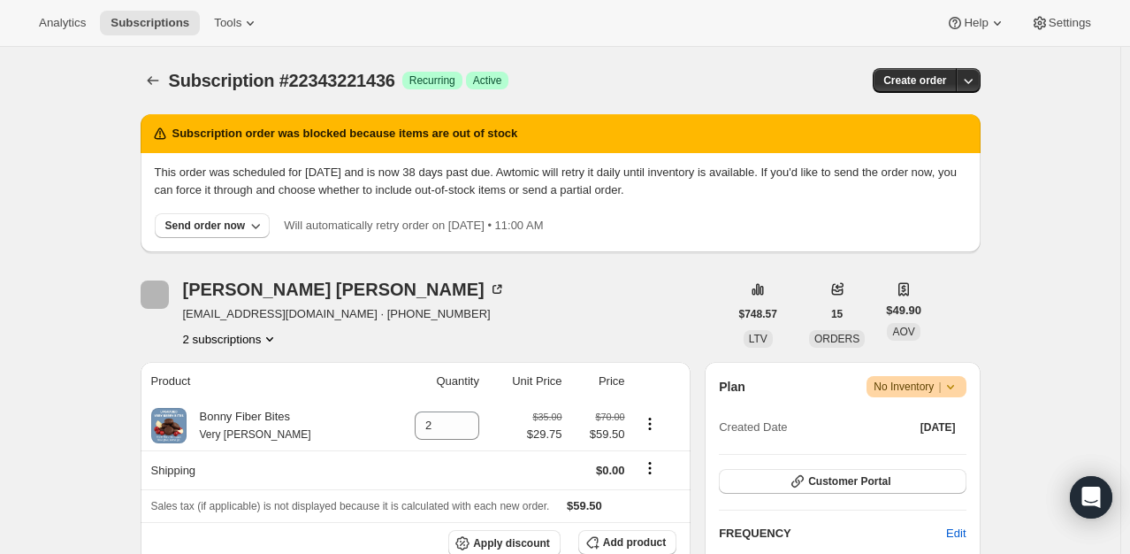
click at [272, 341] on icon "Product actions" at bounding box center [270, 339] width 18 height 18
click at [246, 405] on span "22343254204" at bounding box center [235, 402] width 123 height 18
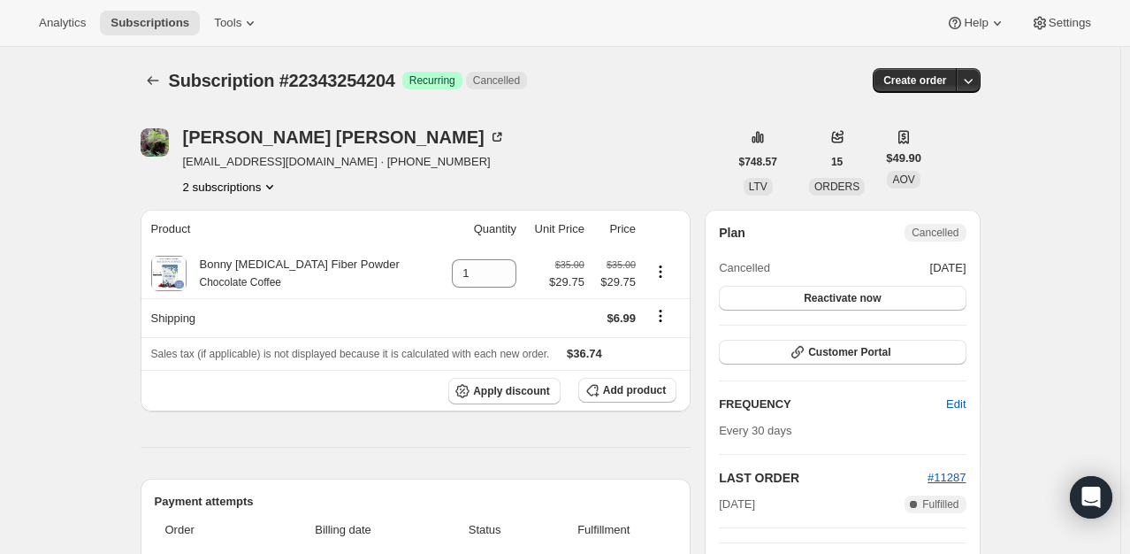
click at [234, 191] on button "2 subscriptions" at bounding box center [231, 187] width 96 height 18
click at [233, 221] on span "22343221436" at bounding box center [209, 218] width 71 height 13
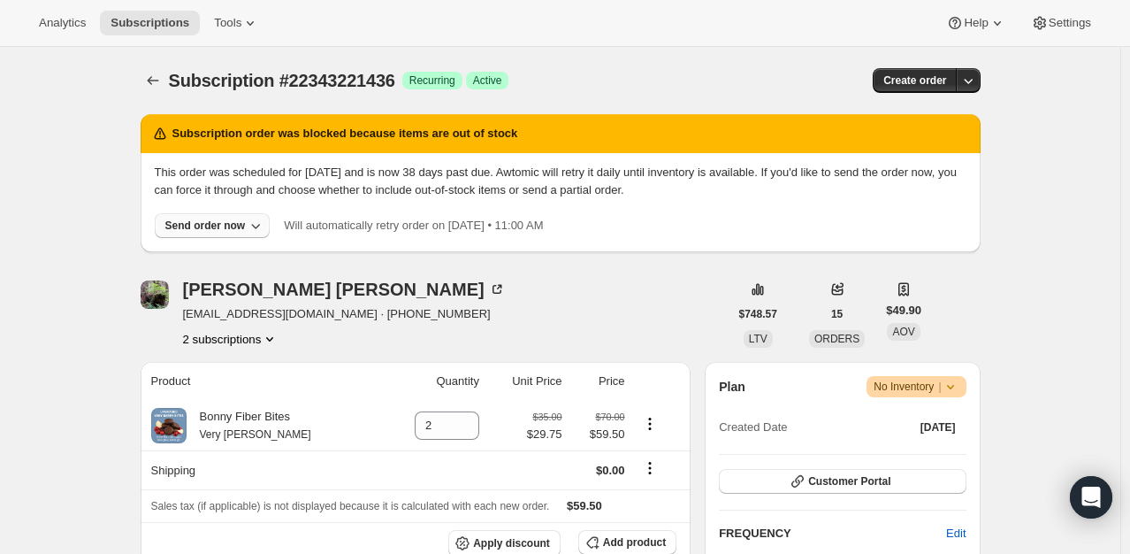
click at [205, 223] on div "Send order now" at bounding box center [205, 225] width 80 height 14
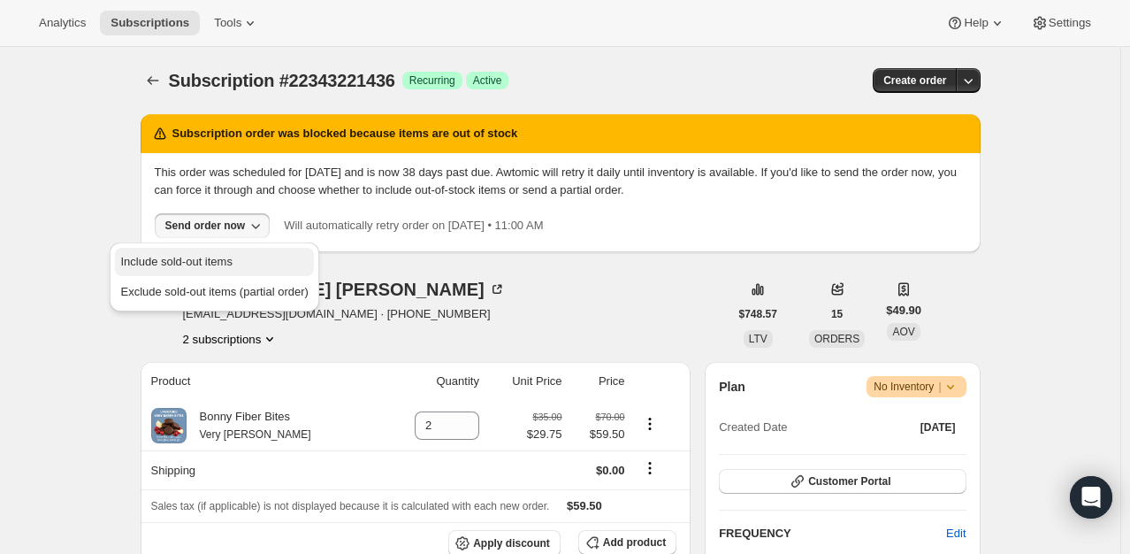
click at [219, 257] on span "Include sold-out items" at bounding box center [175, 261] width 111 height 13
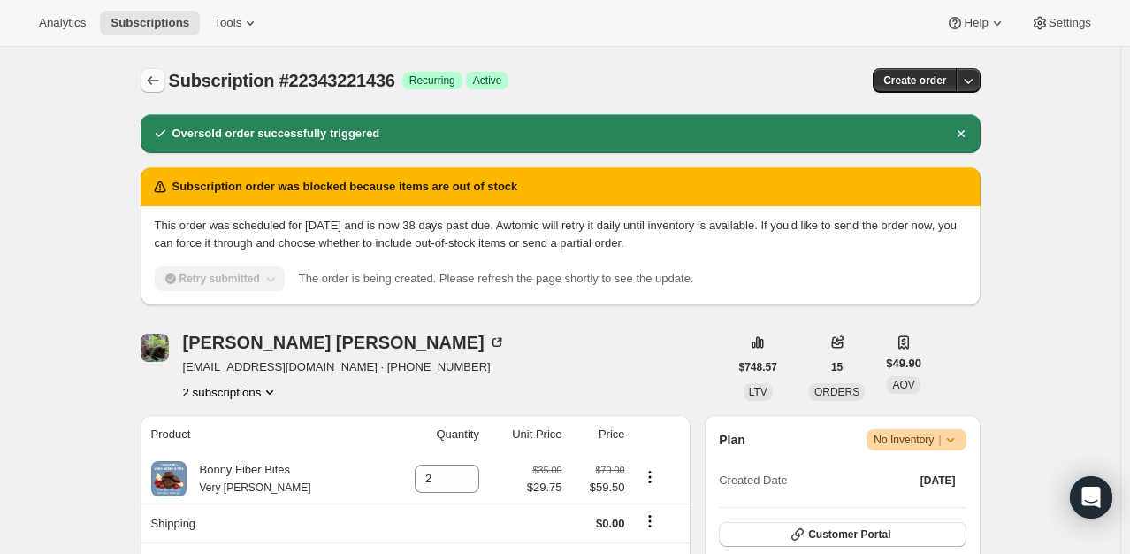
click at [156, 81] on icon "Subscriptions" at bounding box center [153, 81] width 18 height 18
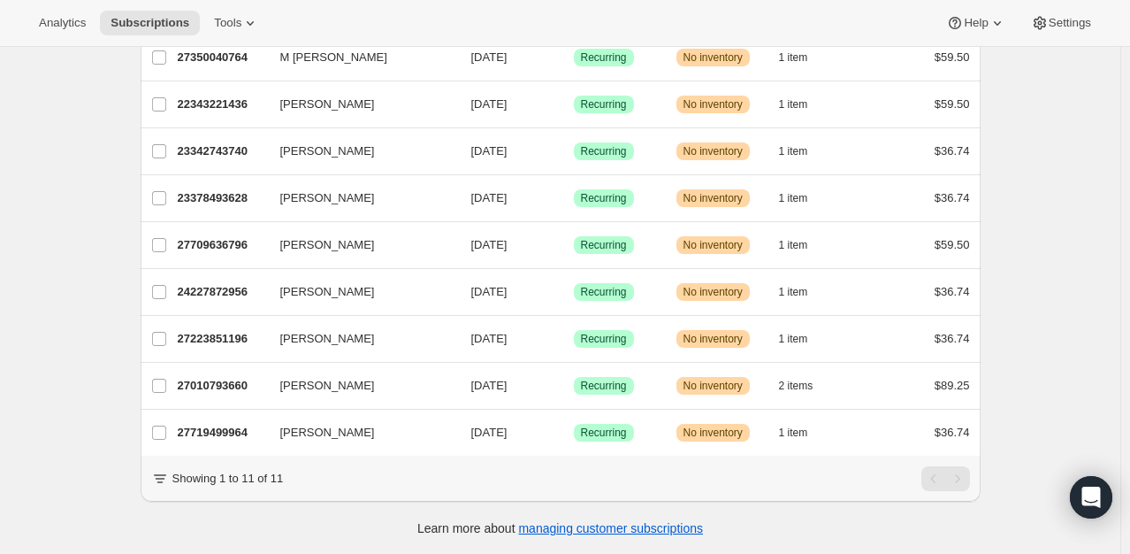
scroll to position [264, 0]
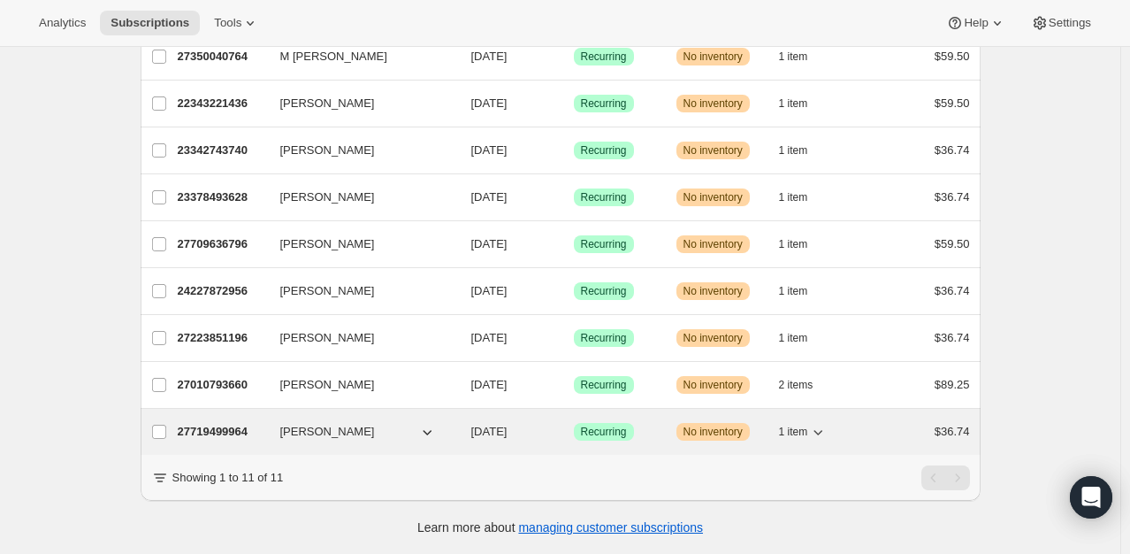
click at [209, 423] on p "27719499964" at bounding box center [222, 432] width 88 height 18
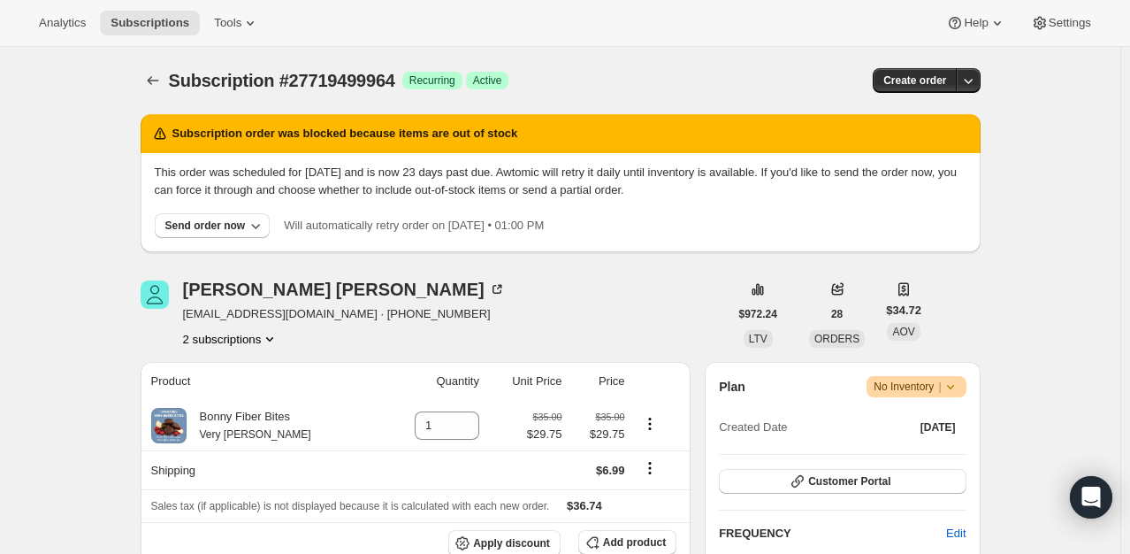
click at [268, 345] on icon "Product actions" at bounding box center [270, 339] width 18 height 18
click at [269, 365] on span "22401548476" at bounding box center [235, 372] width 123 height 18
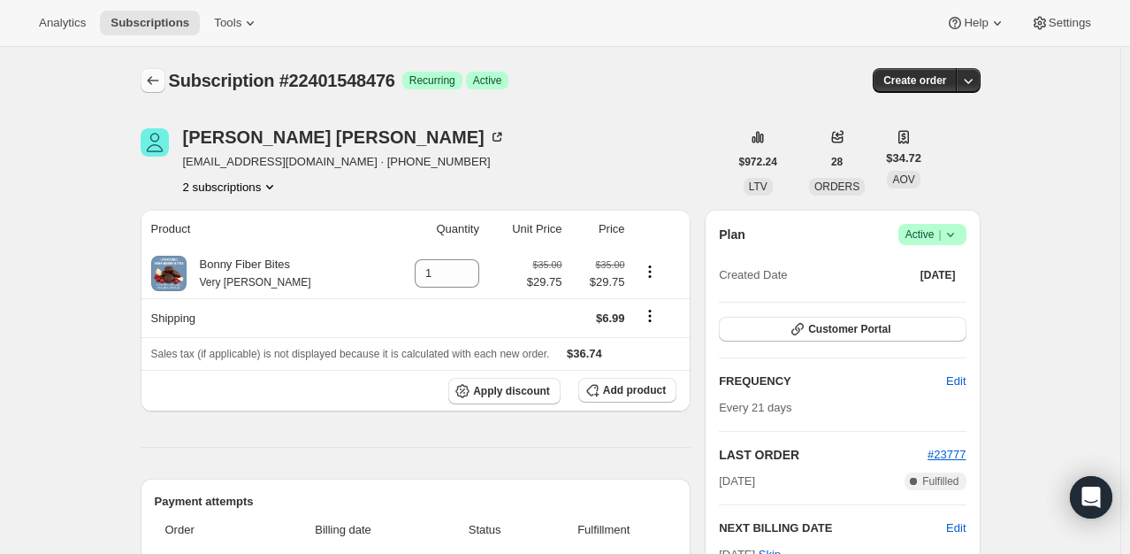
click at [152, 86] on icon "Subscriptions" at bounding box center [153, 81] width 18 height 18
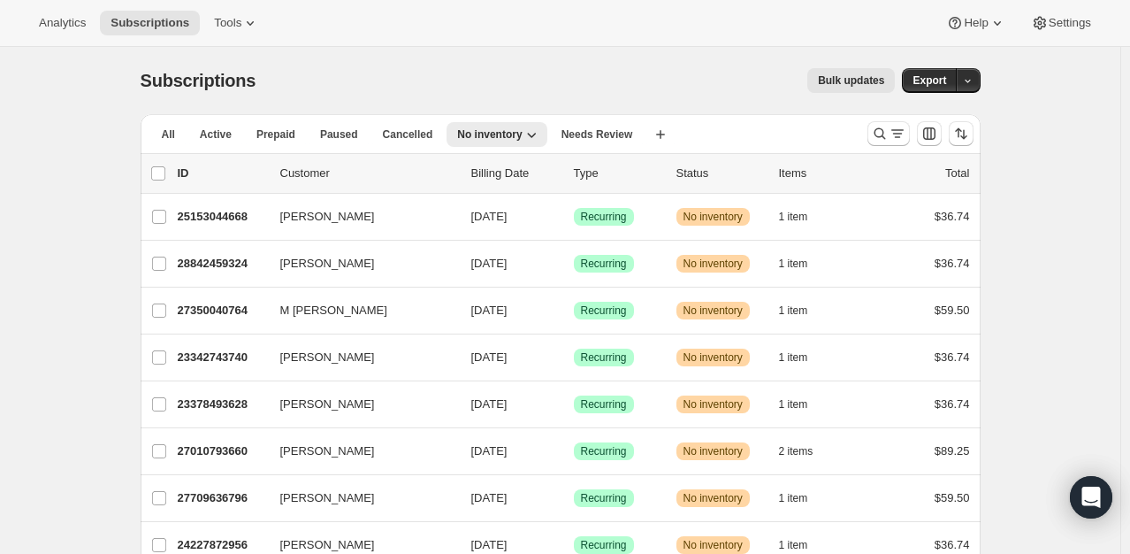
scroll to position [218, 0]
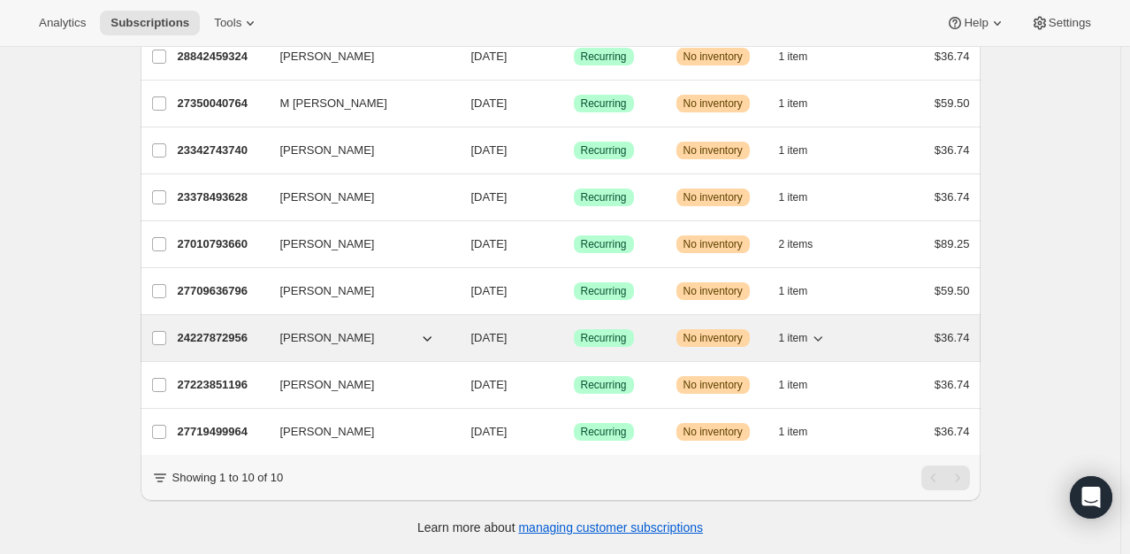
click at [197, 329] on p "24227872956" at bounding box center [222, 338] width 88 height 18
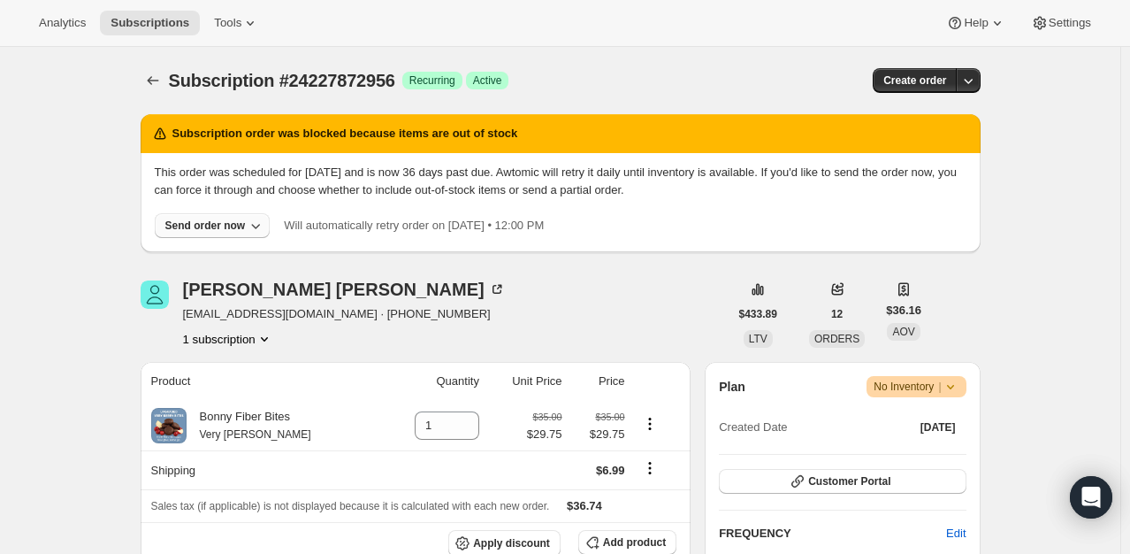
click at [219, 214] on button "Send order now" at bounding box center [213, 225] width 116 height 25
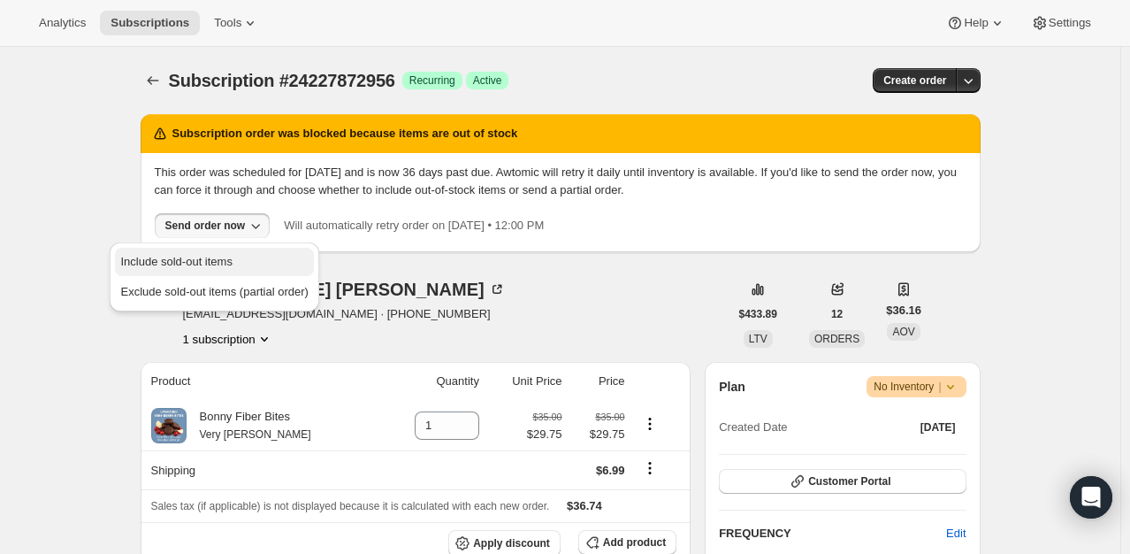
click at [225, 267] on span "Include sold-out items" at bounding box center [175, 261] width 111 height 13
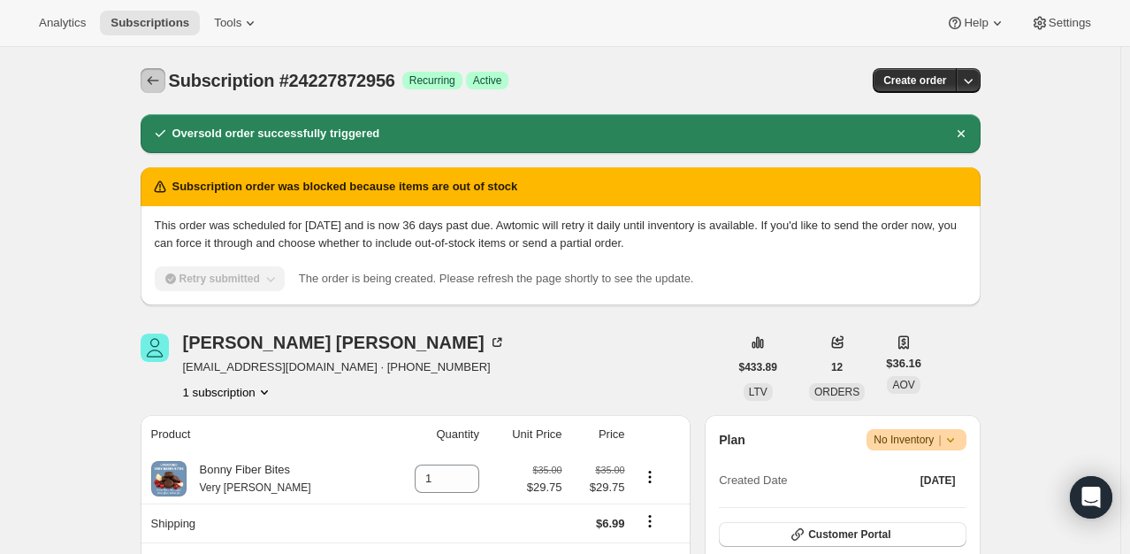
click at [162, 76] on icon "Subscriptions" at bounding box center [153, 81] width 18 height 18
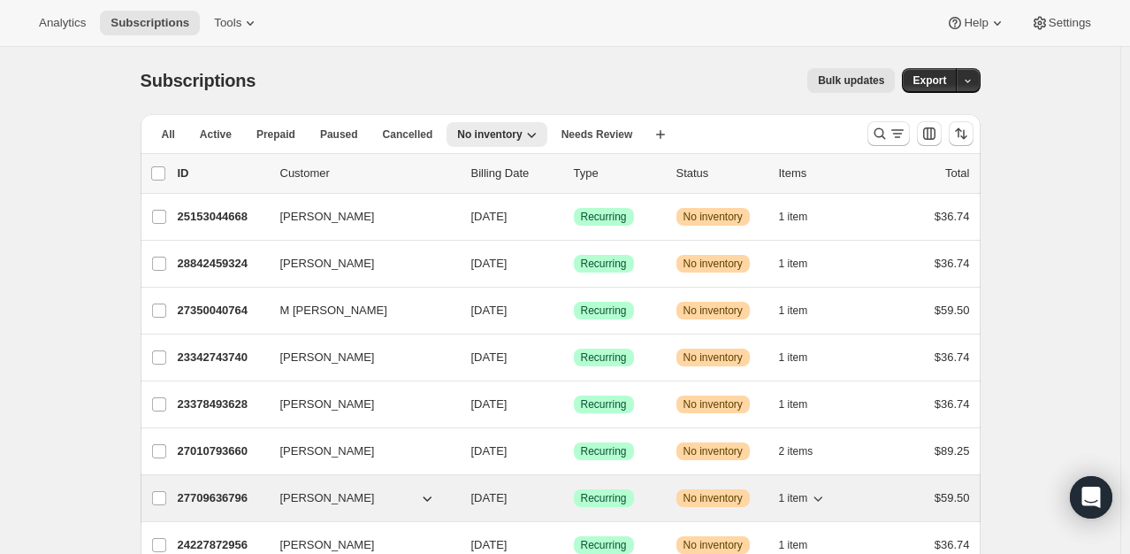
click at [229, 494] on p "27709636796" at bounding box center [222, 498] width 88 height 18
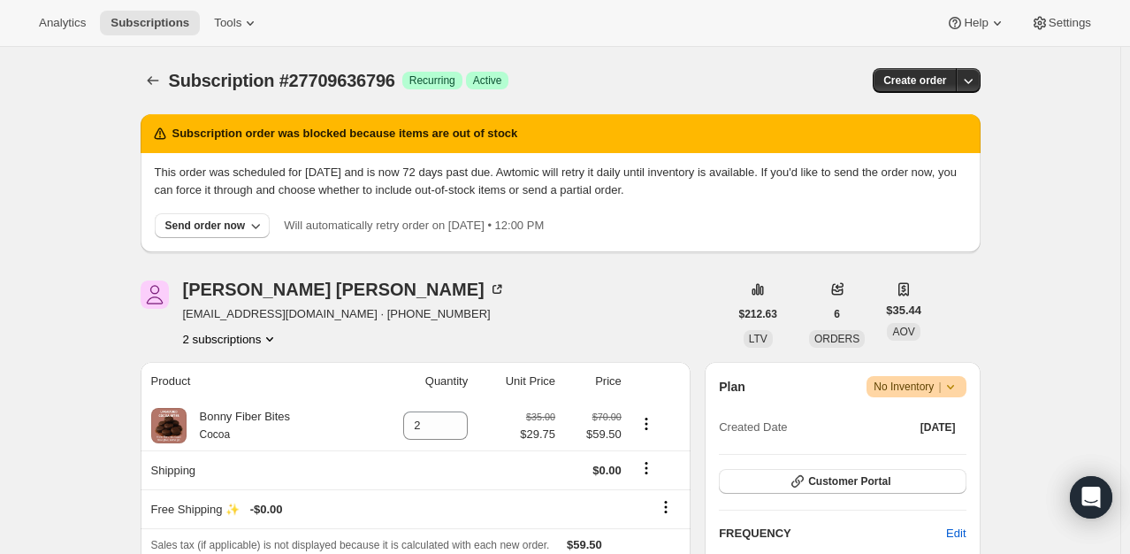
click at [269, 337] on icon "Product actions" at bounding box center [270, 339] width 18 height 18
click at [262, 365] on span "27080753340" at bounding box center [235, 372] width 123 height 18
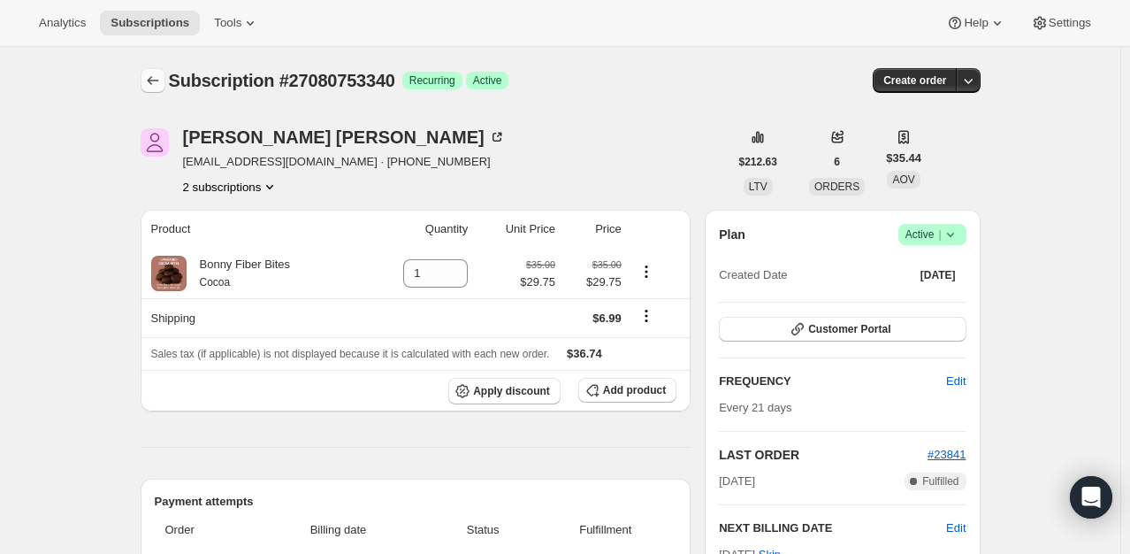
click at [165, 80] on button "Subscriptions" at bounding box center [153, 80] width 25 height 25
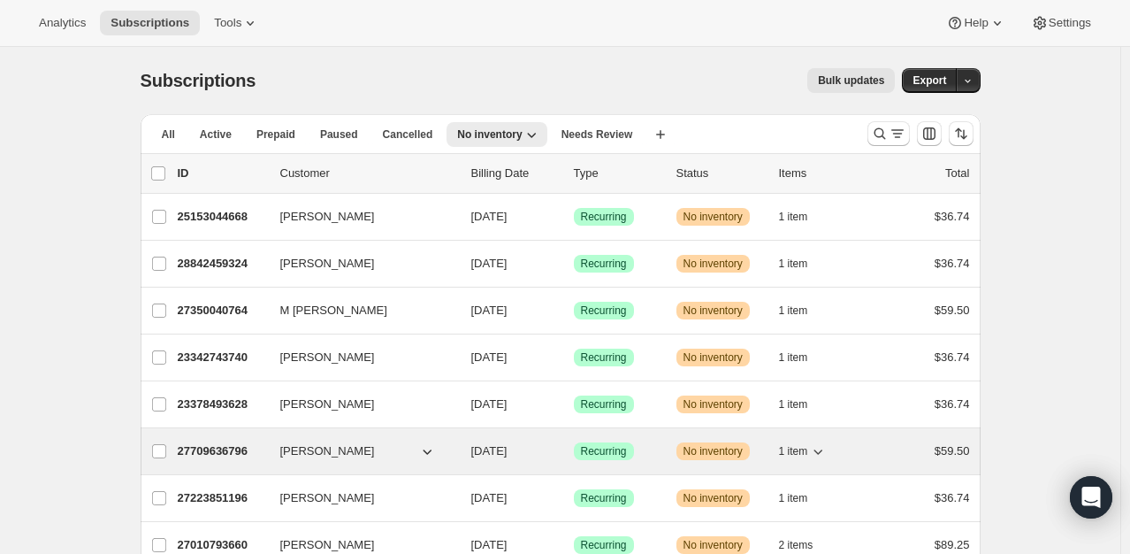
click at [226, 455] on p "27709636796" at bounding box center [222, 451] width 88 height 18
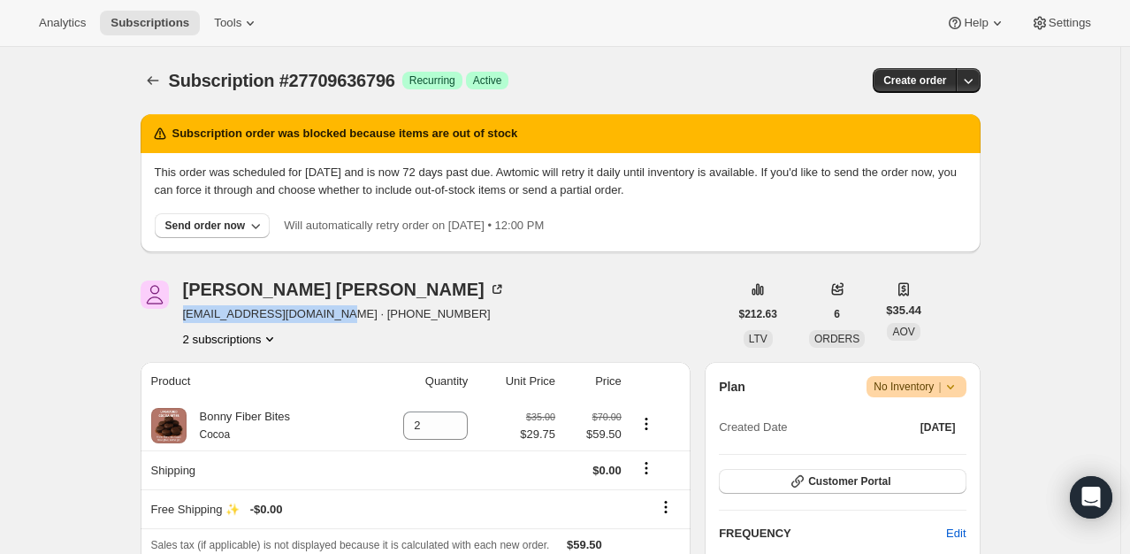
drag, startPoint x: 323, startPoint y: 312, endPoint x: 188, endPoint y: 317, distance: 135.4
click at [188, 317] on span "kellynelsonttp@gmail.com · +15636503108" at bounding box center [344, 314] width 323 height 18
copy span "kellynelsonttp@gmail.com"
click at [272, 340] on icon "Product actions" at bounding box center [269, 339] width 7 height 4
click at [251, 366] on span "27080753340" at bounding box center [235, 372] width 123 height 18
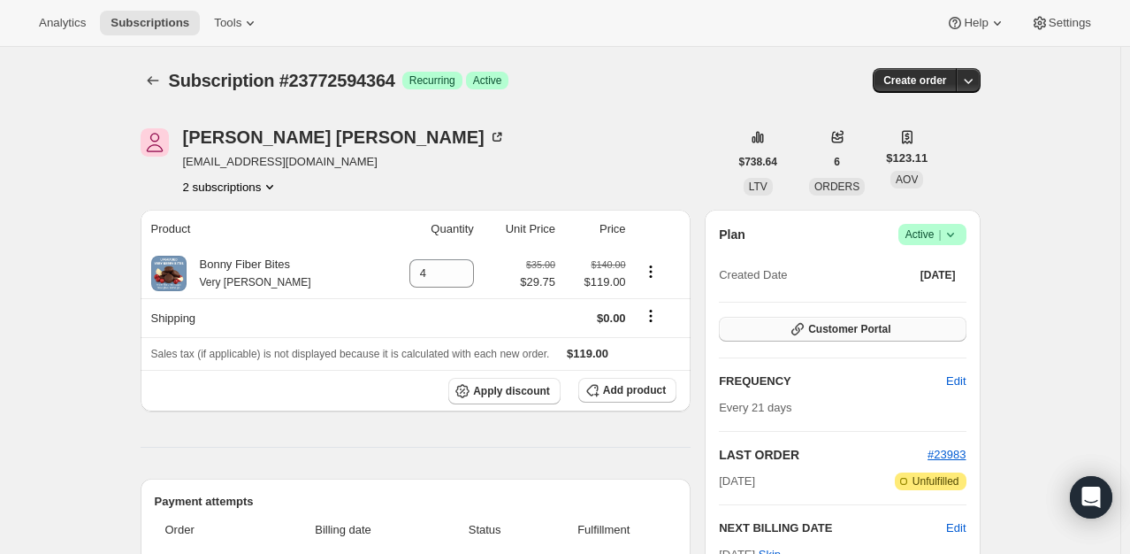
click at [938, 332] on button "Customer Portal" at bounding box center [842, 329] width 247 height 25
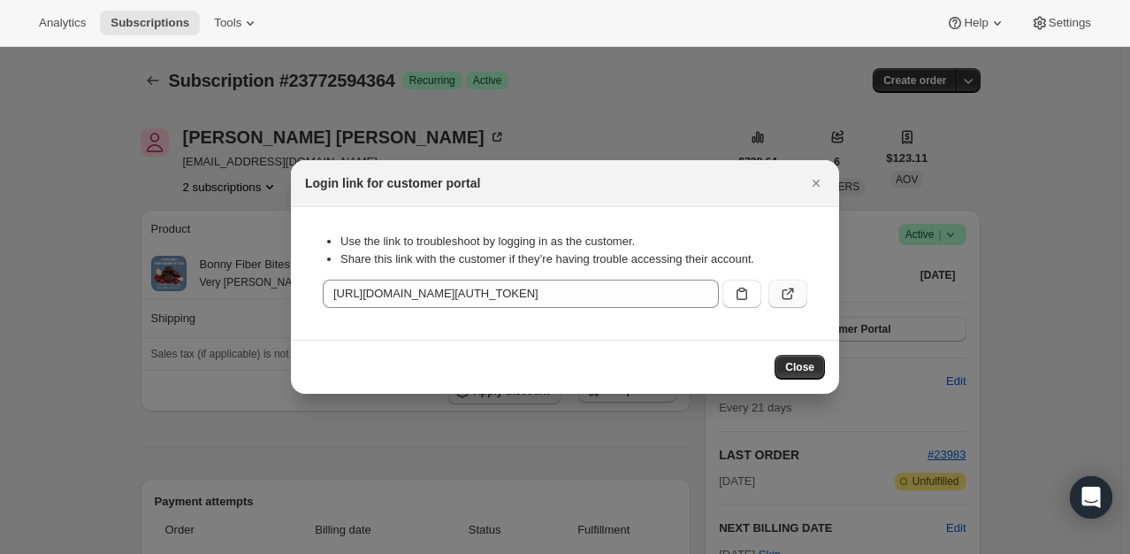
click at [796, 285] on button ":r3s:" at bounding box center [788, 294] width 39 height 28
click at [743, 291] on icon ":r3s:" at bounding box center [742, 294] width 18 height 18
click at [820, 182] on icon "Close" at bounding box center [817, 183] width 18 height 18
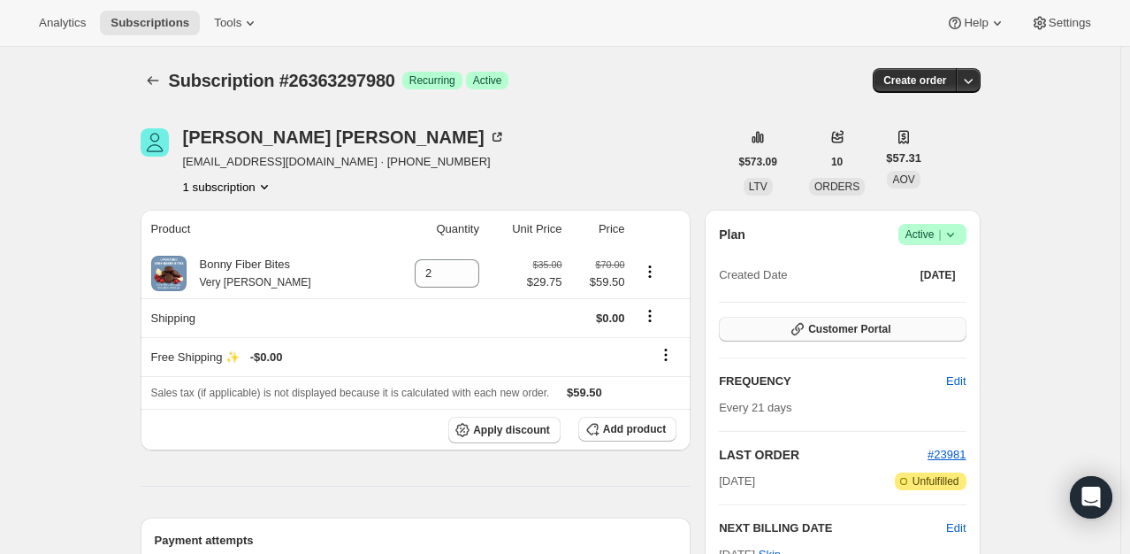
click at [824, 328] on span "Customer Portal" at bounding box center [849, 329] width 82 height 14
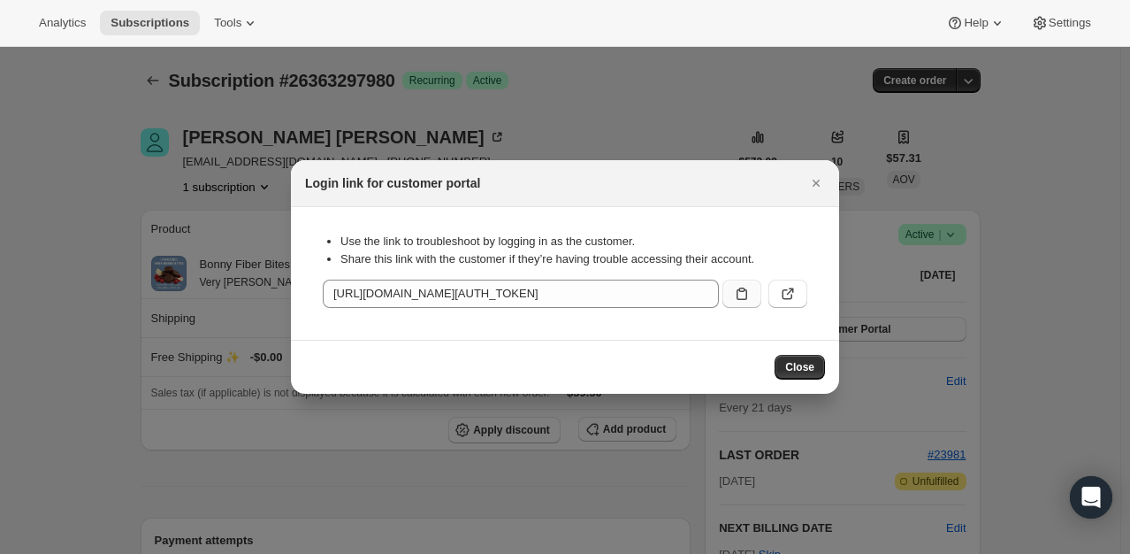
click at [748, 284] on button ":r4j:" at bounding box center [742, 294] width 39 height 28
